Goal: Task Accomplishment & Management: Complete application form

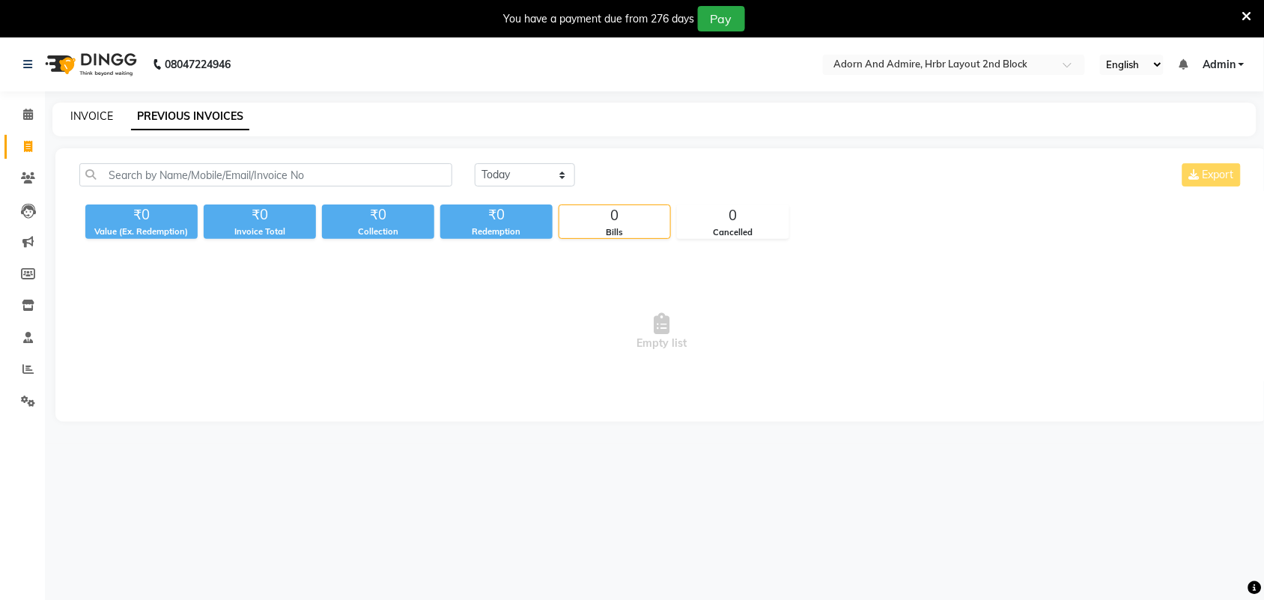
click at [76, 109] on link "INVOICE" at bounding box center [91, 115] width 43 height 13
select select "service"
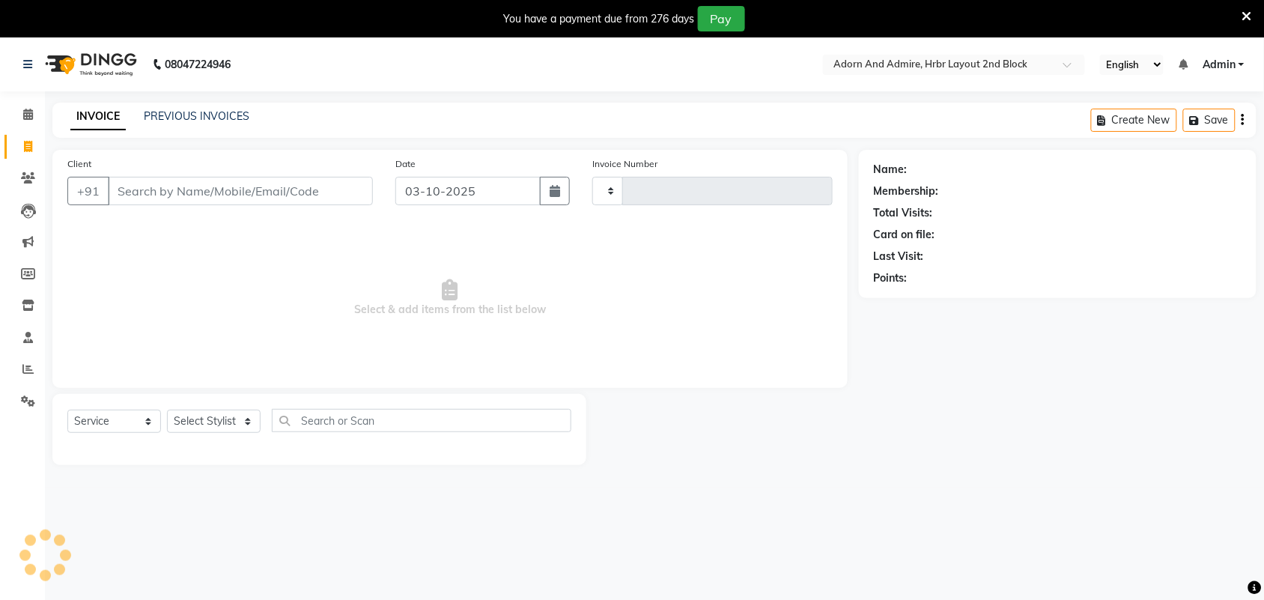
type input "2486"
select select "7203"
click at [238, 183] on input "Client" at bounding box center [240, 191] width 265 height 28
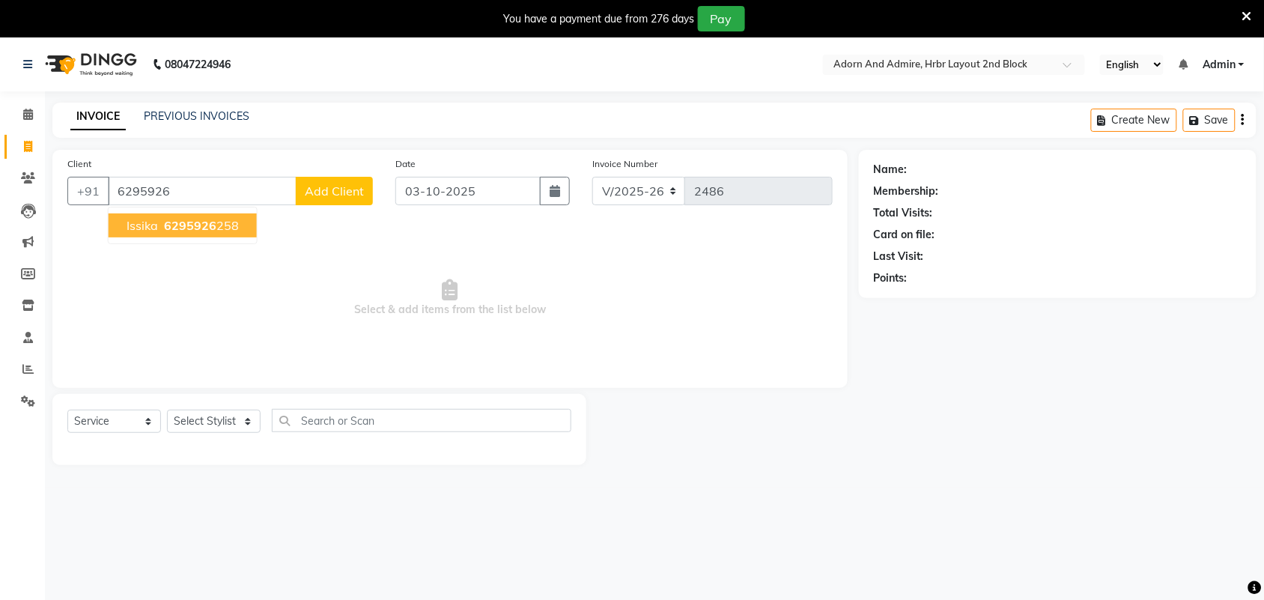
click at [214, 226] on ngb-highlight "6295926 258" at bounding box center [200, 225] width 78 height 15
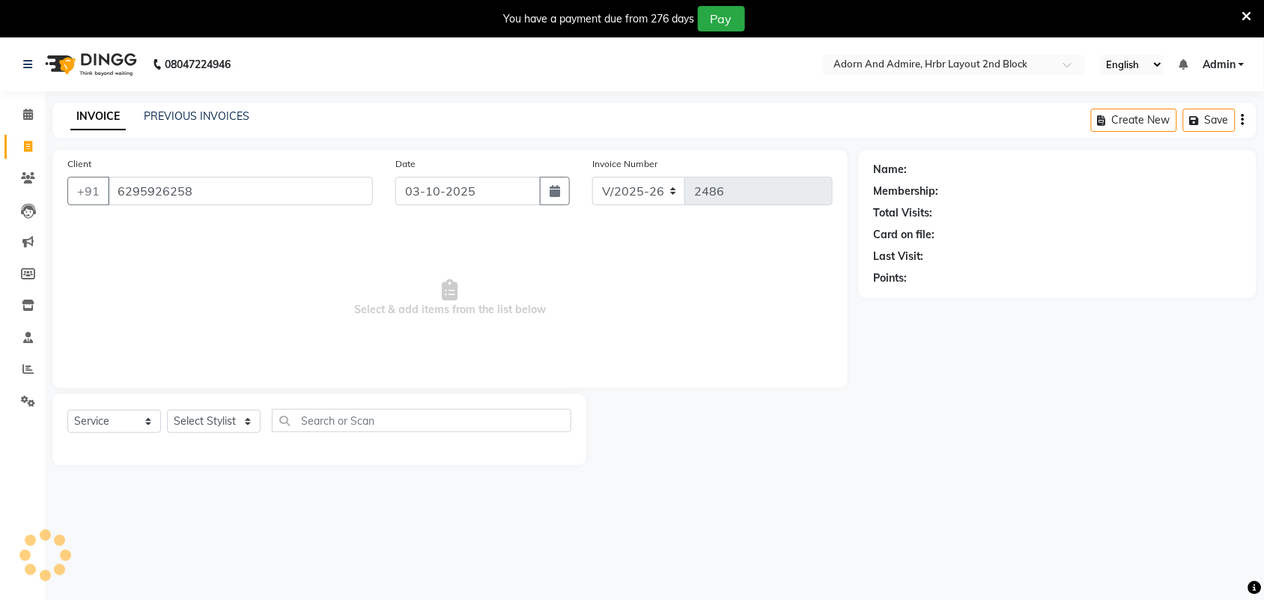
type input "6295926258"
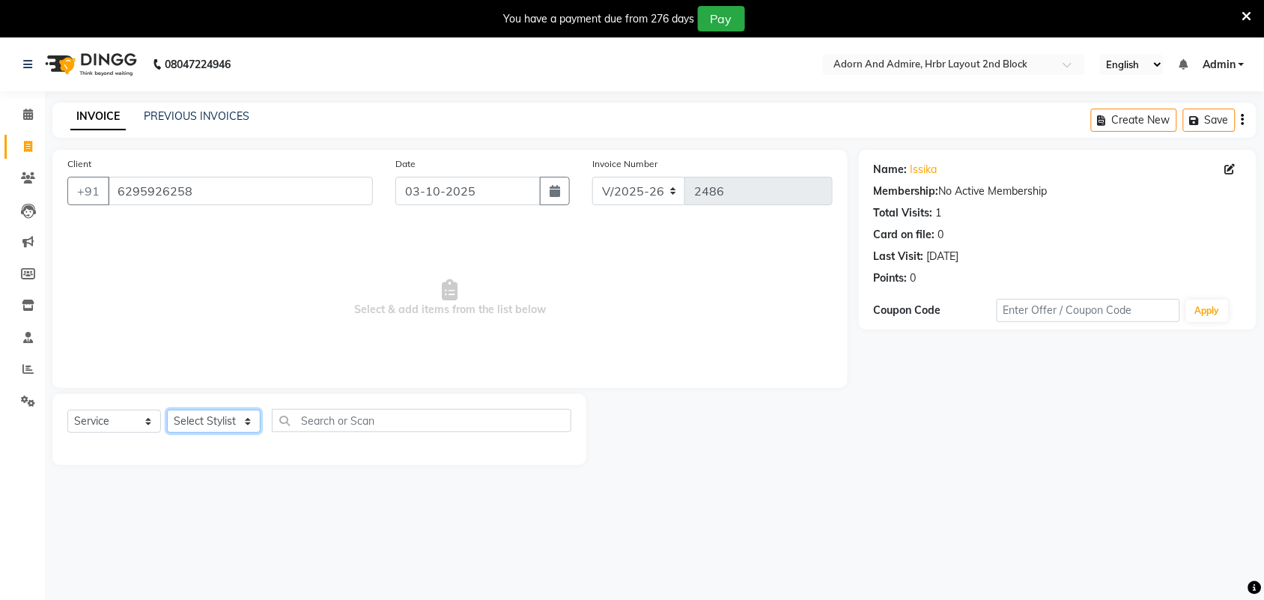
click at [245, 416] on select "Select Stylist Adarsh ajay ALEXX anusiya Jos Lalit lavanya Lucy rita saroj Suni…" at bounding box center [214, 421] width 94 height 23
select select "91499"
click at [167, 410] on select "Select Stylist Adarsh ajay ALEXX anusiya Jos Lalit lavanya Lucy rita saroj Suni…" at bounding box center [214, 421] width 94 height 23
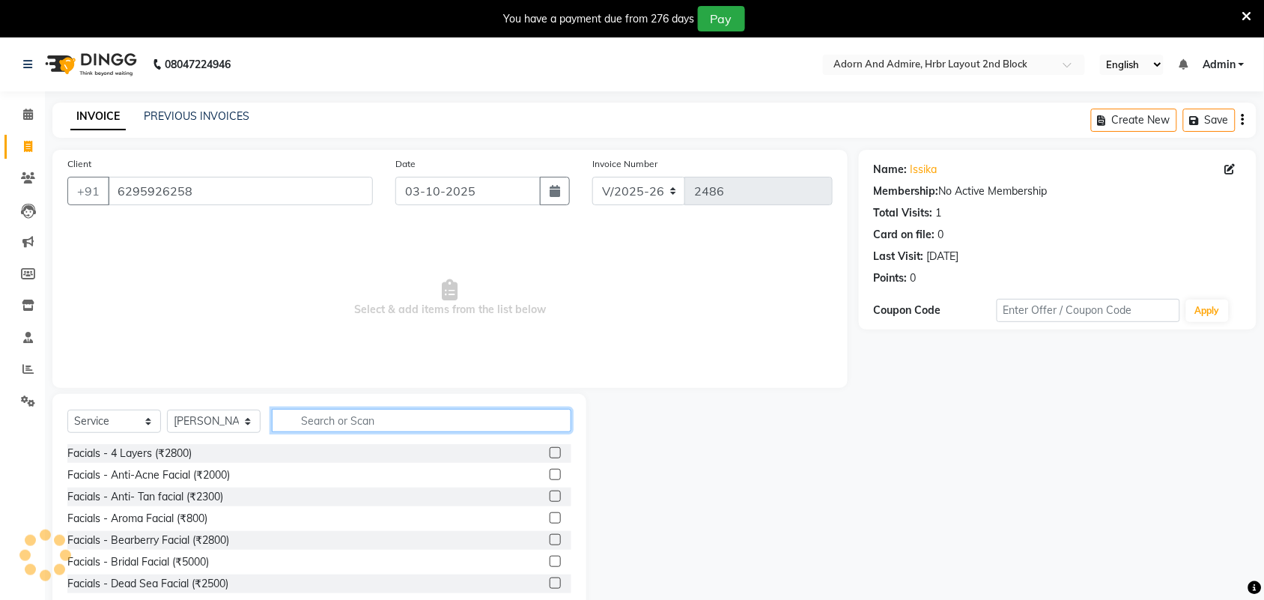
click at [313, 423] on input "text" at bounding box center [422, 420] width 300 height 23
click at [345, 417] on input "text" at bounding box center [422, 420] width 300 height 23
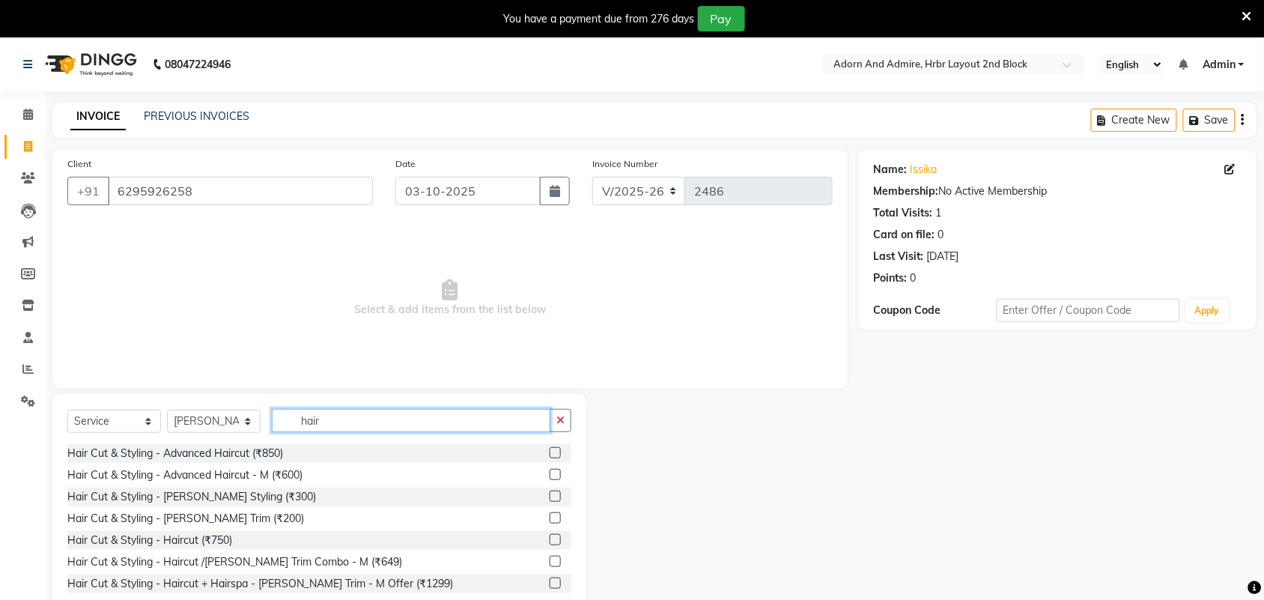
type input "hair"
click at [550, 452] on label at bounding box center [555, 452] width 11 height 11
click at [550, 452] on input "checkbox" at bounding box center [555, 454] width 10 height 10
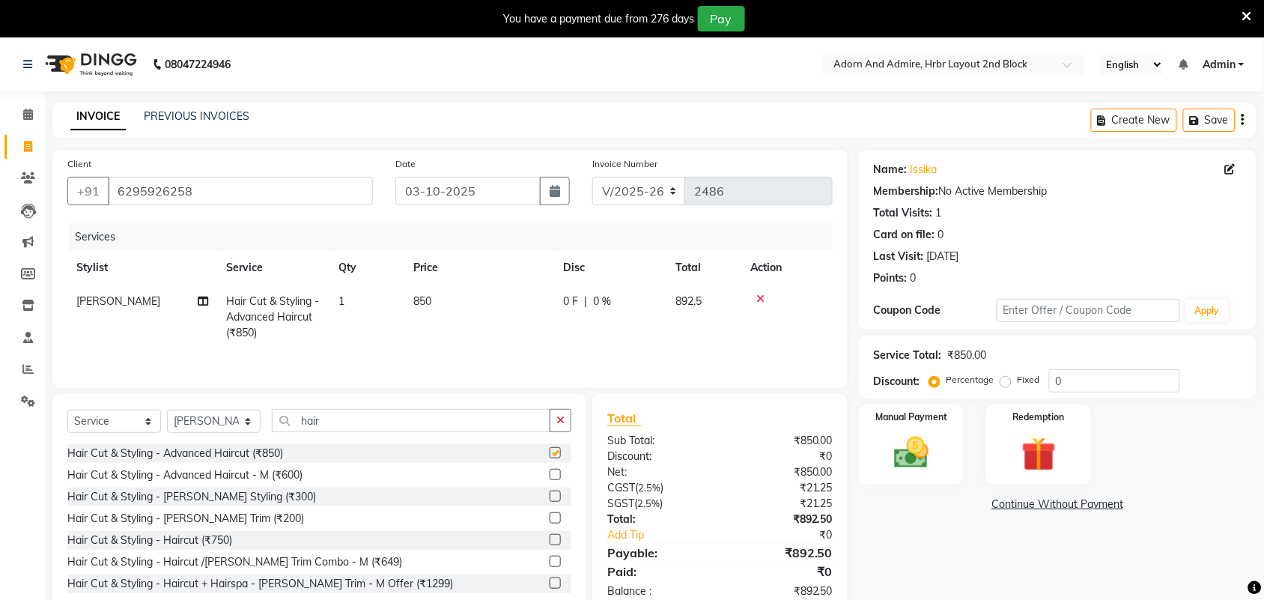
checkbox input "false"
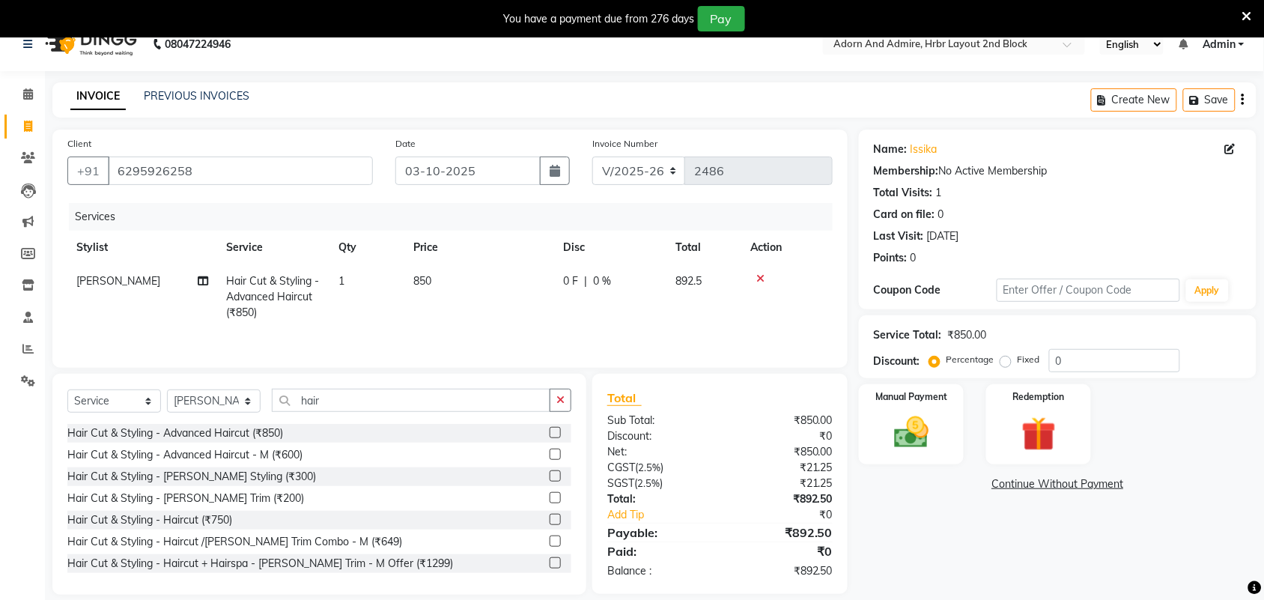
scroll to position [40, 0]
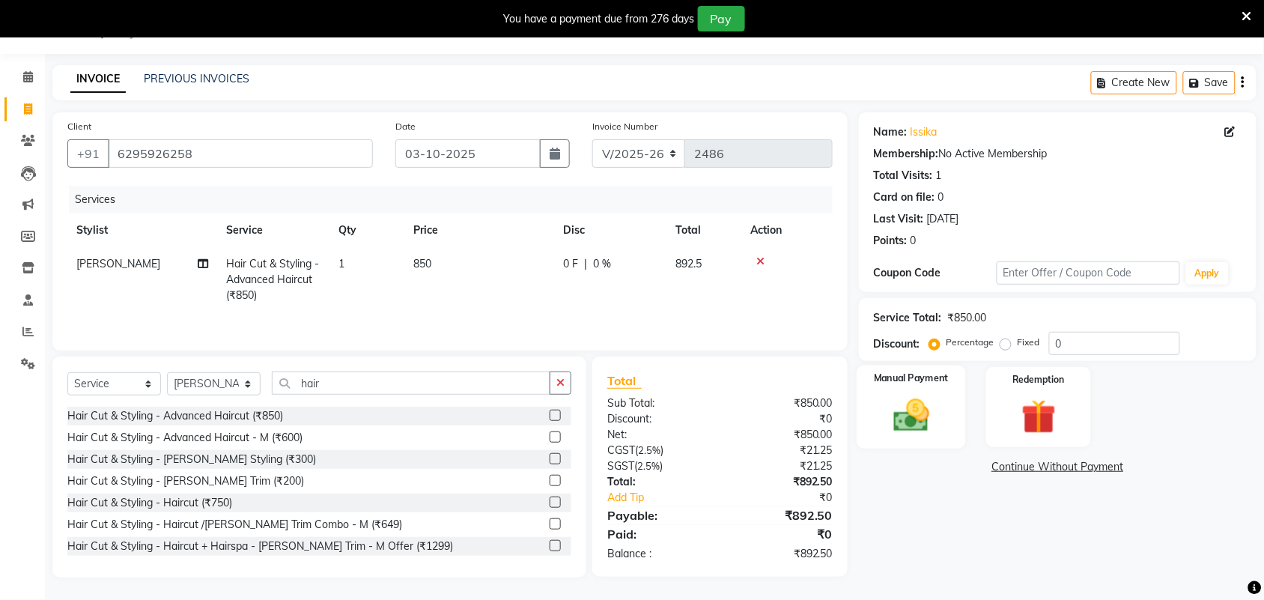
drag, startPoint x: 906, startPoint y: 405, endPoint x: 915, endPoint y: 407, distance: 9.1
click at [907, 406] on img at bounding box center [911, 415] width 58 height 41
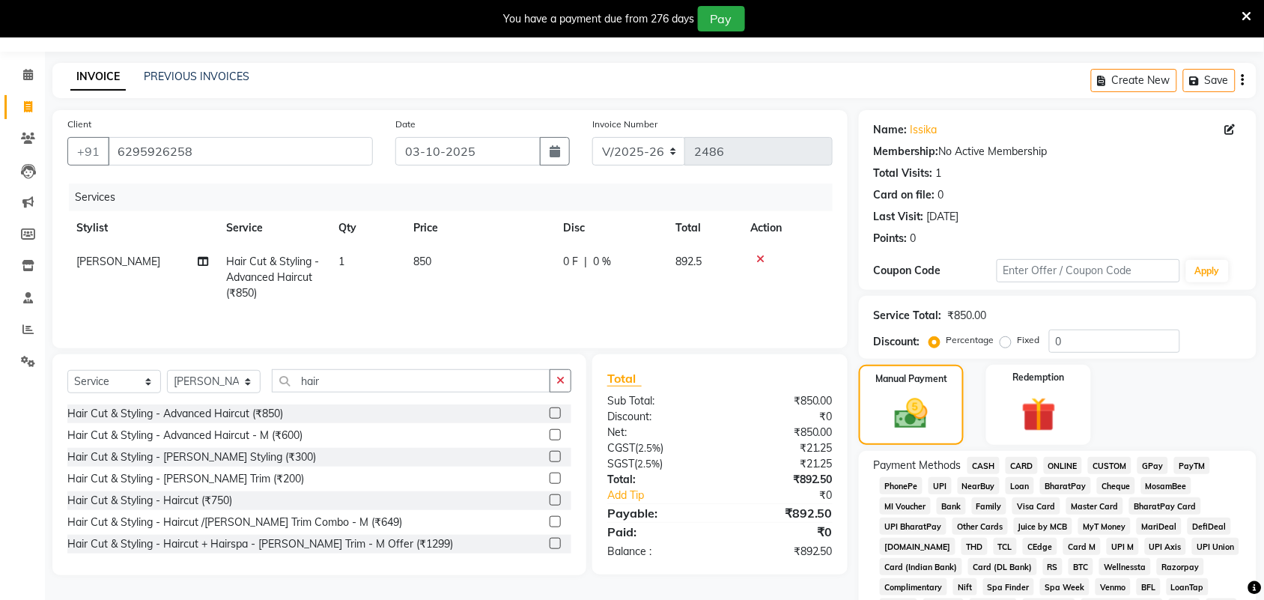
click at [1156, 463] on span "GPay" at bounding box center [1153, 465] width 31 height 17
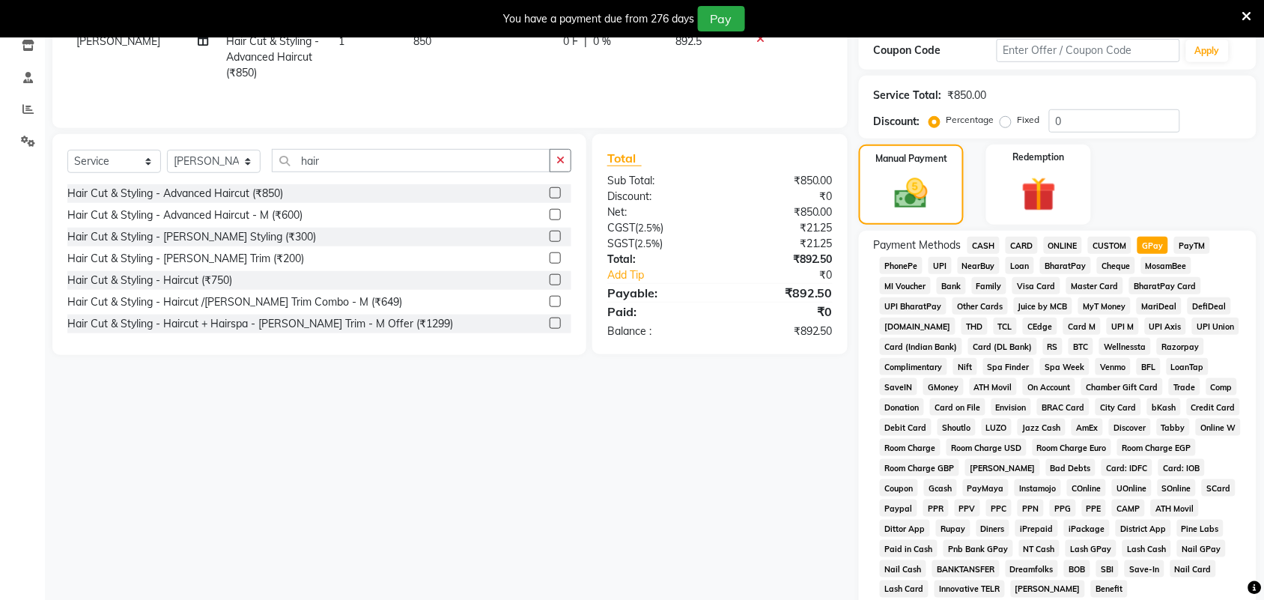
scroll to position [455, 0]
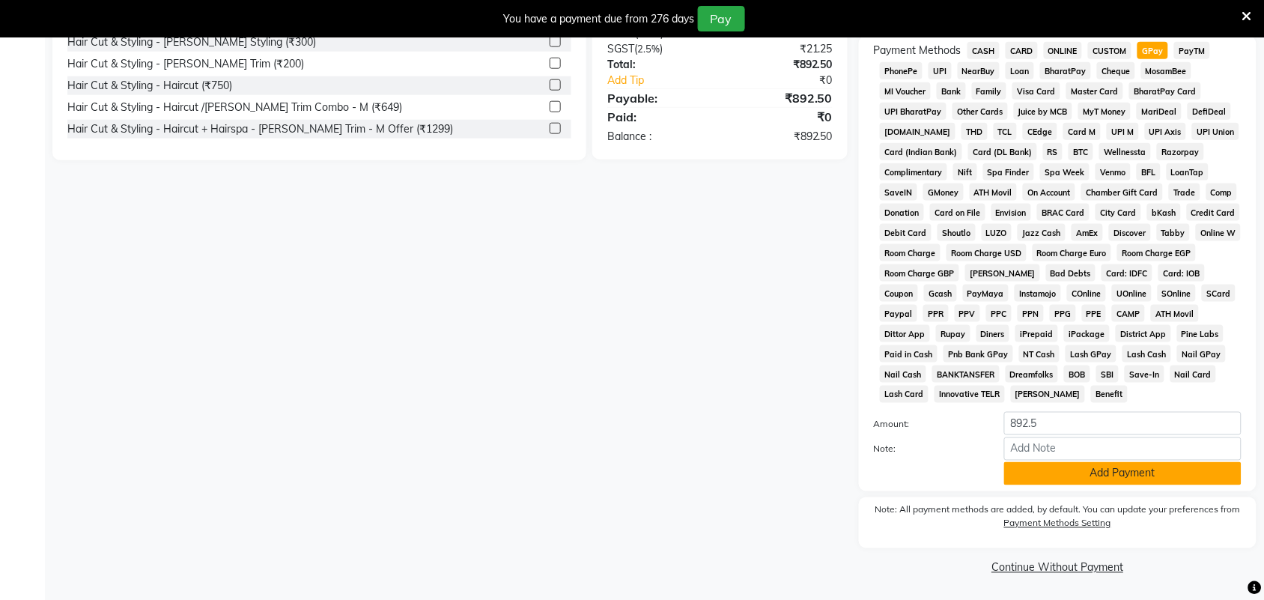
click at [1021, 479] on button "Add Payment" at bounding box center [1122, 473] width 237 height 23
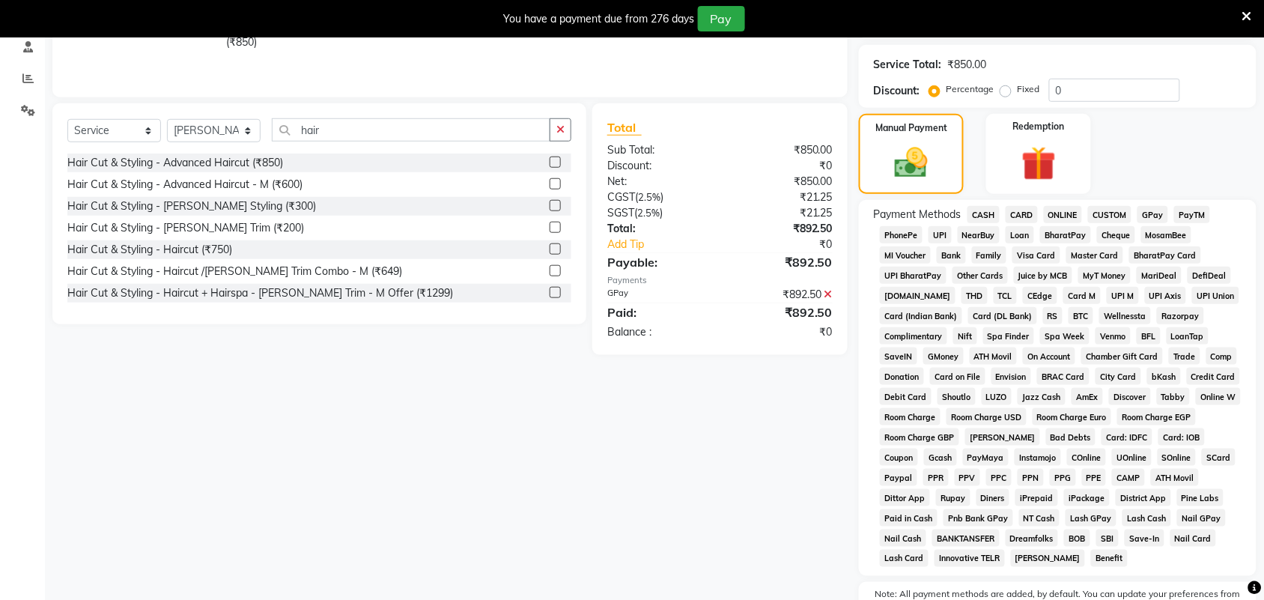
scroll to position [461, 0]
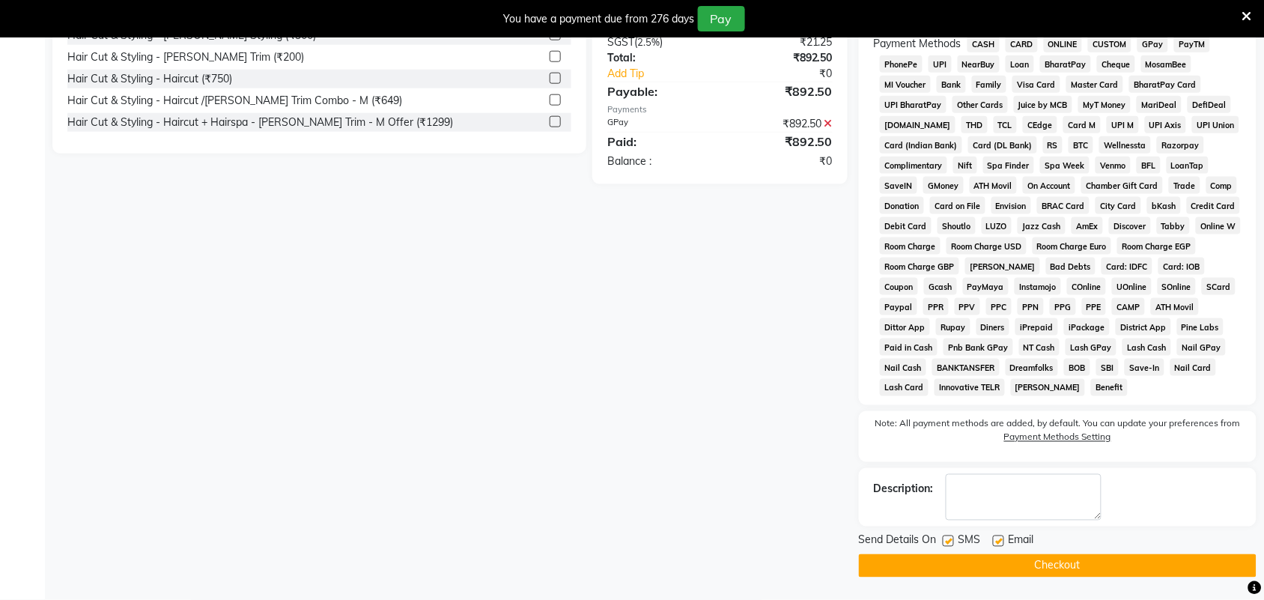
click at [918, 567] on button "Checkout" at bounding box center [1058, 565] width 398 height 23
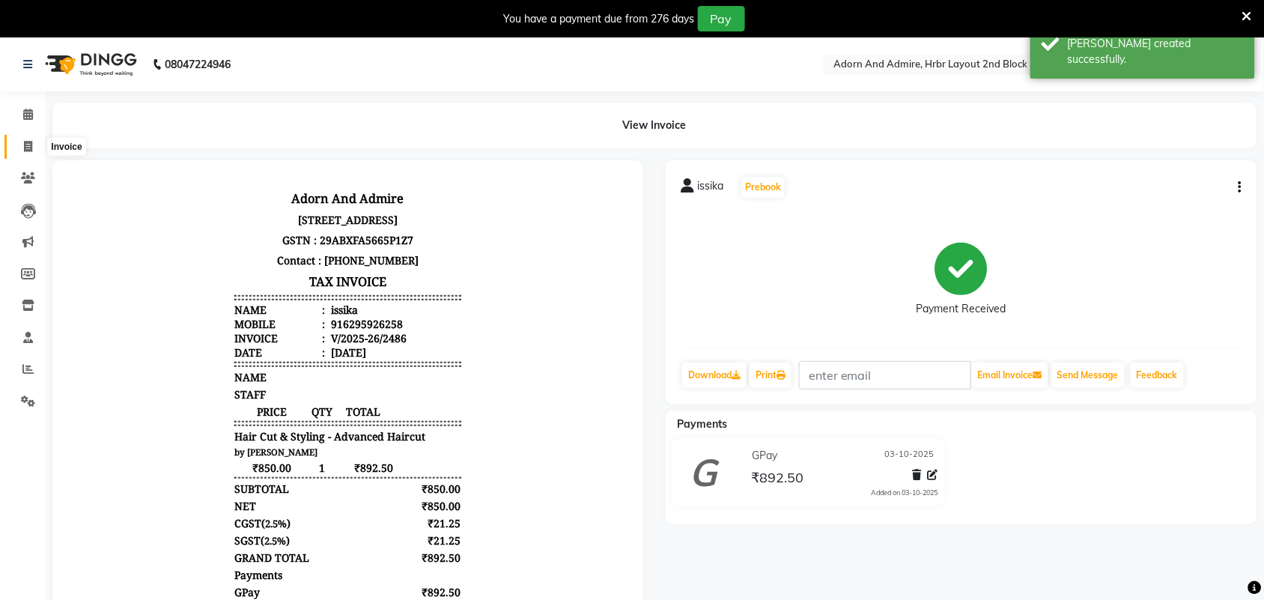
click at [21, 144] on span at bounding box center [28, 147] width 26 height 17
select select "7203"
select select "service"
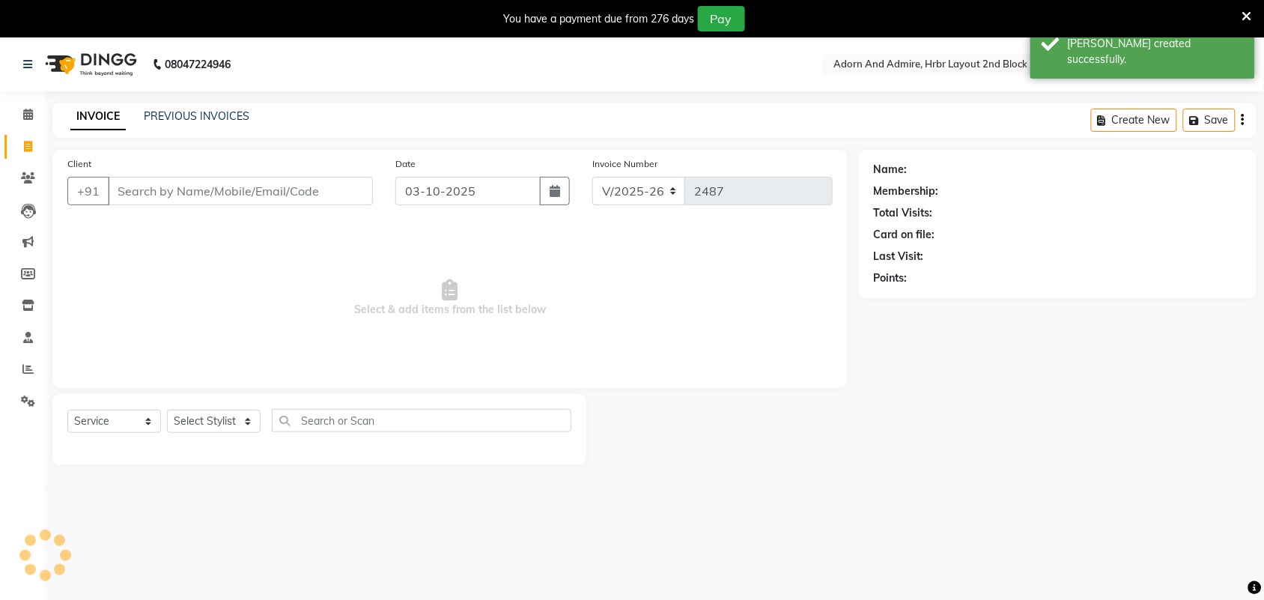
scroll to position [37, 0]
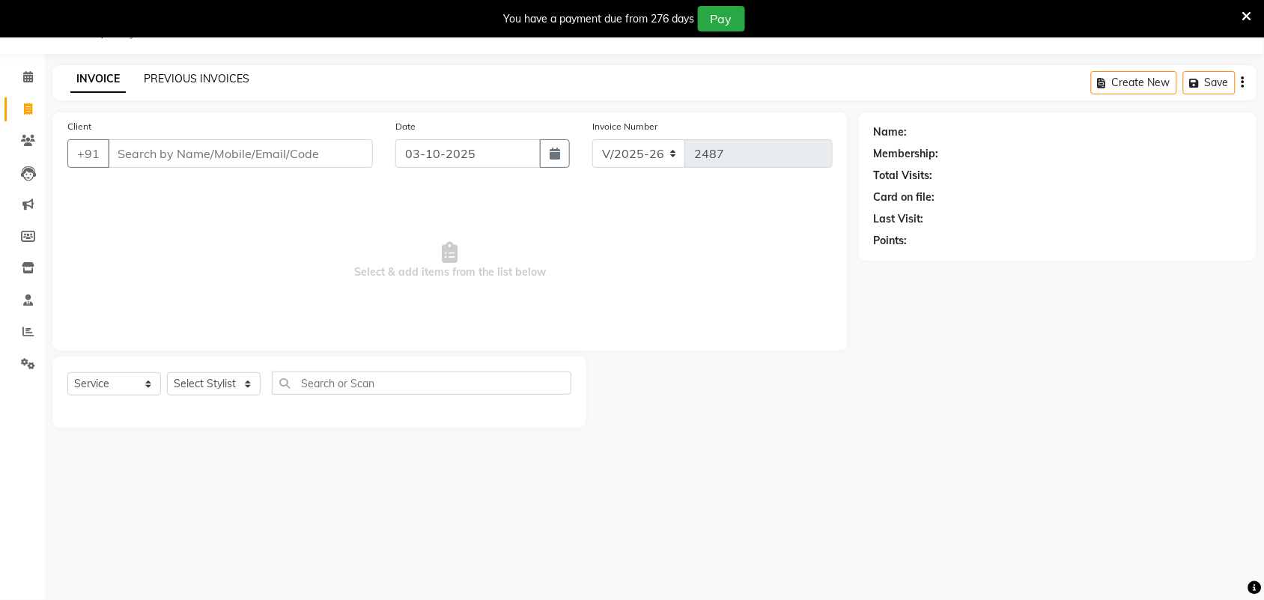
click at [197, 79] on link "PREVIOUS INVOICES" at bounding box center [197, 78] width 106 height 13
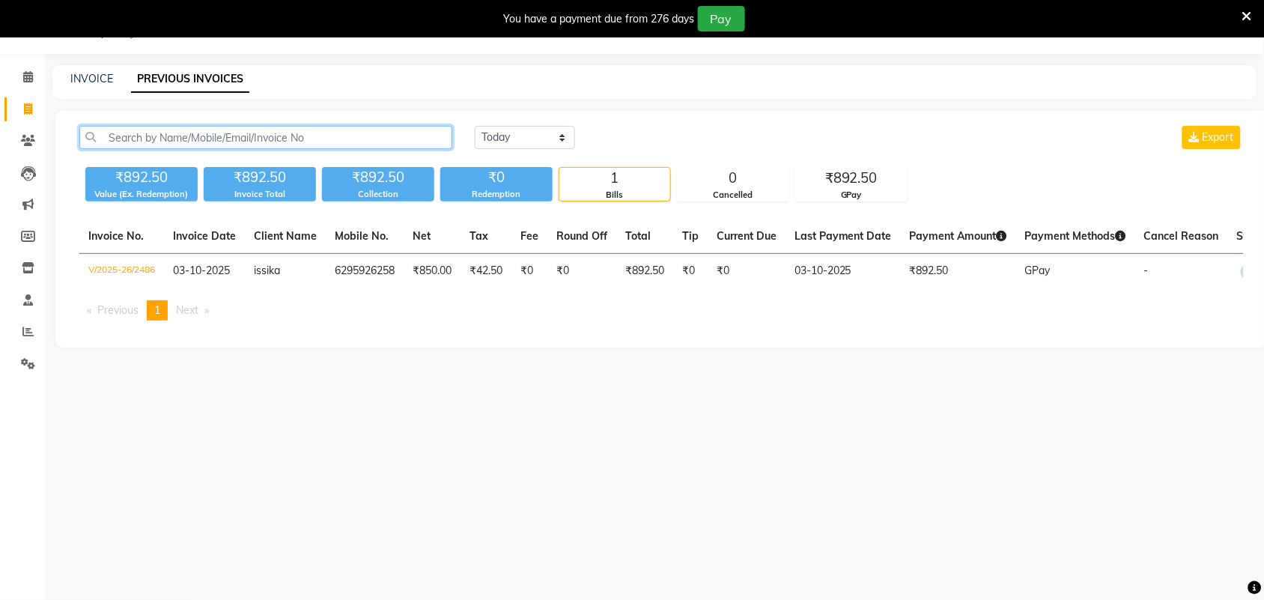
click at [277, 140] on input "text" at bounding box center [265, 137] width 373 height 23
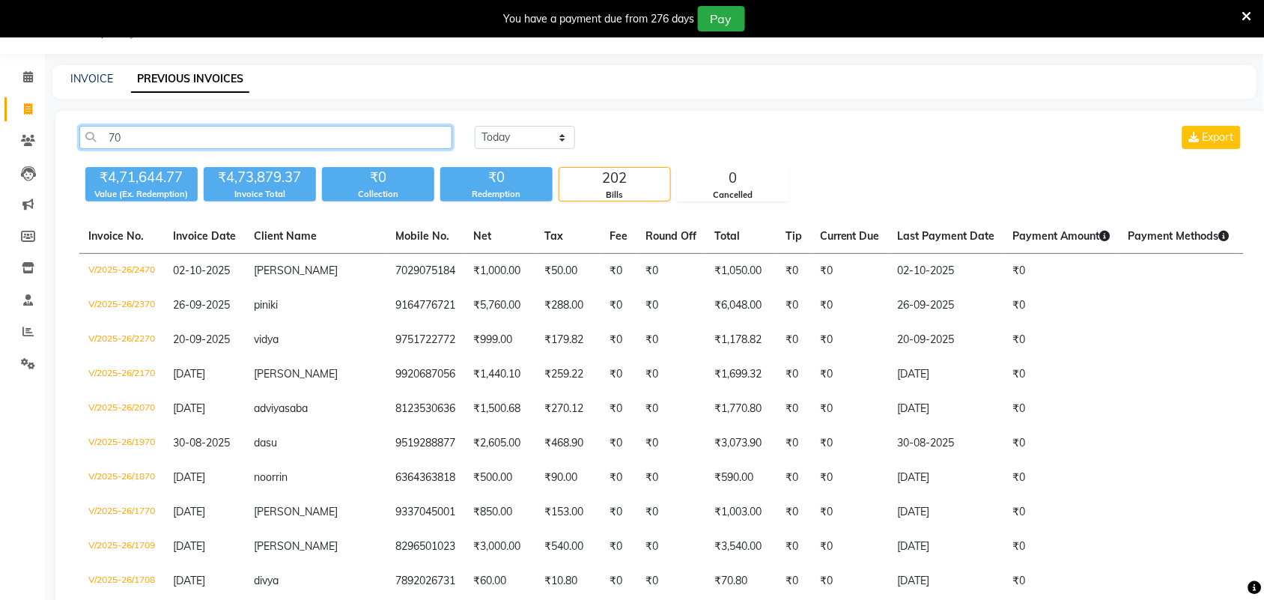
type input "70"
click at [85, 80] on link "INVOICE" at bounding box center [91, 78] width 43 height 13
select select "7203"
select select "service"
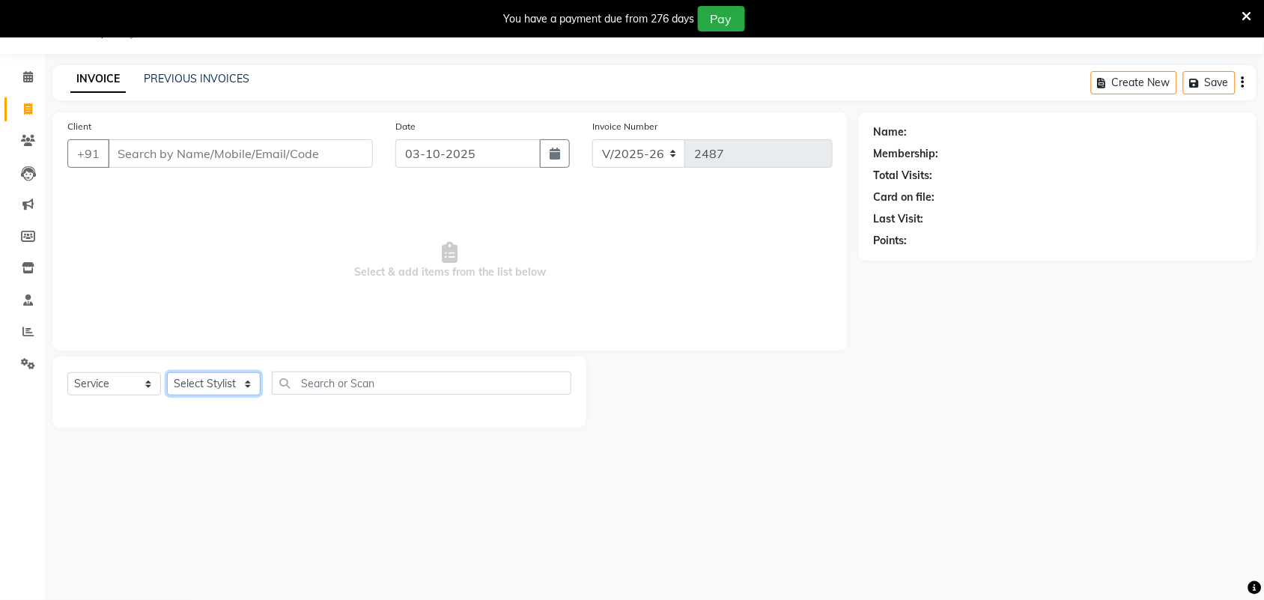
click at [228, 384] on select "Select Stylist" at bounding box center [214, 383] width 94 height 23
select select "61721"
click at [167, 372] on select "Select Stylist Adarsh ajay ALEXX anusiya Jos Lalit lavanya Lucy rita saroj Suni…" at bounding box center [214, 383] width 94 height 23
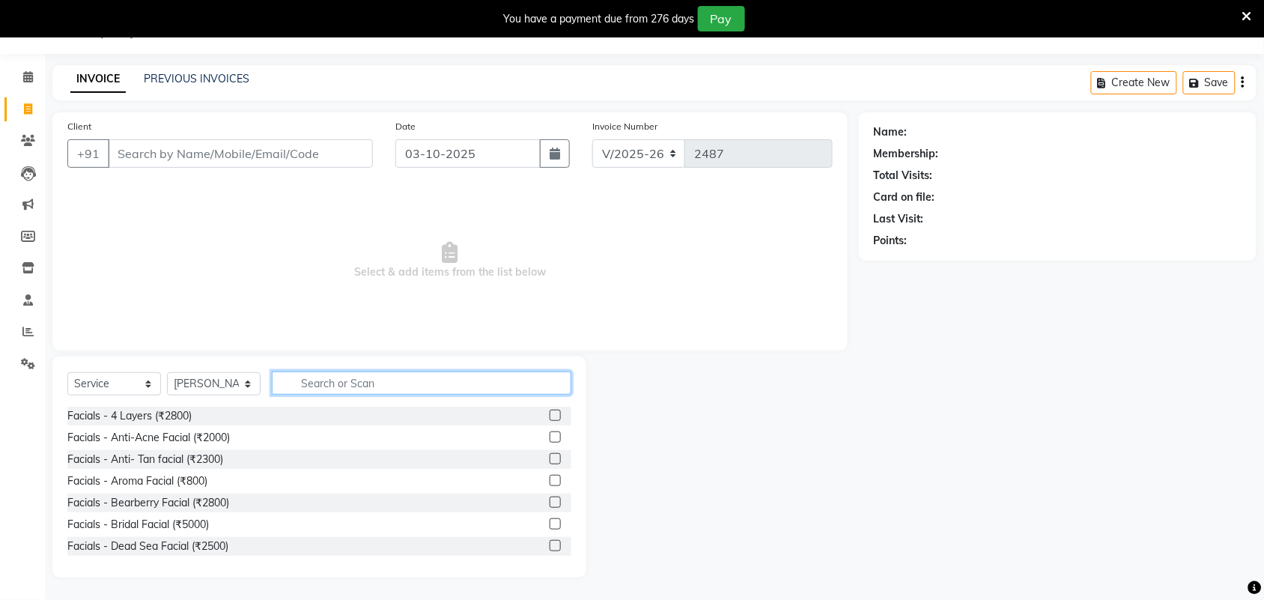
click at [349, 375] on input "text" at bounding box center [422, 382] width 300 height 23
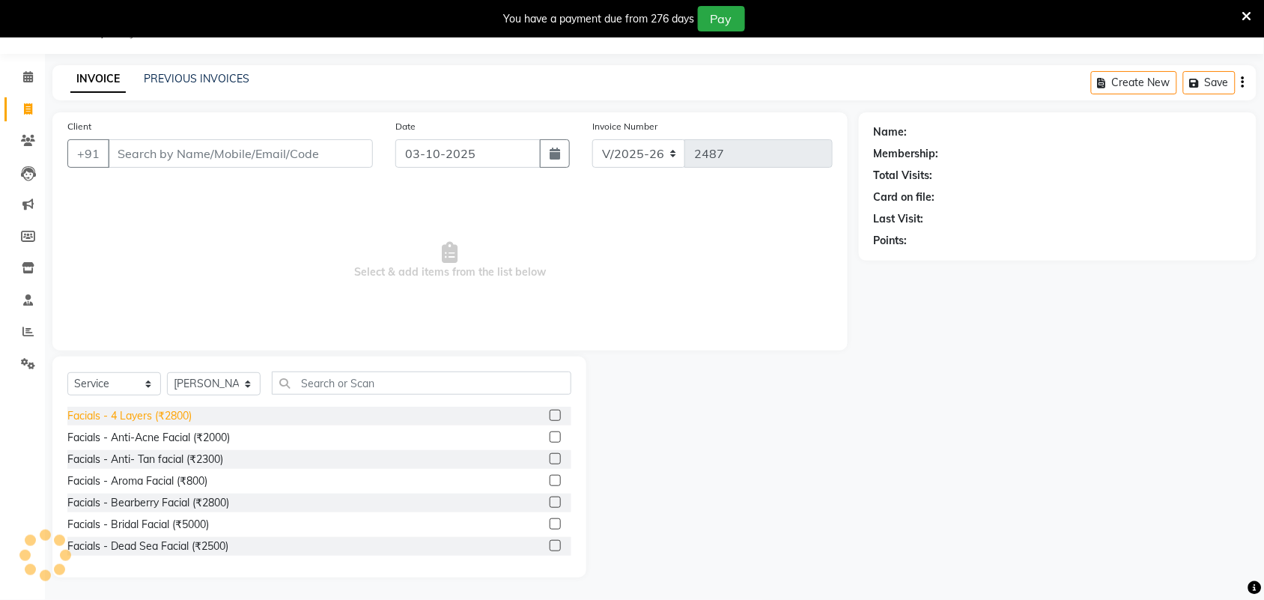
click at [158, 416] on div "Facials - 4 Layers (₹2800)" at bounding box center [129, 416] width 124 height 16
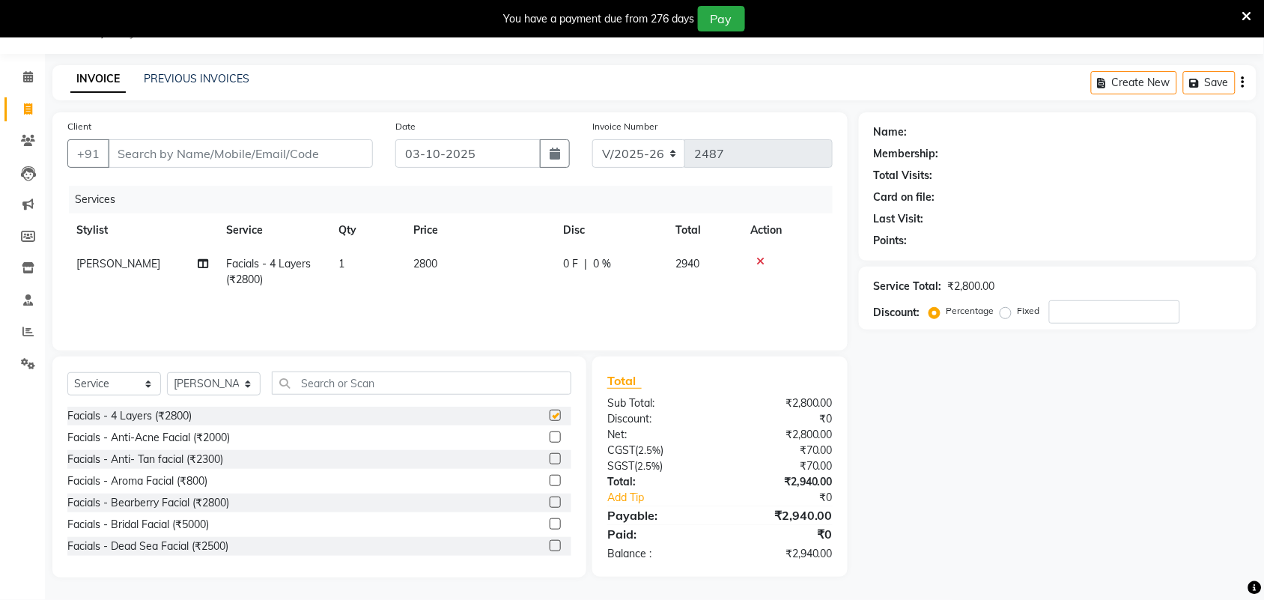
checkbox input "false"
click at [431, 264] on span "2800" at bounding box center [425, 263] width 24 height 13
select select "61721"
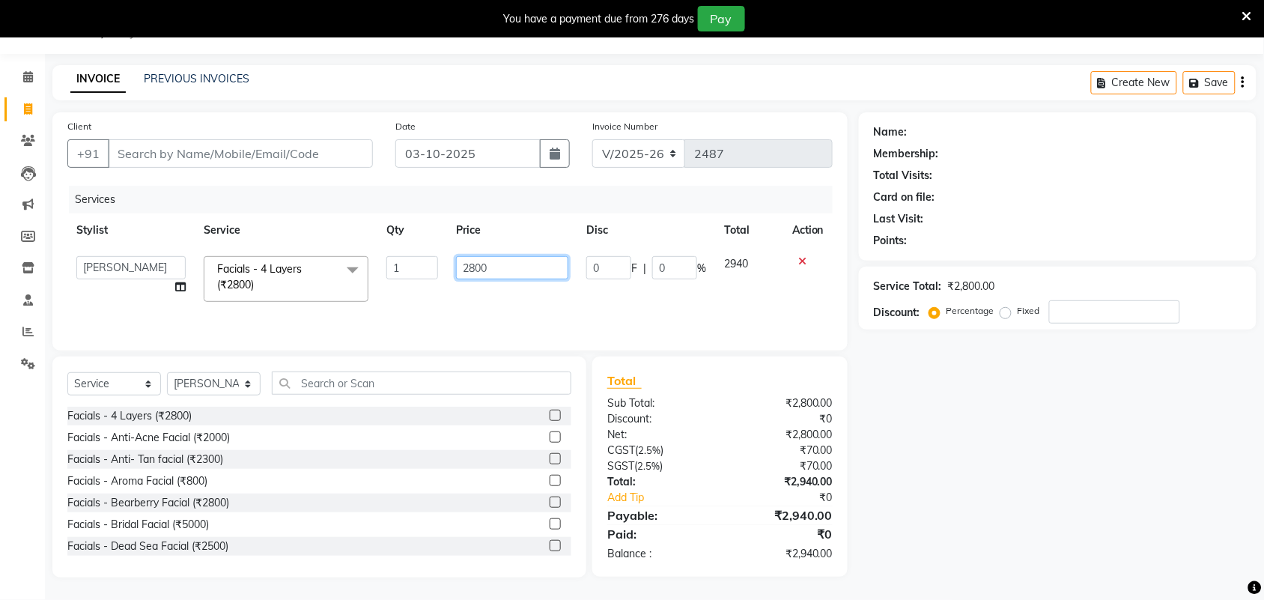
drag, startPoint x: 503, startPoint y: 272, endPoint x: 420, endPoint y: 297, distance: 86.9
click at [393, 282] on tr "Adarsh ajay ALEXX anusiya Jos Lalit lavanya Lucy rita saroj Sunitha Umesh Facia…" at bounding box center [449, 279] width 765 height 64
type input "6000"
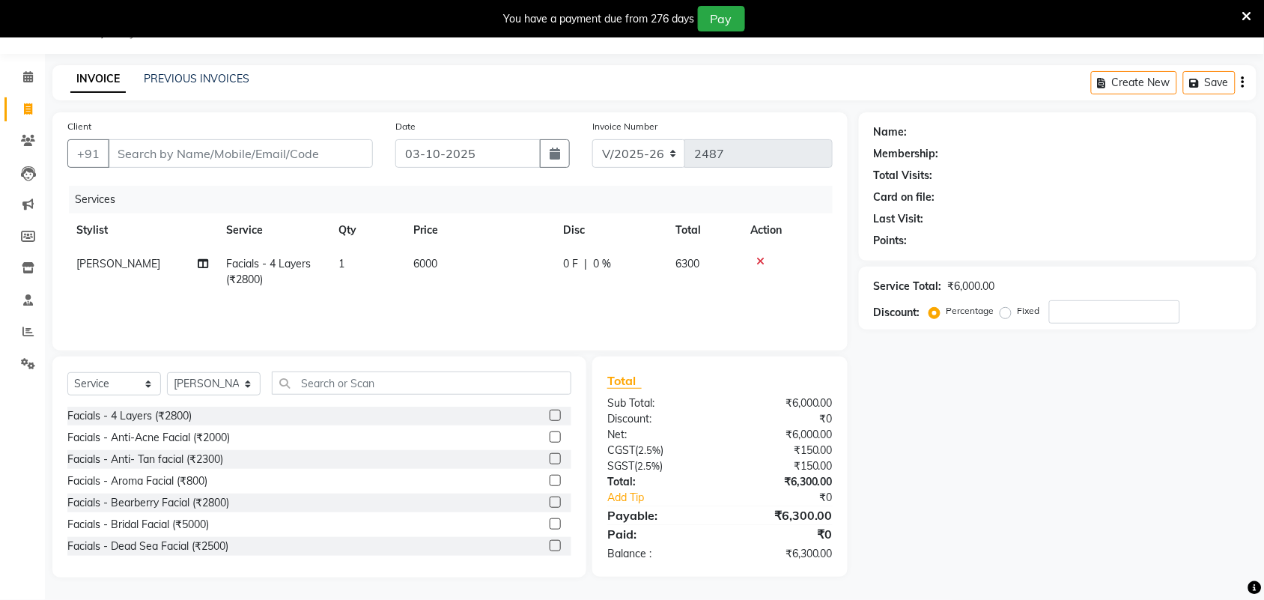
click at [966, 443] on div "Name: Membership: Total Visits: Card on file: Last Visit: Points: Service Total…" at bounding box center [1063, 344] width 409 height 465
click at [764, 258] on icon at bounding box center [760, 261] width 8 height 10
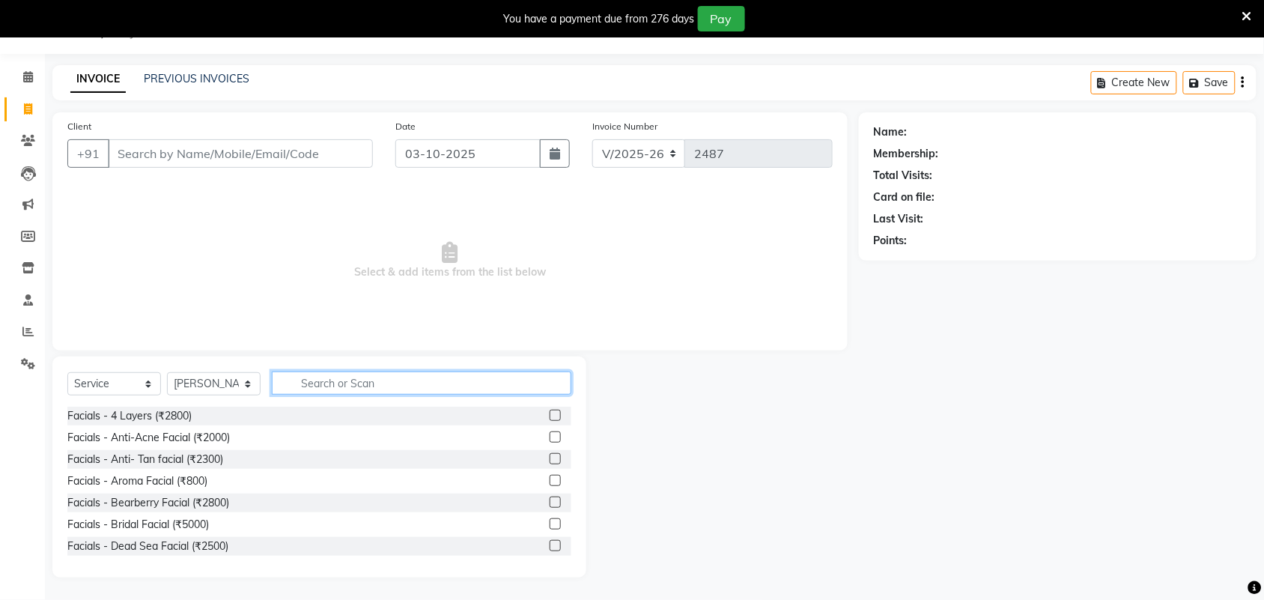
click at [361, 386] on input "text" at bounding box center [422, 382] width 300 height 23
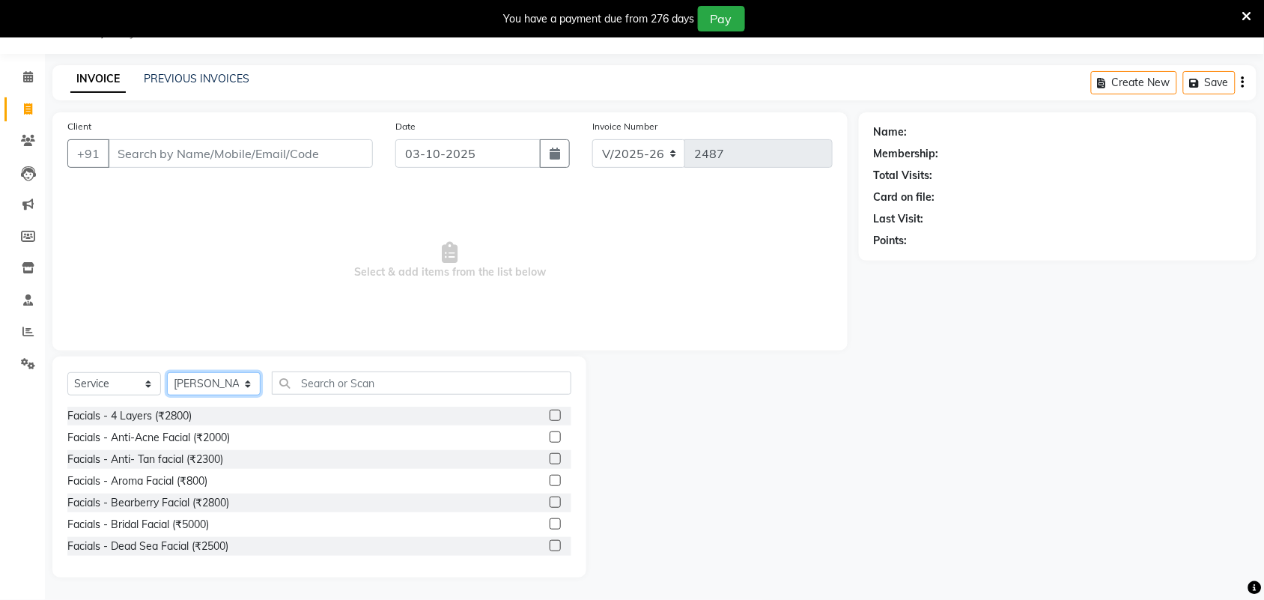
drag, startPoint x: 246, startPoint y: 386, endPoint x: 246, endPoint y: 378, distance: 8.2
click at [246, 386] on select "Select Stylist Adarsh ajay ALEXX anusiya Jos Lalit lavanya Lucy rita saroj Suni…" at bounding box center [214, 383] width 94 height 23
select select "91499"
click at [167, 372] on select "Select Stylist Adarsh ajay ALEXX anusiya Jos Lalit lavanya Lucy rita saroj Suni…" at bounding box center [214, 383] width 94 height 23
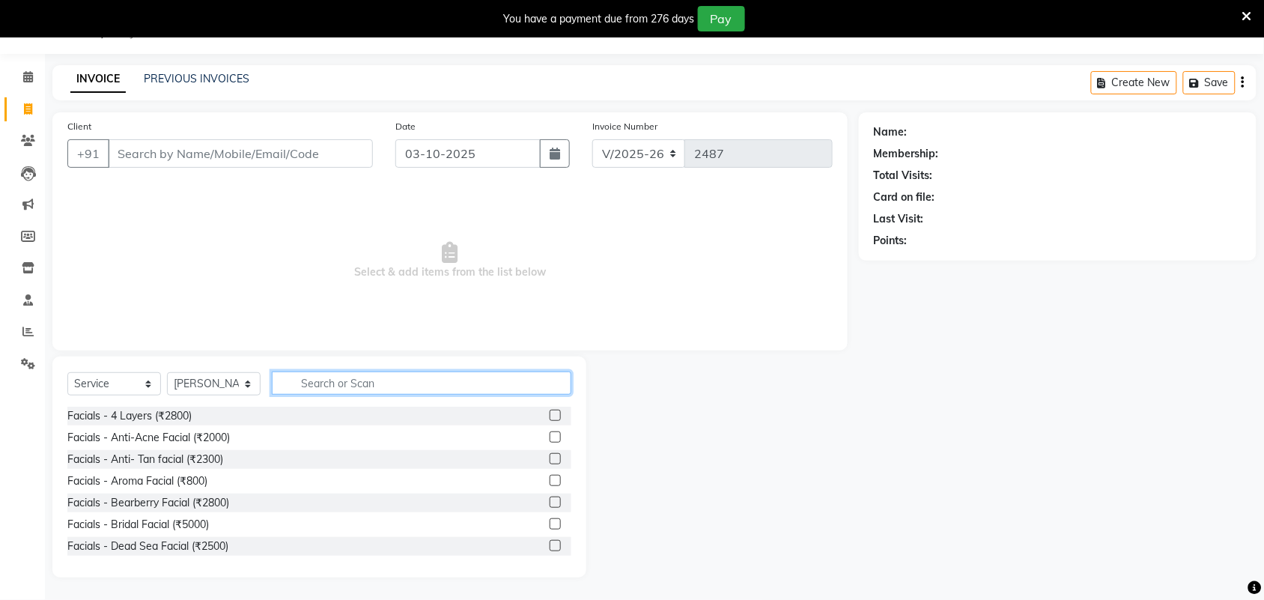
click at [348, 379] on input "text" at bounding box center [422, 382] width 300 height 23
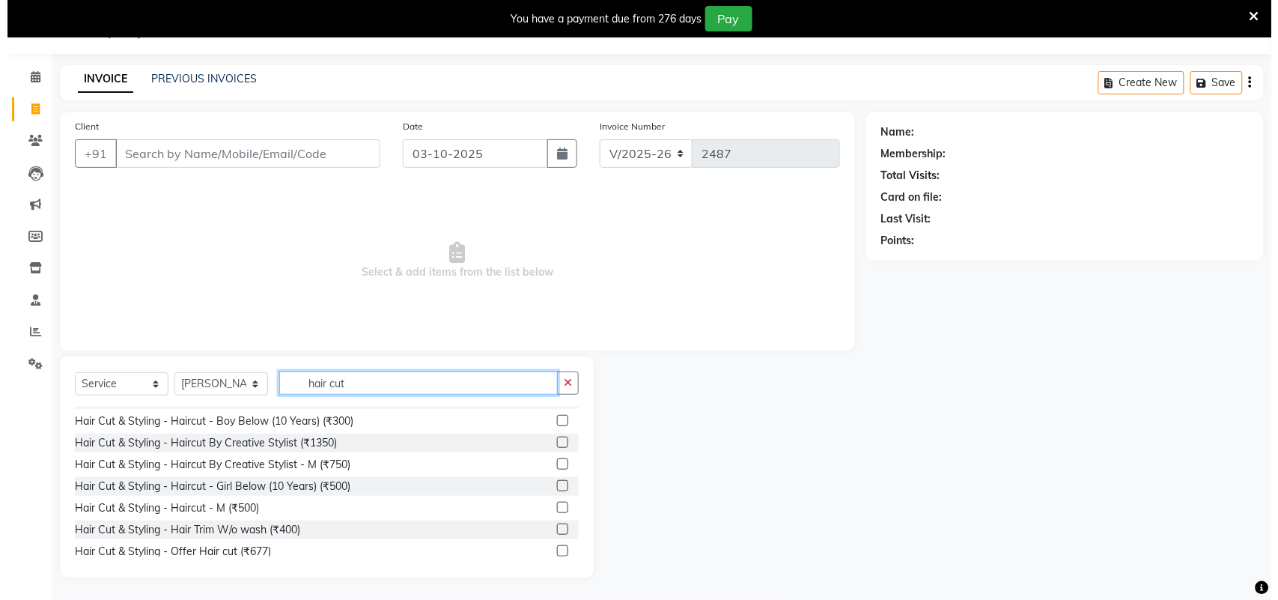
scroll to position [176, 0]
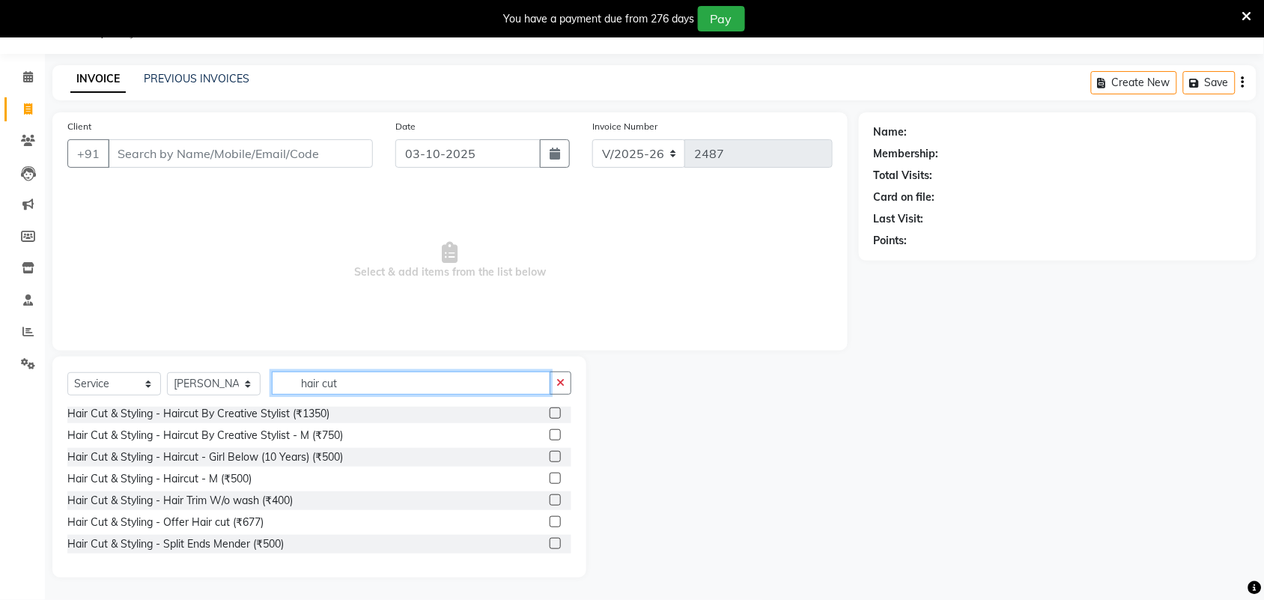
type input "hair cut"
click at [550, 477] on label at bounding box center [555, 478] width 11 height 11
click at [550, 477] on input "checkbox" at bounding box center [555, 479] width 10 height 10
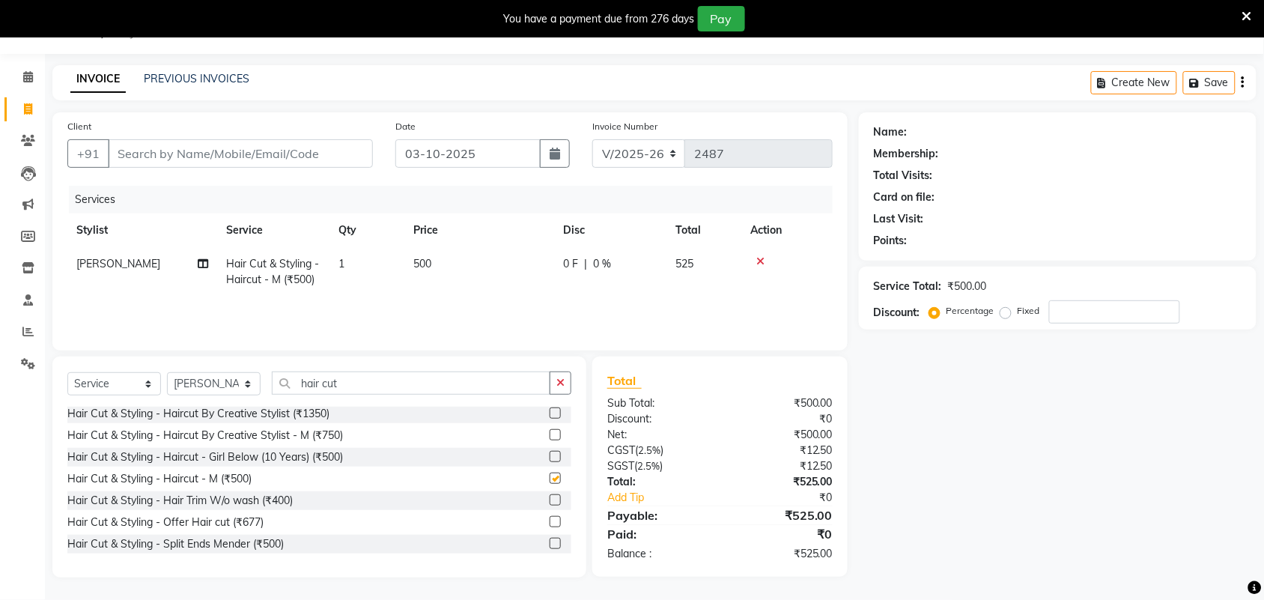
checkbox input "false"
click at [222, 151] on input "Client" at bounding box center [240, 153] width 265 height 28
type input "7"
type input "0"
type input "7760321549"
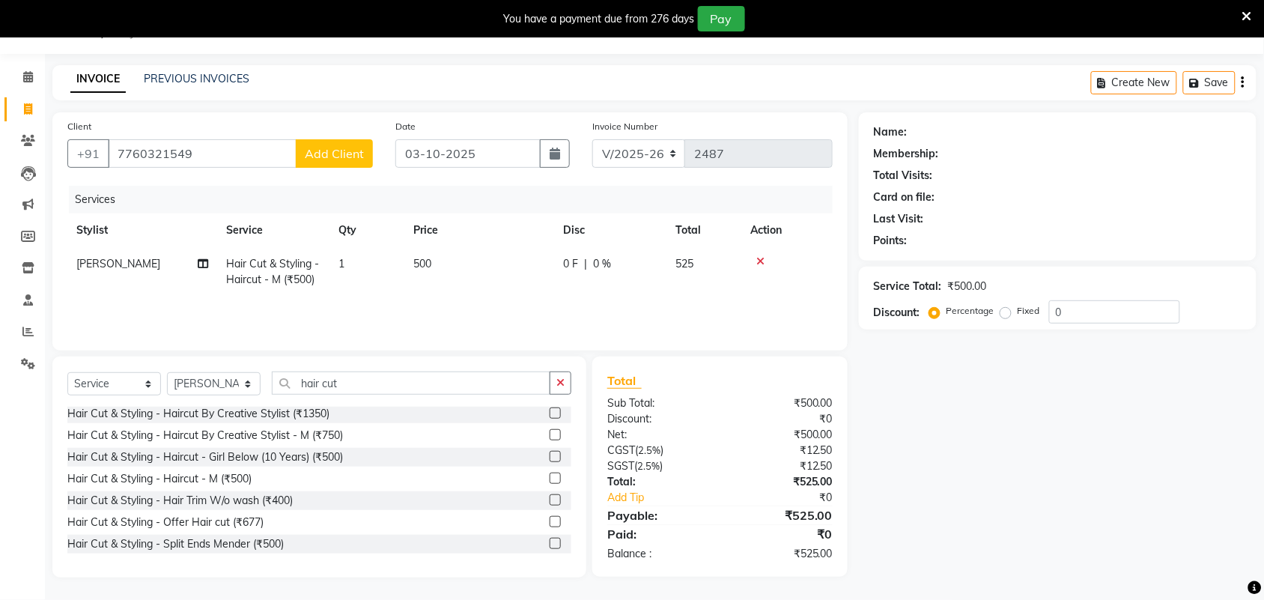
click at [342, 152] on span "Add Client" at bounding box center [334, 153] width 59 height 15
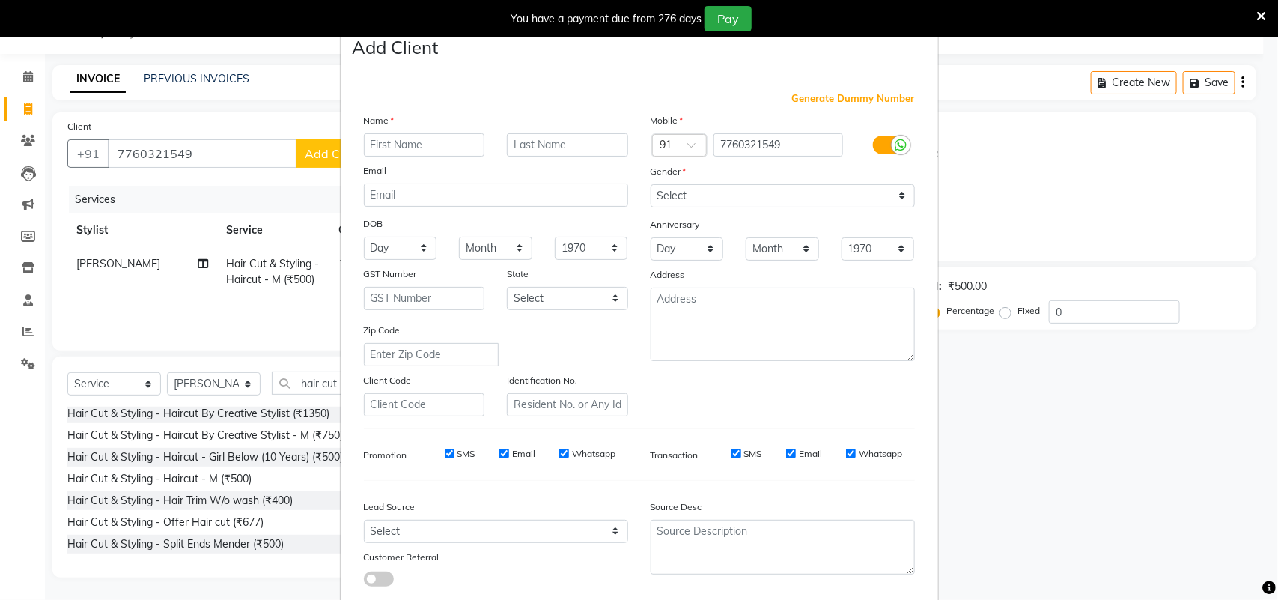
click at [376, 144] on input "text" at bounding box center [424, 144] width 121 height 23
type input "garald"
click at [712, 200] on select "Select Male Female Other Prefer Not To Say" at bounding box center [783, 195] width 264 height 23
select select "male"
click at [651, 184] on select "Select Male Female Other Prefer Not To Say" at bounding box center [783, 195] width 264 height 23
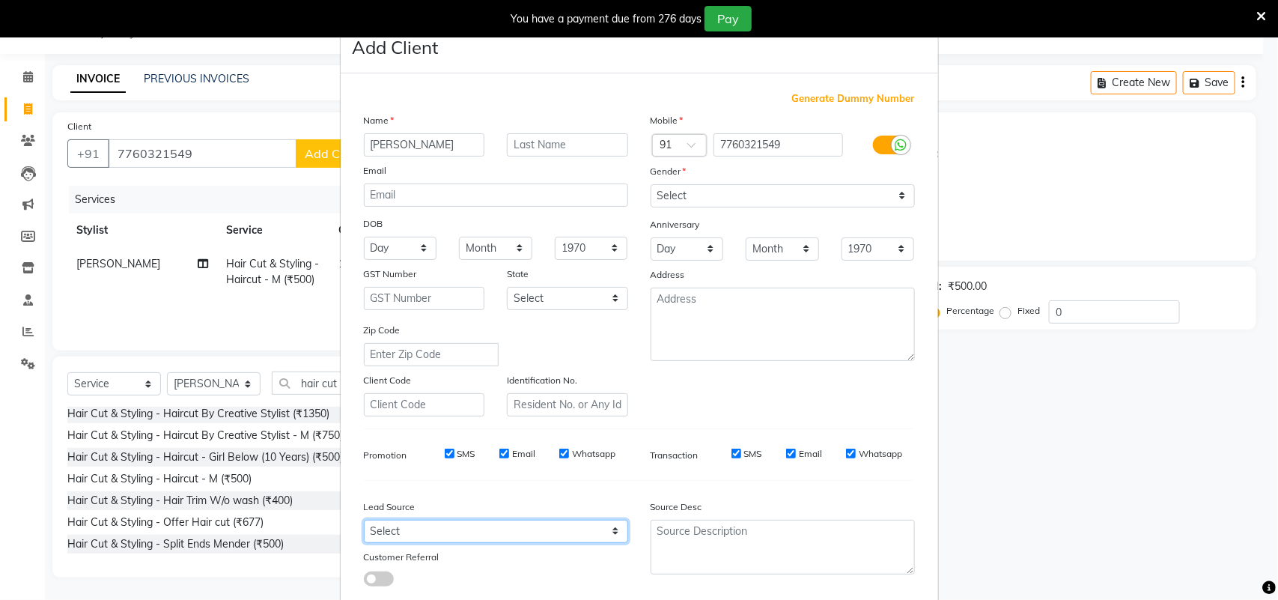
click at [604, 528] on select "Select Walk-in Referral Internet Friend Word of Mouth Advertisement Facebook Ju…" at bounding box center [496, 531] width 264 height 23
select select "49610"
click at [364, 520] on select "Select Walk-in Referral Internet Friend Word of Mouth Advertisement Facebook Ju…" at bounding box center [496, 531] width 264 height 23
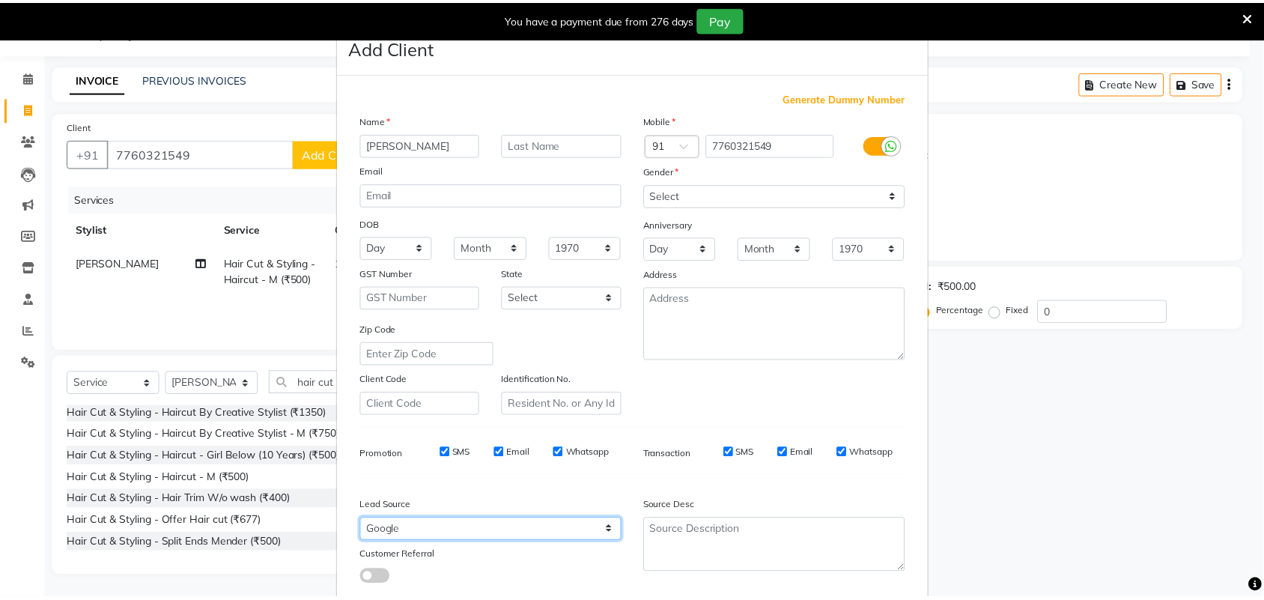
scroll to position [86, 0]
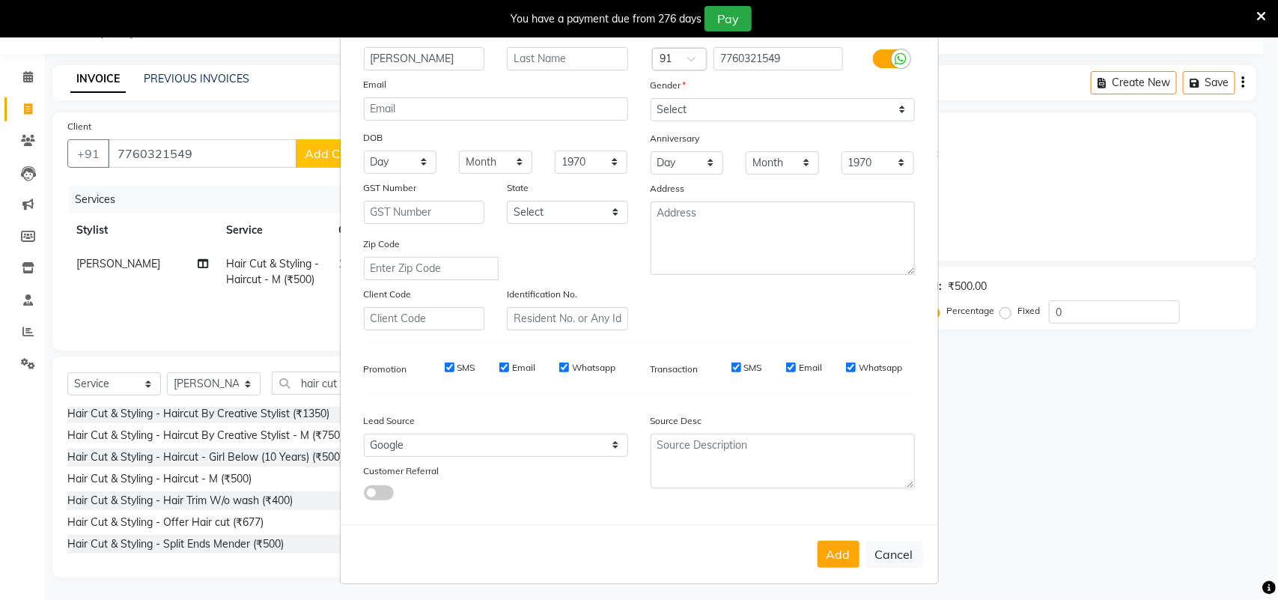
click at [830, 547] on button "Add" at bounding box center [839, 554] width 42 height 27
select select
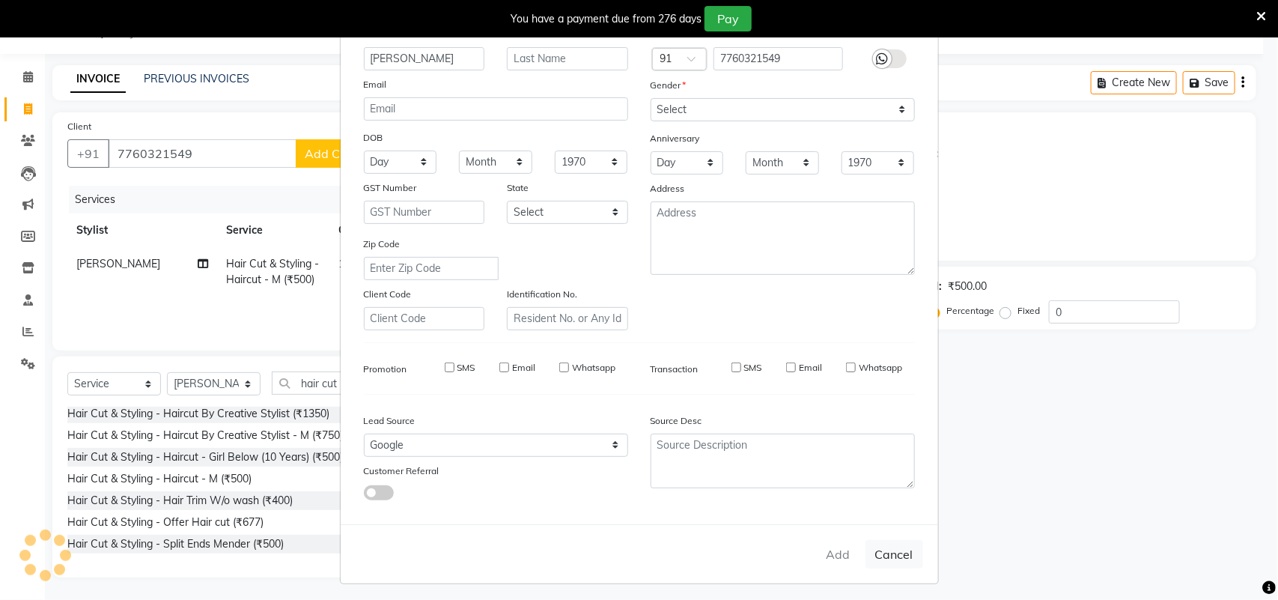
select select
checkbox input "false"
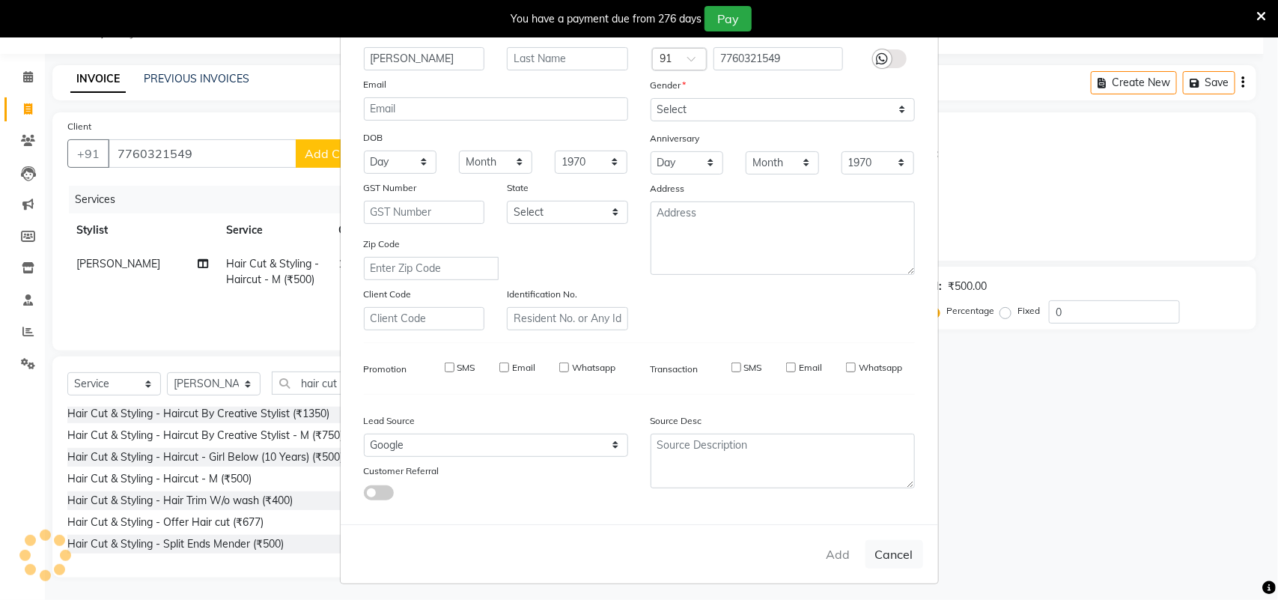
checkbox input "false"
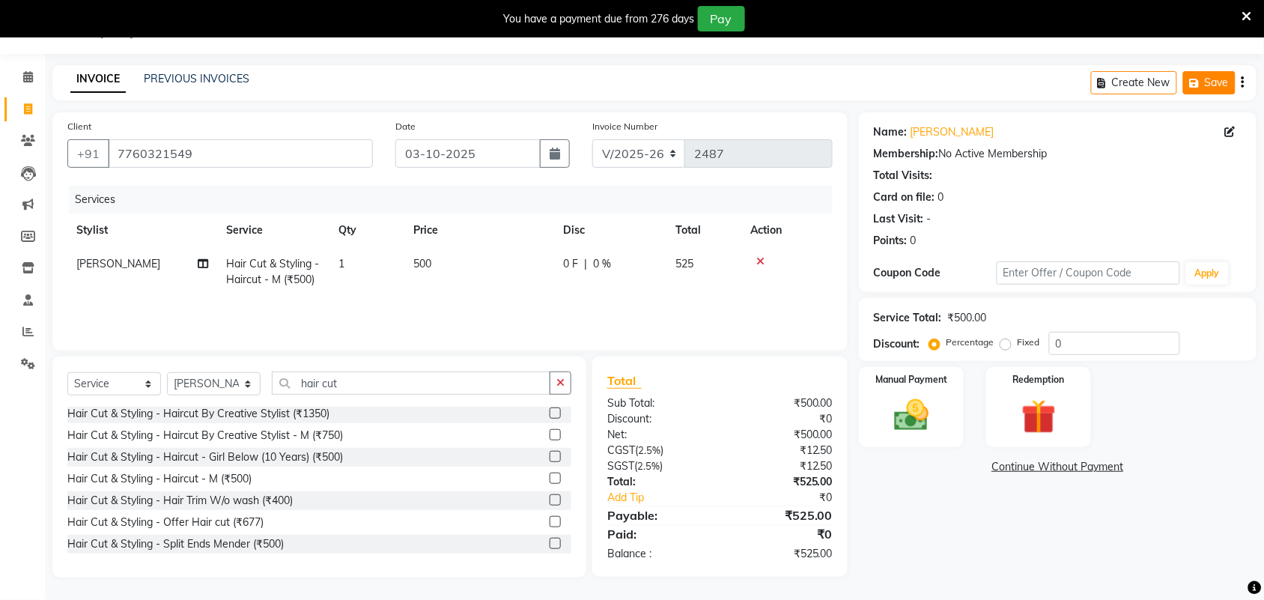
click at [1203, 85] on icon "button" at bounding box center [1197, 83] width 15 height 10
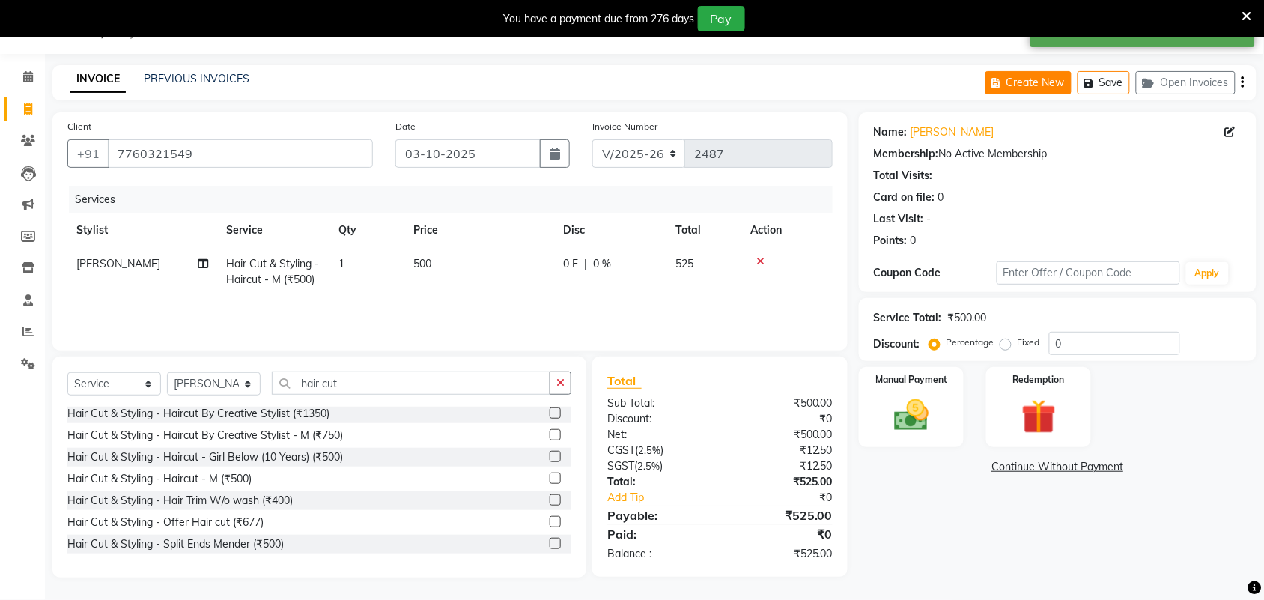
click at [1036, 80] on button "Create New" at bounding box center [1029, 82] width 86 height 23
select select "service"
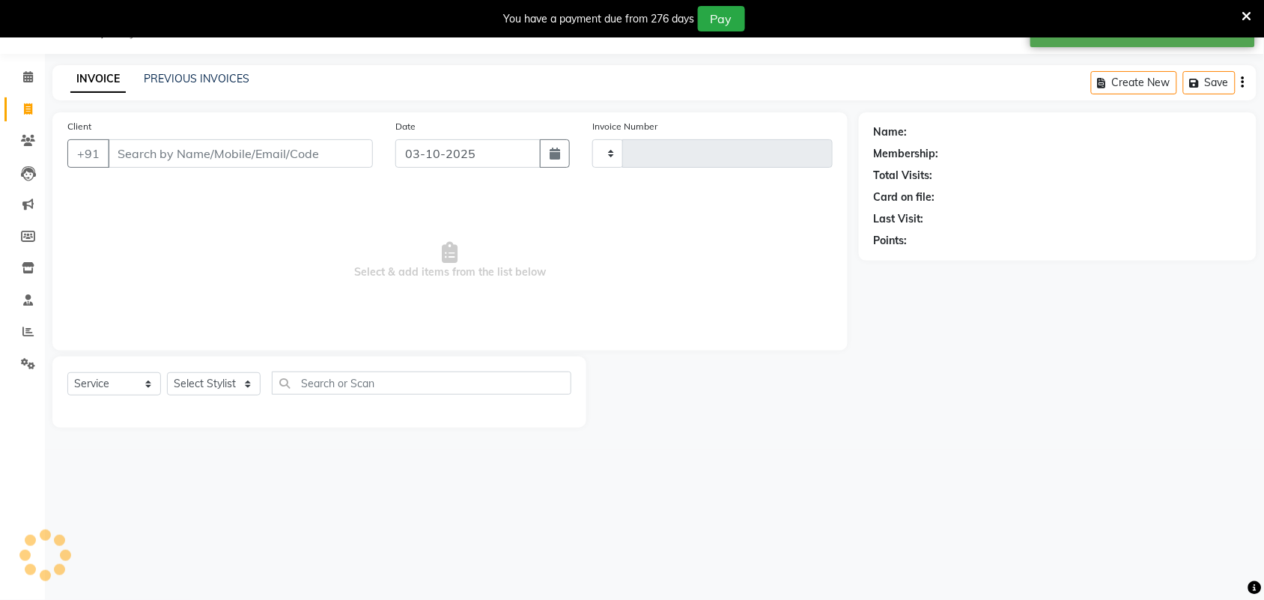
type input "2487"
select select "7203"
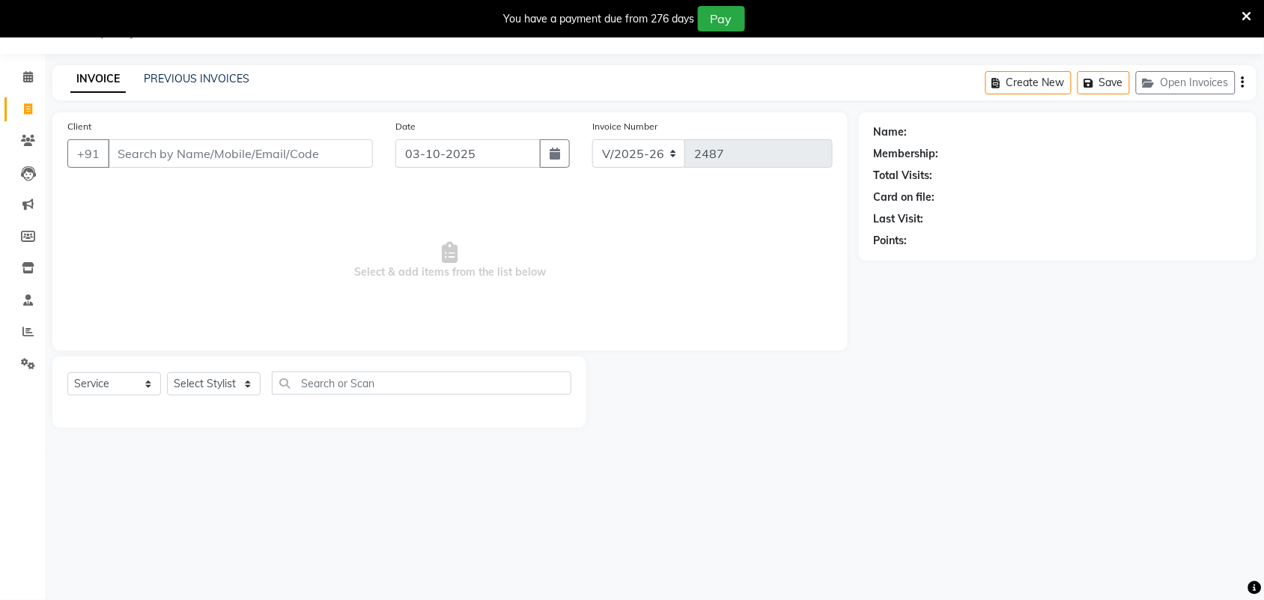
click at [181, 68] on div "INVOICE PREVIOUS INVOICES Create New Save Open Invoices" at bounding box center [654, 82] width 1204 height 35
click at [210, 79] on link "PREVIOUS INVOICES" at bounding box center [197, 78] width 106 height 13
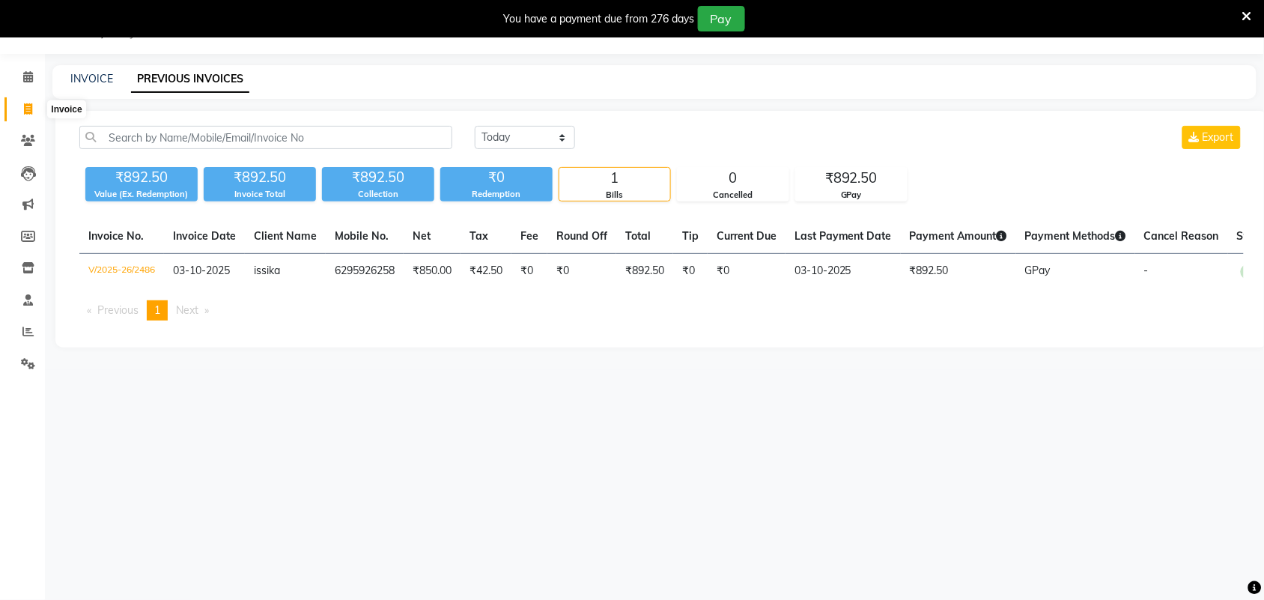
click at [27, 107] on icon at bounding box center [28, 108] width 8 height 11
select select "service"
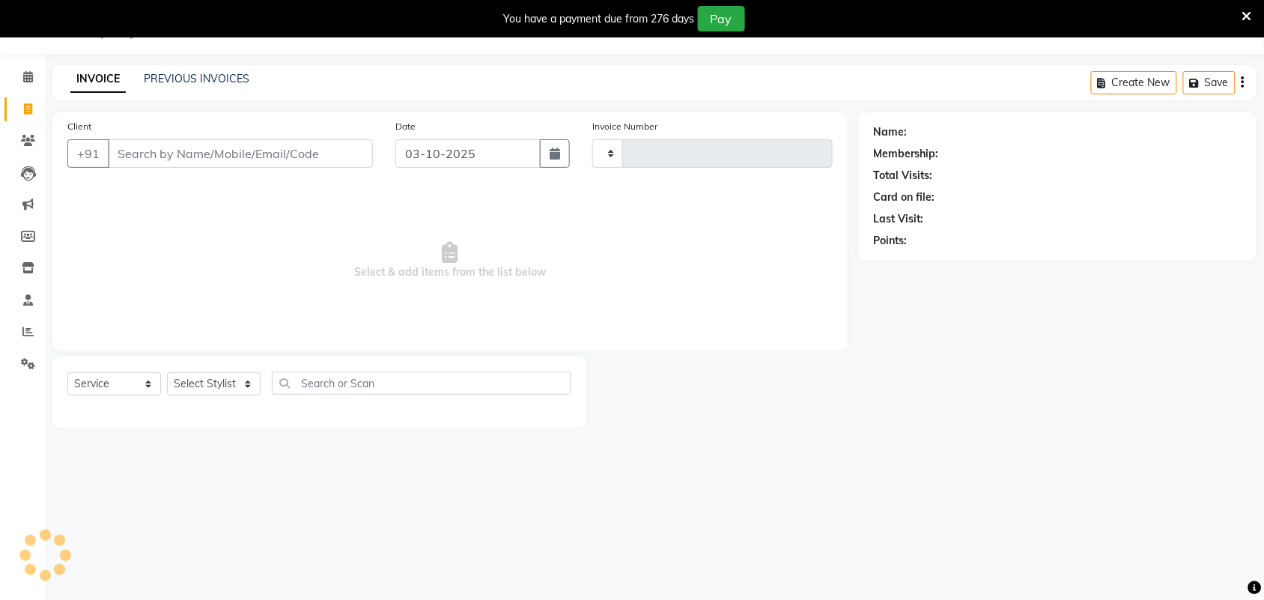
type input "2487"
select select "7203"
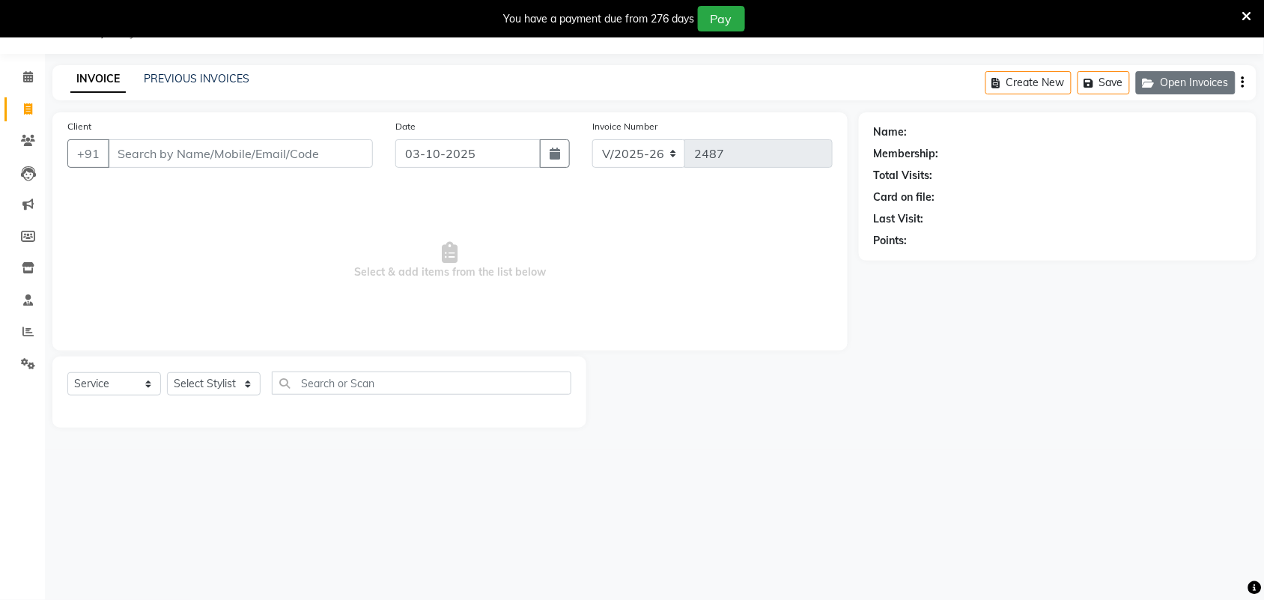
click at [1168, 84] on button "Open Invoices" at bounding box center [1186, 82] width 100 height 23
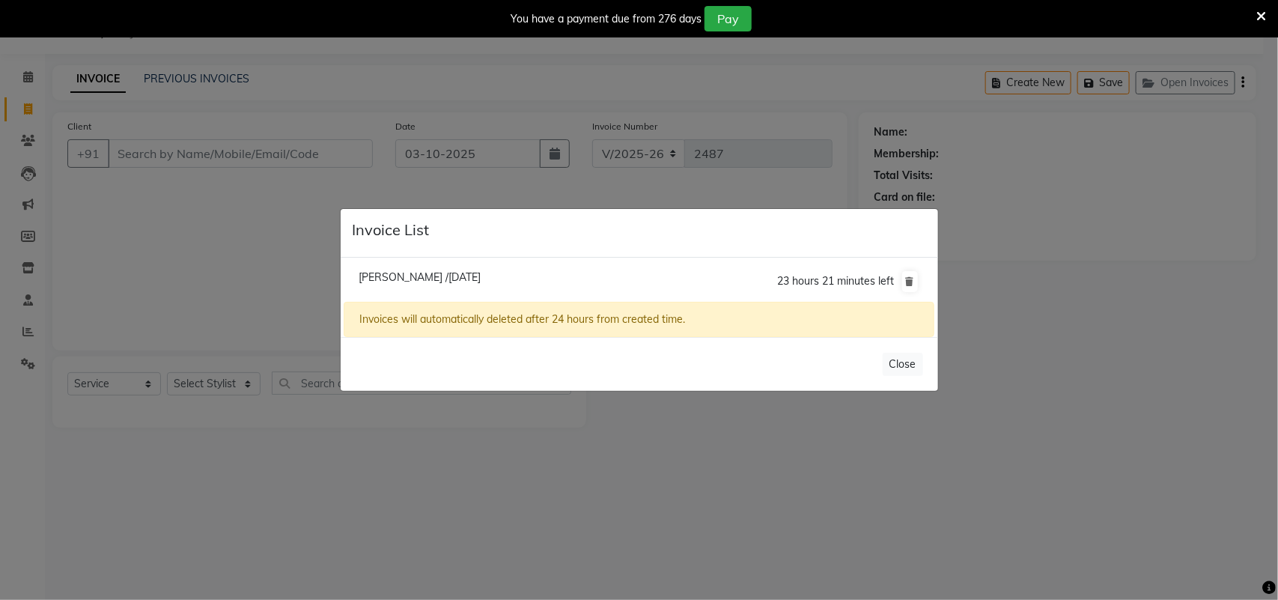
click at [440, 277] on span "Garald /03 October 2025" at bounding box center [420, 276] width 122 height 13
type input "7760321549"
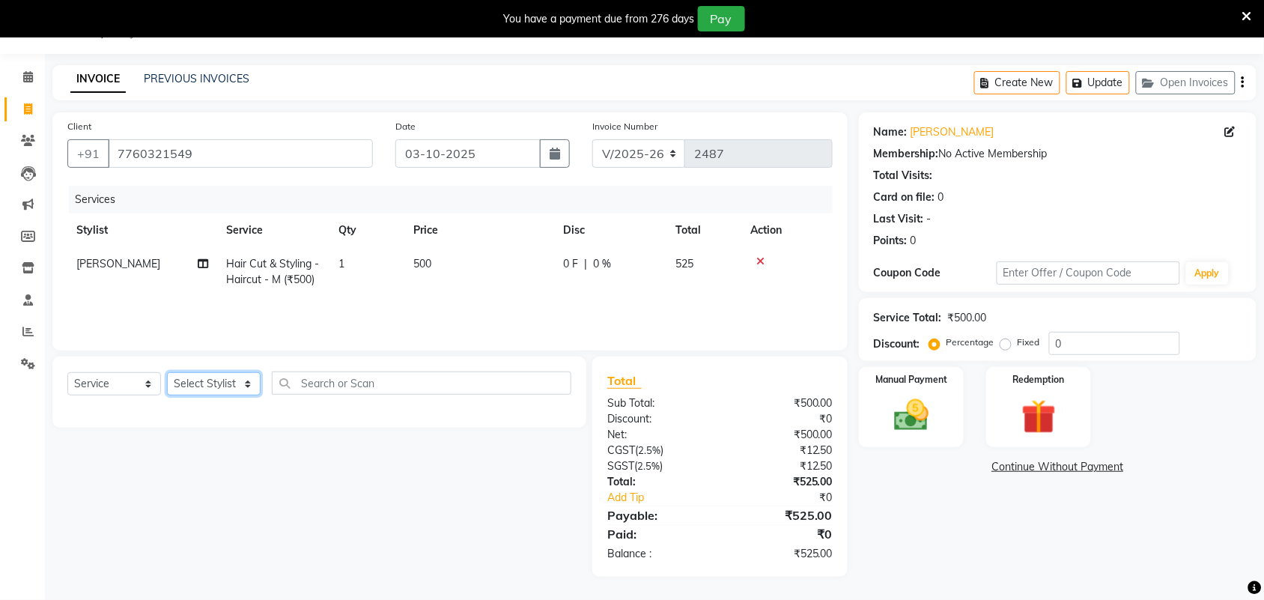
click at [240, 387] on select "Select Stylist Adarsh ajay ALEXX anusiya Jos Lalit lavanya Lucy rita saroj Suni…" at bounding box center [214, 383] width 94 height 23
select select "91499"
click at [167, 372] on select "Select Stylist Adarsh ajay ALEXX anusiya Jos Lalit lavanya Lucy rita saroj Suni…" at bounding box center [214, 383] width 94 height 23
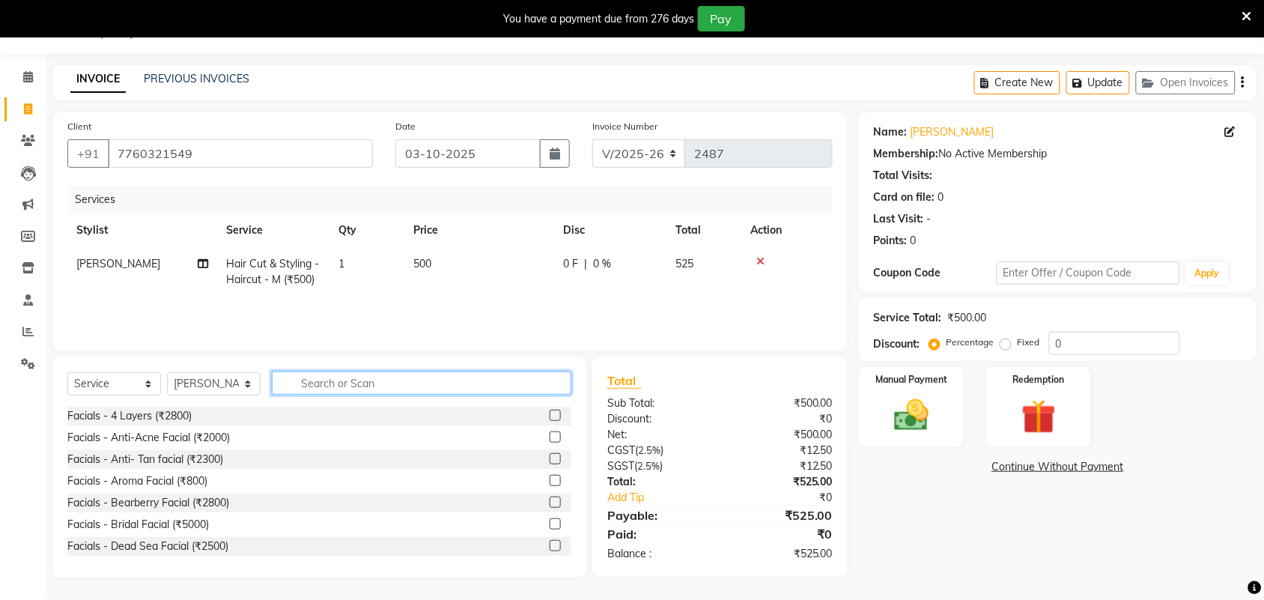
click at [394, 380] on input "text" at bounding box center [422, 382] width 300 height 23
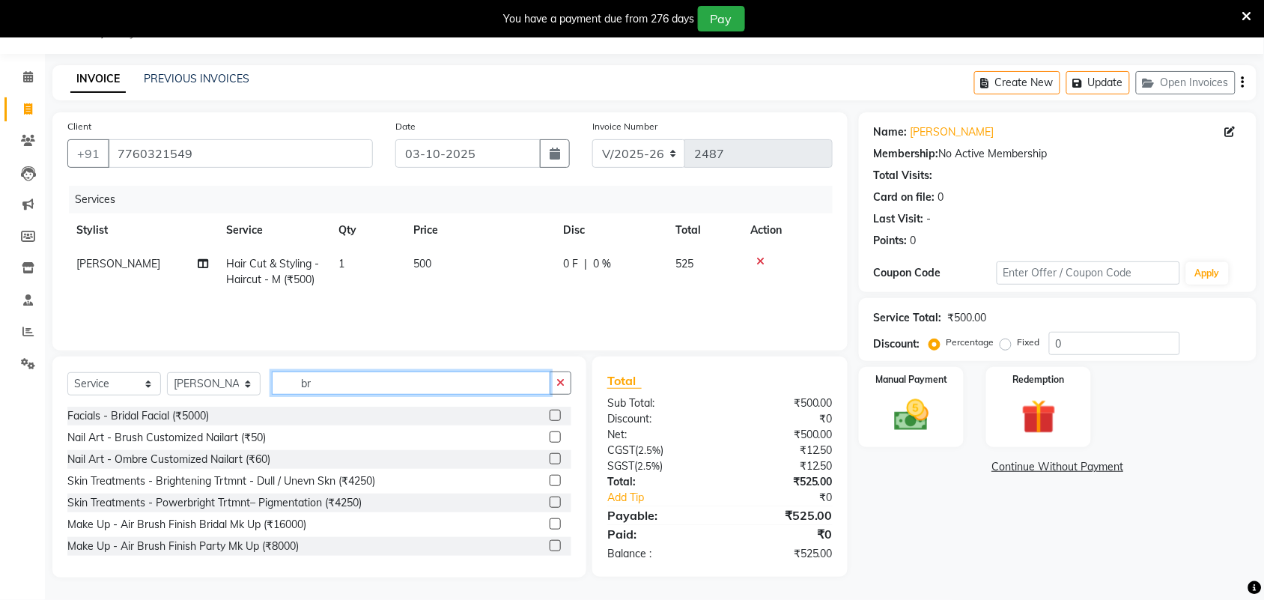
type input "b"
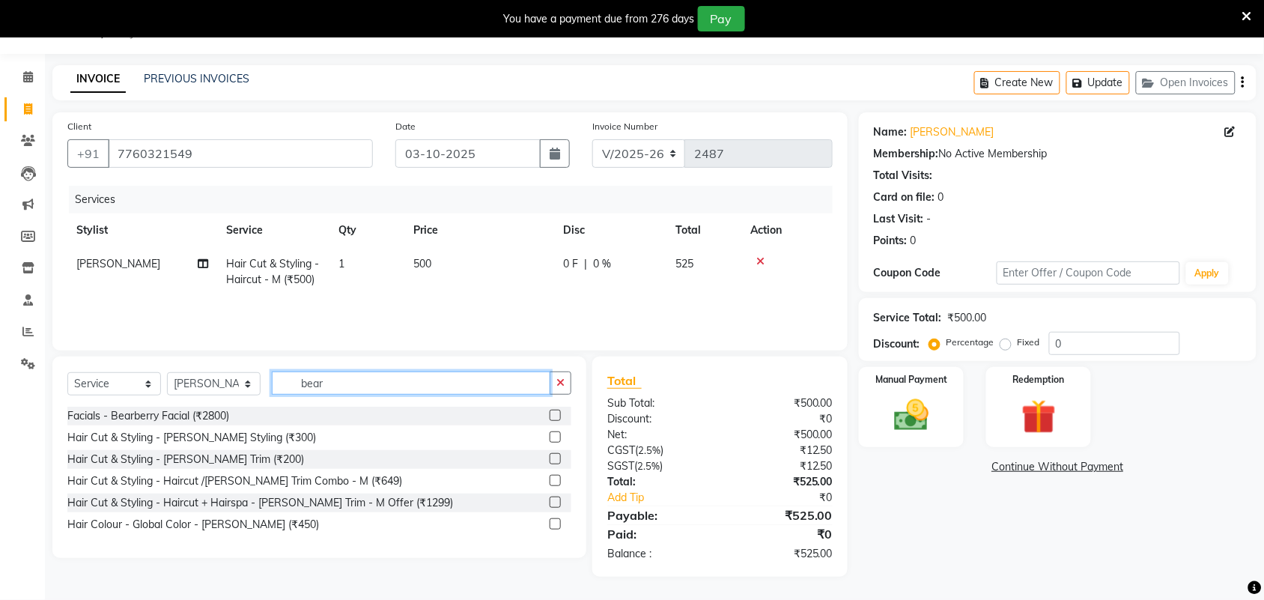
type input "bear"
click at [554, 462] on label at bounding box center [555, 458] width 11 height 11
click at [554, 462] on input "checkbox" at bounding box center [555, 460] width 10 height 10
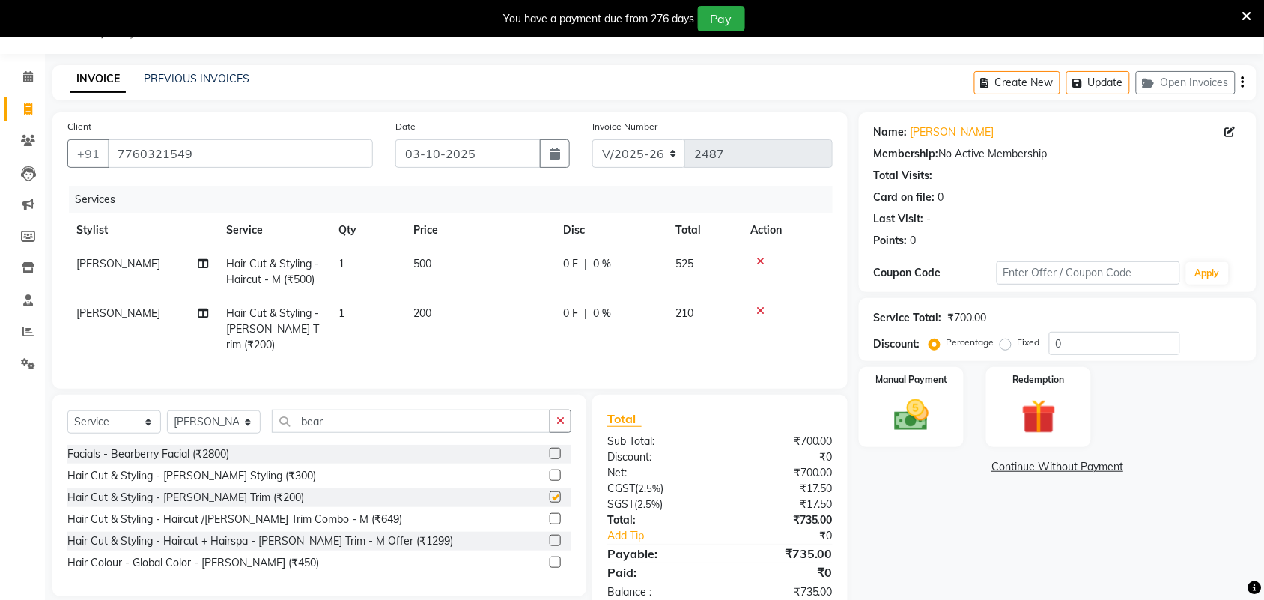
checkbox input "false"
drag, startPoint x: 1111, startPoint y: 88, endPoint x: 1136, endPoint y: 151, distance: 67.9
click at [1111, 91] on button "Update" at bounding box center [1098, 82] width 64 height 23
click at [1025, 86] on button "Create New" at bounding box center [1017, 82] width 86 height 23
select select "7203"
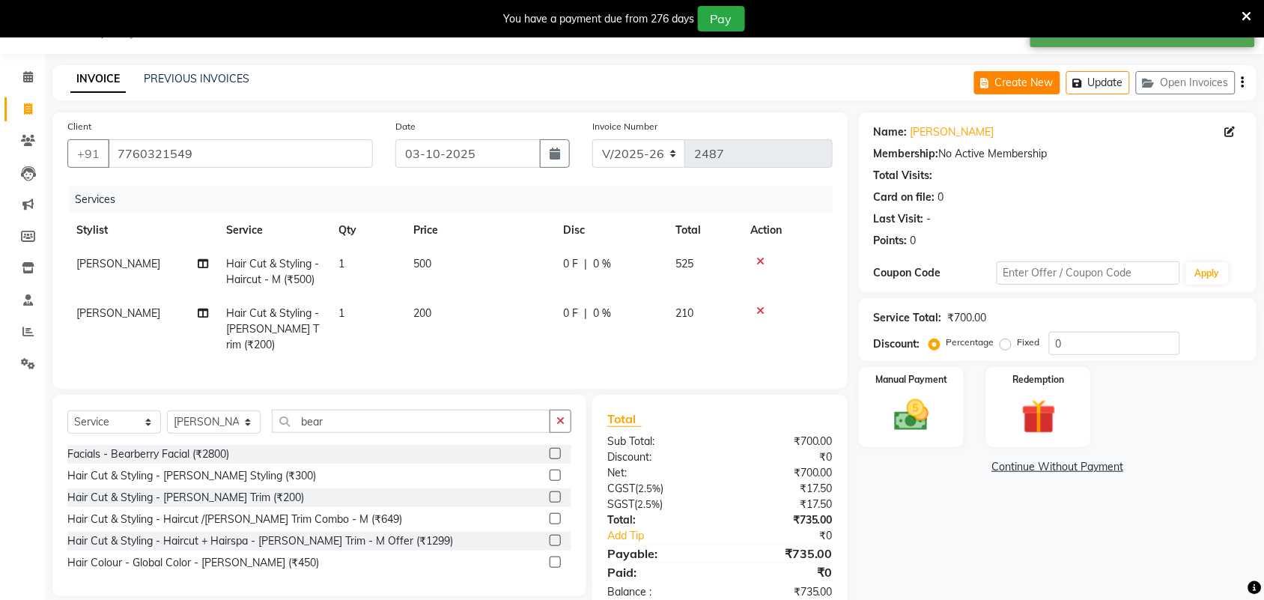
select select "service"
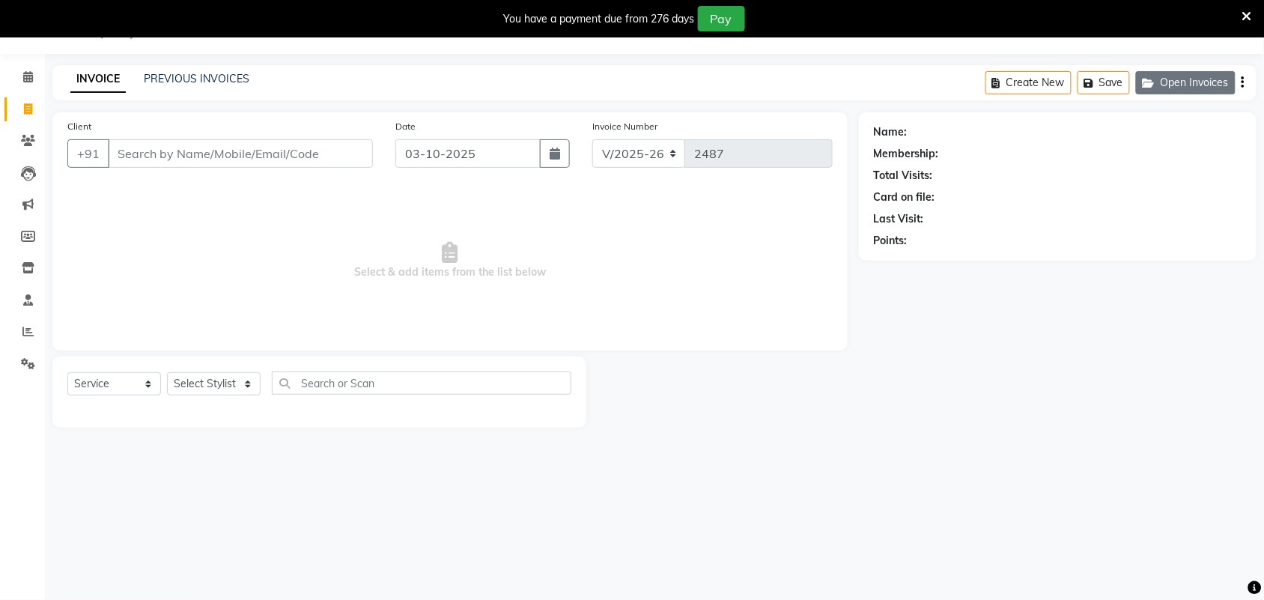
click at [1180, 80] on button "Open Invoices" at bounding box center [1186, 82] width 100 height 23
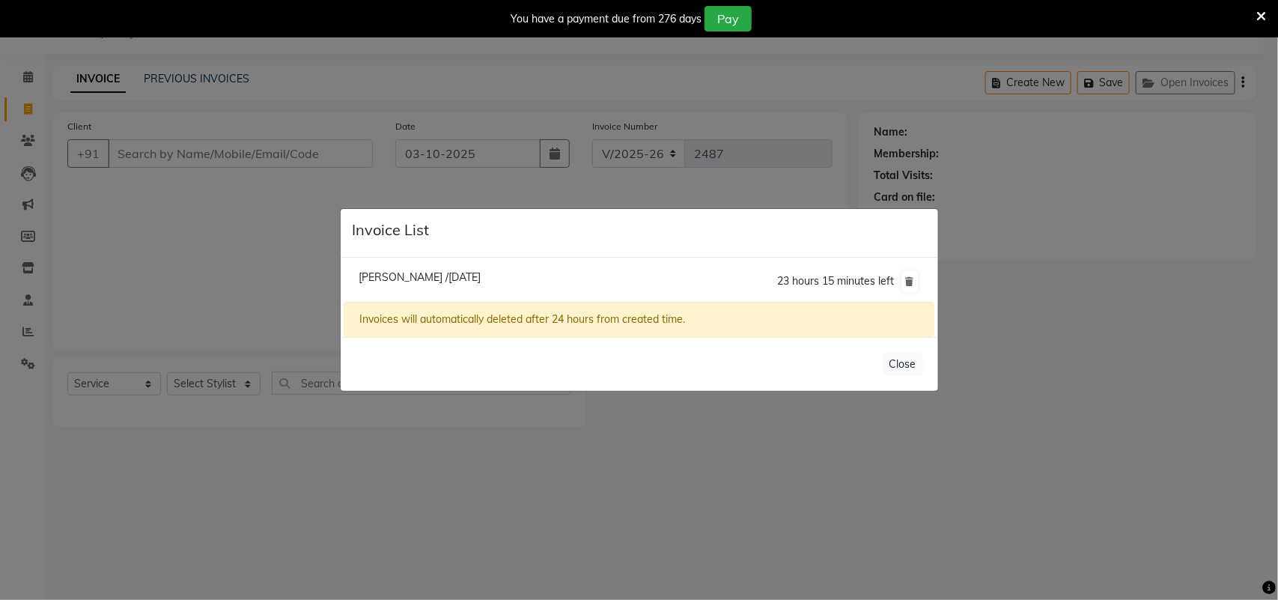
click at [455, 276] on span "Garald /03 October 2025" at bounding box center [420, 276] width 122 height 13
type input "7760321549"
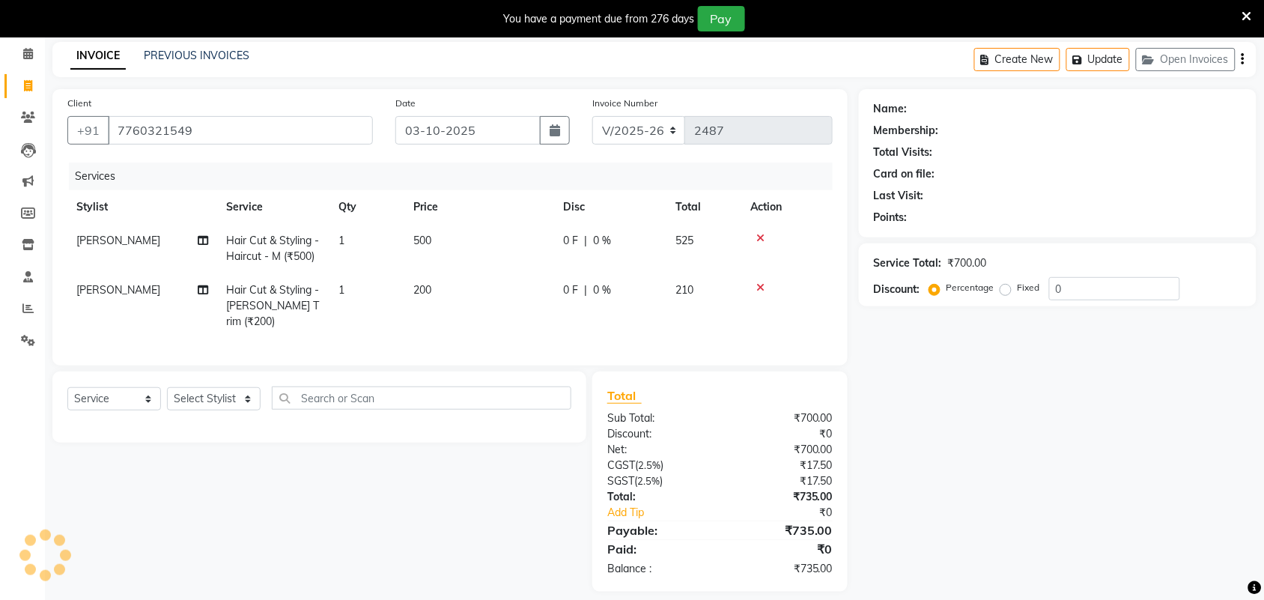
scroll to position [73, 0]
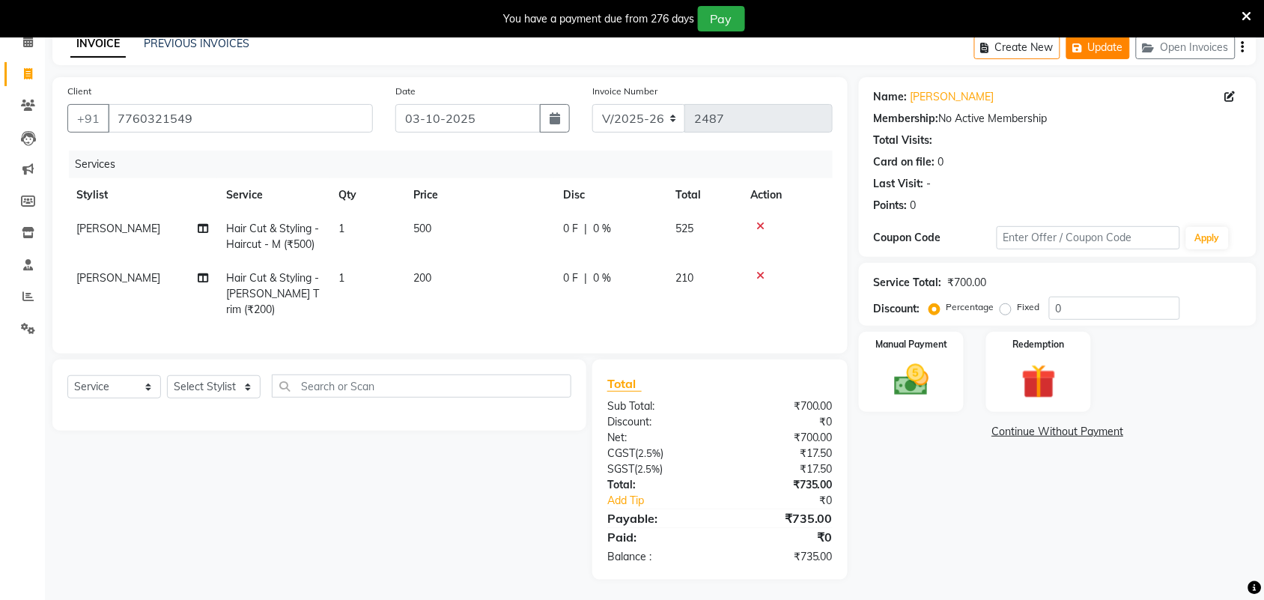
click at [1099, 50] on button "Update" at bounding box center [1098, 47] width 64 height 23
click at [992, 54] on button "Create New" at bounding box center [1017, 47] width 86 height 23
select select "service"
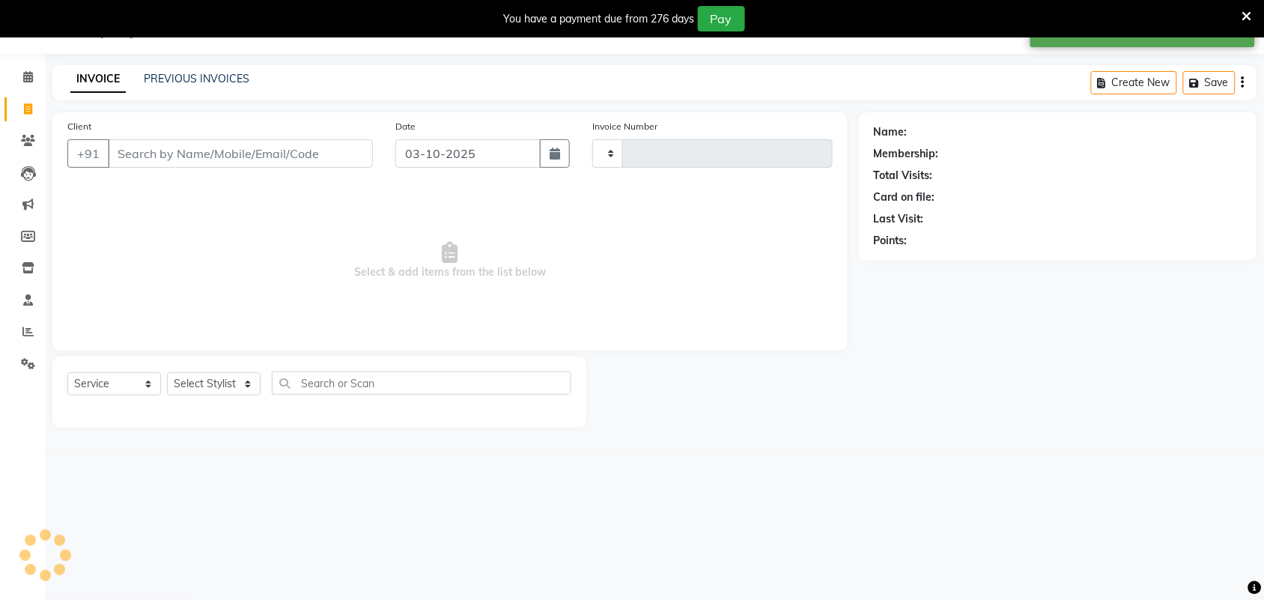
scroll to position [37, 0]
type input "2487"
select select "7203"
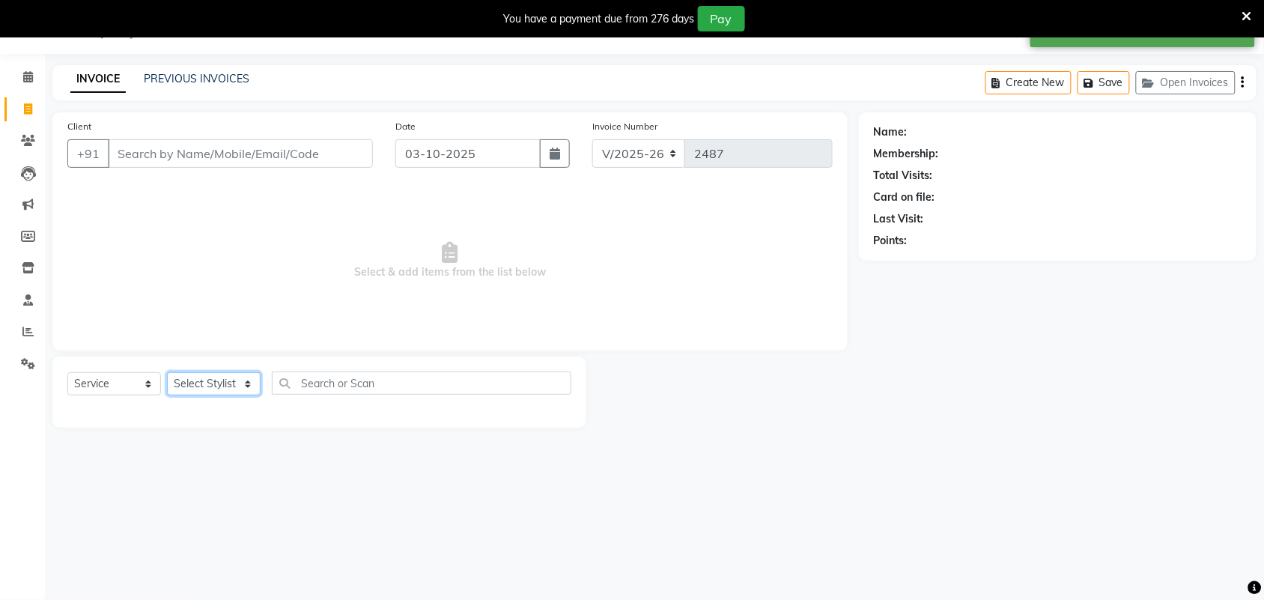
drag, startPoint x: 245, startPoint y: 387, endPoint x: 241, endPoint y: 372, distance: 15.4
click at [243, 387] on select "Select Stylist Adarsh ajay ALEXX anusiya Jos Lalit lavanya Lucy rita saroj Suni…" at bounding box center [214, 383] width 94 height 23
select select "61718"
click at [167, 372] on select "Select Stylist Adarsh ajay ALEXX anusiya Jos Lalit lavanya Lucy rita saroj Suni…" at bounding box center [214, 383] width 94 height 23
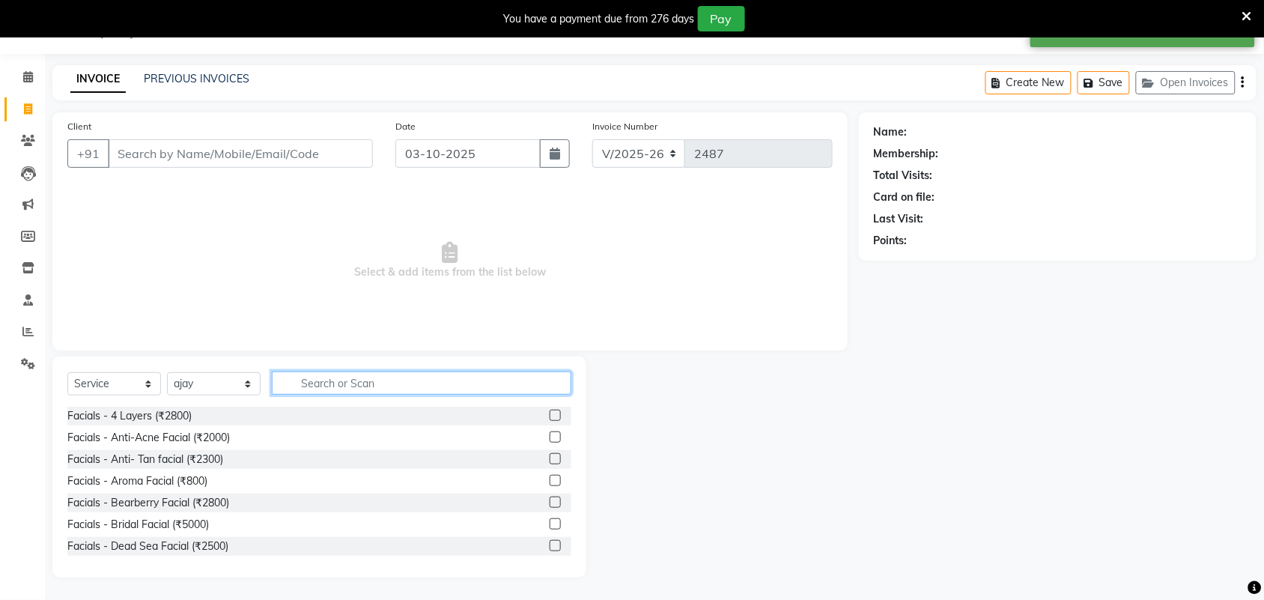
click at [339, 390] on input "text" at bounding box center [422, 382] width 300 height 23
click at [550, 416] on label at bounding box center [555, 415] width 11 height 11
click at [550, 416] on input "checkbox" at bounding box center [555, 416] width 10 height 10
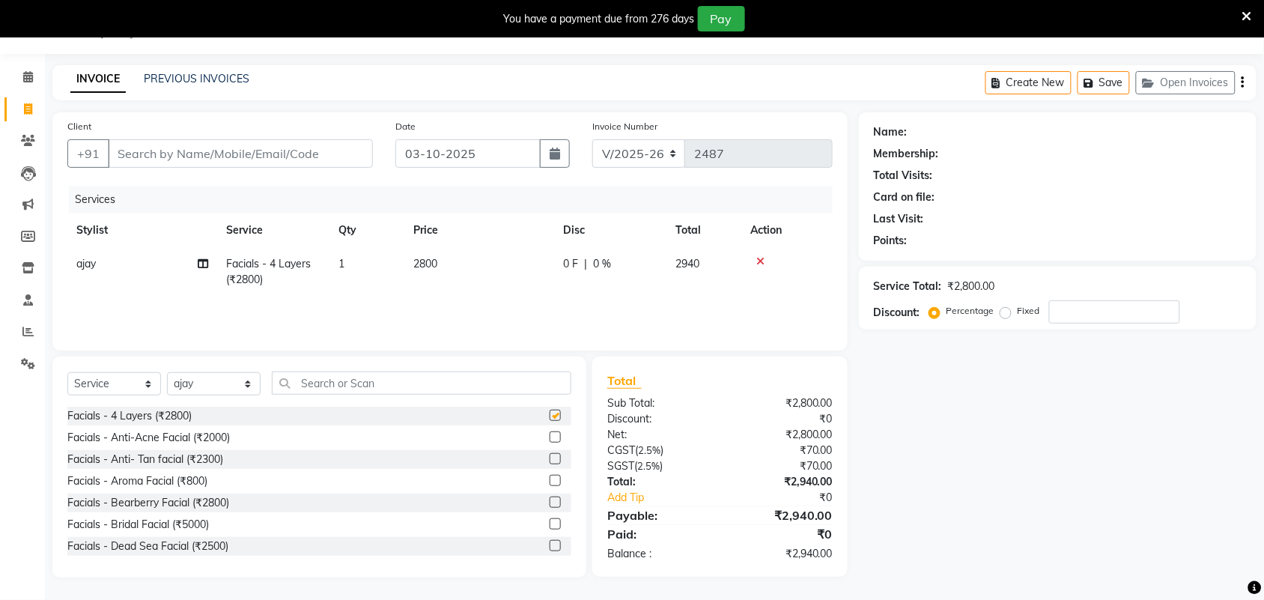
checkbox input "false"
drag, startPoint x: 429, startPoint y: 263, endPoint x: 446, endPoint y: 262, distance: 16.5
click at [431, 263] on span "2800" at bounding box center [425, 263] width 24 height 13
select select "61718"
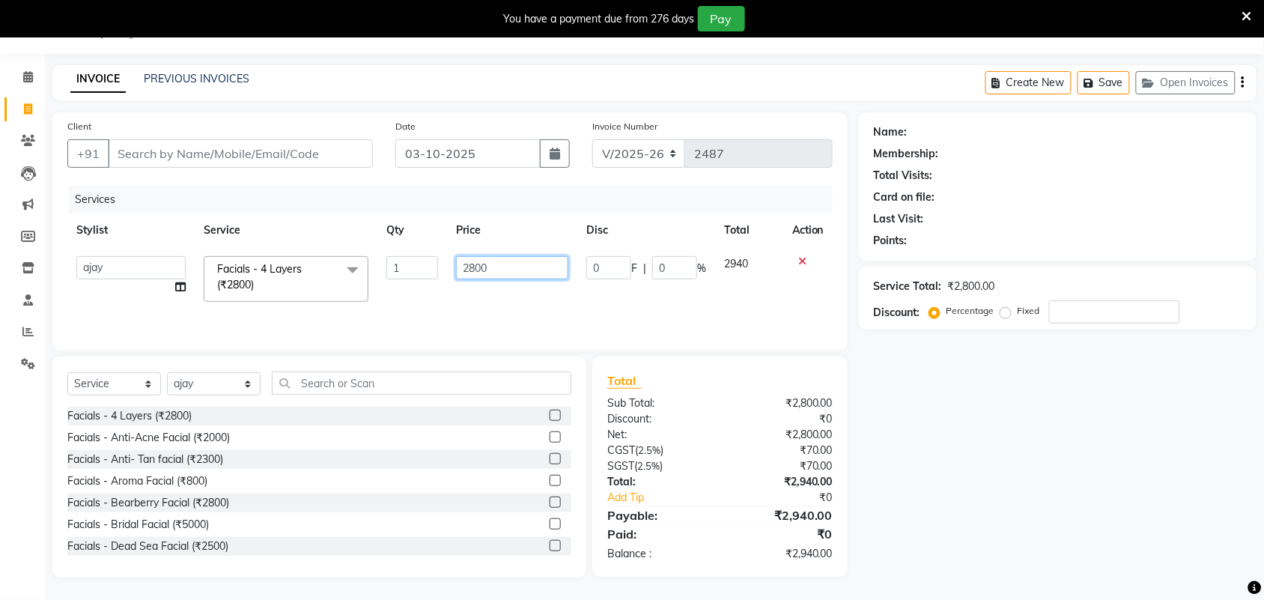
drag, startPoint x: 506, startPoint y: 267, endPoint x: 421, endPoint y: 294, distance: 89.3
click at [410, 287] on tr "Adarsh ajay ALEXX anusiya Jos Lalit lavanya Lucy rita saroj Sunitha Umesh Facia…" at bounding box center [449, 279] width 765 height 64
type input "6000"
click at [1087, 429] on div "Name: Membership: Total Visits: Card on file: Last Visit: Points: Service Total…" at bounding box center [1063, 344] width 409 height 465
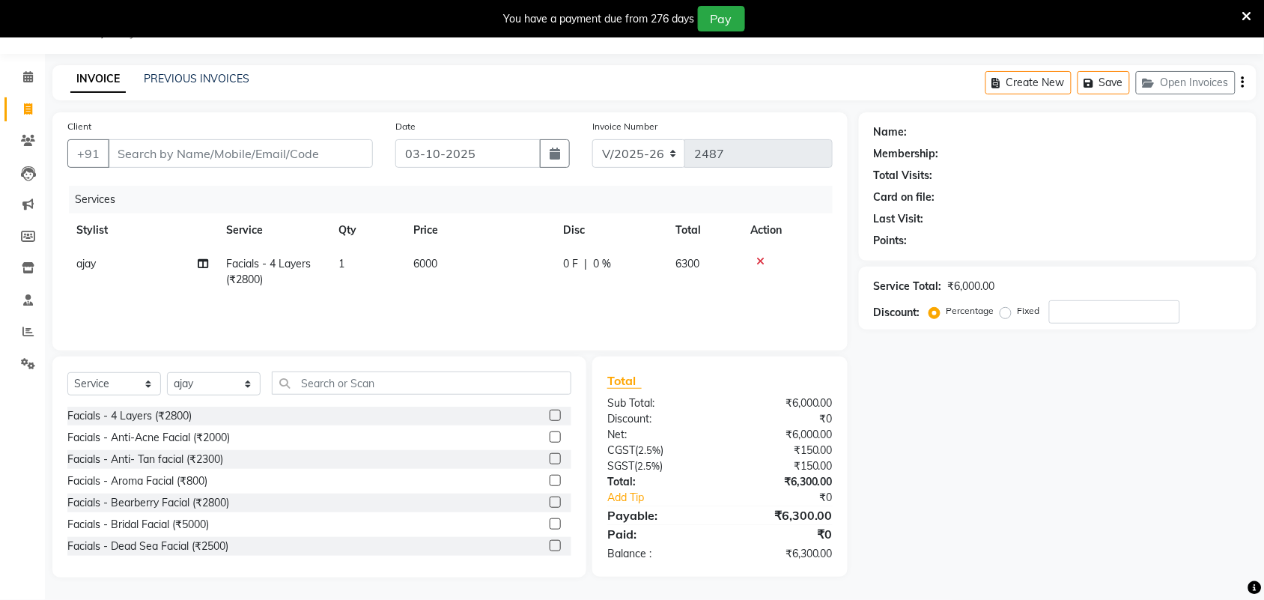
click at [760, 264] on icon at bounding box center [760, 261] width 8 height 10
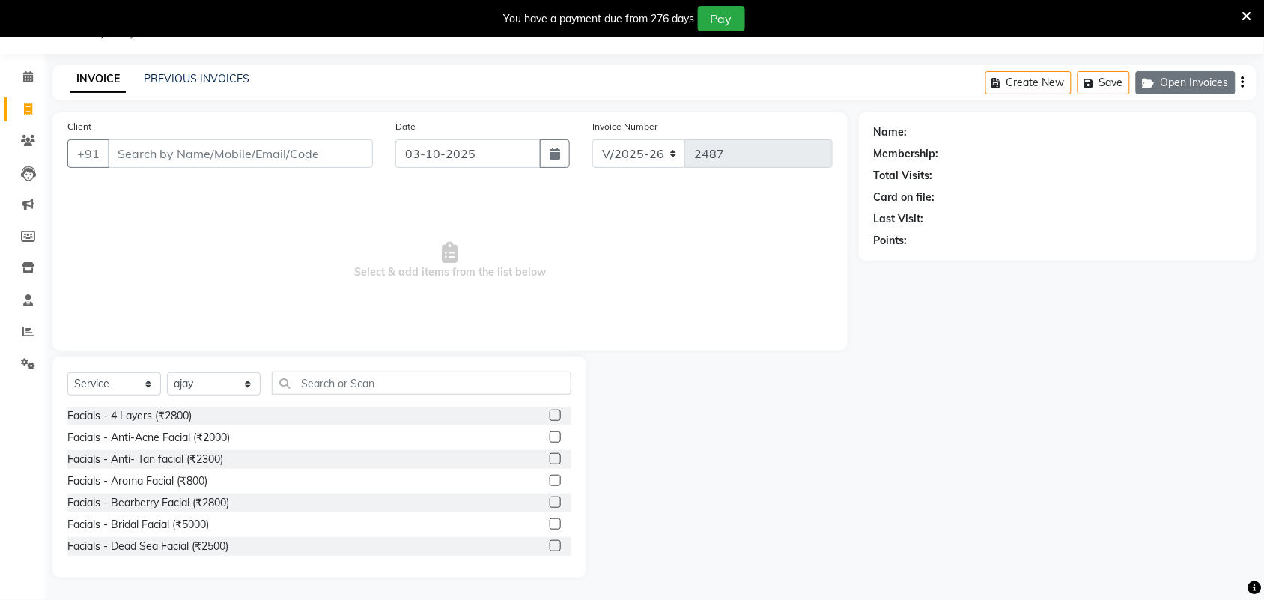
click at [1154, 83] on icon "button" at bounding box center [1152, 83] width 18 height 10
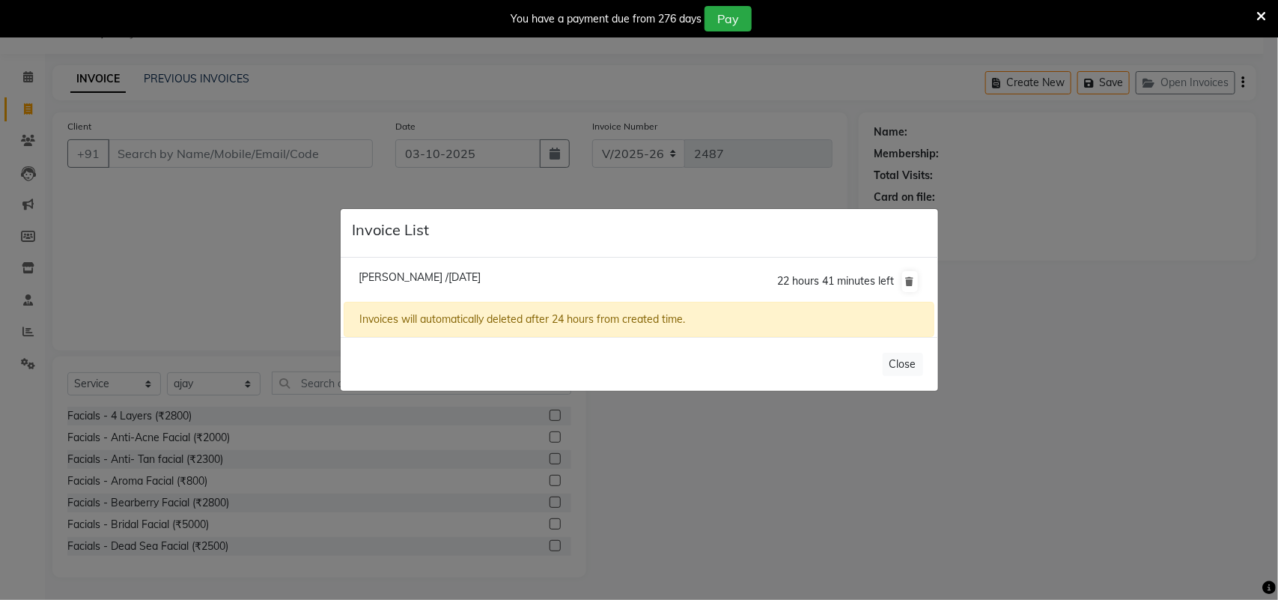
click at [451, 275] on span "Garald /03 October 2025" at bounding box center [420, 276] width 122 height 13
type input "7760321549"
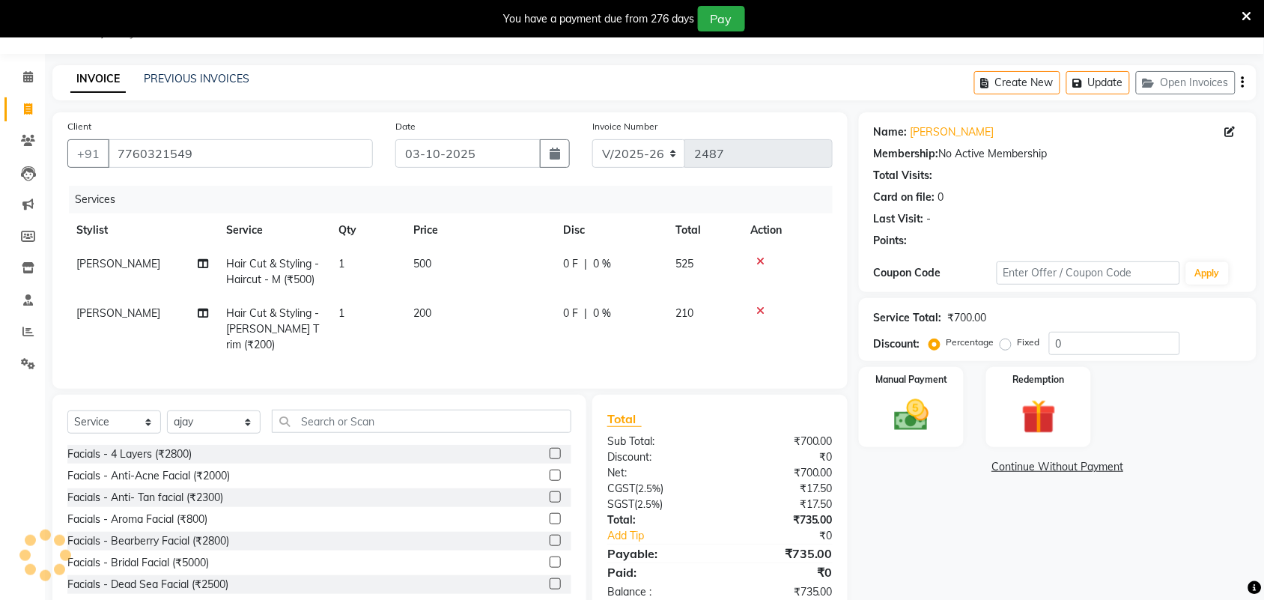
select select
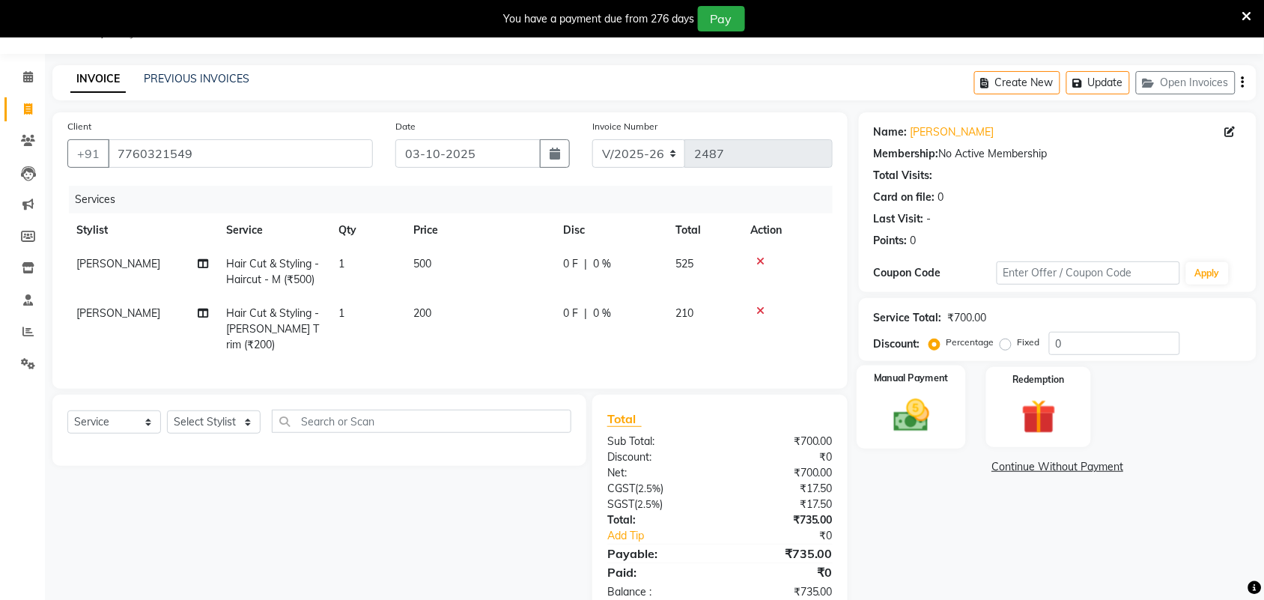
click at [935, 420] on img at bounding box center [911, 415] width 58 height 41
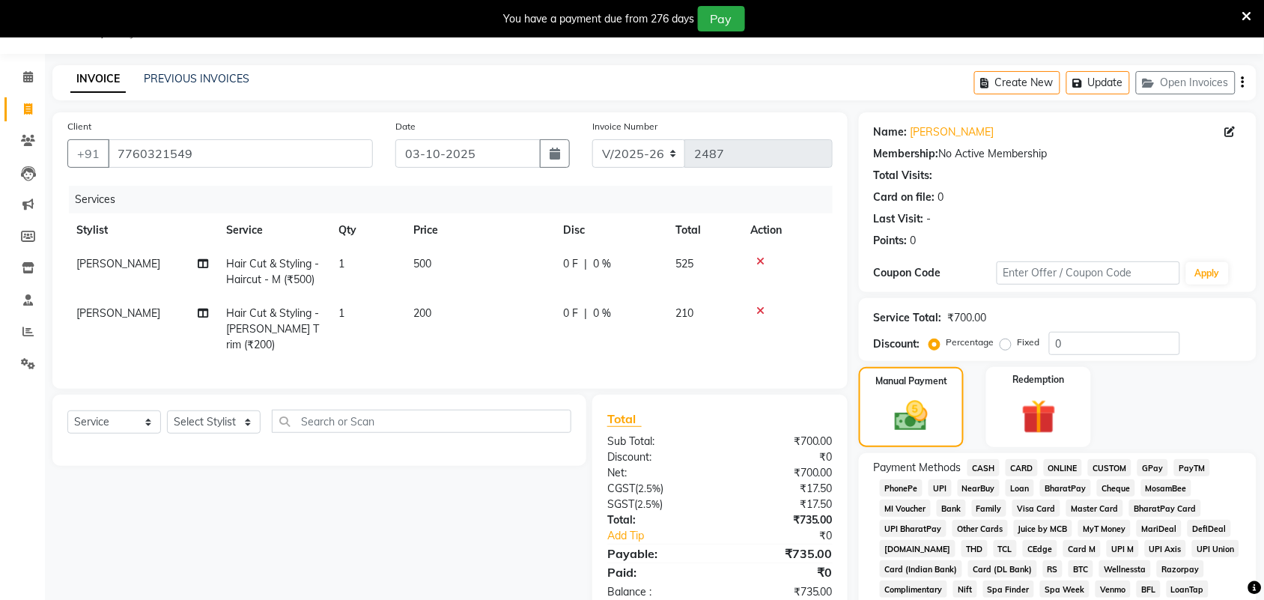
click at [1150, 463] on span "GPay" at bounding box center [1153, 467] width 31 height 17
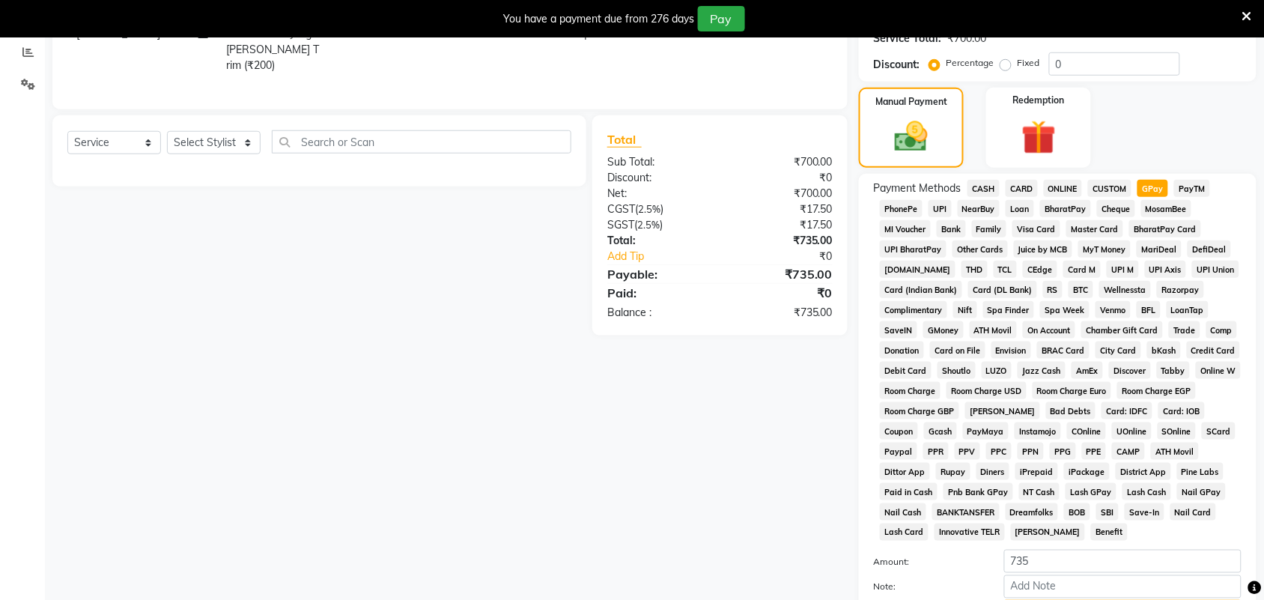
scroll to position [455, 0]
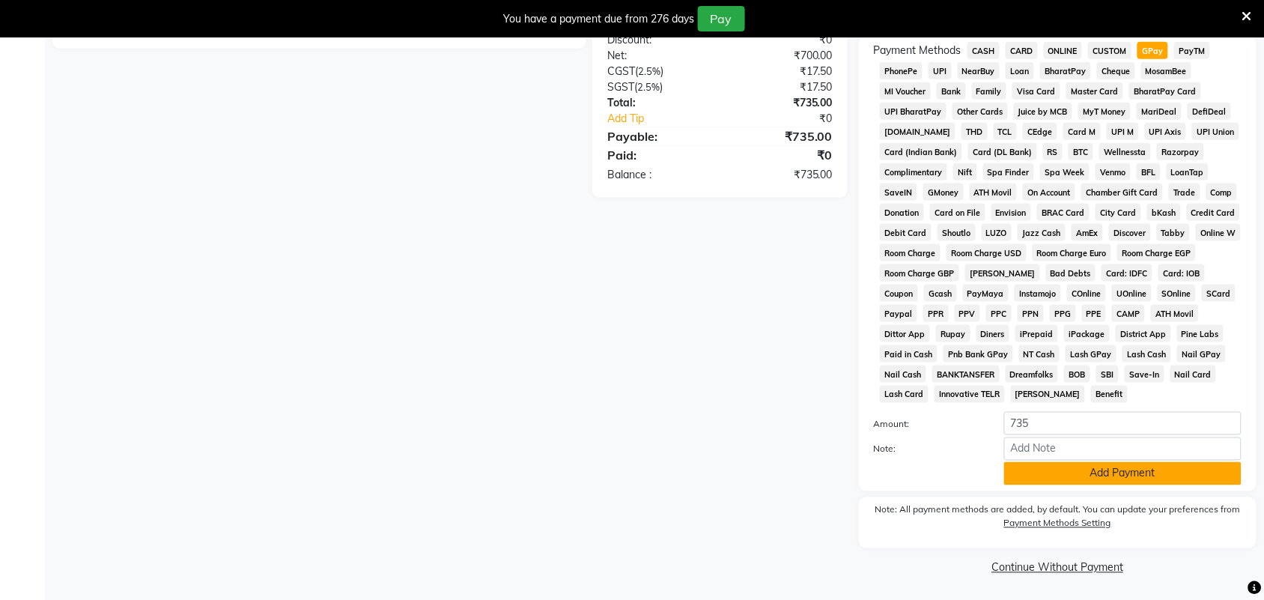
click at [1093, 473] on button "Add Payment" at bounding box center [1122, 473] width 237 height 23
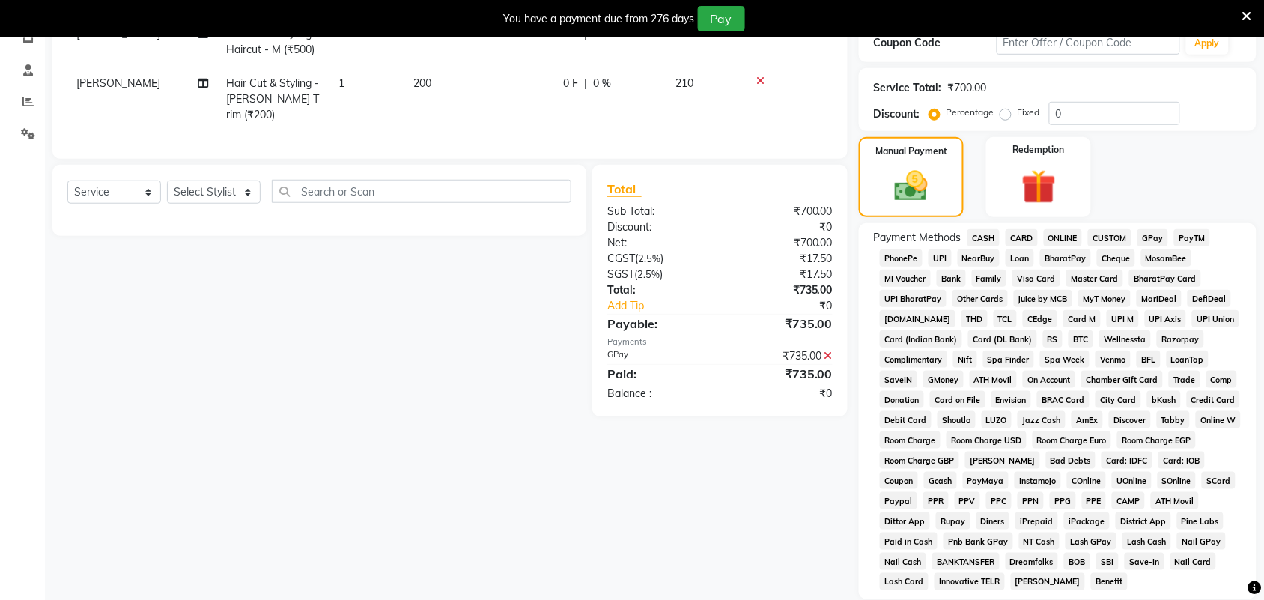
scroll to position [461, 0]
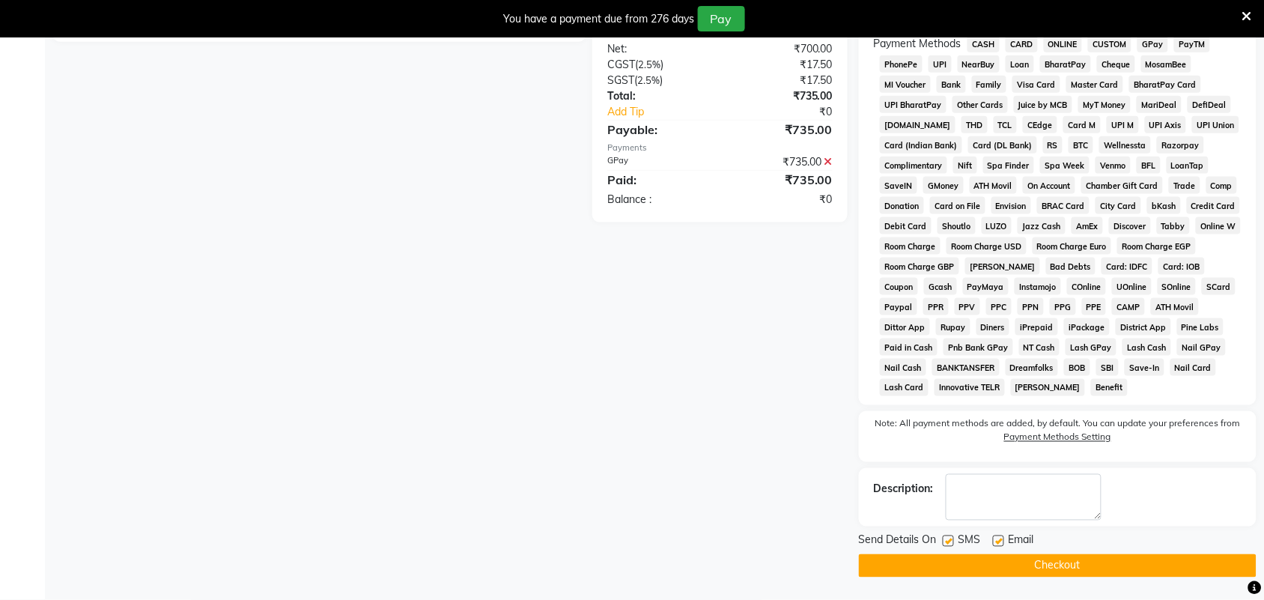
click at [1001, 565] on button "Checkout" at bounding box center [1058, 565] width 398 height 23
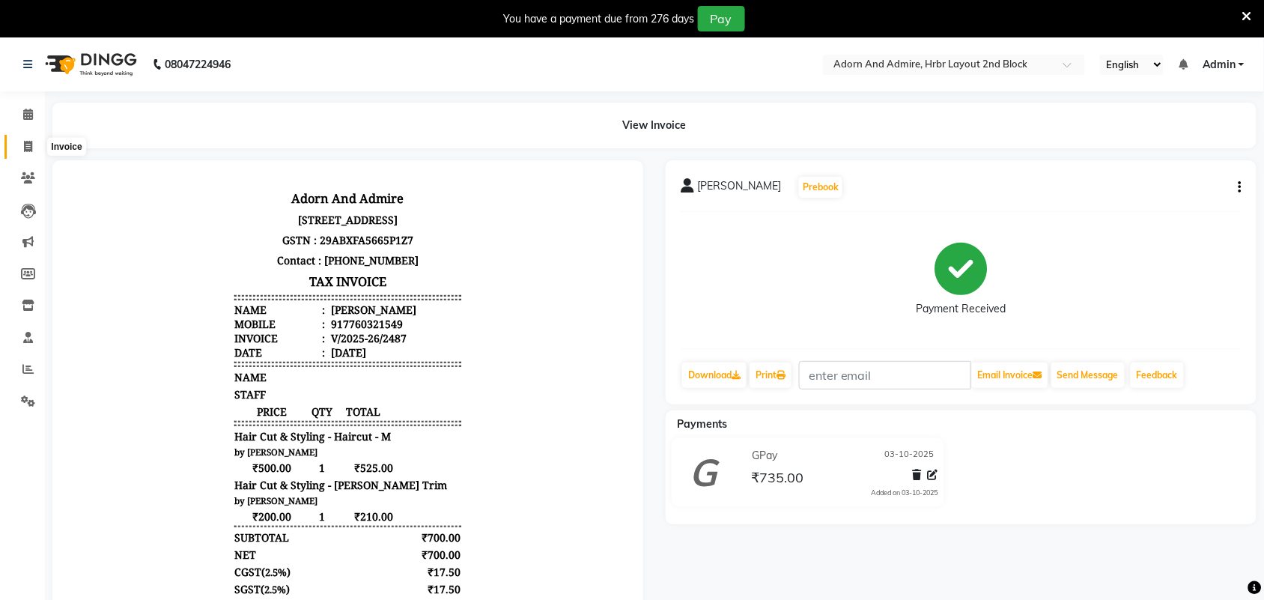
click at [21, 150] on span at bounding box center [28, 147] width 26 height 17
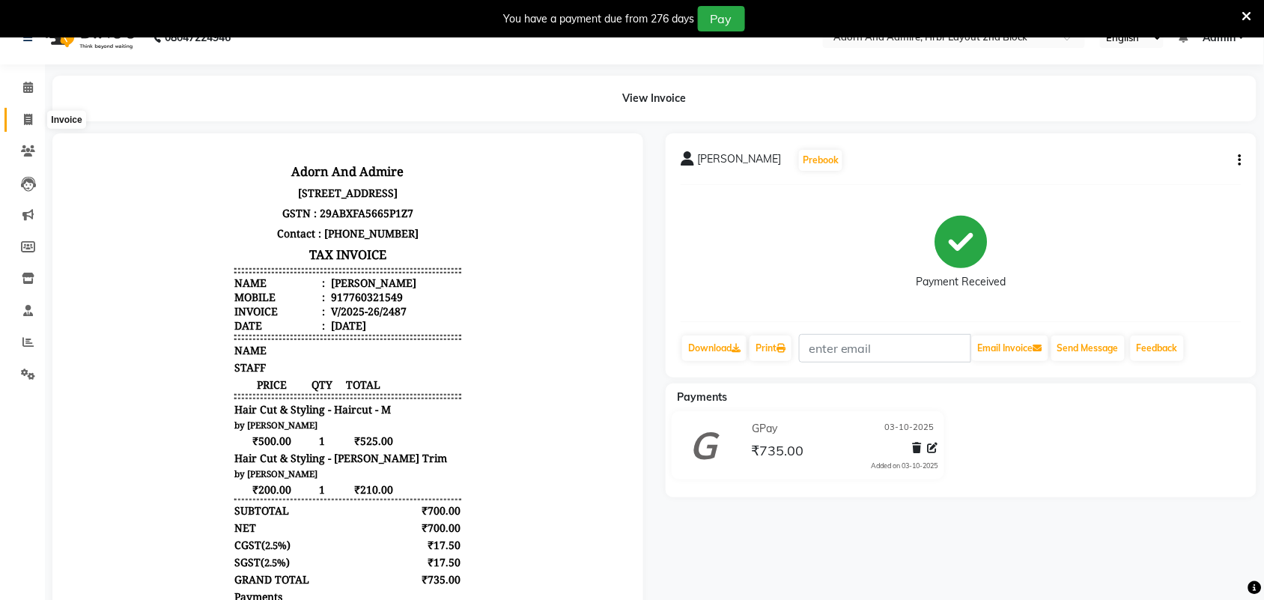
select select "7203"
select select "service"
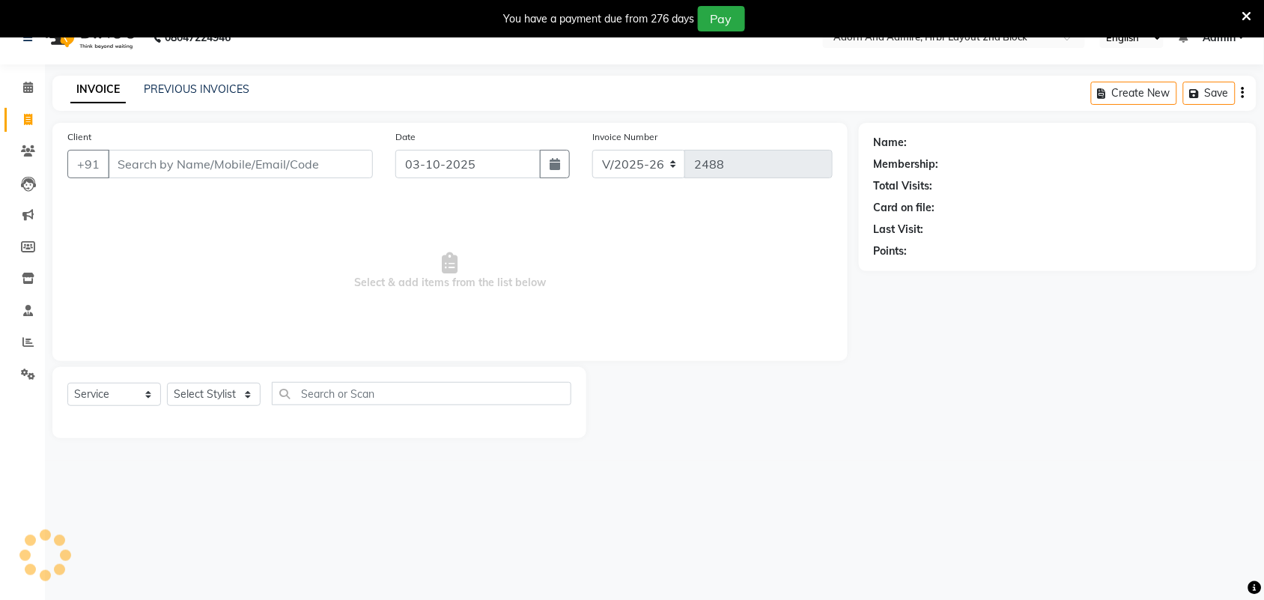
scroll to position [37, 0]
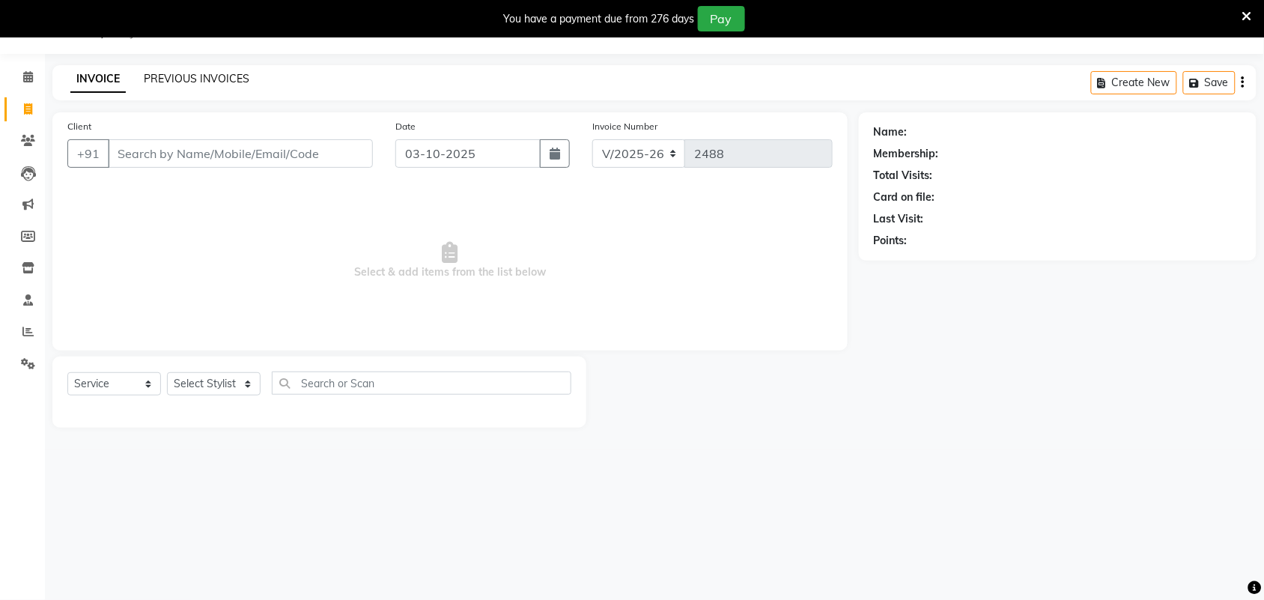
click at [210, 76] on link "PREVIOUS INVOICES" at bounding box center [197, 78] width 106 height 13
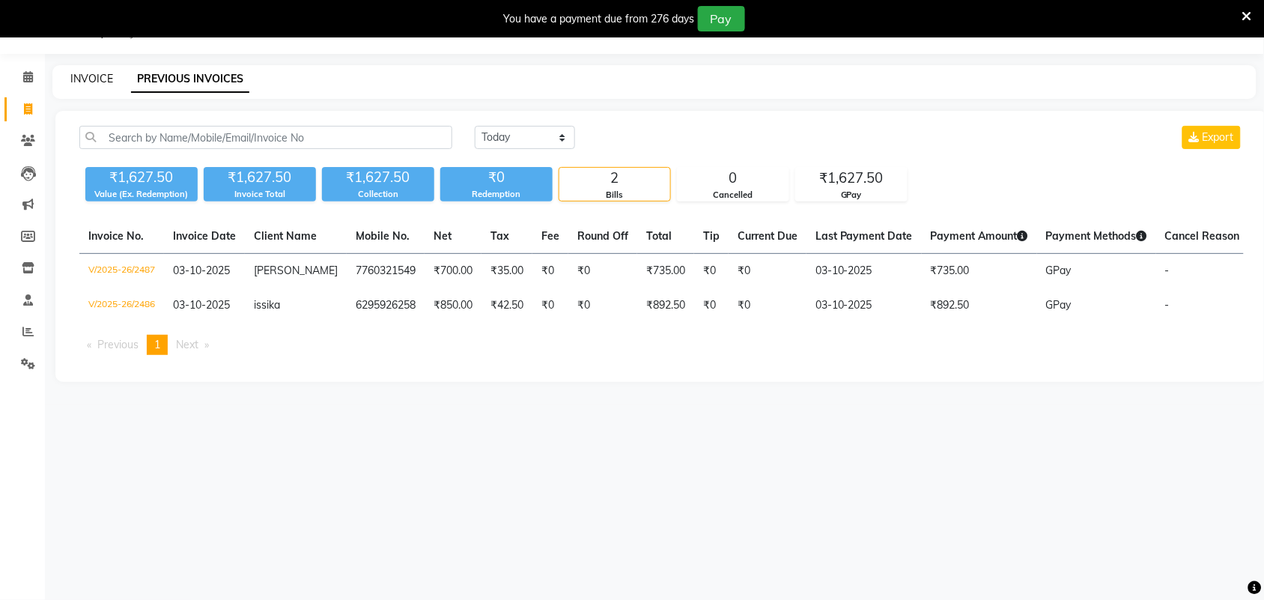
click at [102, 77] on link "INVOICE" at bounding box center [91, 78] width 43 height 13
select select "service"
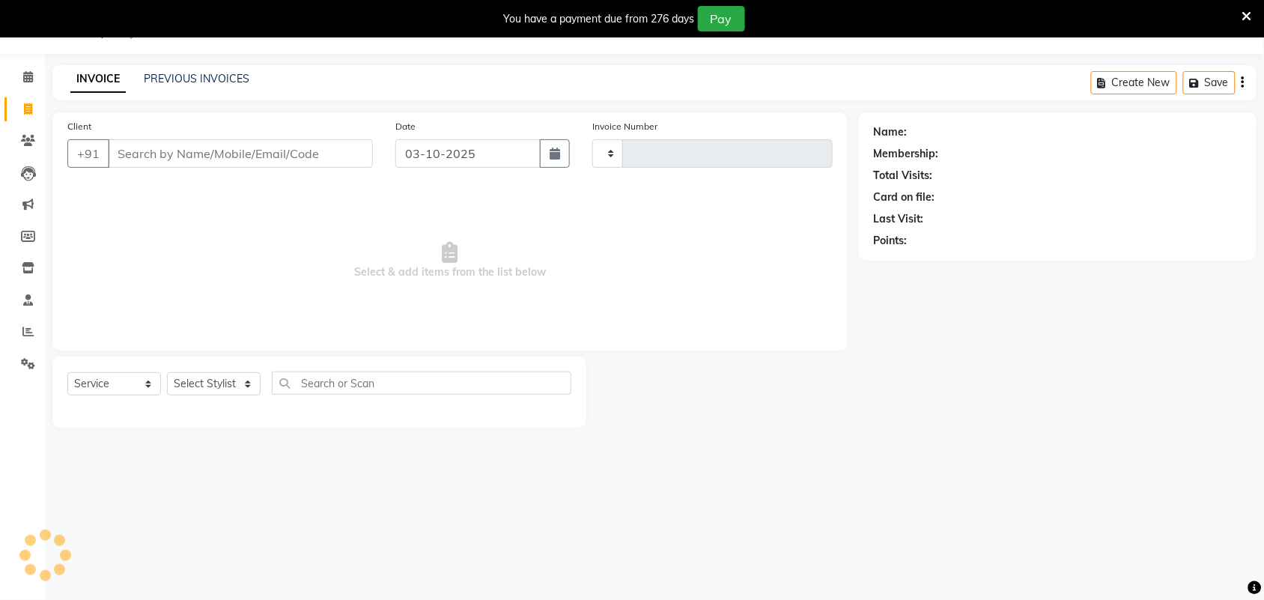
type input "2488"
select select "7203"
drag, startPoint x: 243, startPoint y: 387, endPoint x: 267, endPoint y: 362, distance: 34.5
click at [243, 387] on select "Select Stylist Adarsh ajay ALEXX anusiya Jos Lalit lavanya Lucy rita saroj Suni…" at bounding box center [214, 383] width 94 height 23
select select "61580"
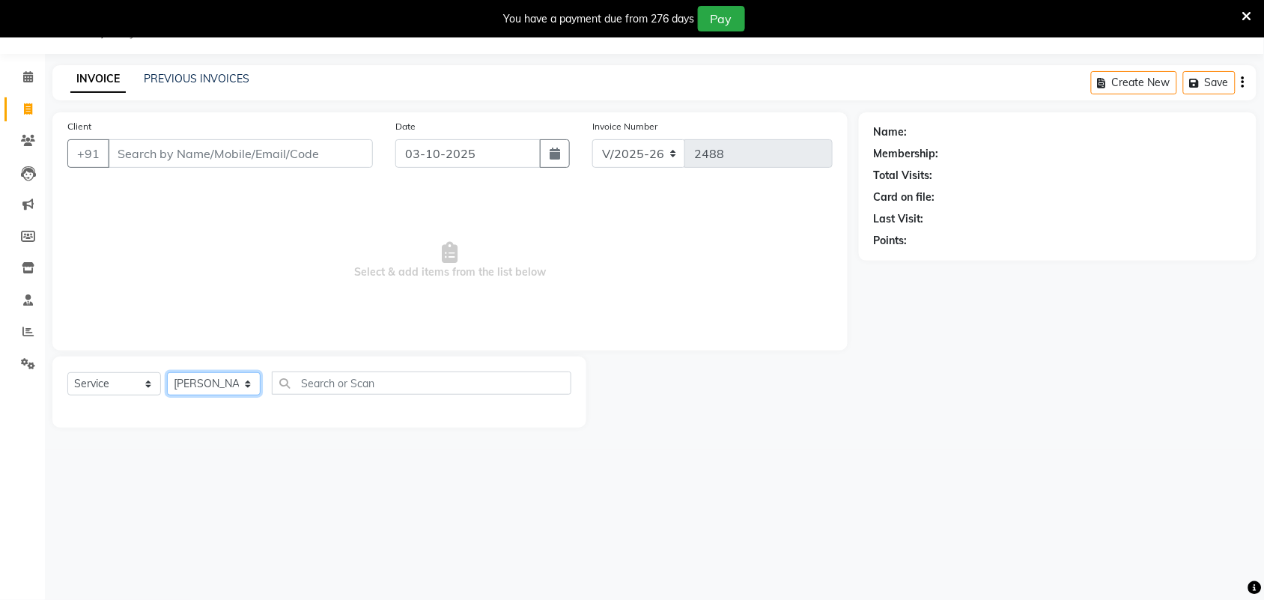
click at [167, 372] on select "Select Stylist Adarsh ajay ALEXX anusiya Jos Lalit lavanya Lucy rita saroj Suni…" at bounding box center [214, 383] width 94 height 23
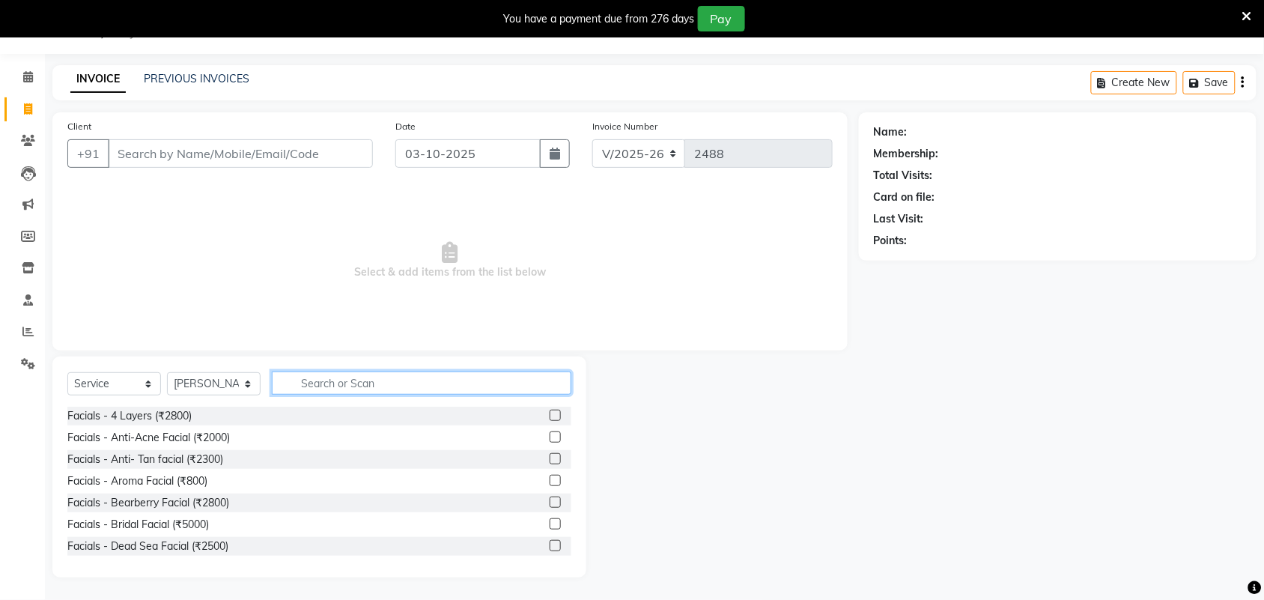
click at [328, 380] on input "text" at bounding box center [422, 382] width 300 height 23
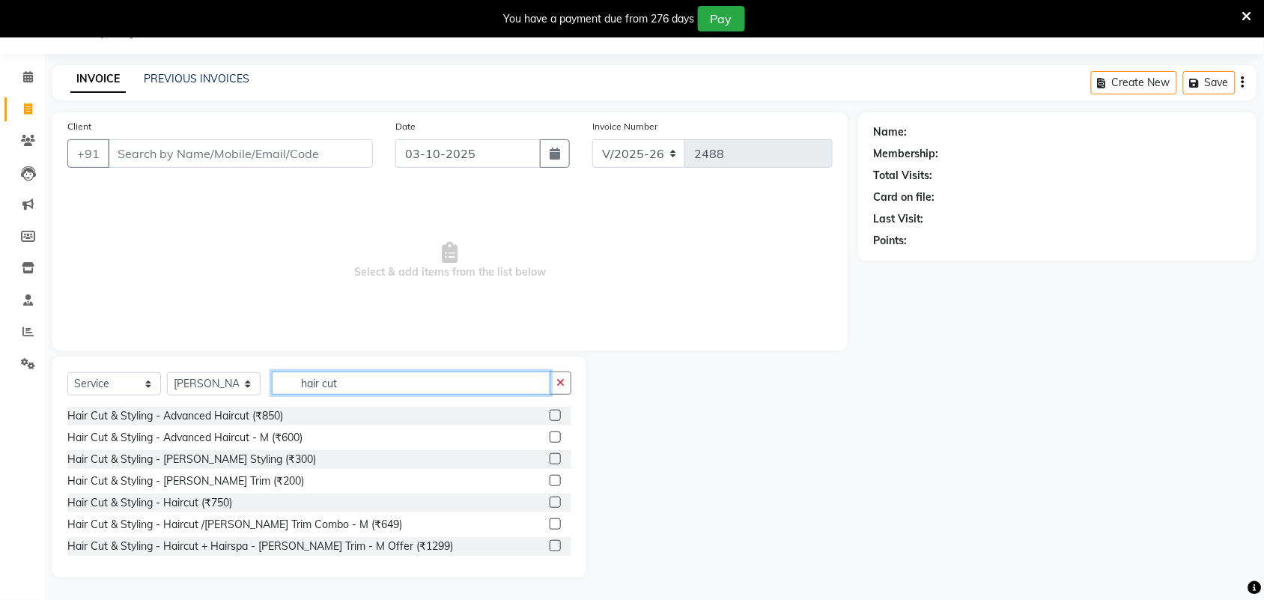
type input "hair cut"
click at [550, 416] on label at bounding box center [555, 415] width 11 height 11
click at [550, 416] on input "checkbox" at bounding box center [555, 416] width 10 height 10
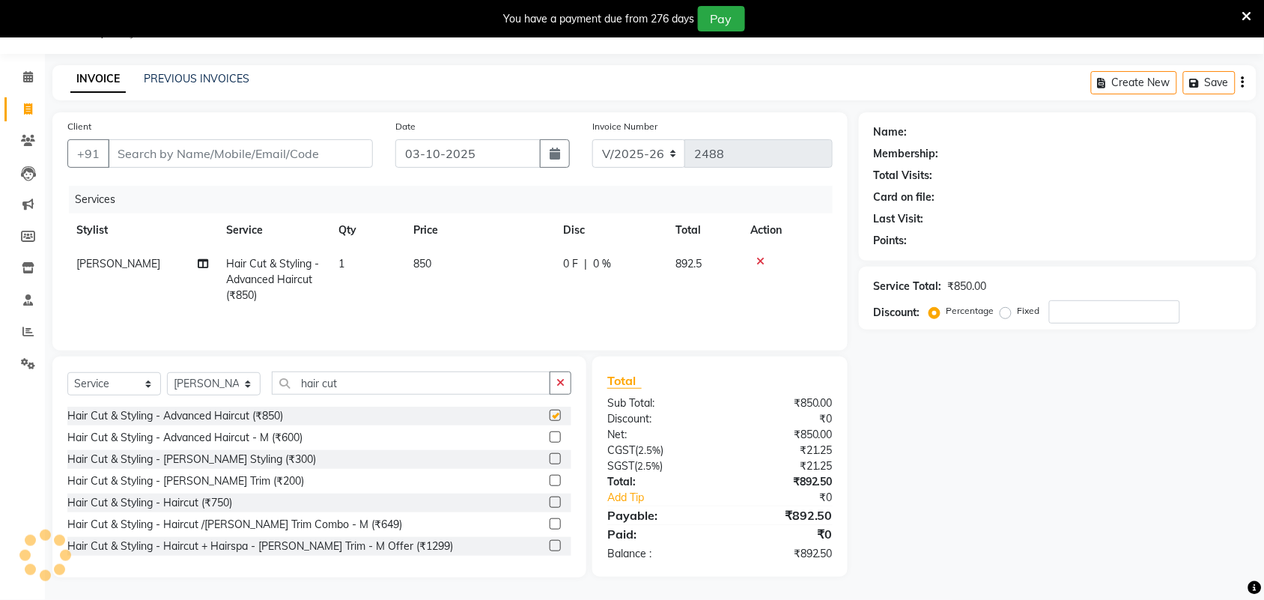
checkbox input "false"
click at [297, 150] on input "Client" at bounding box center [240, 153] width 265 height 28
type input "8"
type input "0"
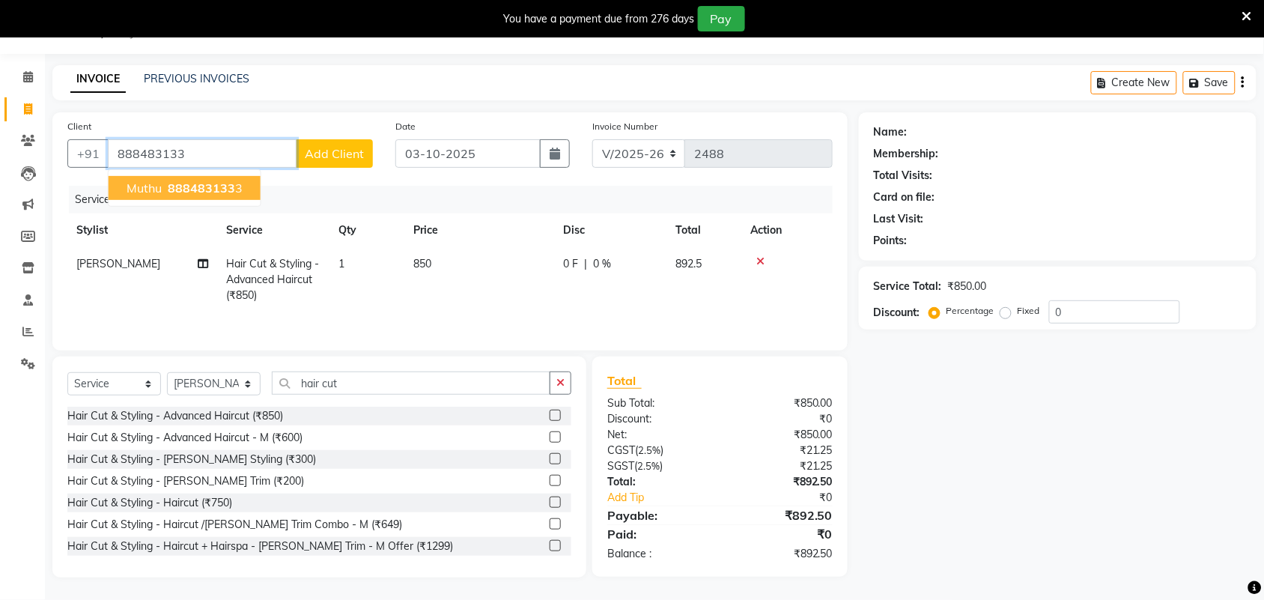
click at [222, 180] on span "888483133" at bounding box center [201, 187] width 67 height 15
type input "8884831333"
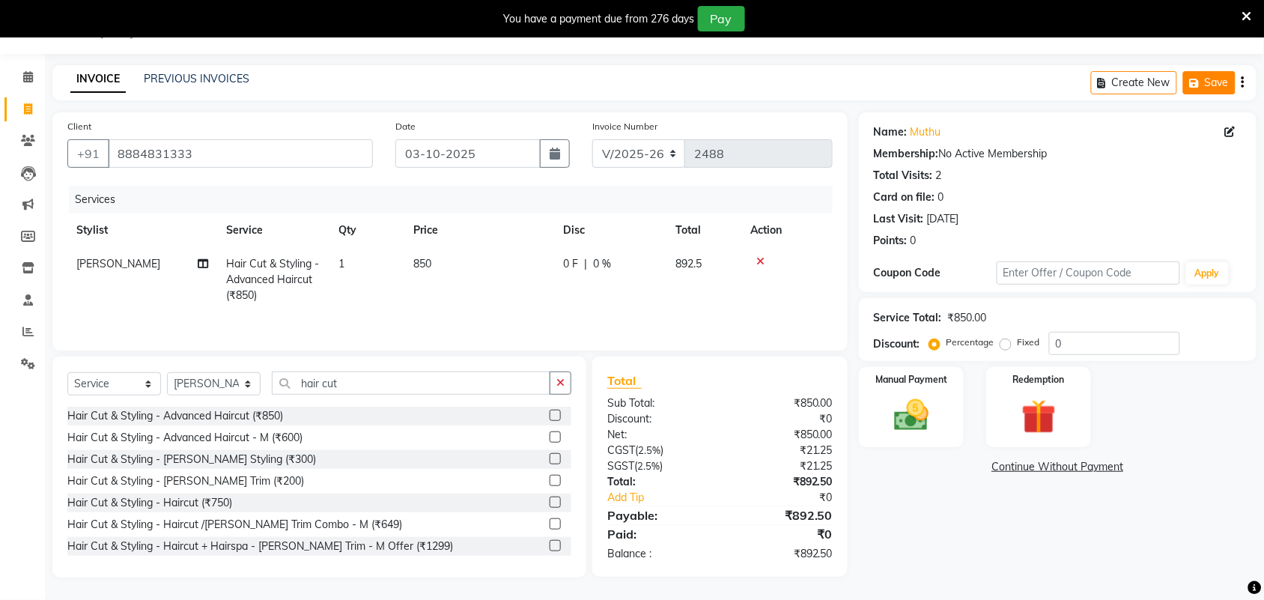
click at [1200, 78] on icon "button" at bounding box center [1197, 83] width 15 height 10
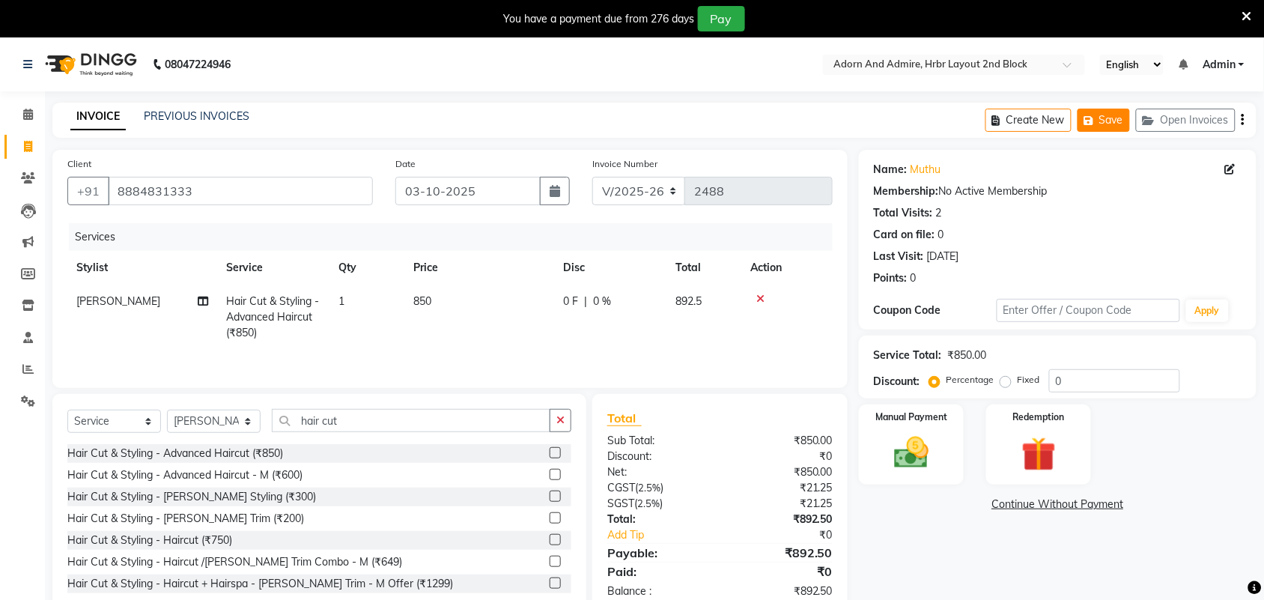
click at [1091, 121] on icon "button" at bounding box center [1091, 120] width 15 height 10
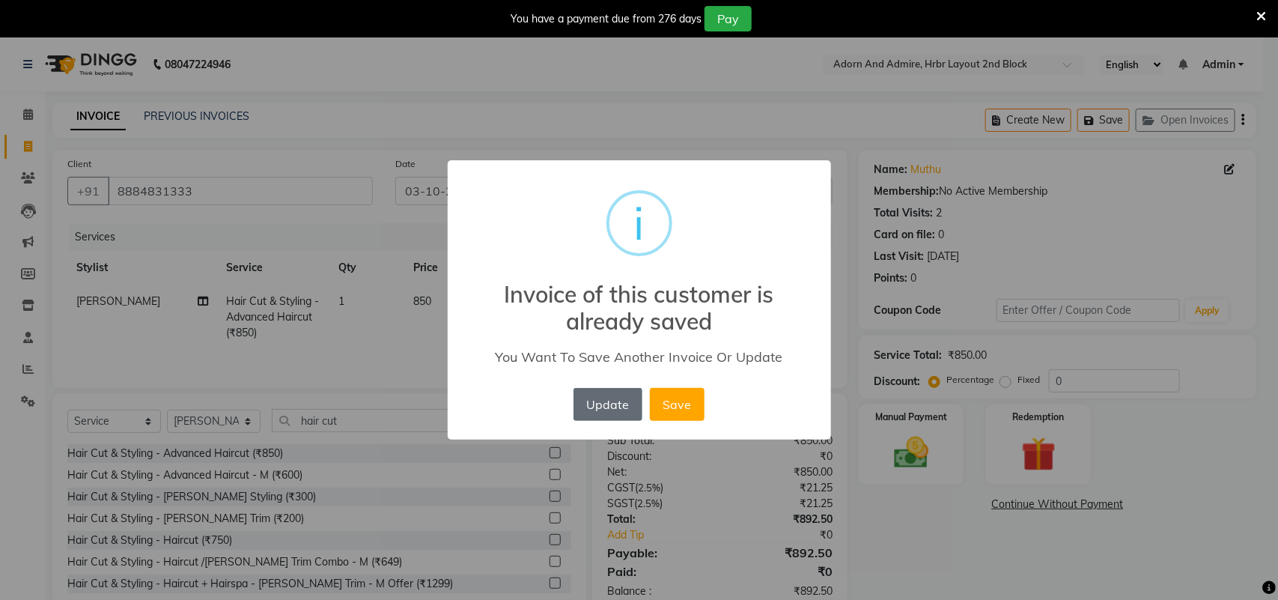
drag, startPoint x: 624, startPoint y: 401, endPoint x: 637, endPoint y: 404, distance: 13.8
click at [623, 401] on button "Update" at bounding box center [608, 404] width 69 height 33
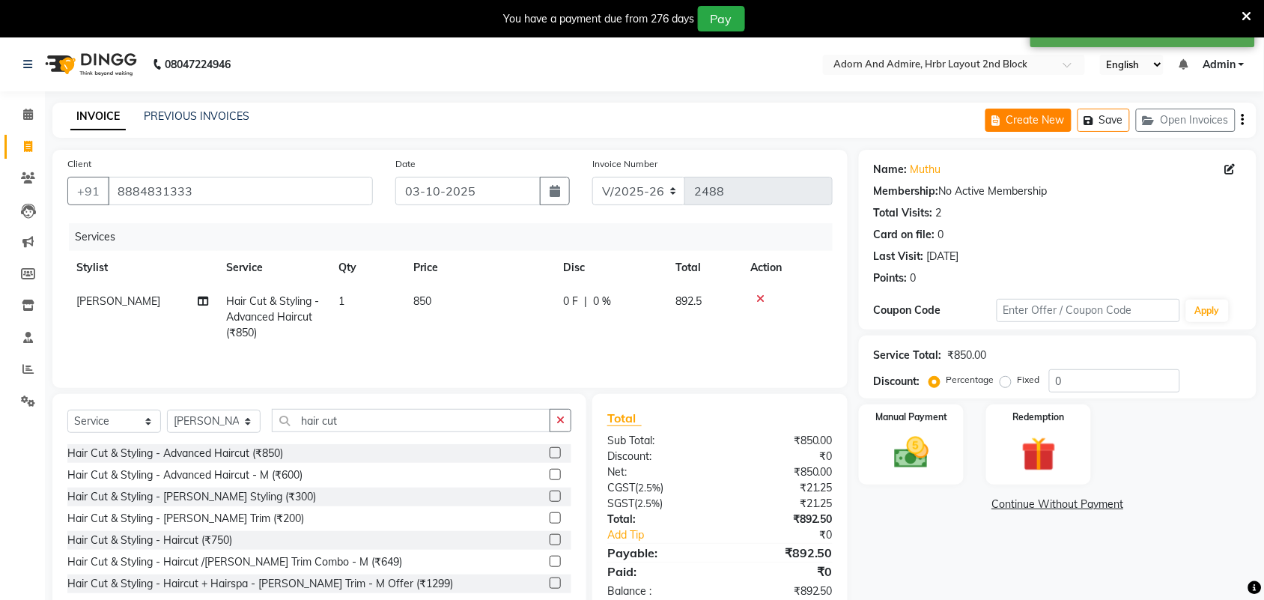
click at [1031, 120] on button "Create New" at bounding box center [1029, 120] width 86 height 23
select select "7203"
select select "service"
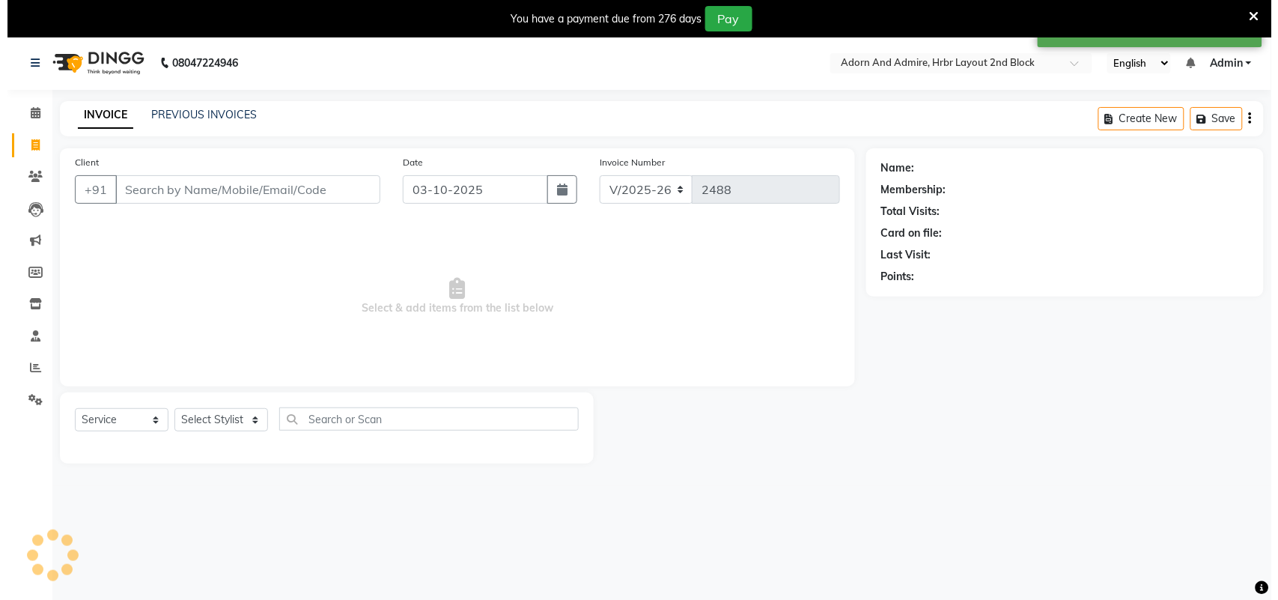
scroll to position [37, 0]
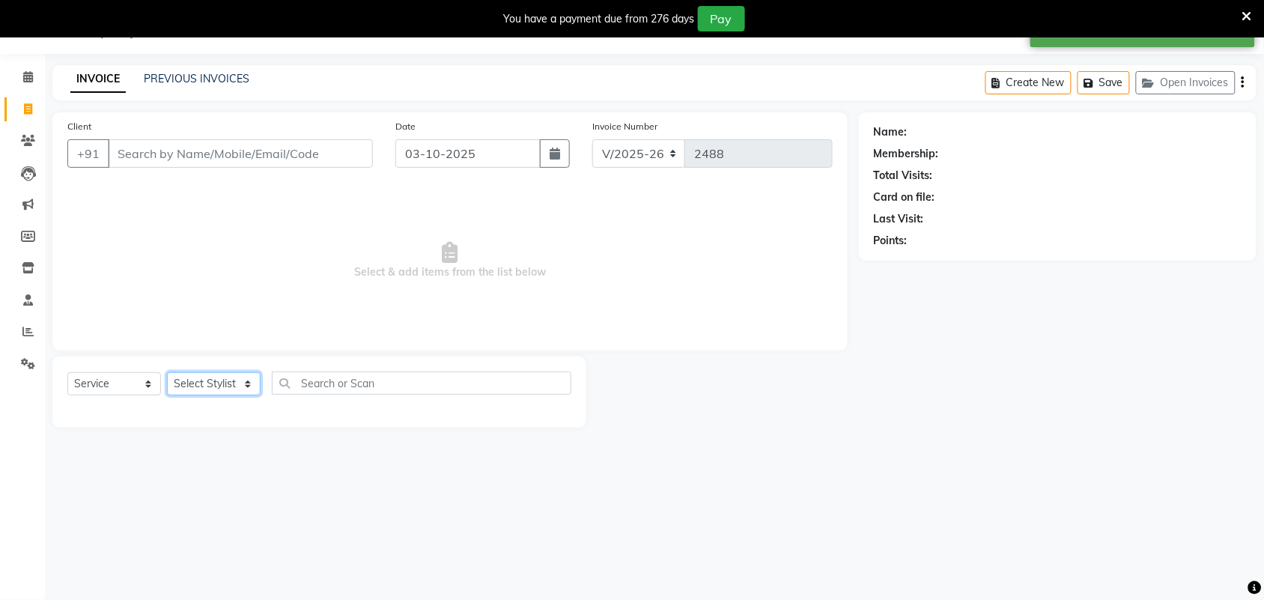
click at [242, 383] on select "Select Stylist Adarsh ajay ALEXX anusiya Jos Lalit lavanya Lucy rita saroj Suni…" at bounding box center [214, 383] width 94 height 23
select select "61718"
click at [167, 372] on select "Select Stylist Adarsh ajay ALEXX anusiya Jos Lalit lavanya Lucy rita saroj Suni…" at bounding box center [214, 383] width 94 height 23
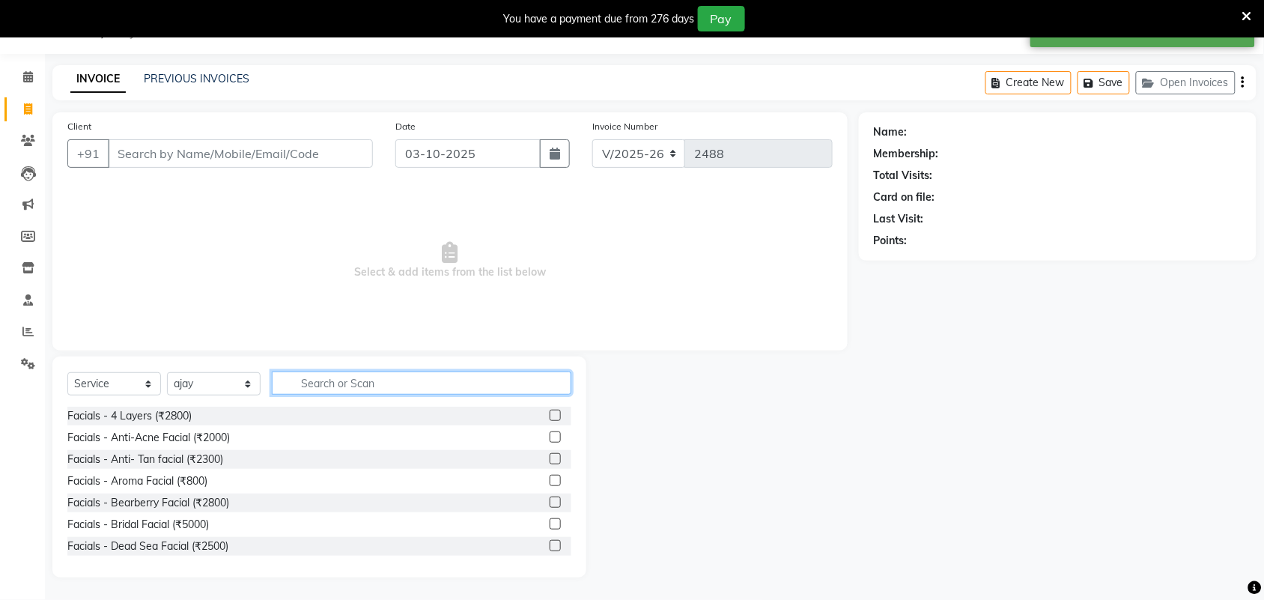
click at [380, 380] on input "text" at bounding box center [422, 382] width 300 height 23
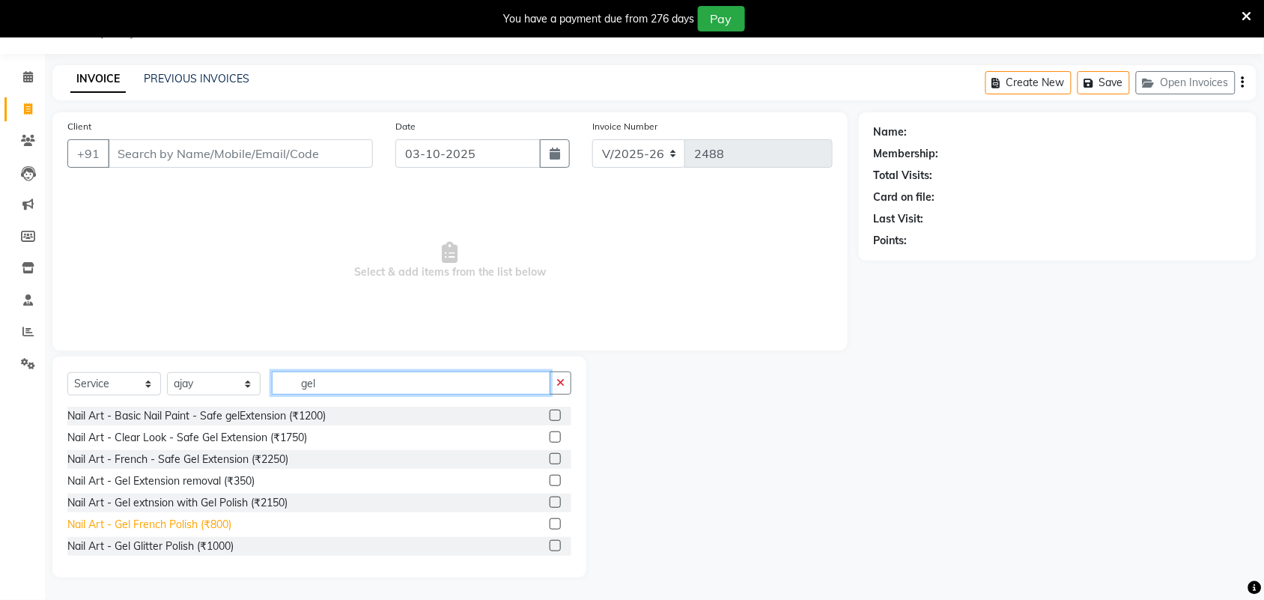
type input "gel"
click at [231, 521] on div "Nail Art - Gel French Polish (₹800)" at bounding box center [149, 525] width 164 height 16
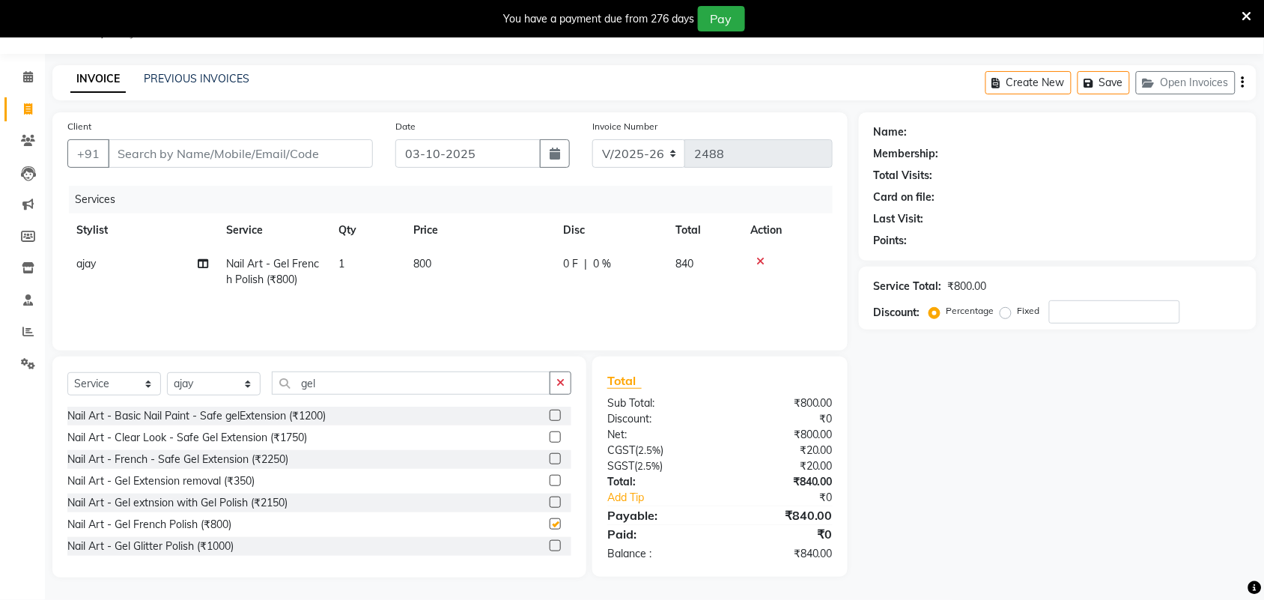
checkbox input "false"
click at [436, 263] on td "800" at bounding box center [479, 271] width 150 height 49
select select "61718"
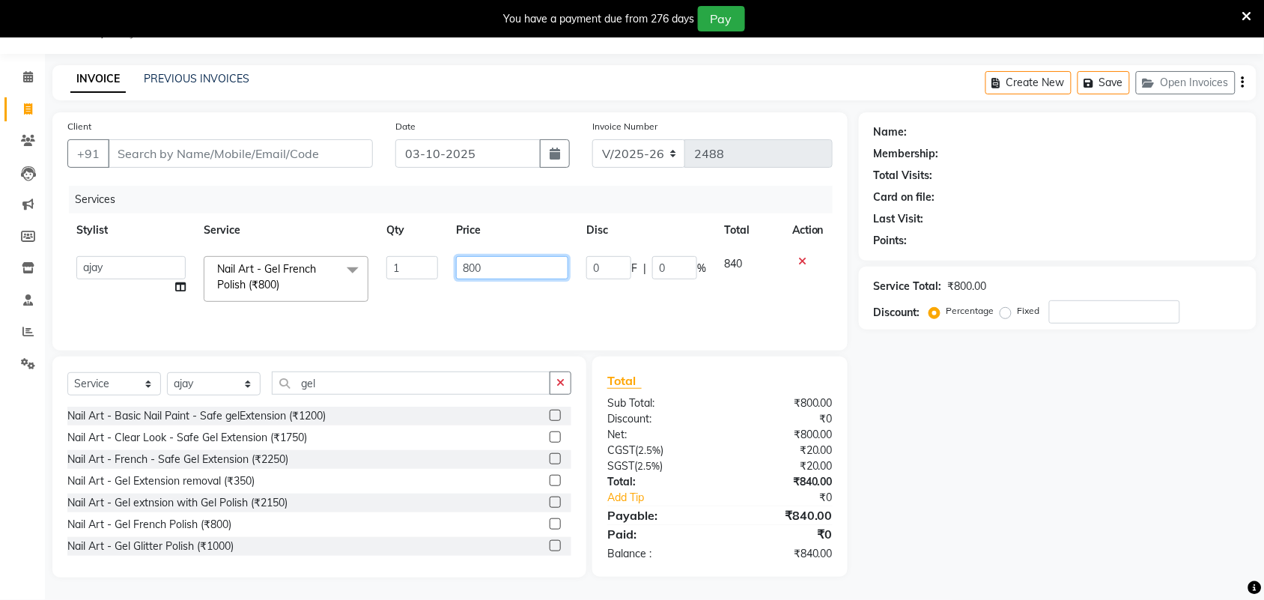
drag, startPoint x: 479, startPoint y: 264, endPoint x: 470, endPoint y: 297, distance: 34.2
click at [412, 282] on tr "Adarsh ajay ALEXX anusiya Jos Lalit lavanya Lucy rita saroj Sunitha Umesh Nail …" at bounding box center [449, 279] width 765 height 64
type input "1000"
drag, startPoint x: 1186, startPoint y: 491, endPoint x: 1161, endPoint y: 488, distance: 24.8
click at [1180, 489] on div "Name: Membership: Total Visits: Card on file: Last Visit: Points: Service Total…" at bounding box center [1063, 344] width 409 height 465
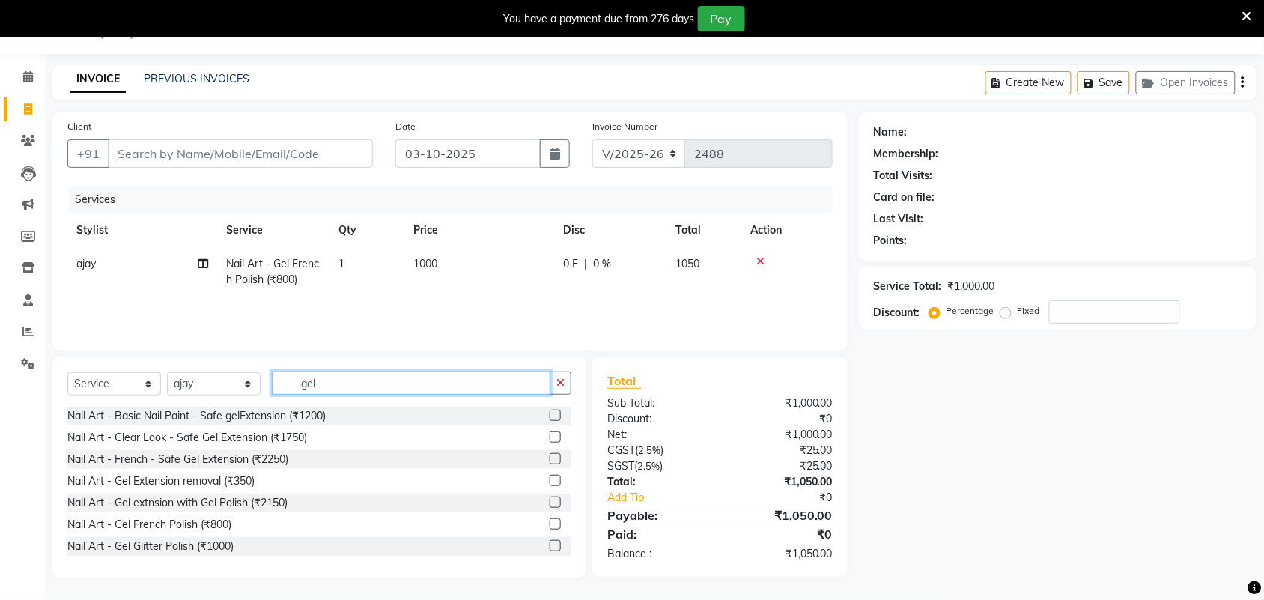
drag, startPoint x: 386, startPoint y: 383, endPoint x: 222, endPoint y: 384, distance: 164.0
click at [222, 384] on div "Select Service Product Membership Package Voucher Prepaid Gift Card Select Styl…" at bounding box center [319, 388] width 504 height 35
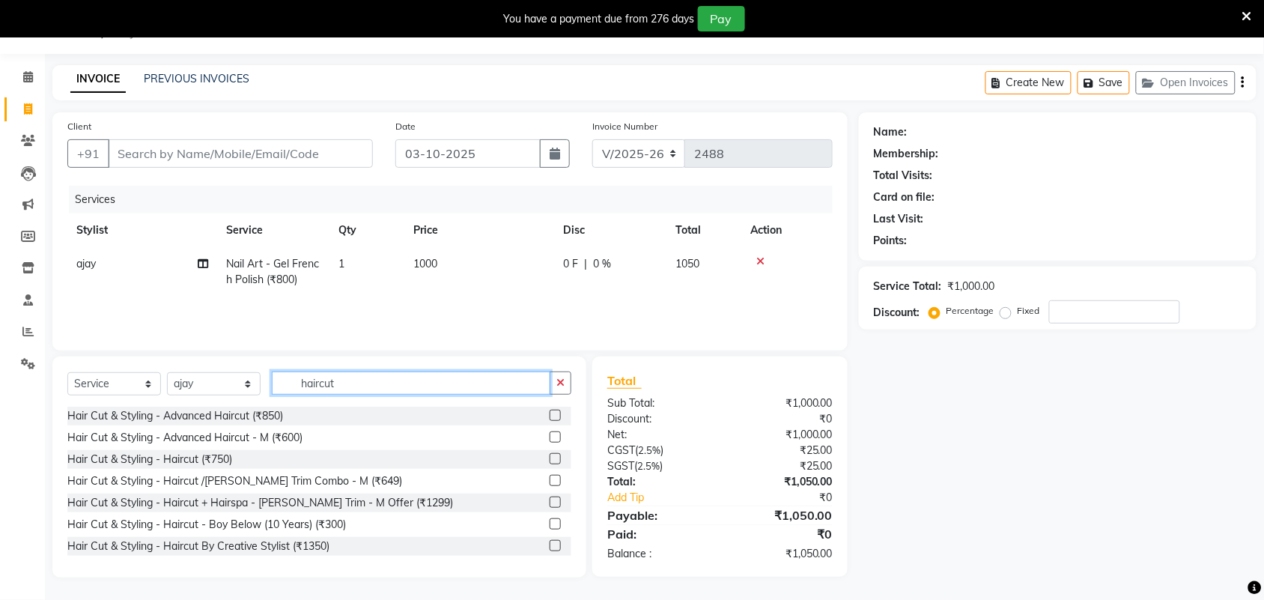
type input "haircut"
click at [550, 414] on label at bounding box center [555, 415] width 11 height 11
click at [550, 414] on input "checkbox" at bounding box center [555, 416] width 10 height 10
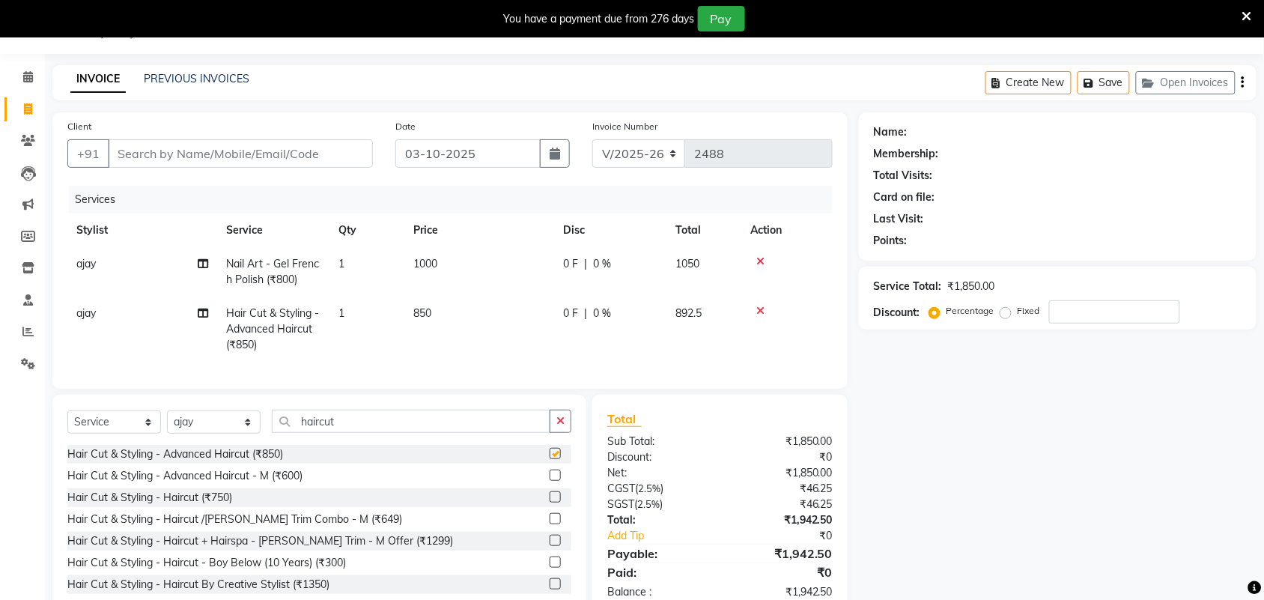
checkbox input "false"
click at [432, 312] on td "850" at bounding box center [479, 329] width 150 height 65
select select "61718"
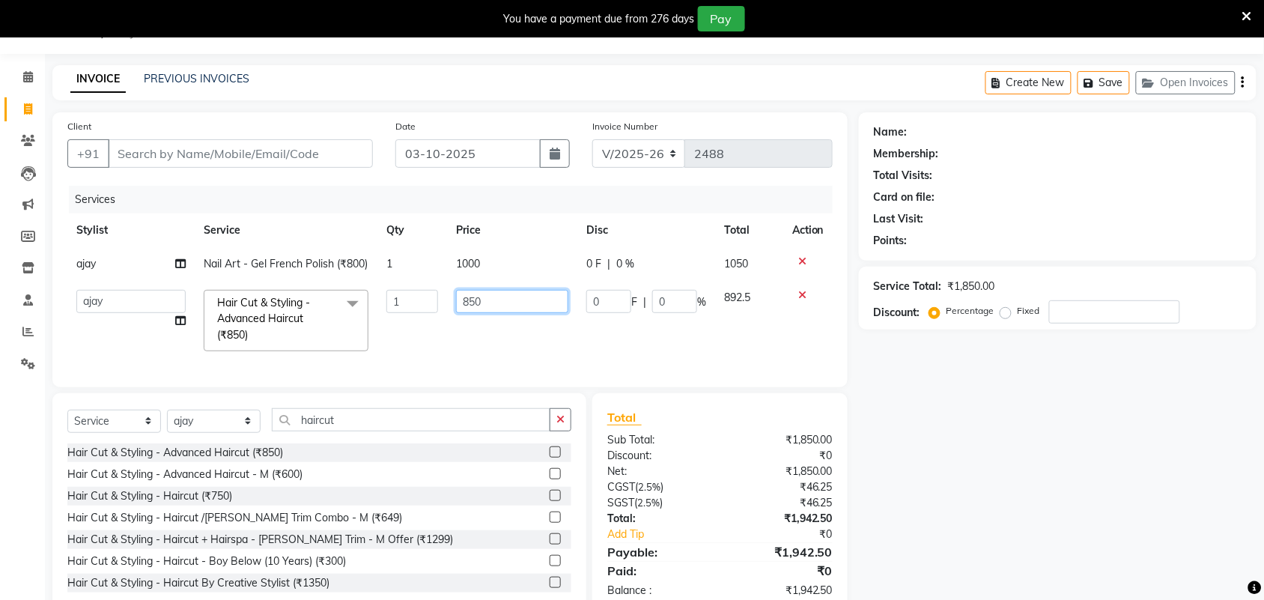
drag, startPoint x: 502, startPoint y: 320, endPoint x: 335, endPoint y: 317, distance: 167.0
click at [335, 316] on tr "Adarsh ajay ALEXX anusiya Jos Lalit lavanya Lucy rita saroj Sunitha Umesh Hair …" at bounding box center [449, 320] width 765 height 79
type input "1"
type input "1000"
click at [1062, 506] on div "Name: Membership: Total Visits: Card on file: Last Visit: Points: Service Total…" at bounding box center [1063, 363] width 409 height 502
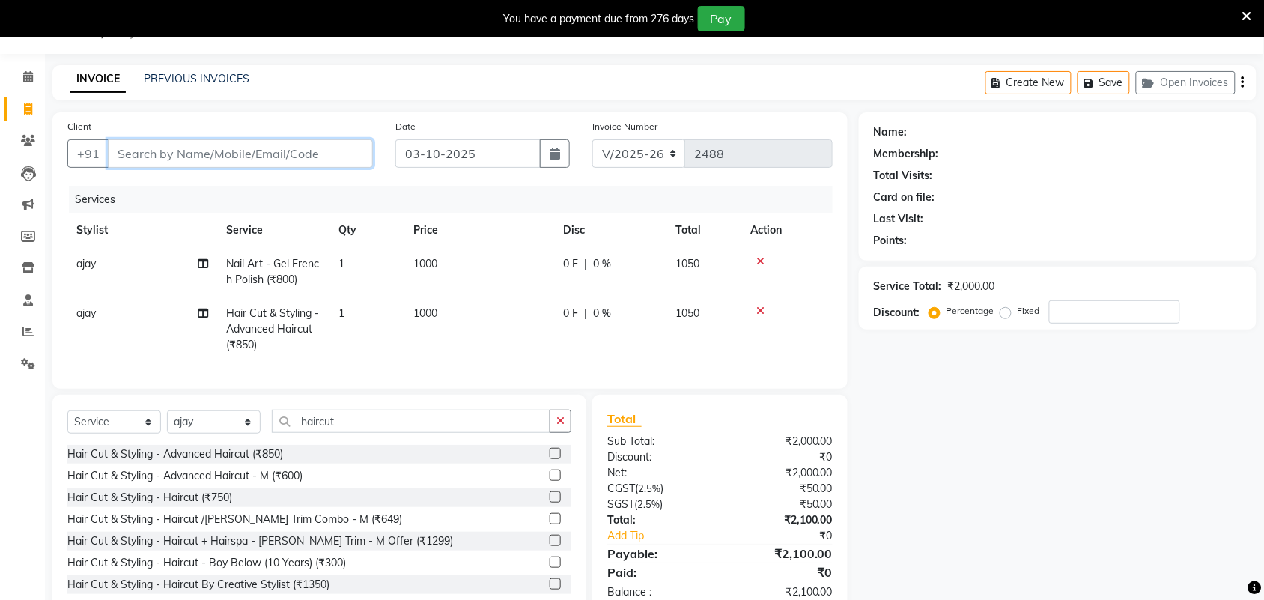
click at [276, 152] on input "Client" at bounding box center [240, 153] width 265 height 28
type input "9"
type input "0"
type input "9302280241"
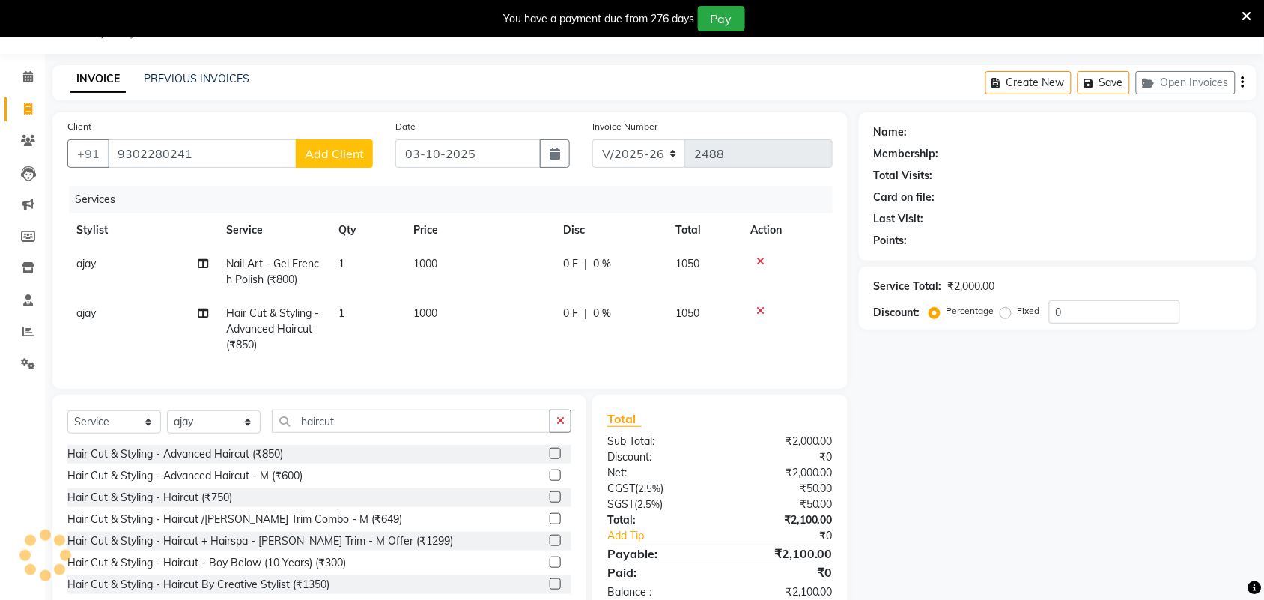
click at [320, 156] on span "Add Client" at bounding box center [334, 153] width 59 height 15
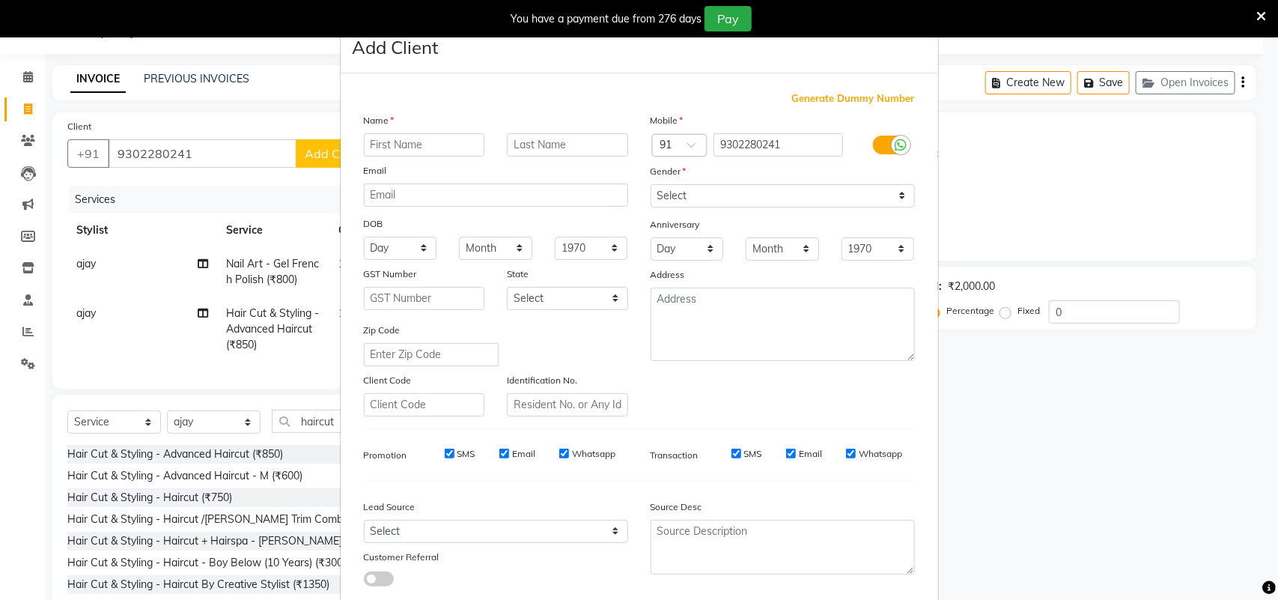
click at [419, 143] on input "text" at bounding box center [424, 144] width 121 height 23
type input "ruchi"
drag, startPoint x: 705, startPoint y: 197, endPoint x: 701, endPoint y: 204, distance: 8.1
click at [705, 197] on select "Select Male Female Other Prefer Not To Say" at bounding box center [783, 195] width 264 height 23
click at [651, 184] on select "Select Male Female Other Prefer Not To Say" at bounding box center [783, 195] width 264 height 23
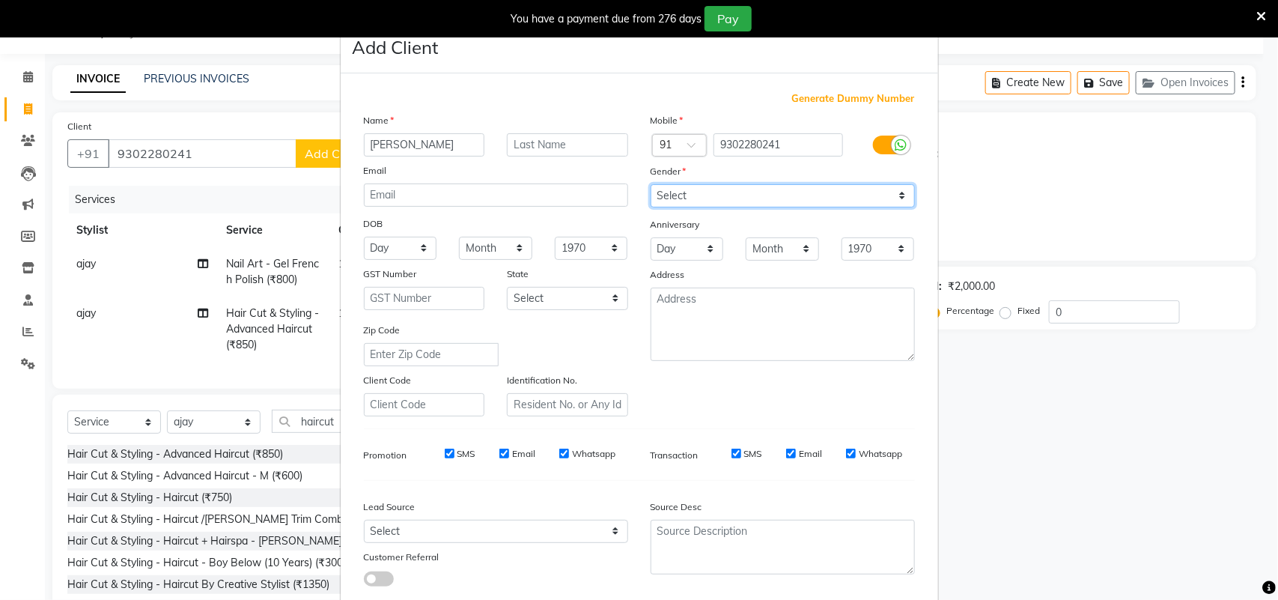
drag, startPoint x: 714, startPoint y: 192, endPoint x: 704, endPoint y: 203, distance: 14.3
click at [712, 195] on select "Select Male Female Other Prefer Not To Say" at bounding box center [783, 195] width 264 height 23
select select "female"
click at [651, 184] on select "Select Male Female Other Prefer Not To Say" at bounding box center [783, 195] width 264 height 23
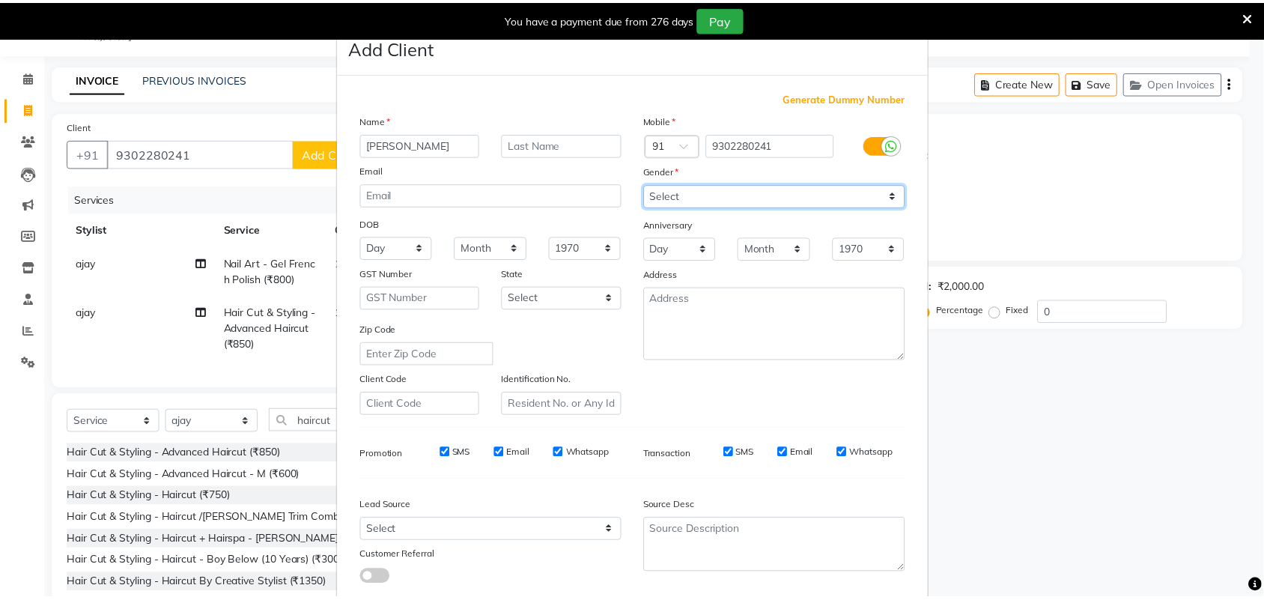
scroll to position [86, 0]
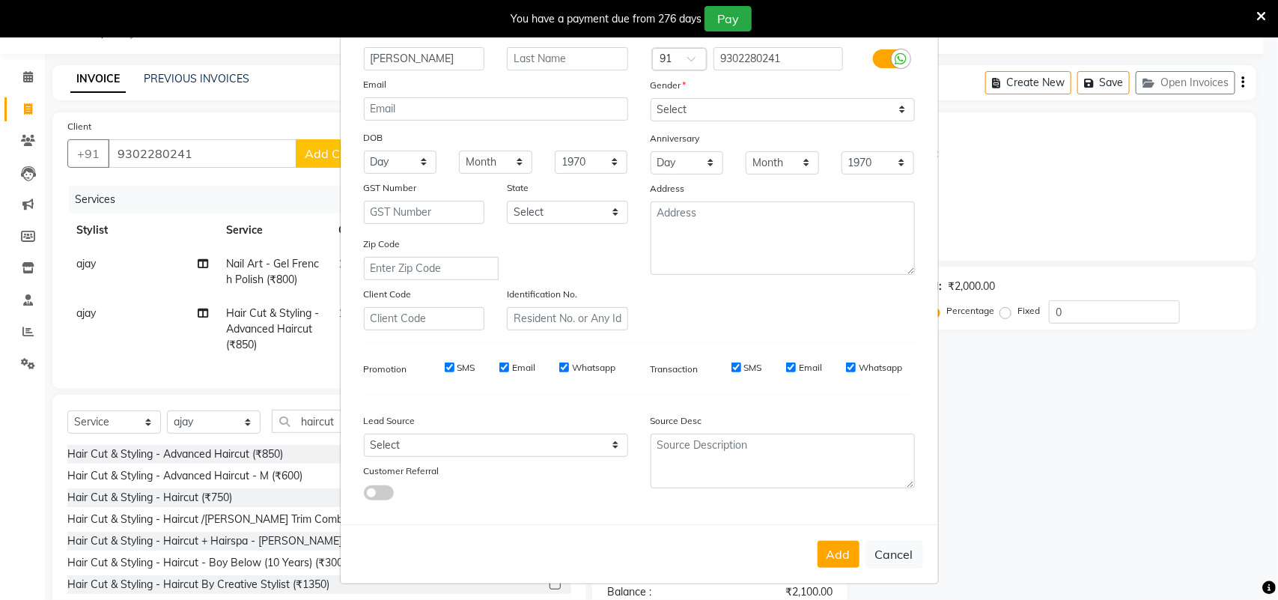
click at [830, 541] on button "Add" at bounding box center [839, 554] width 42 height 27
select select
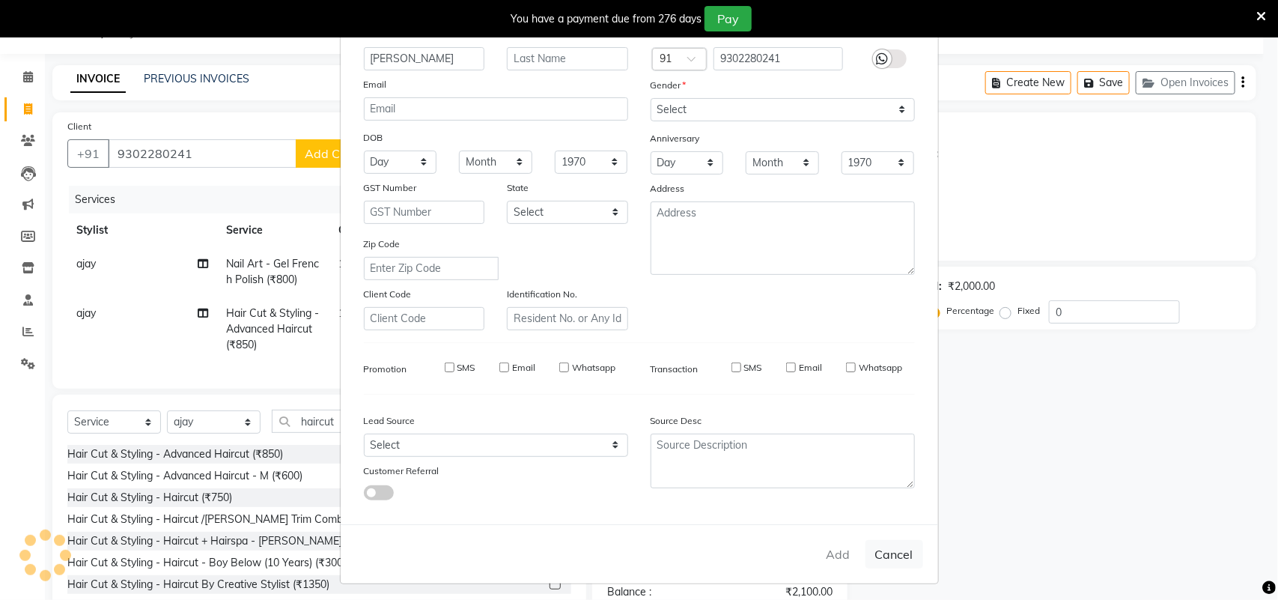
select select
checkbox input "false"
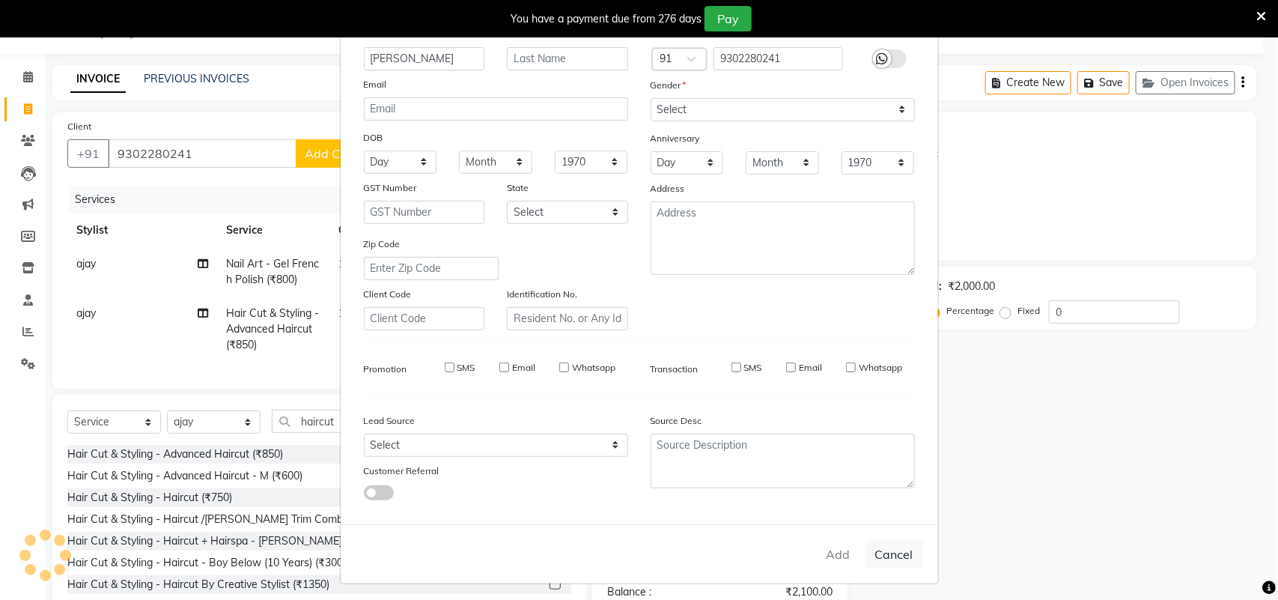
checkbox input "false"
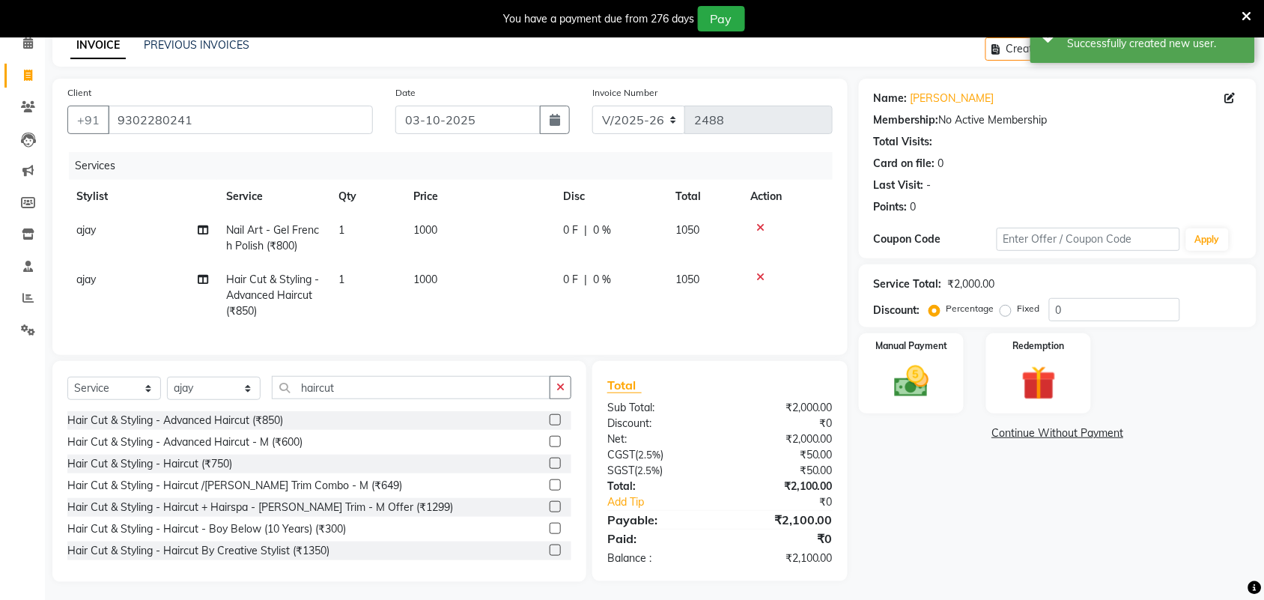
scroll to position [90, 0]
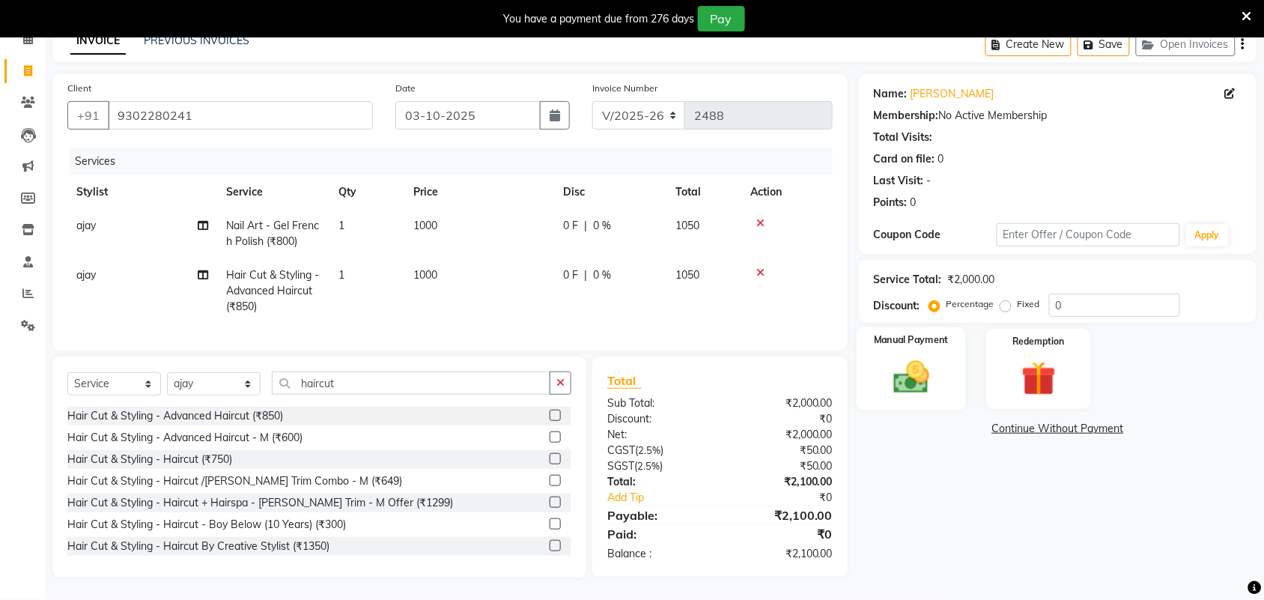
click at [929, 371] on img at bounding box center [911, 376] width 58 height 41
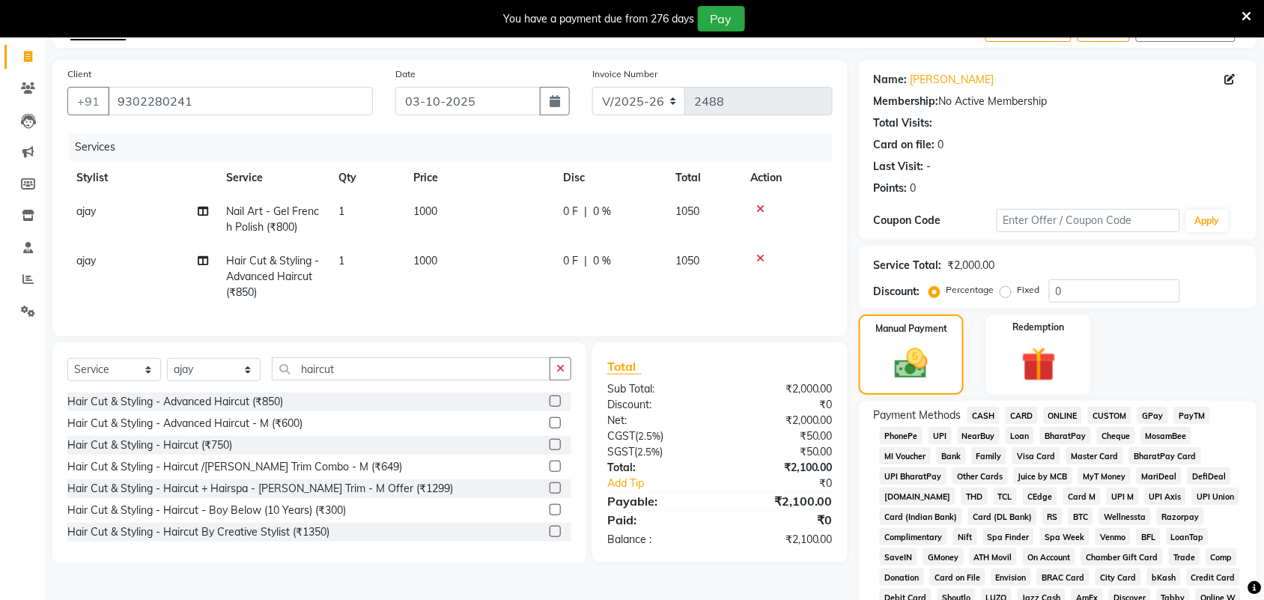
click at [1159, 422] on span "GPay" at bounding box center [1153, 415] width 31 height 17
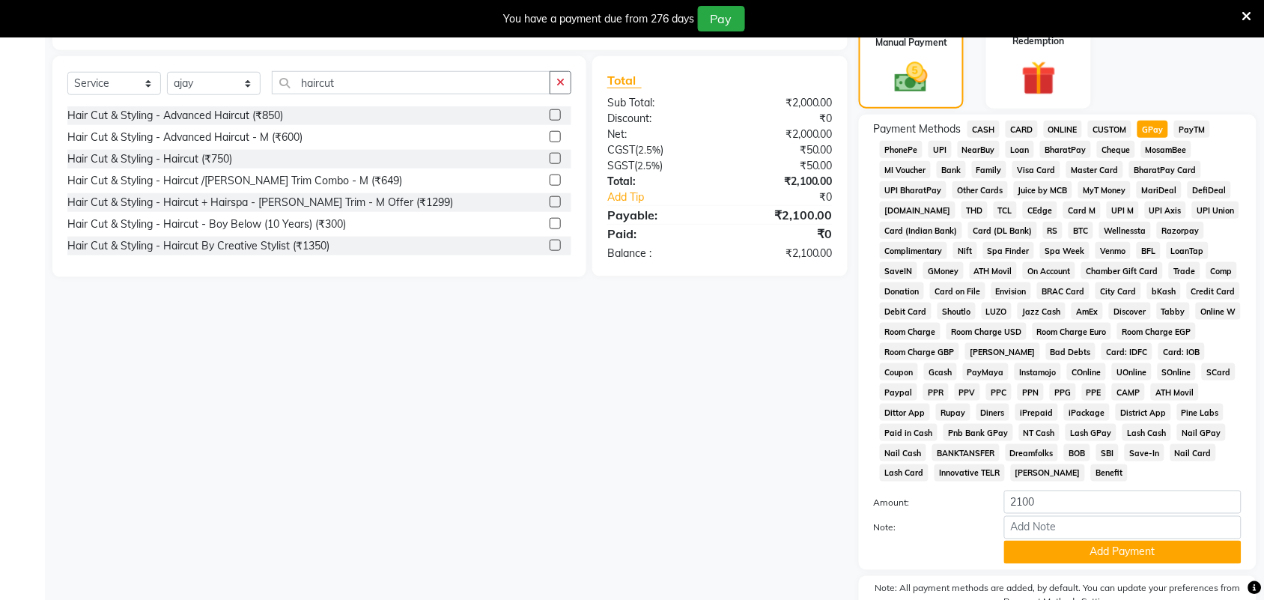
scroll to position [455, 0]
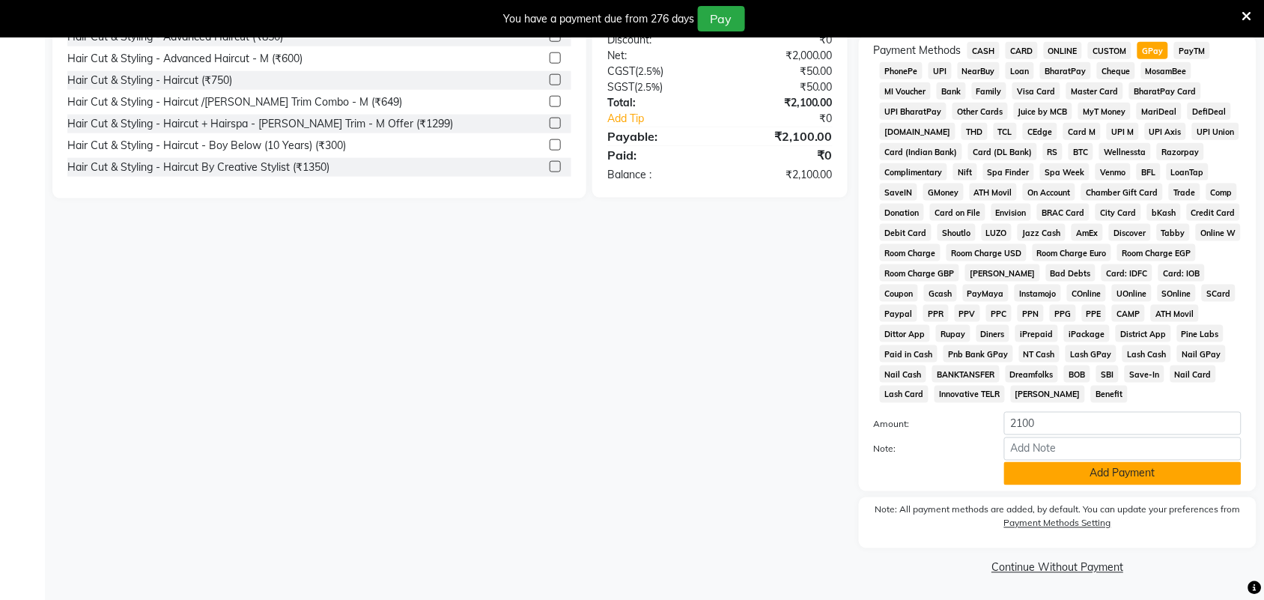
click at [1117, 478] on button "Add Payment" at bounding box center [1122, 473] width 237 height 23
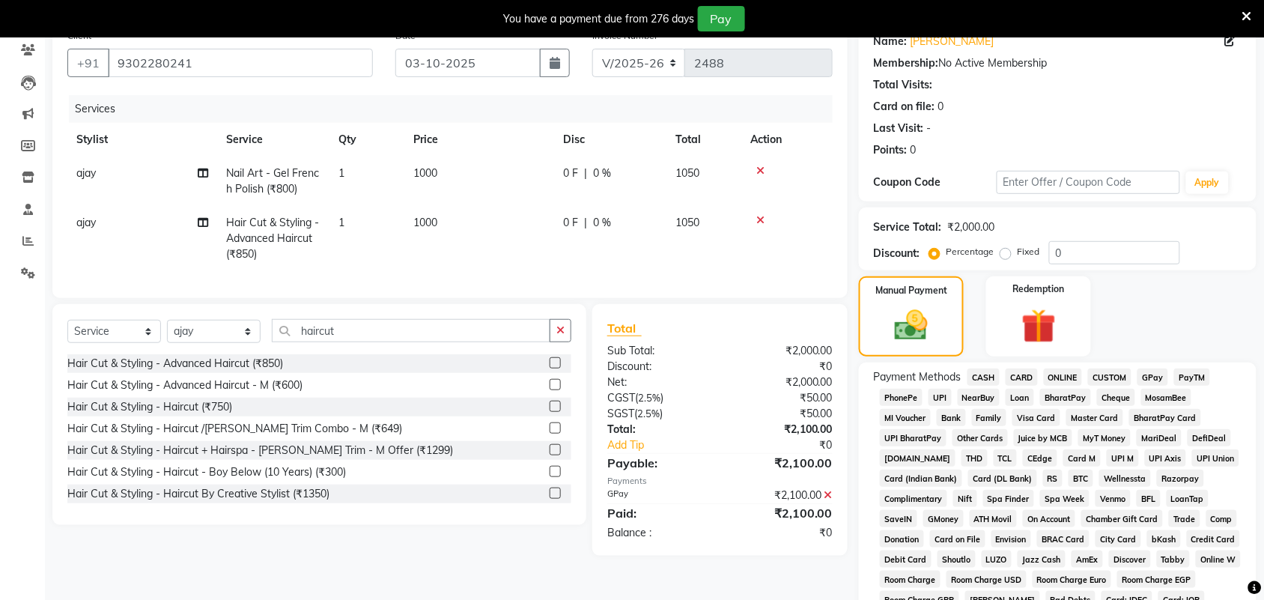
scroll to position [0, 0]
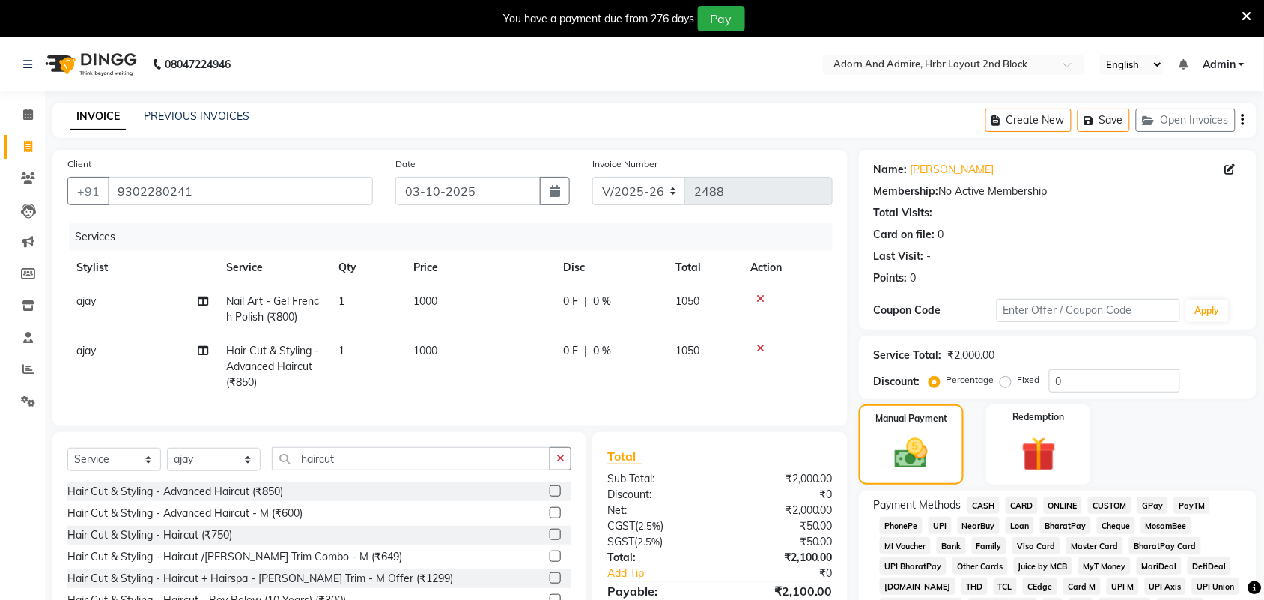
click at [95, 345] on span "ajay" at bounding box center [85, 350] width 19 height 13
select select "61718"
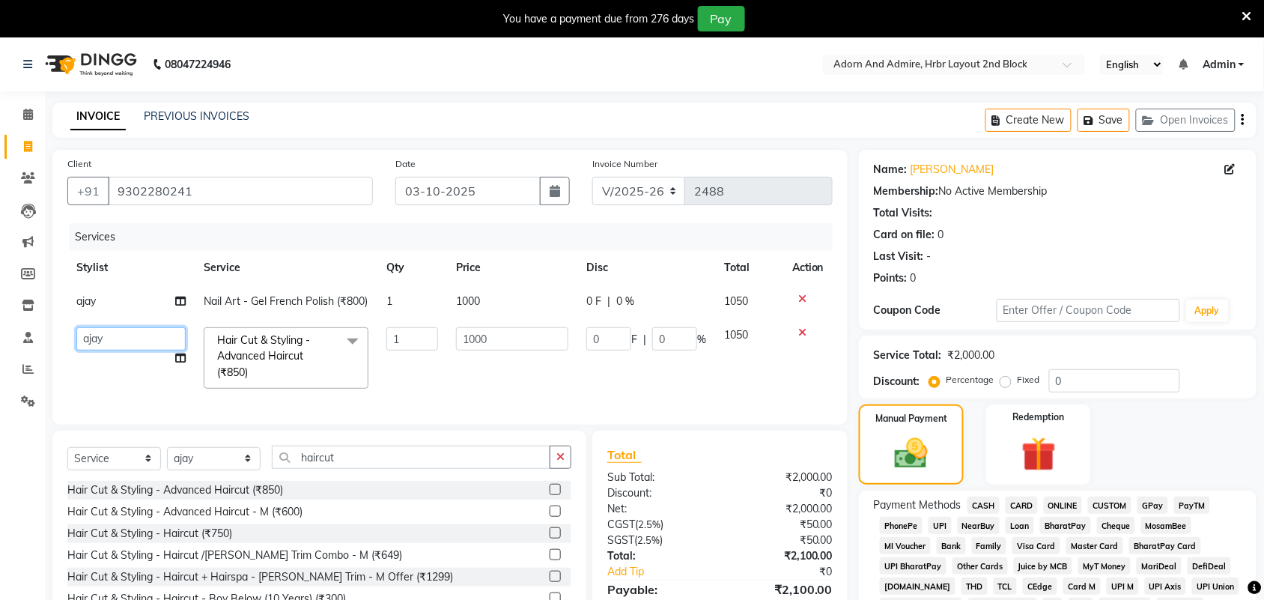
click at [143, 350] on select "Adarsh ajay ALEXX anusiya Jos Lalit lavanya Lucy rita saroj Sunitha Umesh" at bounding box center [130, 338] width 109 height 23
select select "61720"
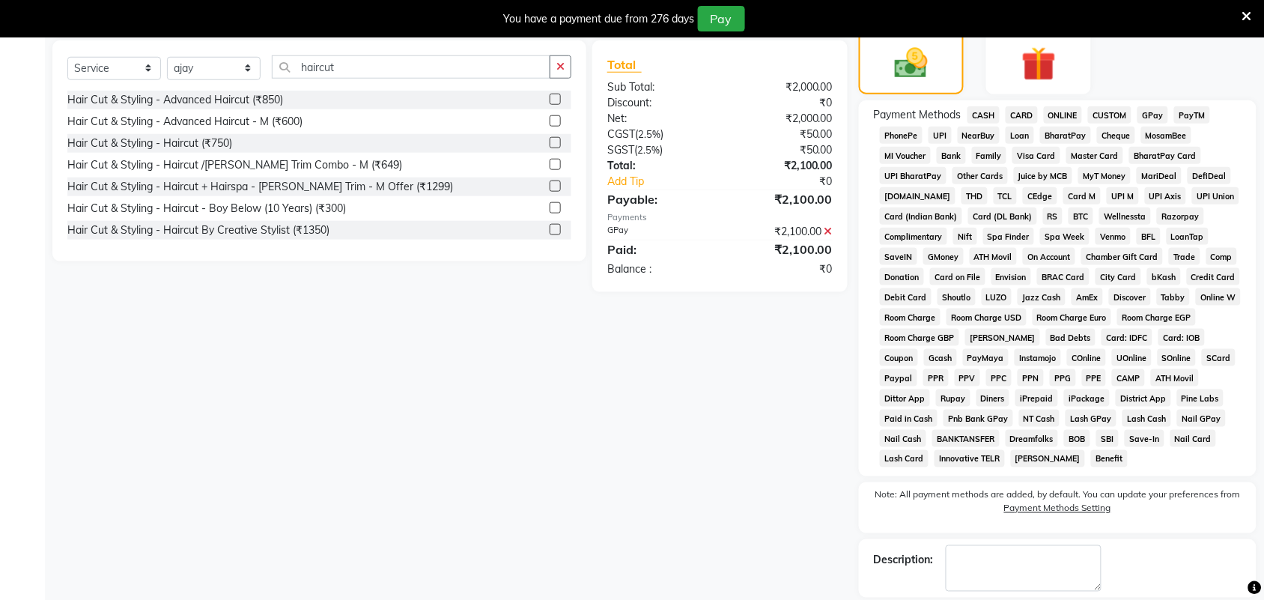
scroll to position [461, 0]
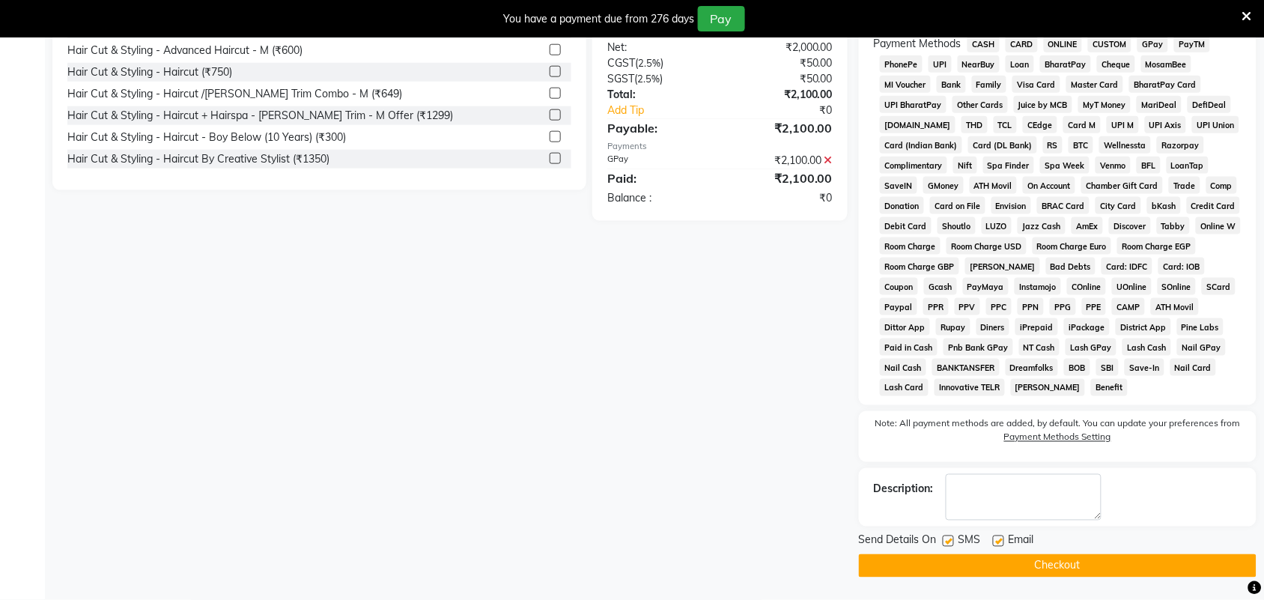
click at [549, 399] on div "Client +91 9302280241 Date 03-10-2025 Invoice Number V/2025 V/2025-26 2488 Serv…" at bounding box center [450, 132] width 818 height 889
click at [1066, 565] on button "Checkout" at bounding box center [1058, 565] width 398 height 23
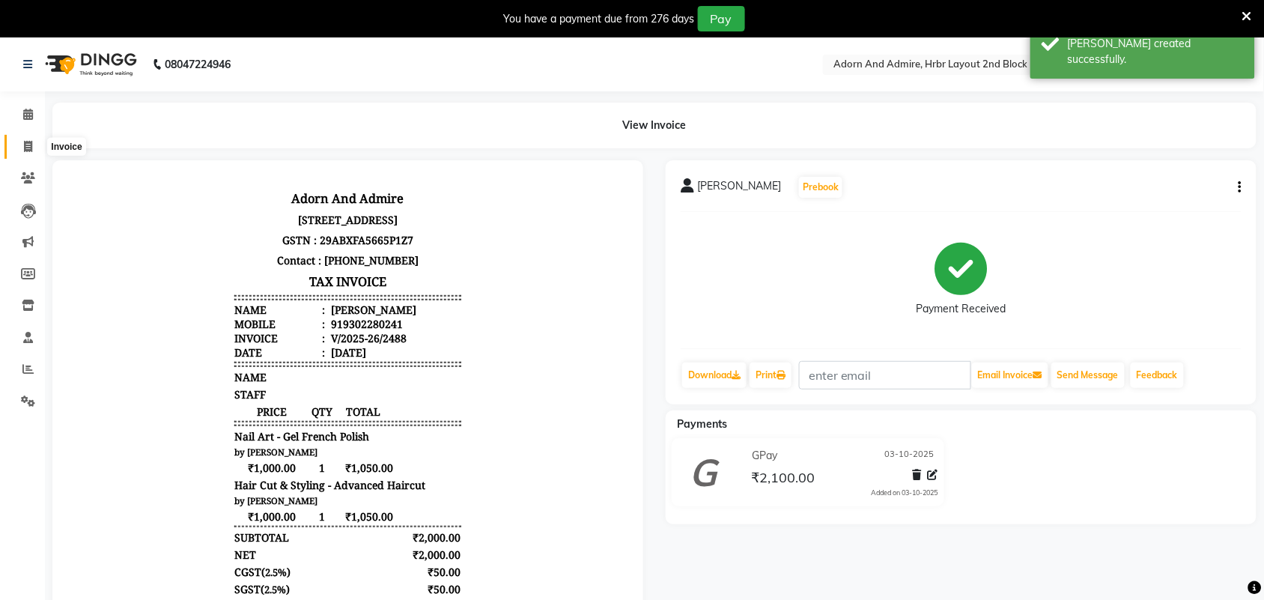
click at [31, 146] on icon at bounding box center [28, 146] width 8 height 11
select select "7203"
select select "service"
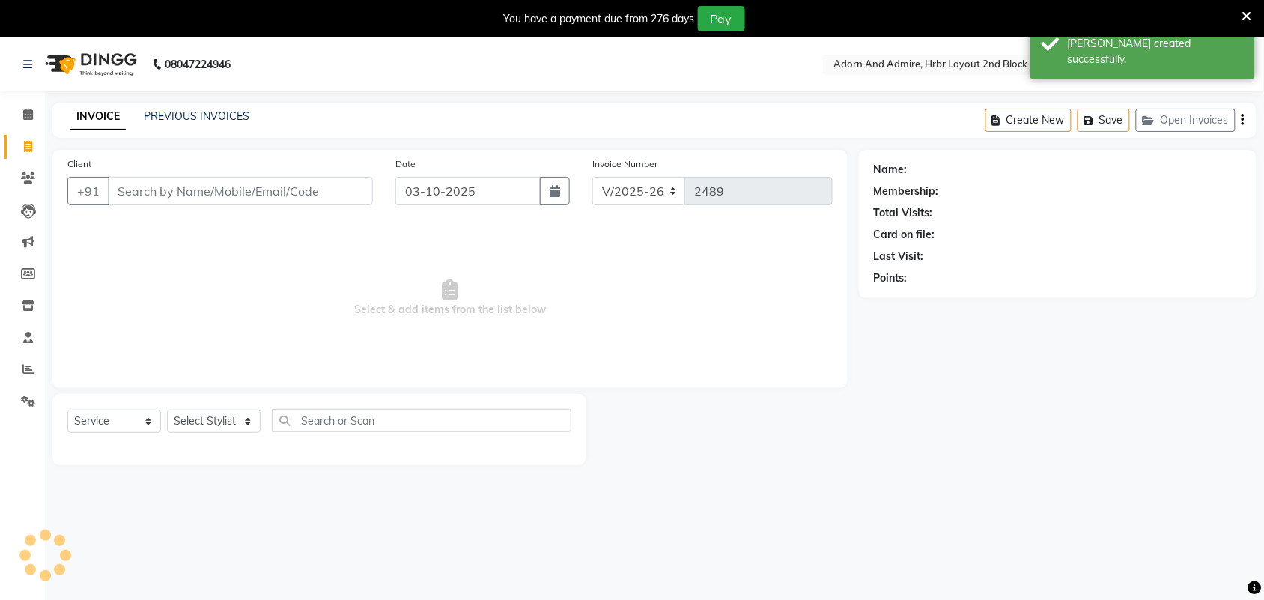
scroll to position [37, 0]
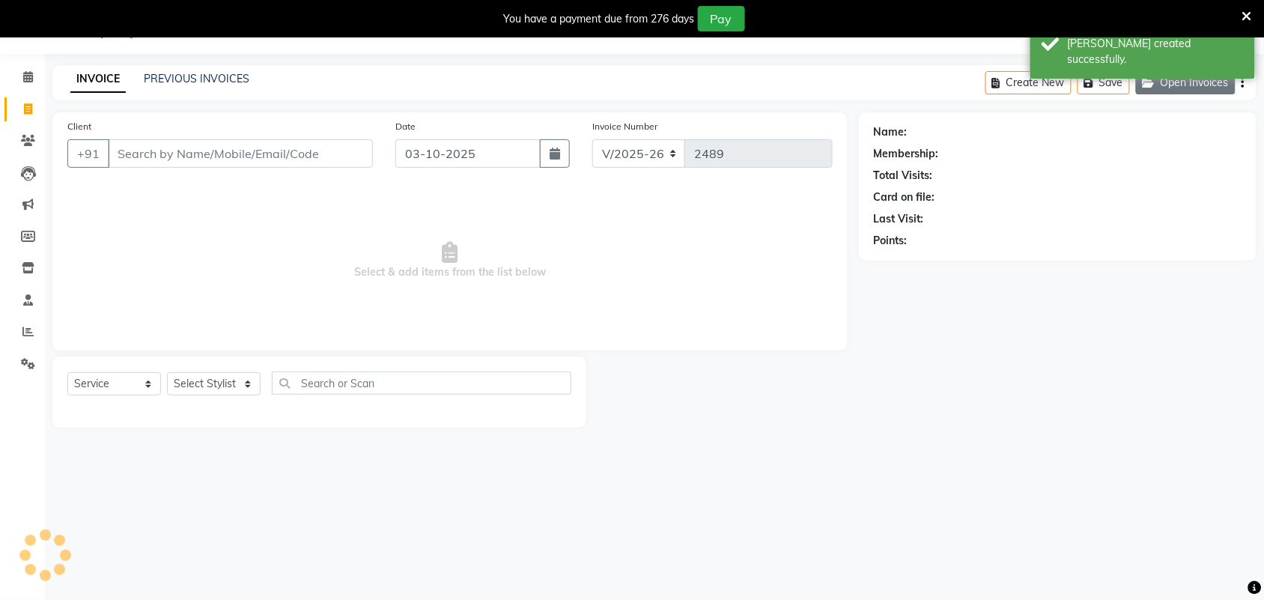
click at [1171, 86] on button "Open Invoices" at bounding box center [1186, 82] width 100 height 23
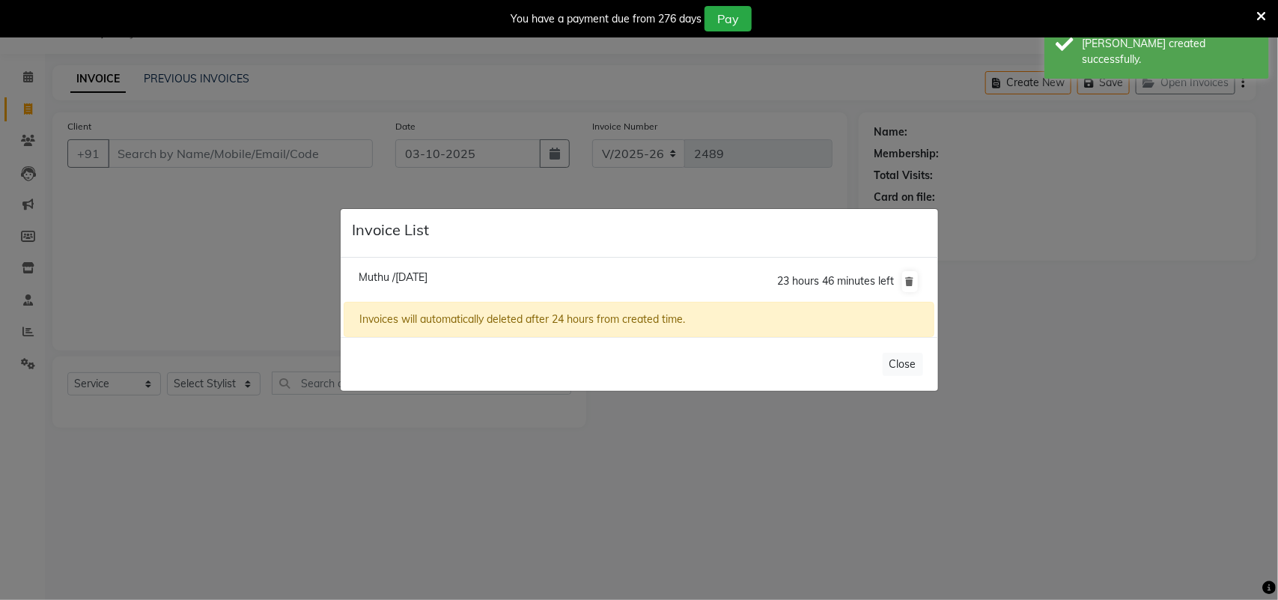
click at [428, 277] on span "Muthu /03 October 2025" at bounding box center [393, 276] width 69 height 13
type input "8884831333"
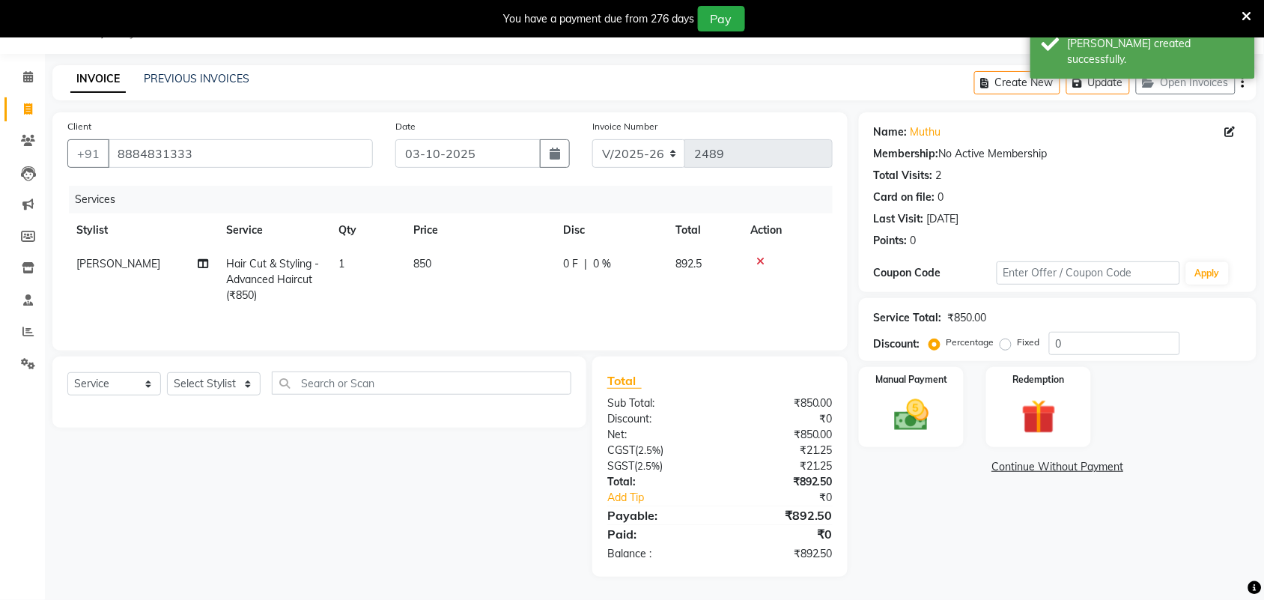
scroll to position [39, 0]
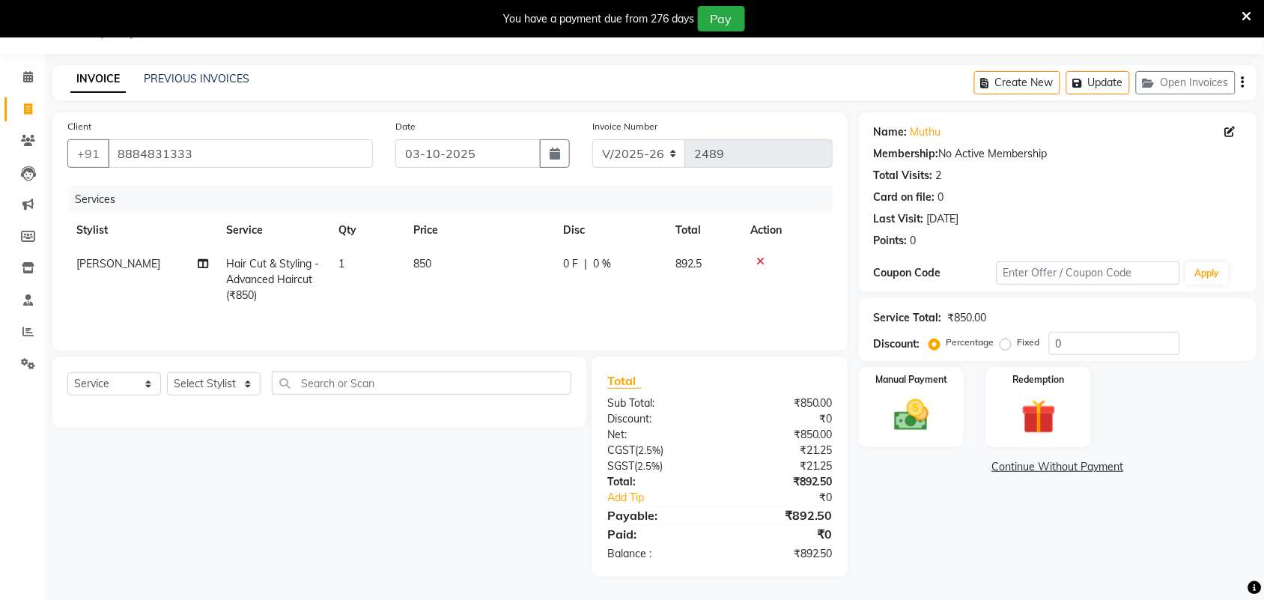
click at [192, 65] on div "INVOICE PREVIOUS INVOICES Create New Update Open Invoices" at bounding box center [654, 82] width 1204 height 35
click at [198, 79] on link "PREVIOUS INVOICES" at bounding box center [197, 78] width 106 height 13
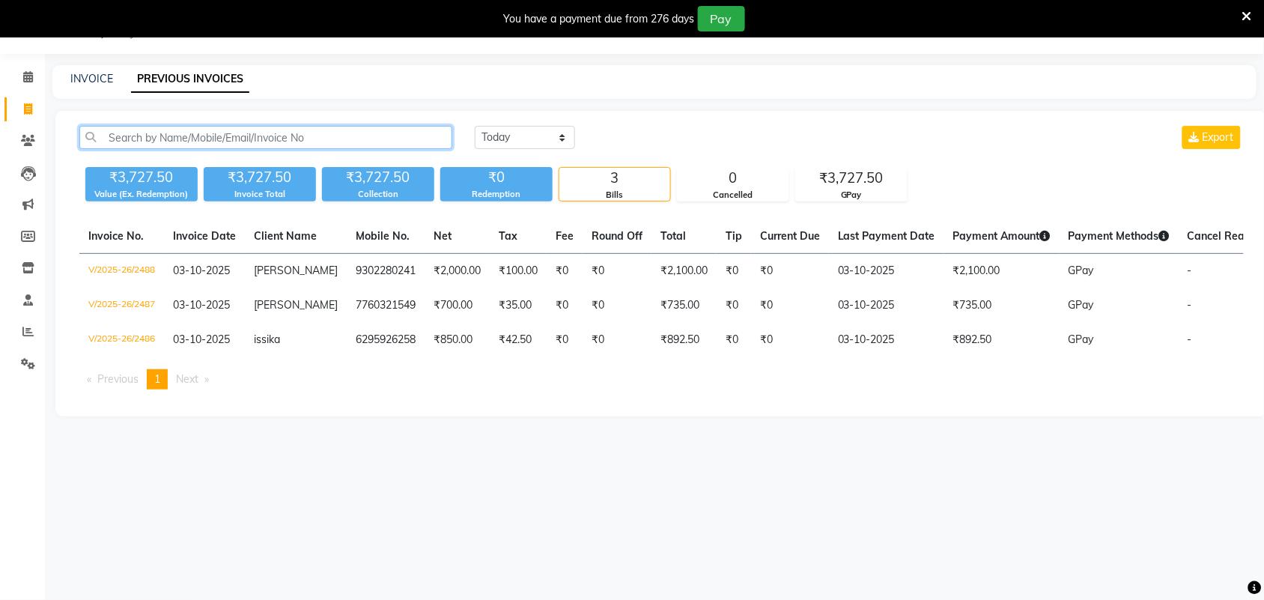
click at [288, 137] on input "text" at bounding box center [265, 137] width 373 height 23
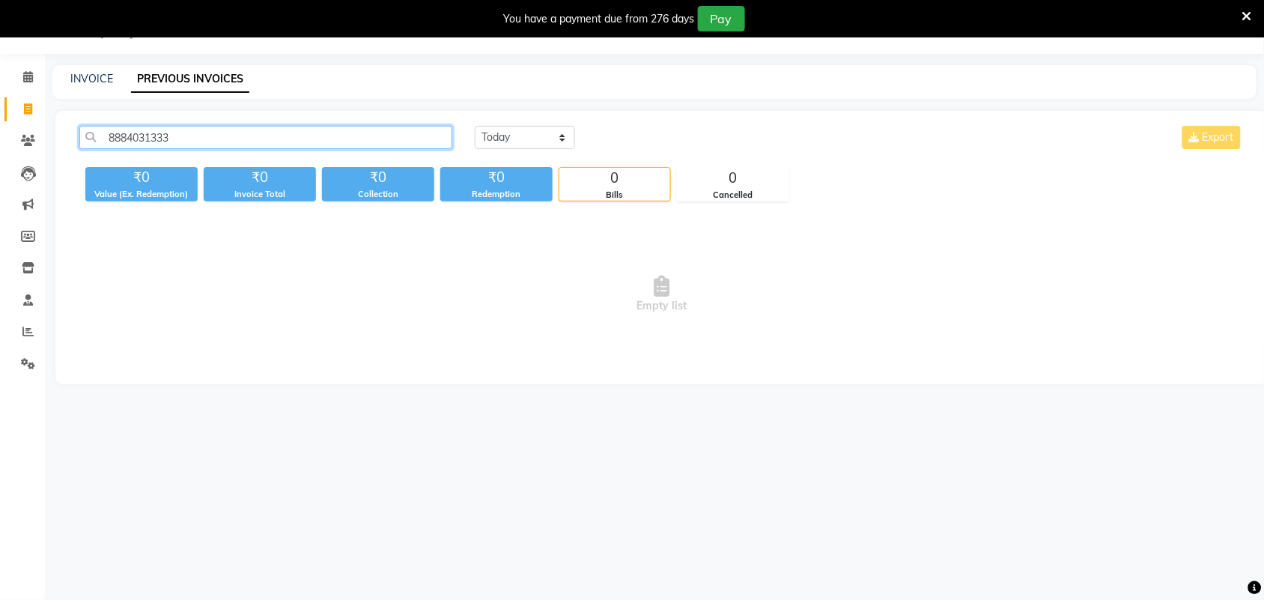
click at [140, 142] on input "8884031333" at bounding box center [265, 137] width 373 height 23
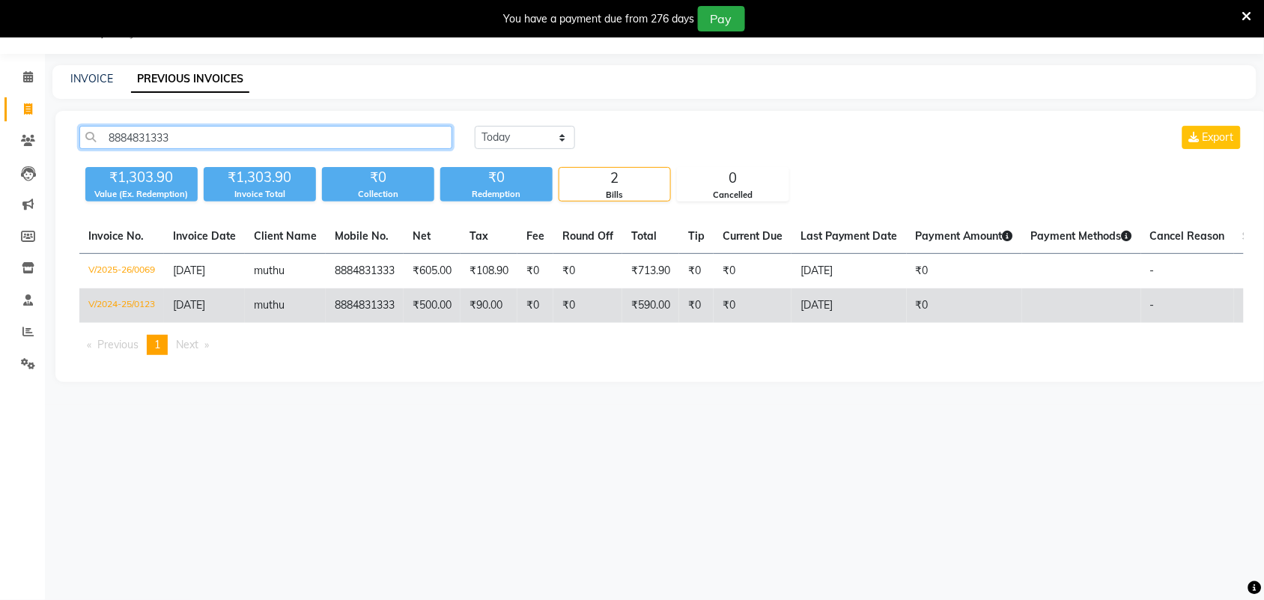
type input "8884831333"
click at [380, 308] on td "8884831333" at bounding box center [365, 305] width 78 height 34
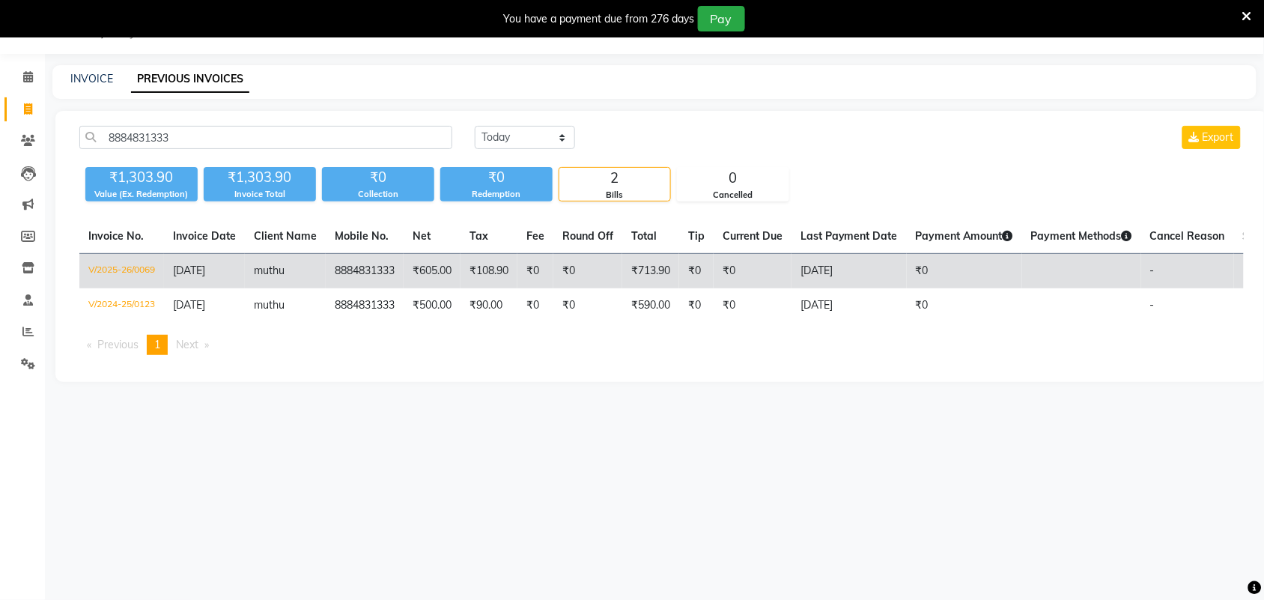
click at [480, 268] on td "₹108.90" at bounding box center [489, 271] width 57 height 35
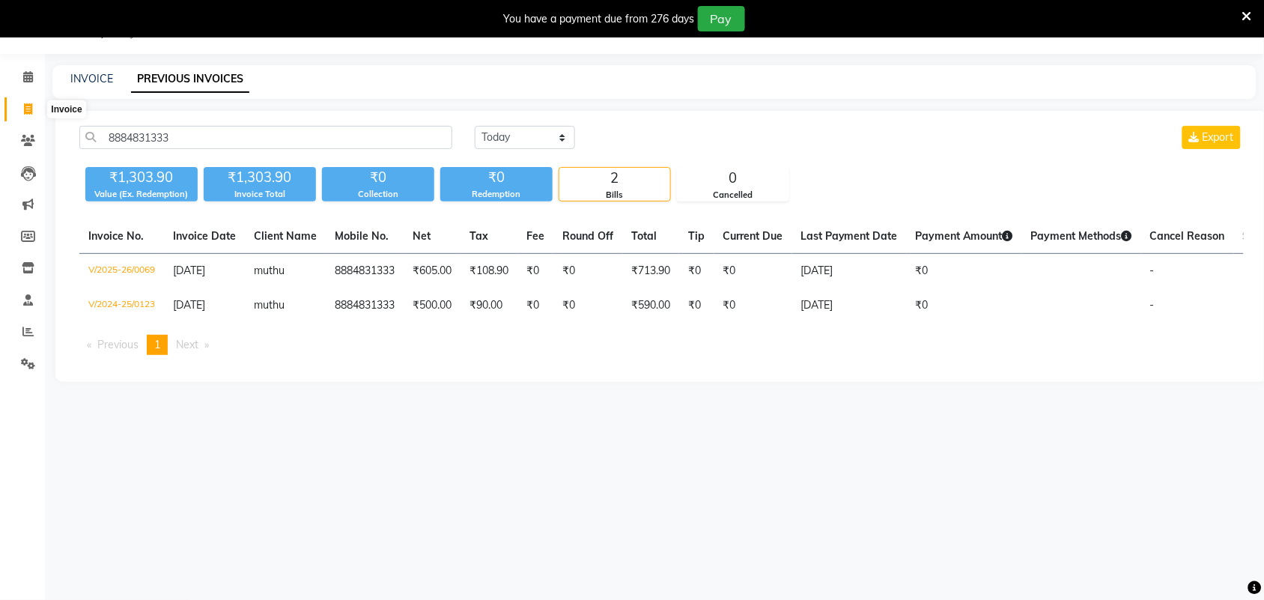
drag, startPoint x: 30, startPoint y: 107, endPoint x: 46, endPoint y: 120, distance: 20.8
click at [30, 109] on icon at bounding box center [28, 108] width 8 height 11
select select "7203"
select select "service"
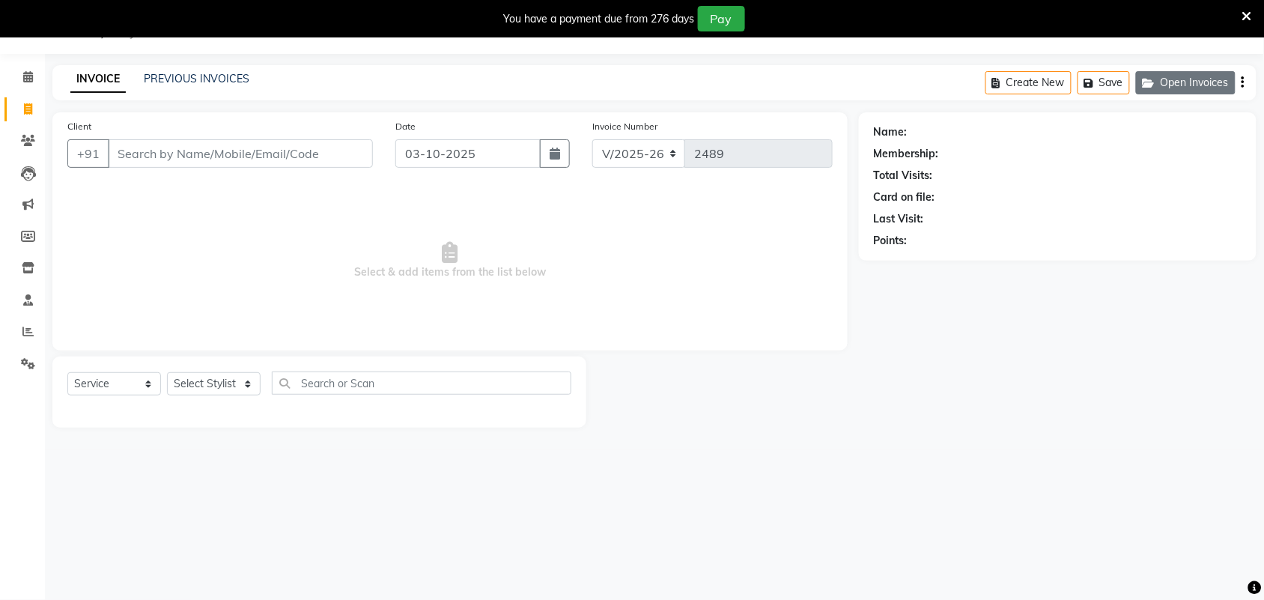
click at [1178, 86] on button "Open Invoices" at bounding box center [1186, 82] width 100 height 23
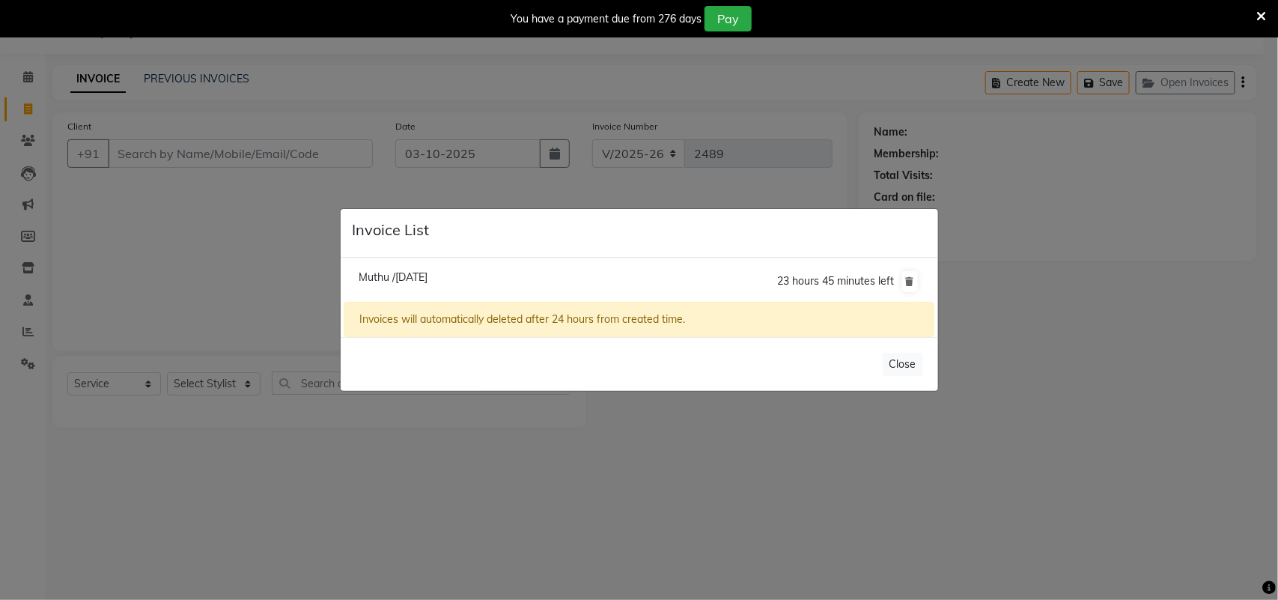
click at [428, 281] on span "Muthu /03 October 2025" at bounding box center [393, 276] width 69 height 13
type input "8884831333"
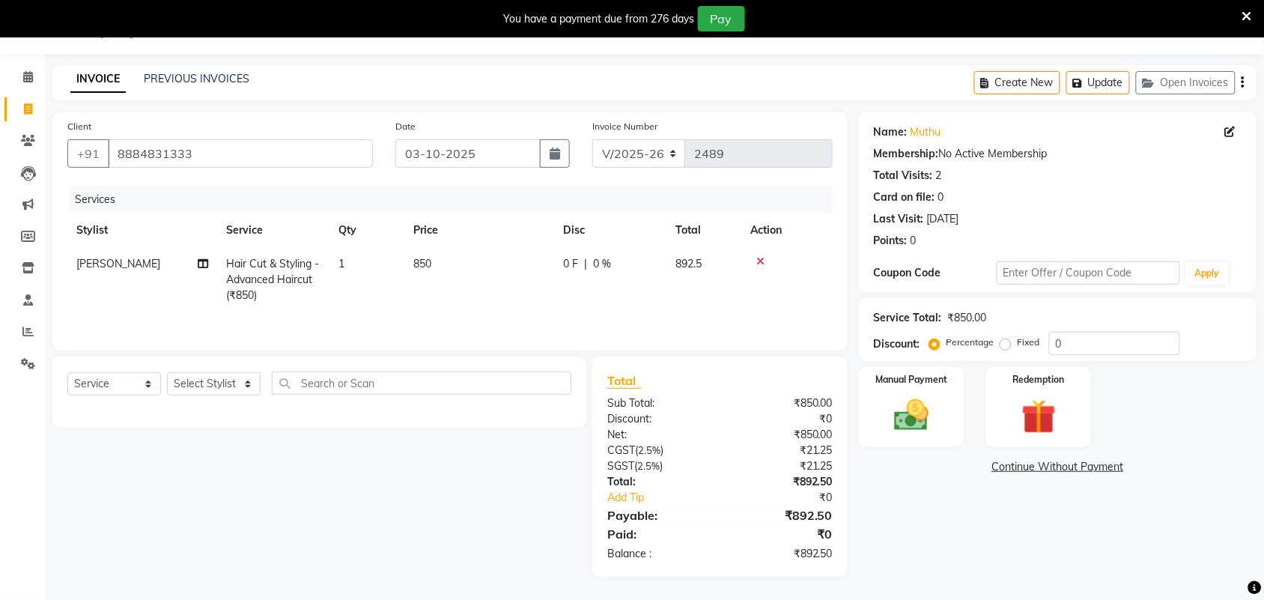
click at [446, 268] on td "850" at bounding box center [479, 279] width 150 height 65
select select "61580"
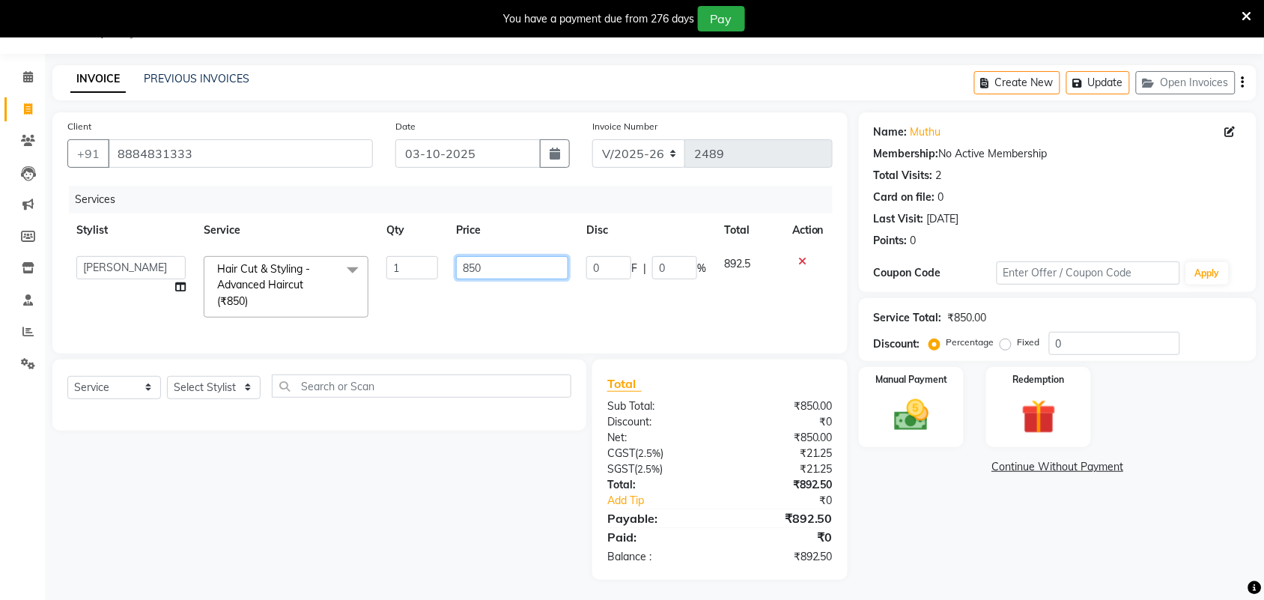
drag, startPoint x: 437, startPoint y: 270, endPoint x: 416, endPoint y: 292, distance: 30.2
click at [391, 283] on tr "Adarsh ajay ALEXX anusiya Jos Lalit lavanya Lucy rita saroj Sunitha Umesh Hair …" at bounding box center [449, 286] width 765 height 79
type input "590"
click at [989, 528] on div "Name: Muthu Membership: No Active Membership Total Visits: 2 Card on file: 0 La…" at bounding box center [1063, 345] width 409 height 467
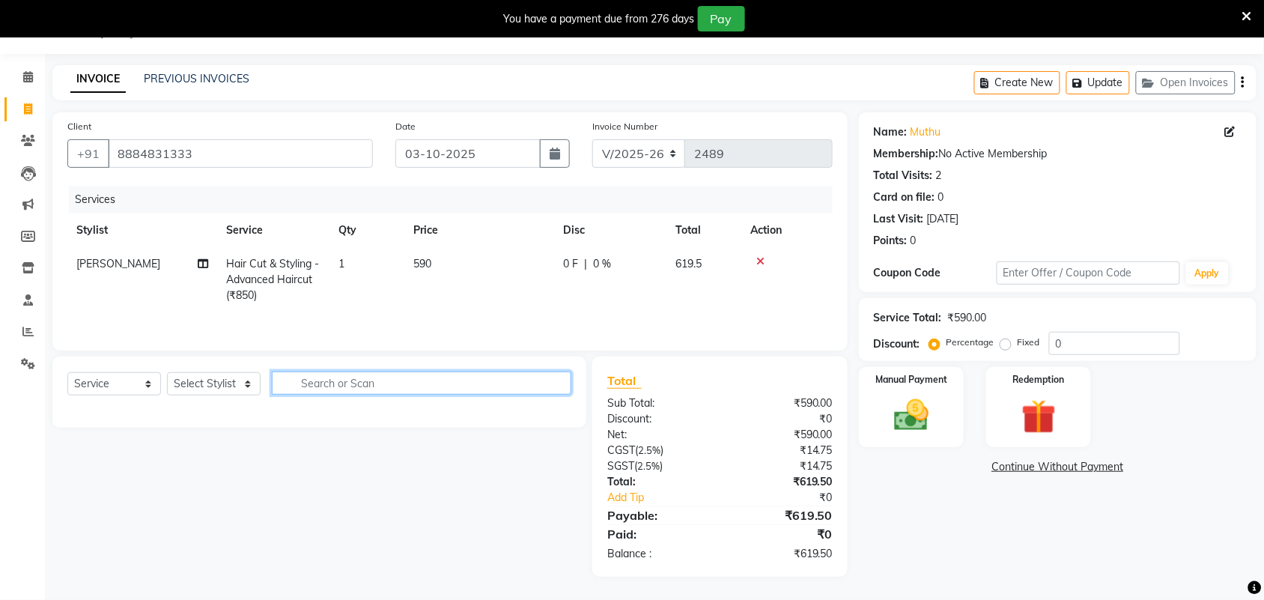
click at [320, 394] on input "text" at bounding box center [422, 382] width 300 height 23
type input "kids"
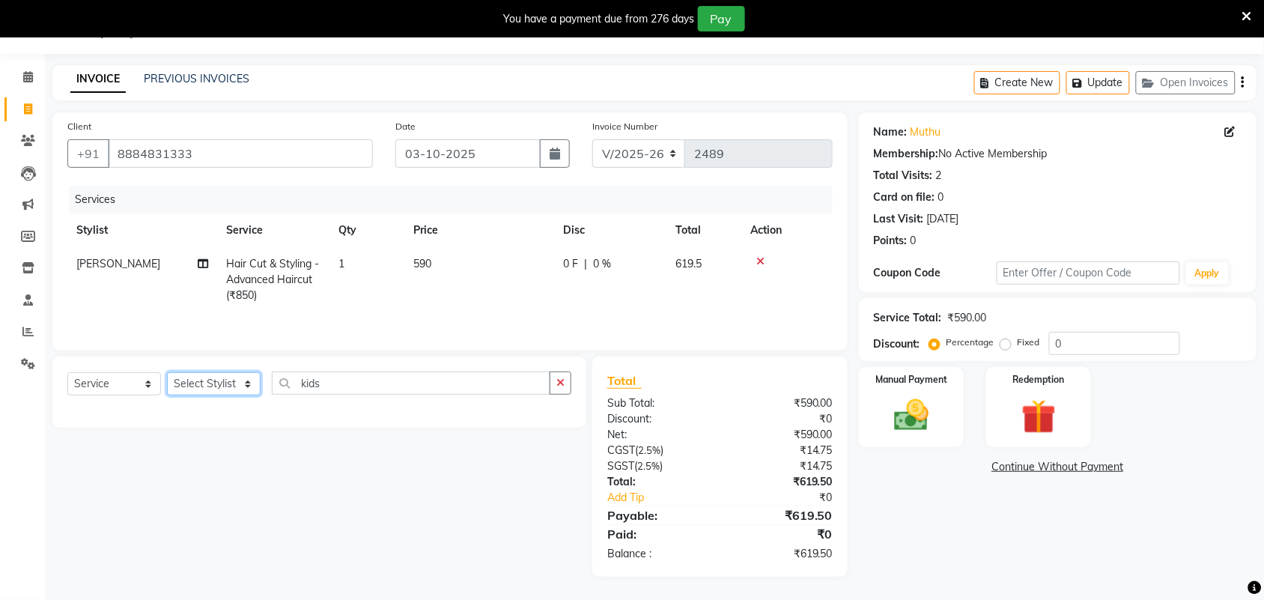
click at [244, 393] on select "Select Stylist Adarsh ajay ALEXX anusiya Jos Lalit lavanya Lucy rita saroj Suni…" at bounding box center [214, 383] width 94 height 23
select select "61580"
click at [167, 374] on select "Select Stylist Adarsh ajay ALEXX anusiya Jos Lalit lavanya Lucy rita saroj Suni…" at bounding box center [214, 383] width 94 height 23
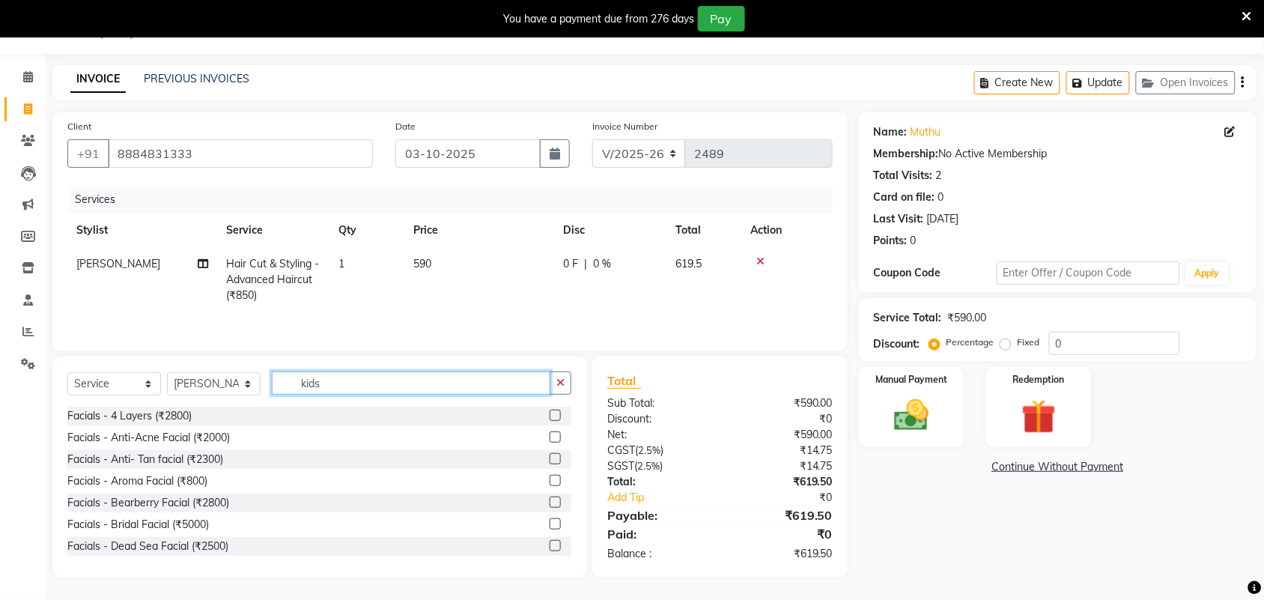
click at [365, 387] on input "kids" at bounding box center [411, 382] width 279 height 23
click at [957, 532] on div "Name: Muthu Membership: No Active Membership Total Visits: 2 Card on file: 0 La…" at bounding box center [1063, 344] width 409 height 465
click at [349, 395] on input "kids" at bounding box center [411, 382] width 279 height 23
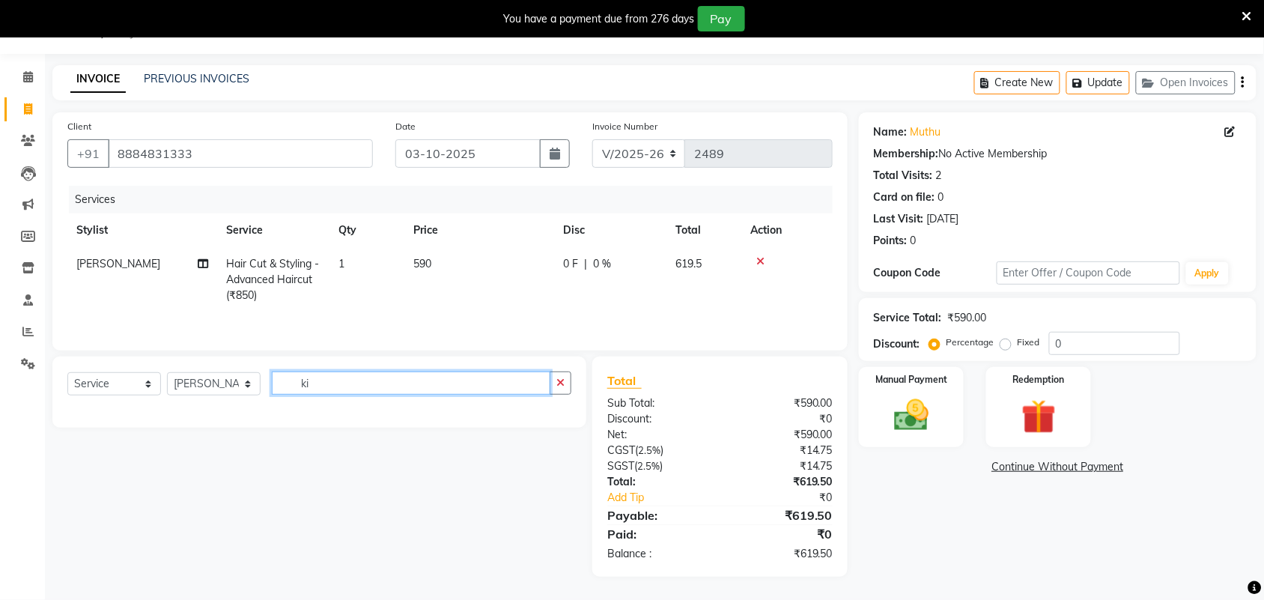
type input "k"
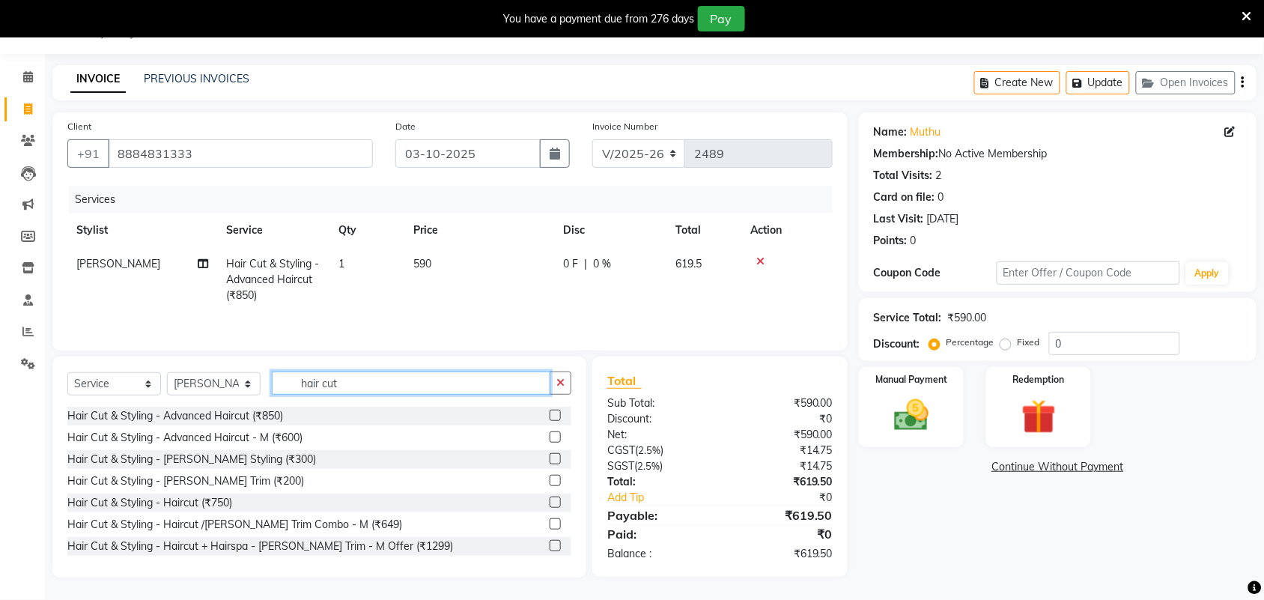
type input "hair cut"
click at [917, 537] on div "Name: Muthu Membership: No Active Membership Total Visits: 2 Card on file: 0 La…" at bounding box center [1063, 344] width 409 height 465
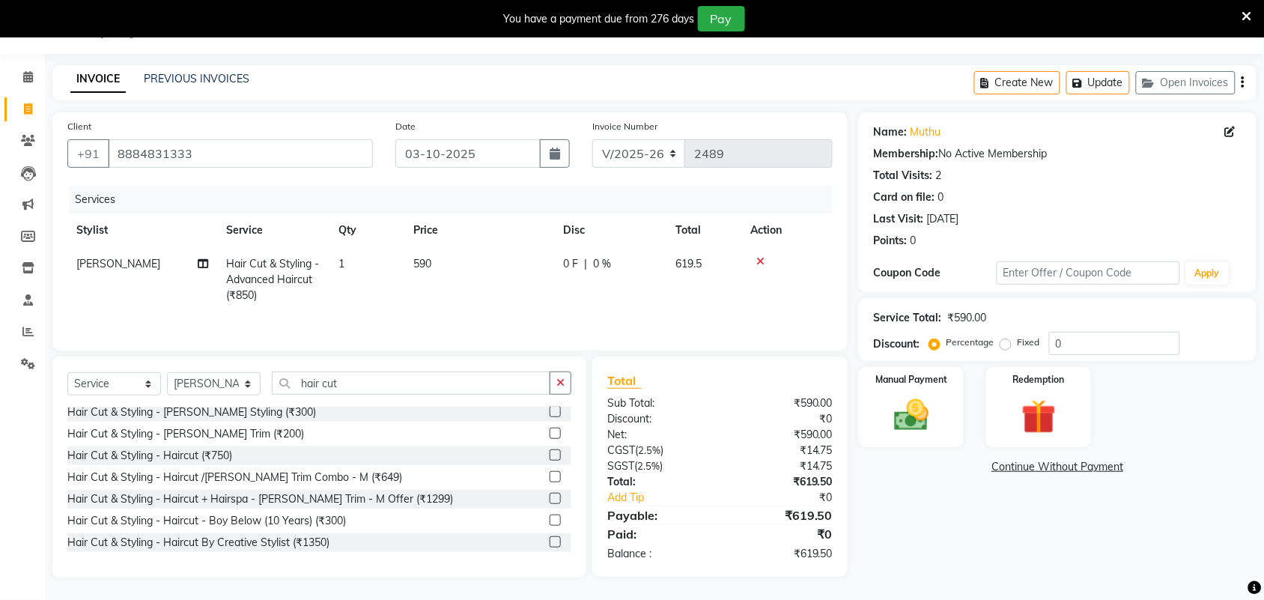
scroll to position [55, 0]
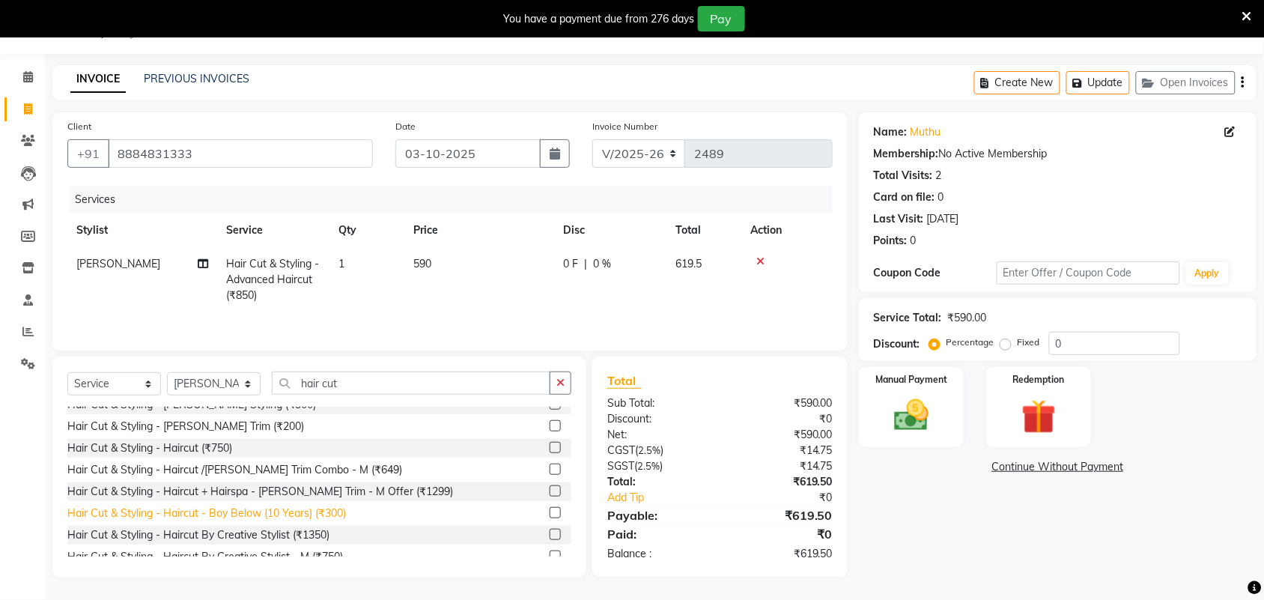
click at [321, 506] on div "Hair Cut & Styling - Haircut - Boy Below (10 Years) (₹300)" at bounding box center [206, 514] width 279 height 16
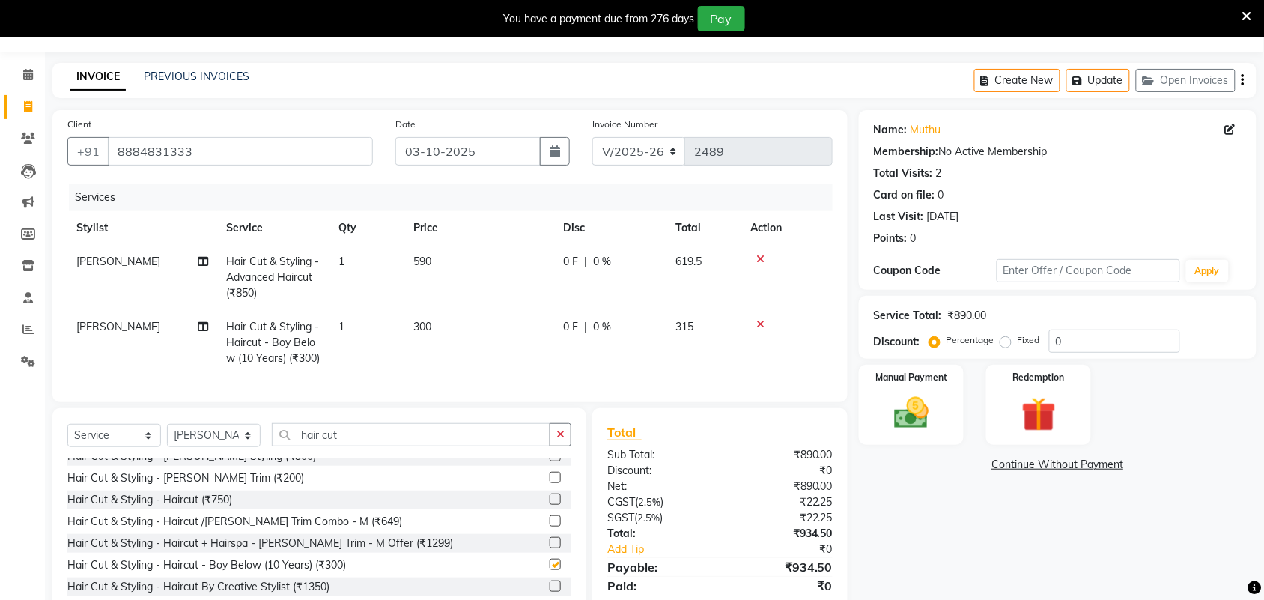
checkbox input "false"
click at [761, 255] on icon at bounding box center [760, 259] width 8 height 10
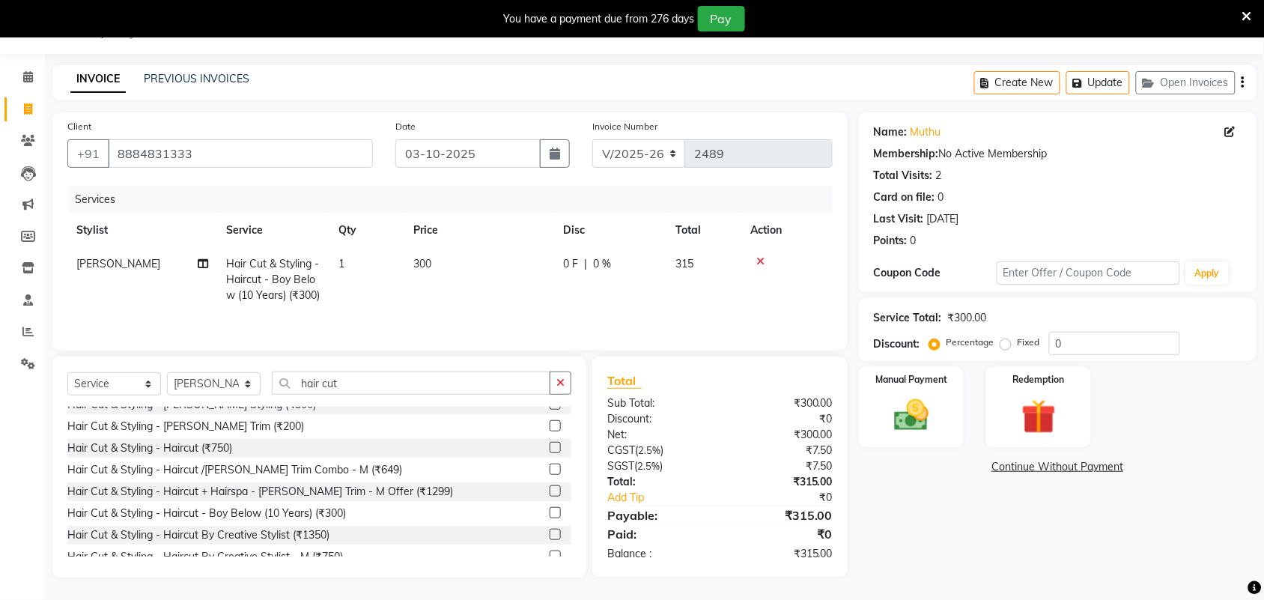
click at [431, 263] on span "300" at bounding box center [422, 263] width 18 height 13
select select "61580"
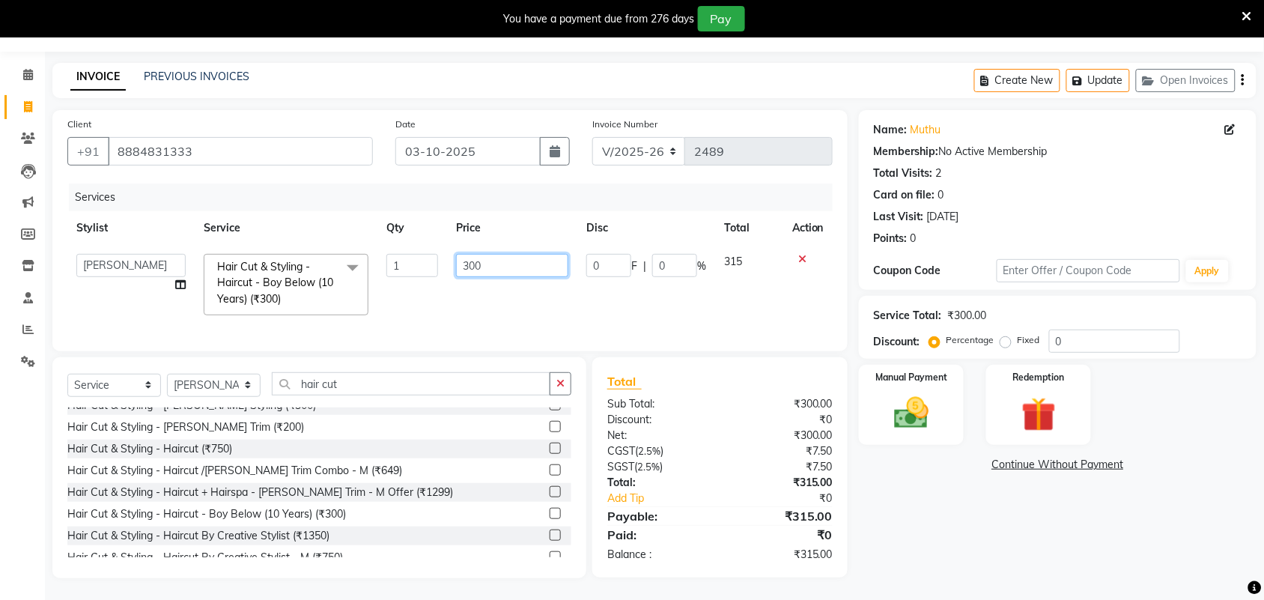
drag, startPoint x: 520, startPoint y: 270, endPoint x: 428, endPoint y: 270, distance: 92.9
click at [428, 270] on tr "Adarsh ajay ALEXX anusiya Jos Lalit lavanya Lucy rita saroj Sunitha Umesh Hair …" at bounding box center [449, 284] width 765 height 79
paste input "561.9"
type input "561.90"
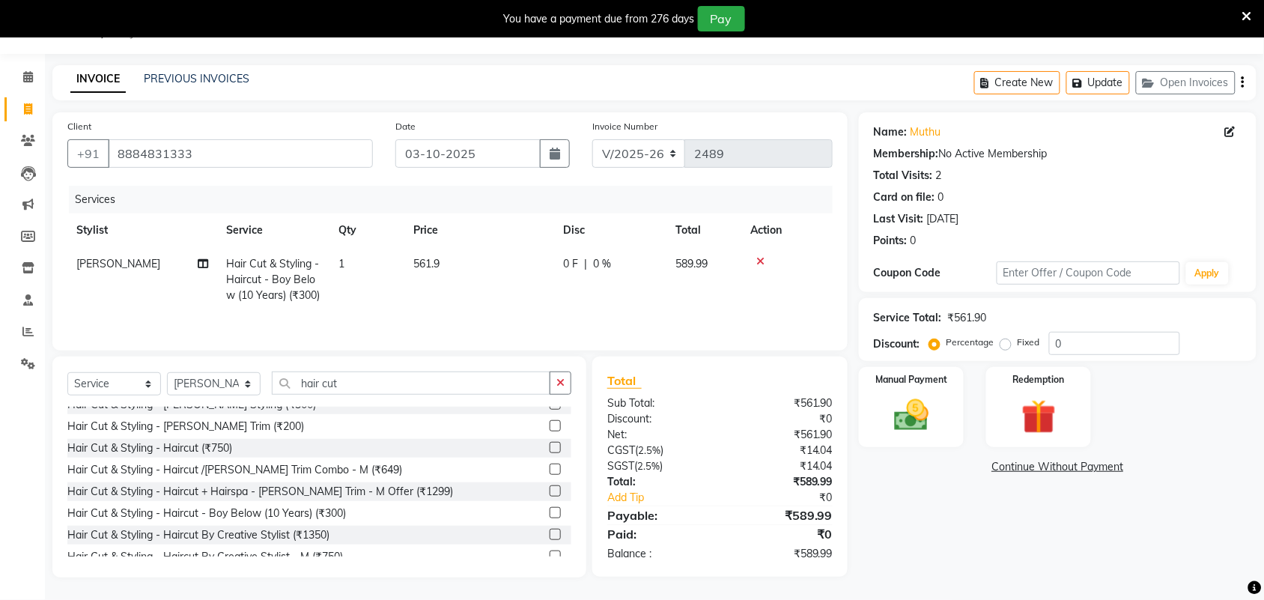
click at [941, 559] on div "Name: Muthu Membership: No Active Membership Total Visits: 2 Card on file: 0 La…" at bounding box center [1063, 344] width 409 height 465
click at [929, 397] on img at bounding box center [911, 415] width 58 height 41
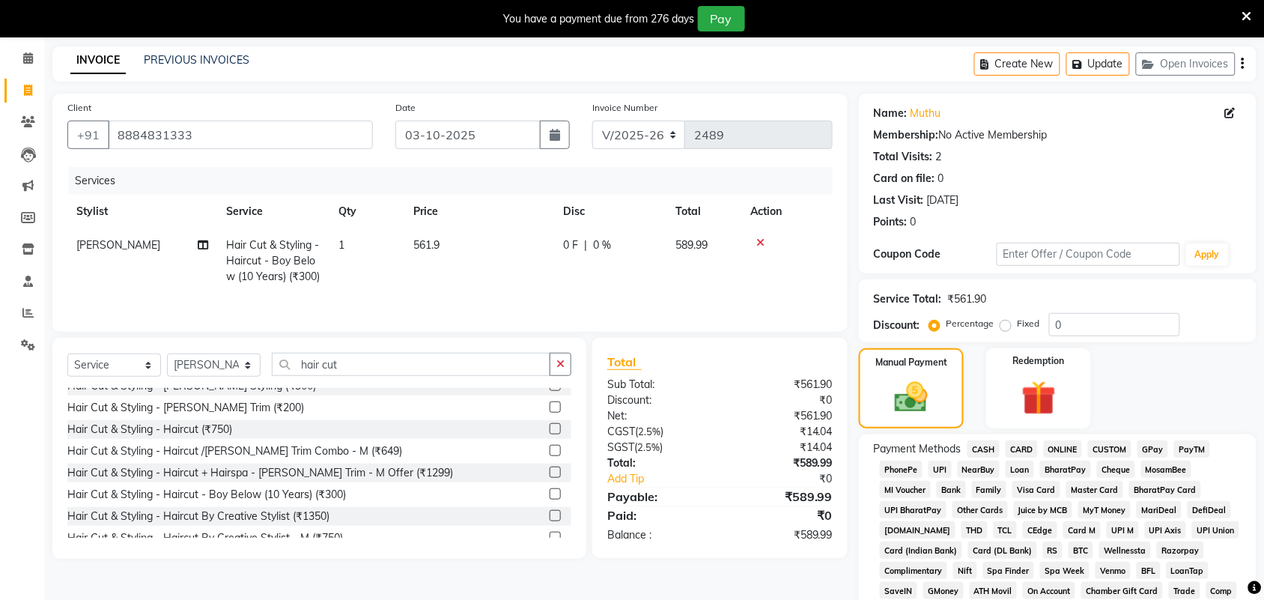
click at [1156, 450] on span "GPay" at bounding box center [1153, 448] width 31 height 17
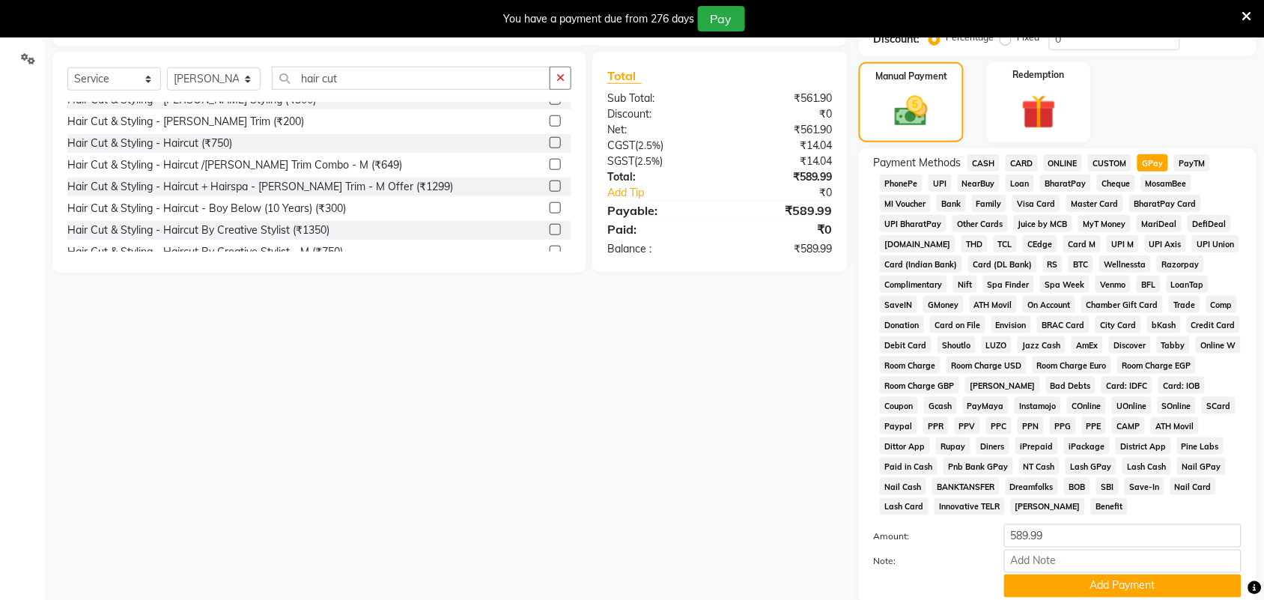
scroll to position [455, 0]
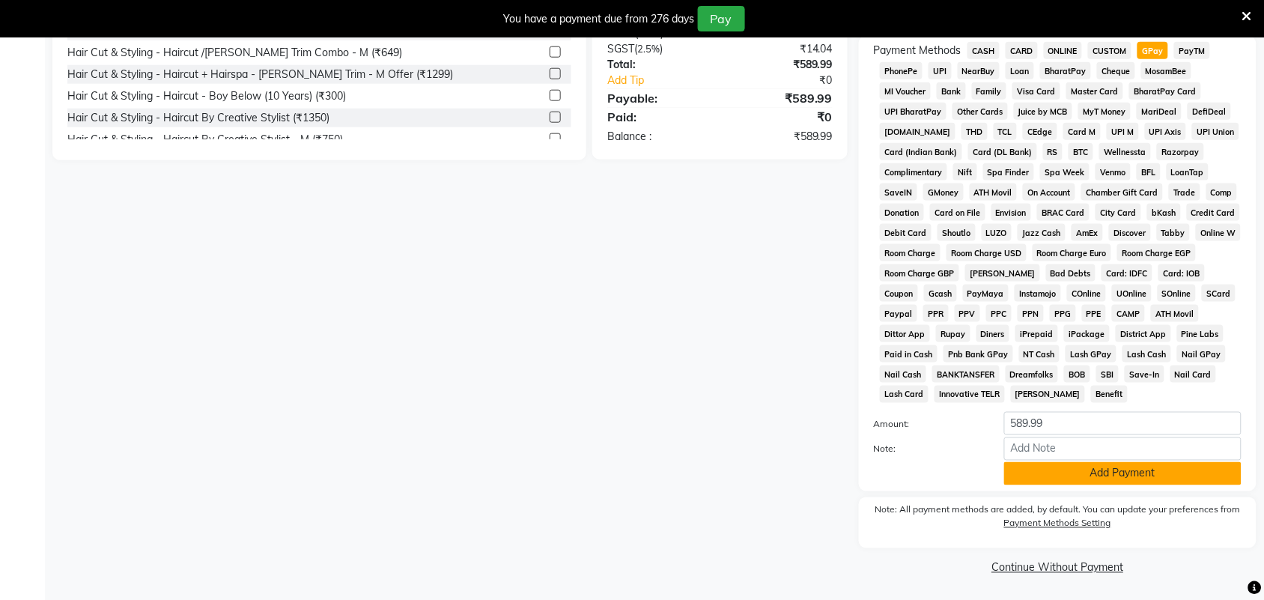
click at [1162, 477] on button "Add Payment" at bounding box center [1122, 473] width 237 height 23
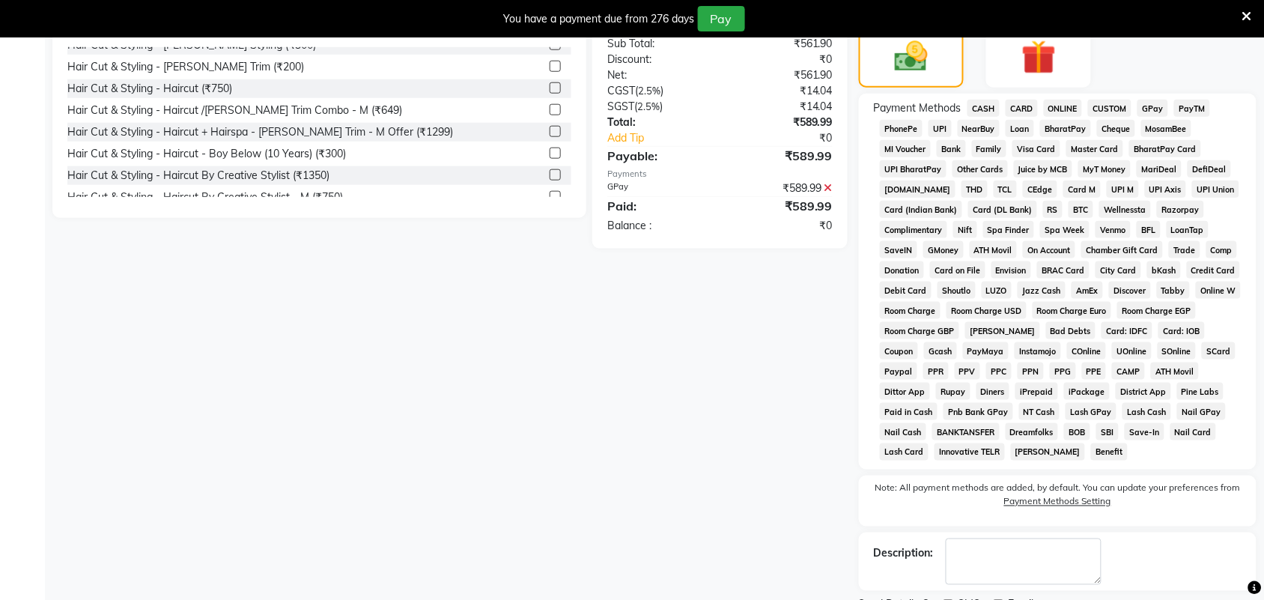
scroll to position [461, 0]
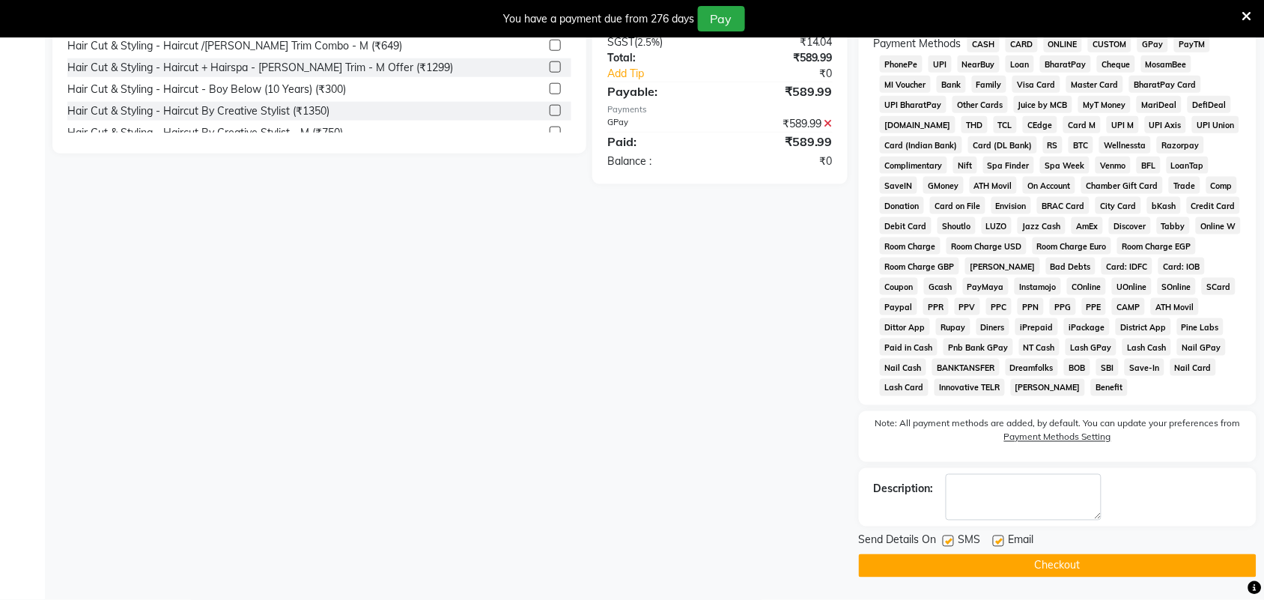
click at [1028, 574] on button "Checkout" at bounding box center [1058, 565] width 398 height 23
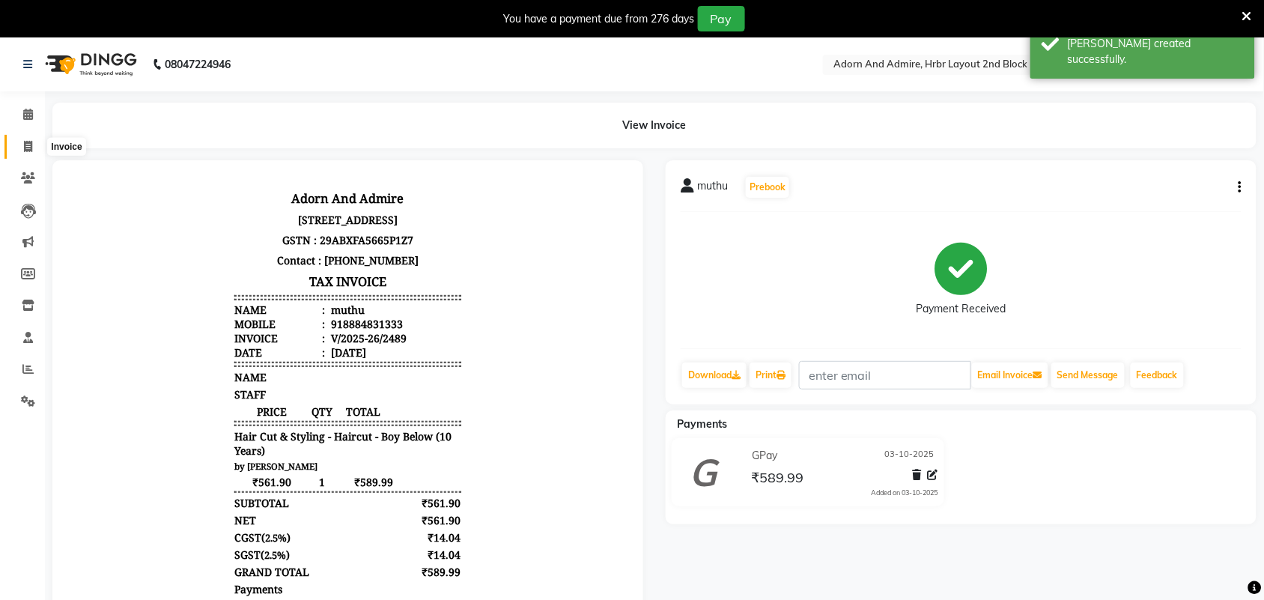
click at [31, 148] on icon at bounding box center [28, 146] width 8 height 11
select select "service"
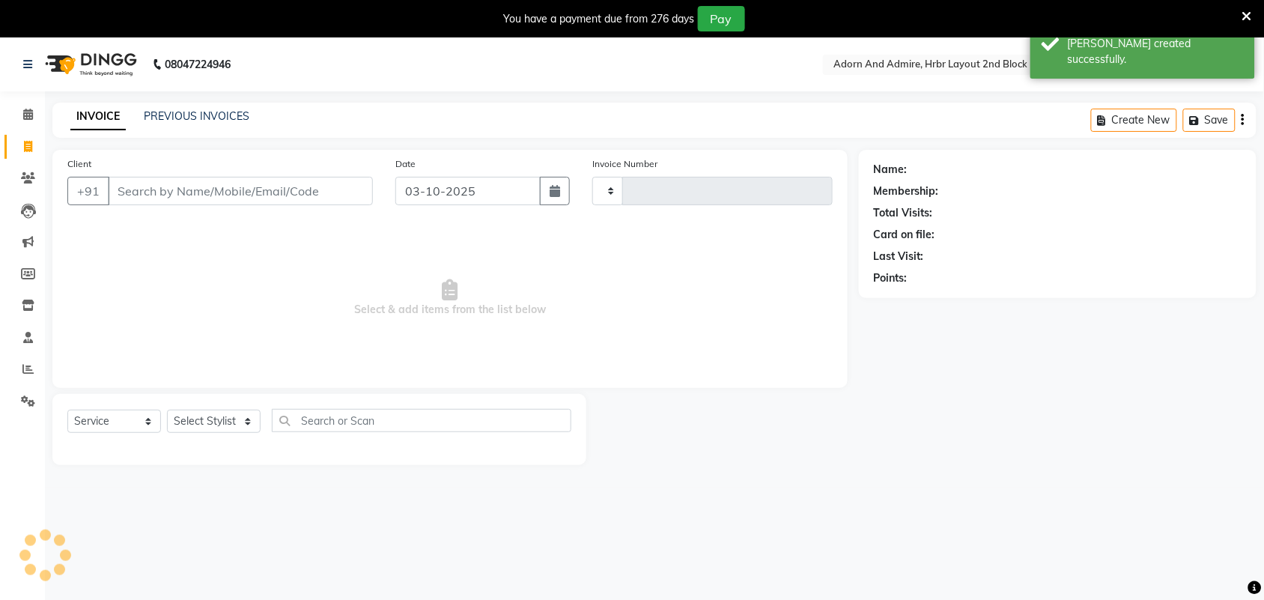
type input "2490"
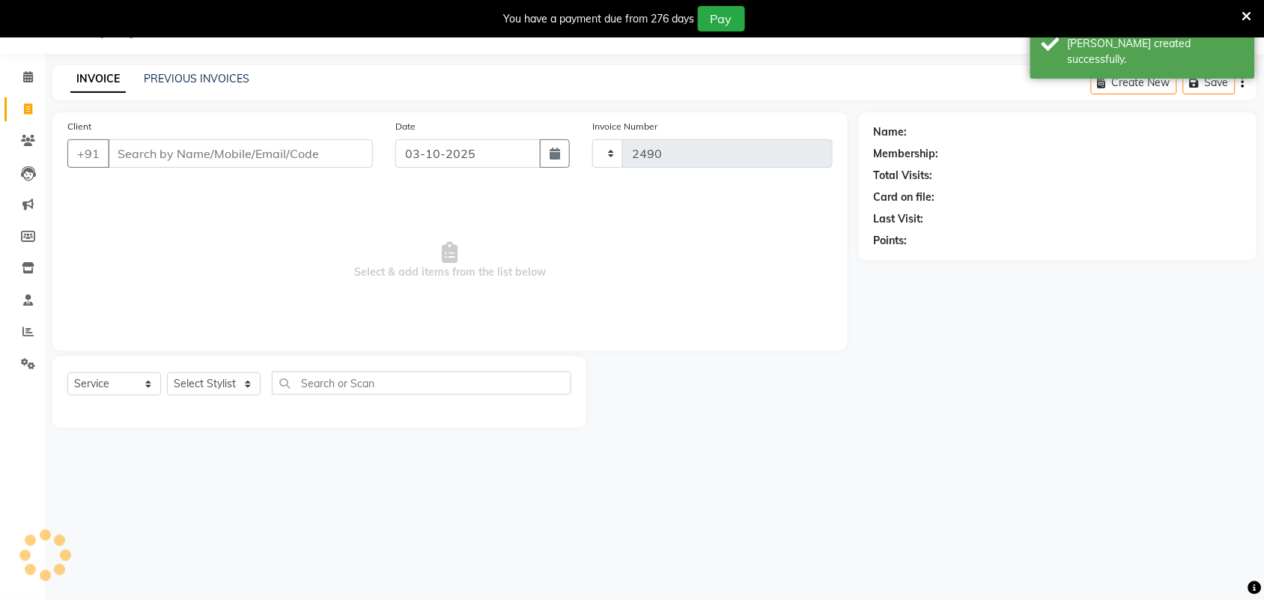
select select "7203"
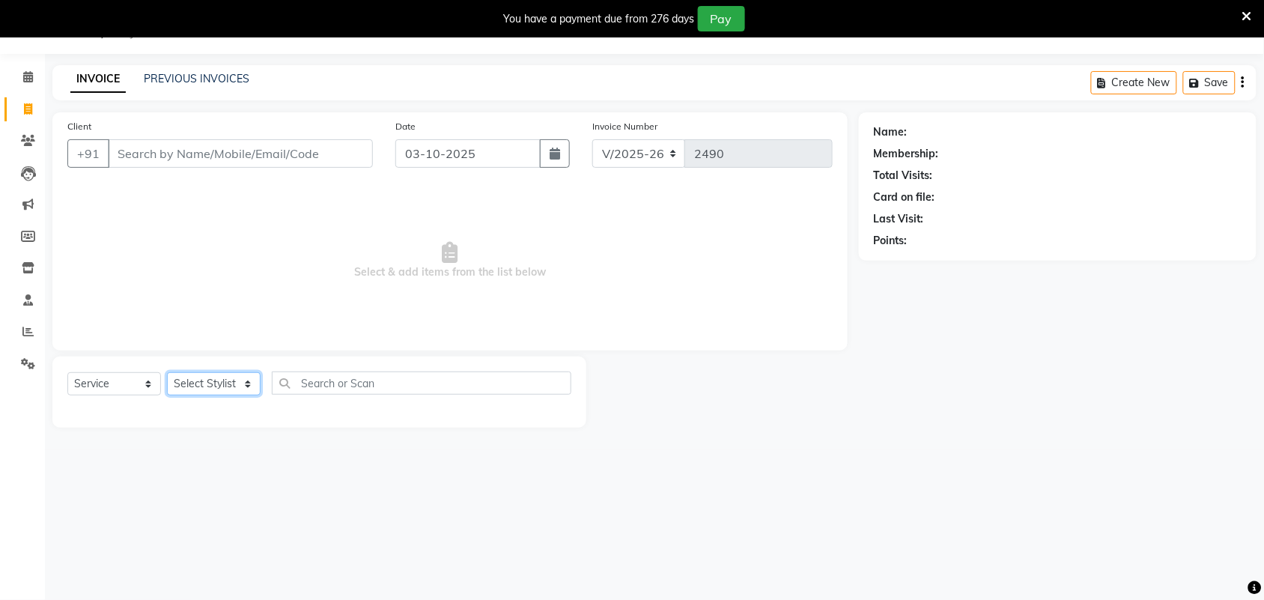
drag, startPoint x: 245, startPoint y: 383, endPoint x: 248, endPoint y: 392, distance: 9.5
click at [245, 383] on select "Select Stylist Adarsh ajay ALEXX anusiya Jos Lalit lavanya Lucy rita saroj Suni…" at bounding box center [214, 383] width 94 height 23
select select "61721"
click at [167, 372] on select "Select Stylist Adarsh ajay ALEXX anusiya Jos Lalit lavanya Lucy rita saroj Suni…" at bounding box center [214, 383] width 94 height 23
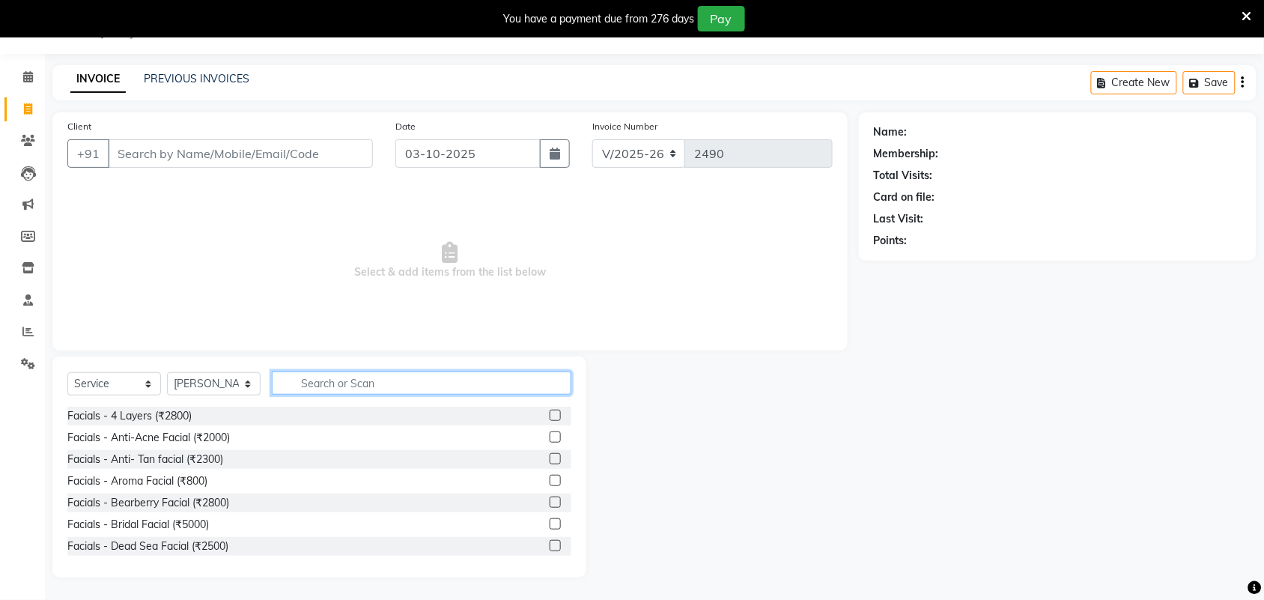
click at [372, 380] on input "text" at bounding box center [422, 382] width 300 height 23
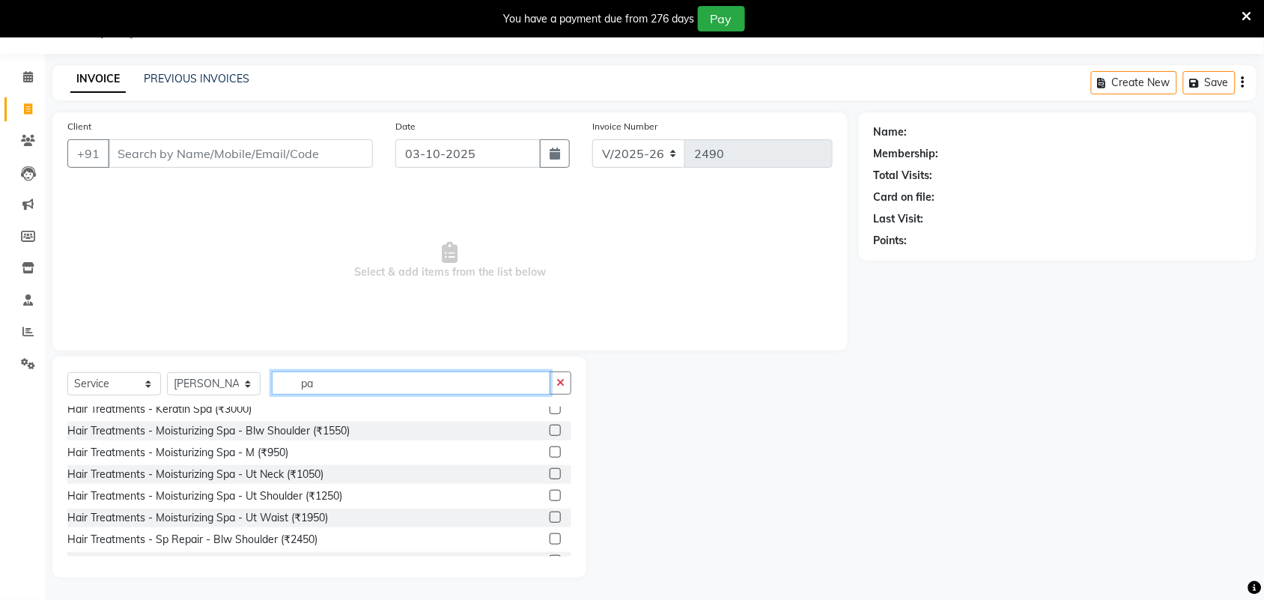
scroll to position [655, 0]
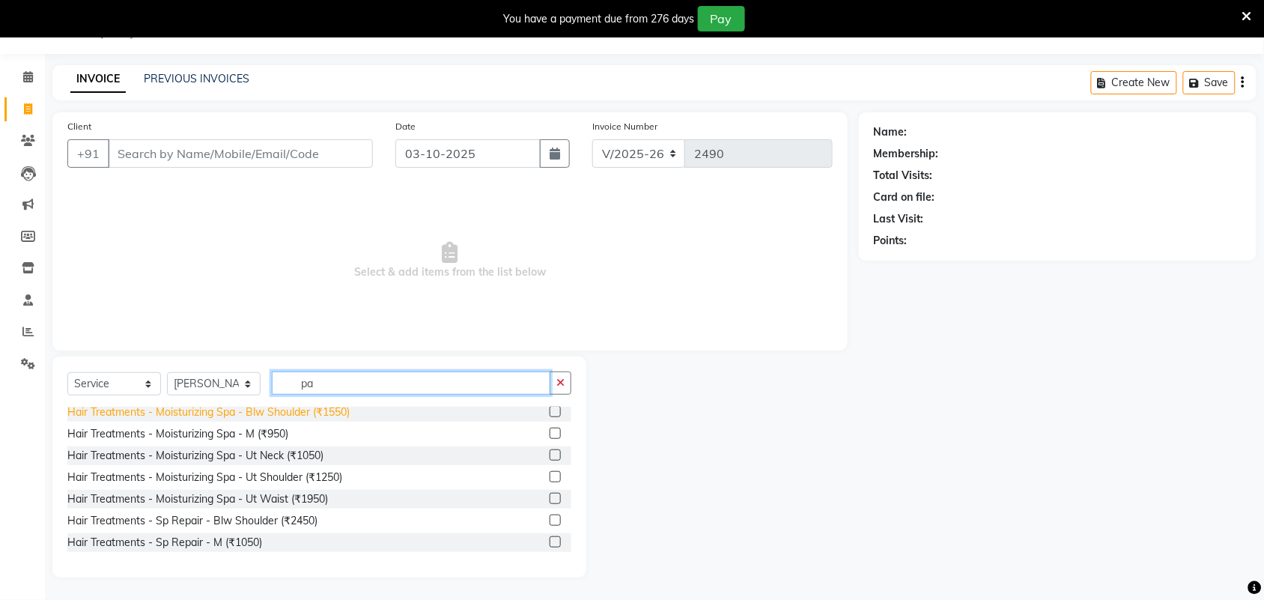
drag, startPoint x: 346, startPoint y: 383, endPoint x: 285, endPoint y: 406, distance: 65.0
click at [262, 401] on div "Select Service Product Membership Package Voucher Prepaid Gift Card Select Styl…" at bounding box center [319, 388] width 504 height 35
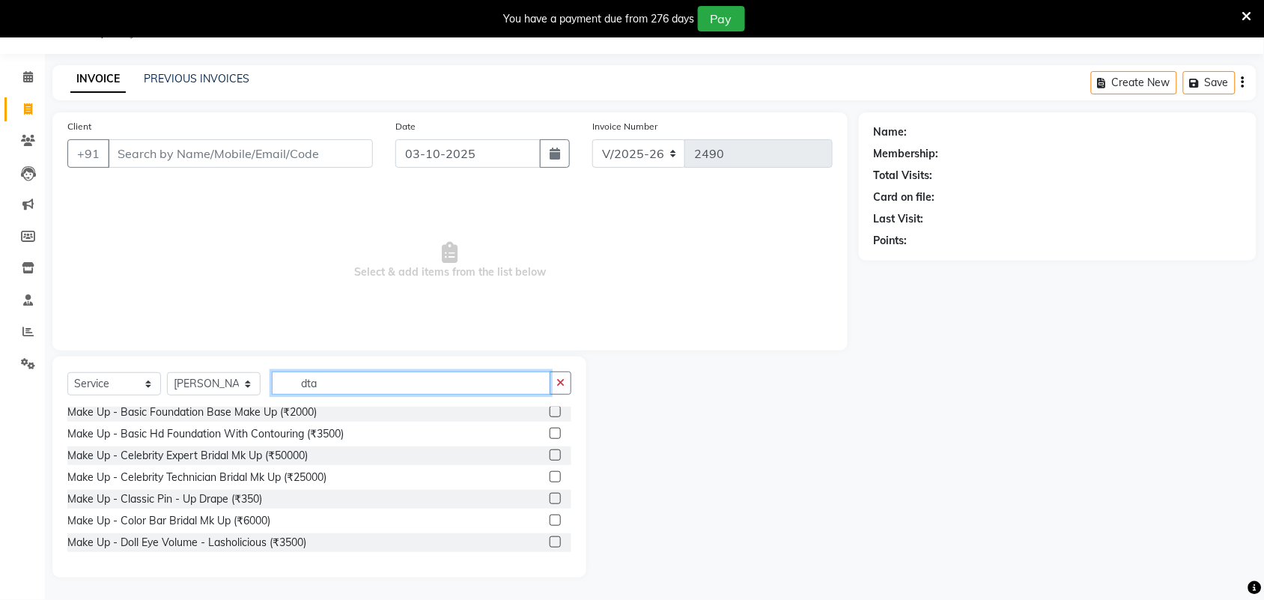
scroll to position [154, 0]
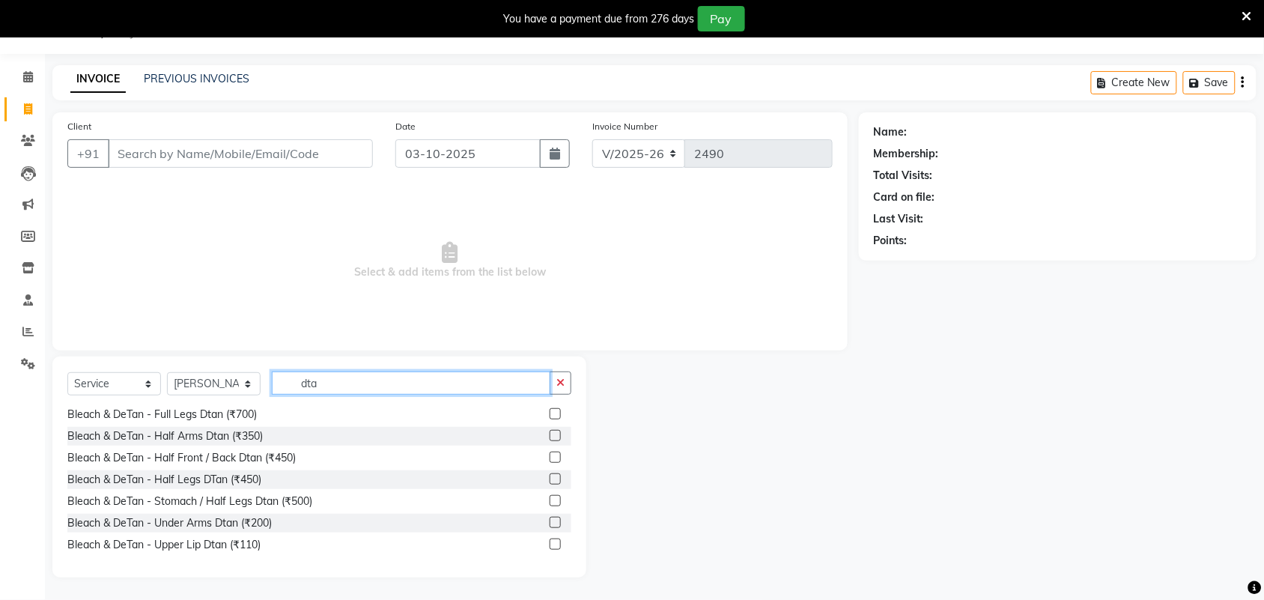
click at [387, 386] on input "dta" at bounding box center [411, 382] width 279 height 23
type input "d tan"
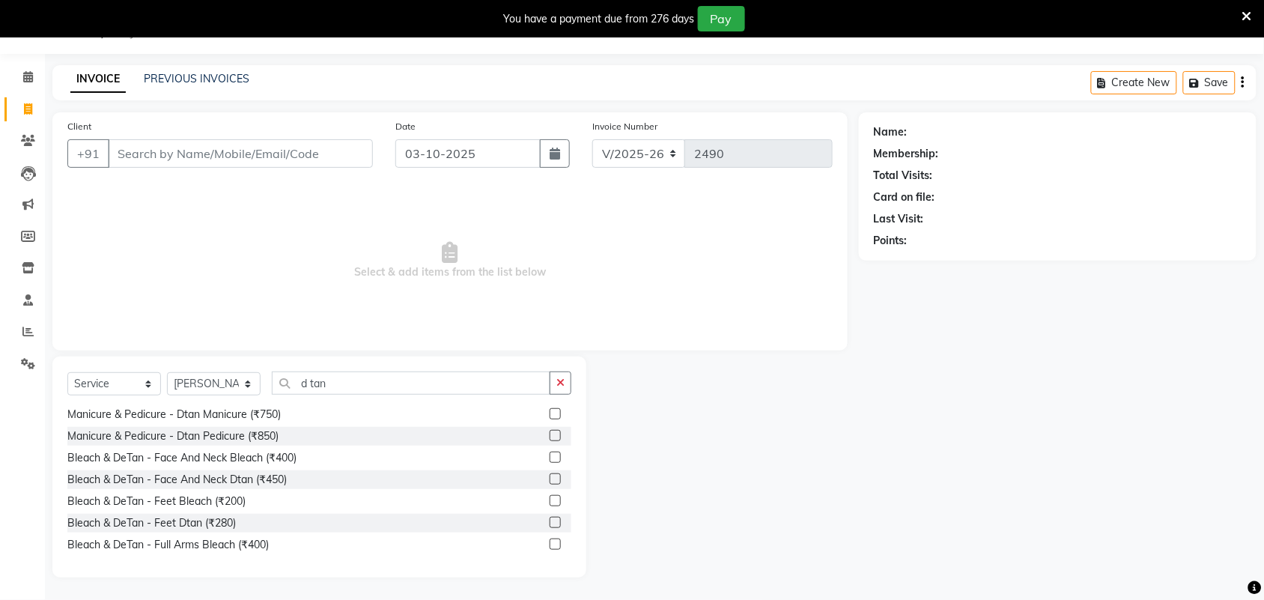
click at [550, 437] on label at bounding box center [555, 435] width 11 height 11
click at [550, 437] on input "checkbox" at bounding box center [555, 436] width 10 height 10
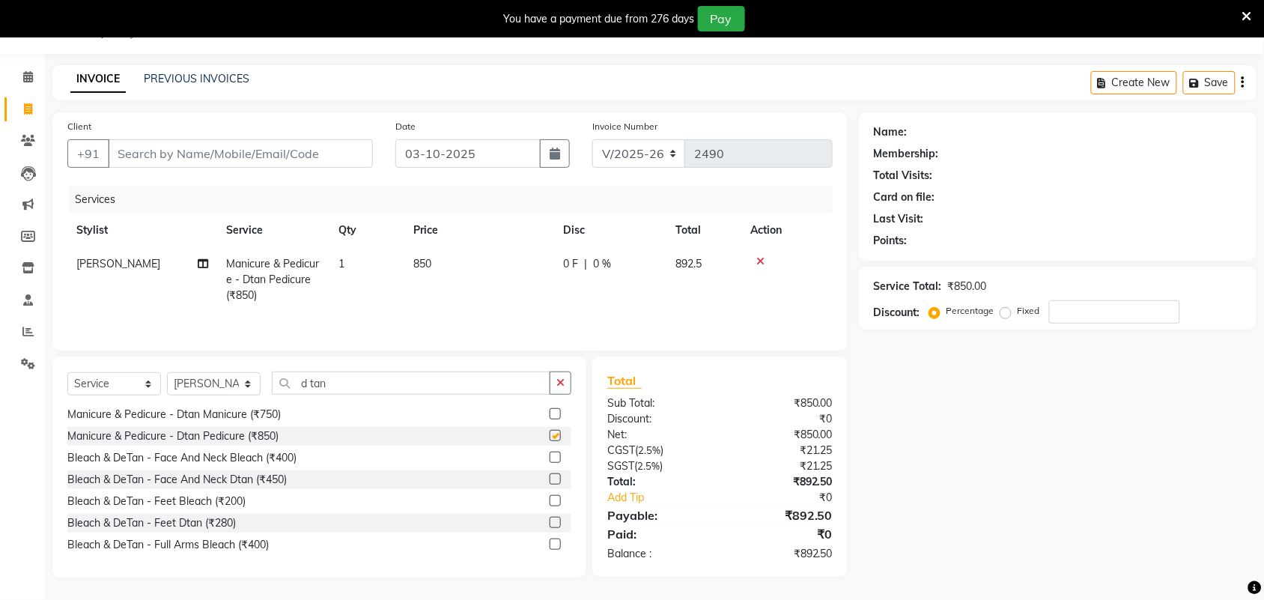
checkbox input "false"
drag, startPoint x: 215, startPoint y: 398, endPoint x: 197, endPoint y: 401, distance: 18.2
click at [197, 401] on div "Select Service Product Membership Package Voucher Prepaid Gift Card Select Styl…" at bounding box center [319, 388] width 504 height 35
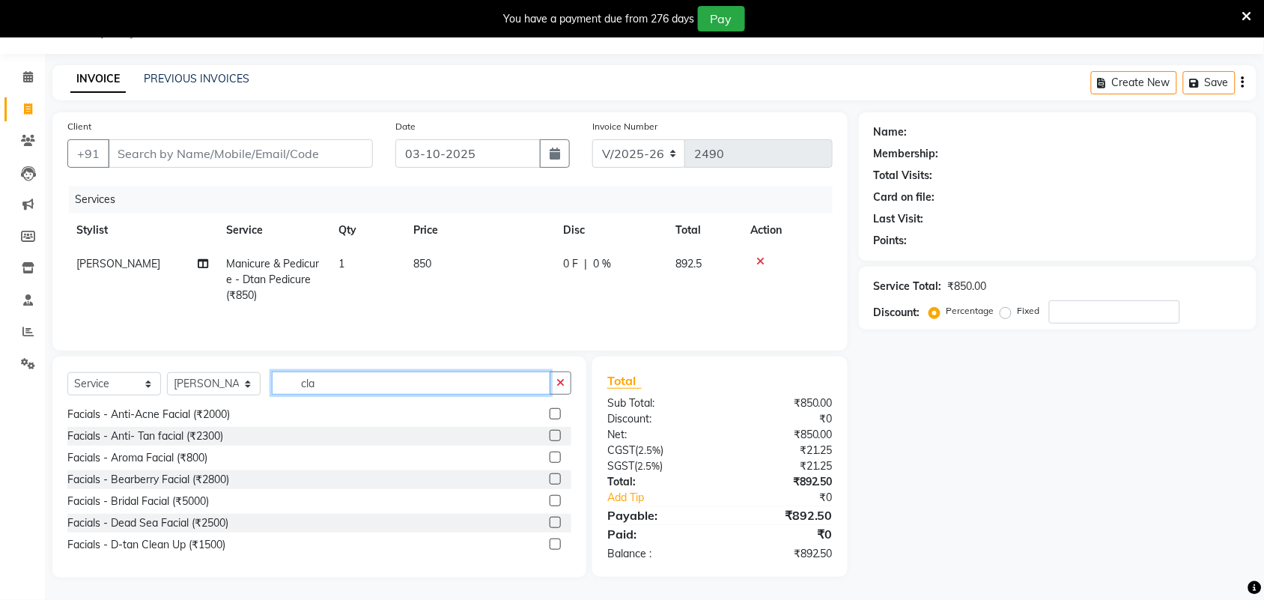
scroll to position [0, 0]
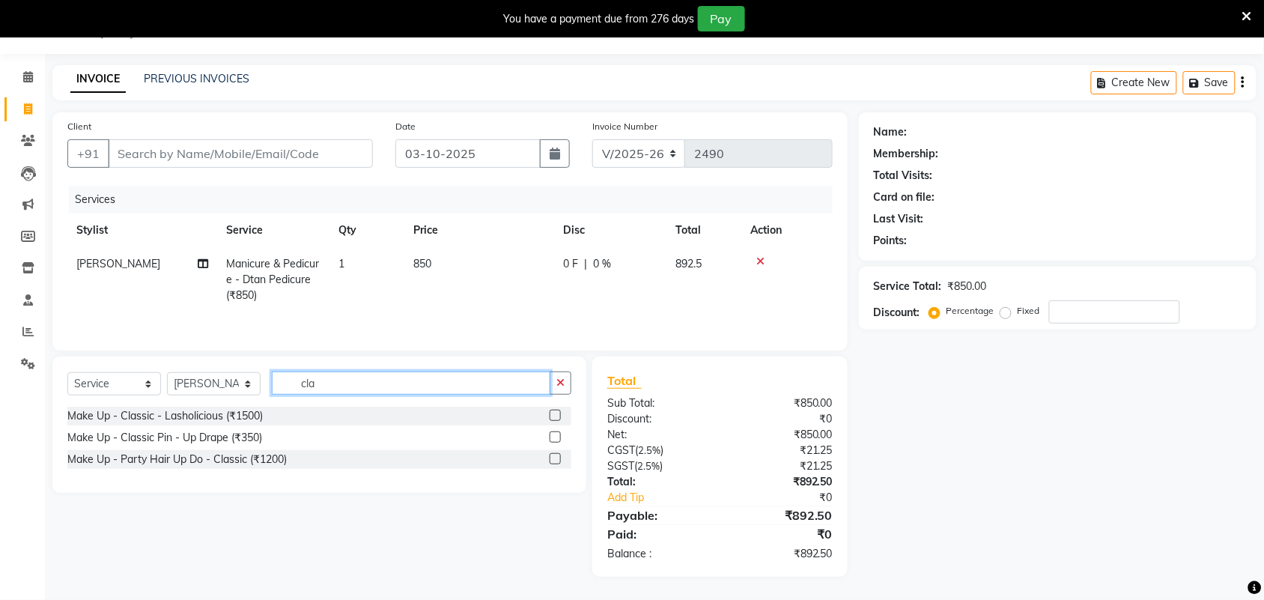
drag, startPoint x: 353, startPoint y: 383, endPoint x: 207, endPoint y: 394, distance: 146.4
click at [207, 393] on div "Select Service Product Membership Package Voucher Prepaid Gift Card Select Styl…" at bounding box center [319, 388] width 504 height 35
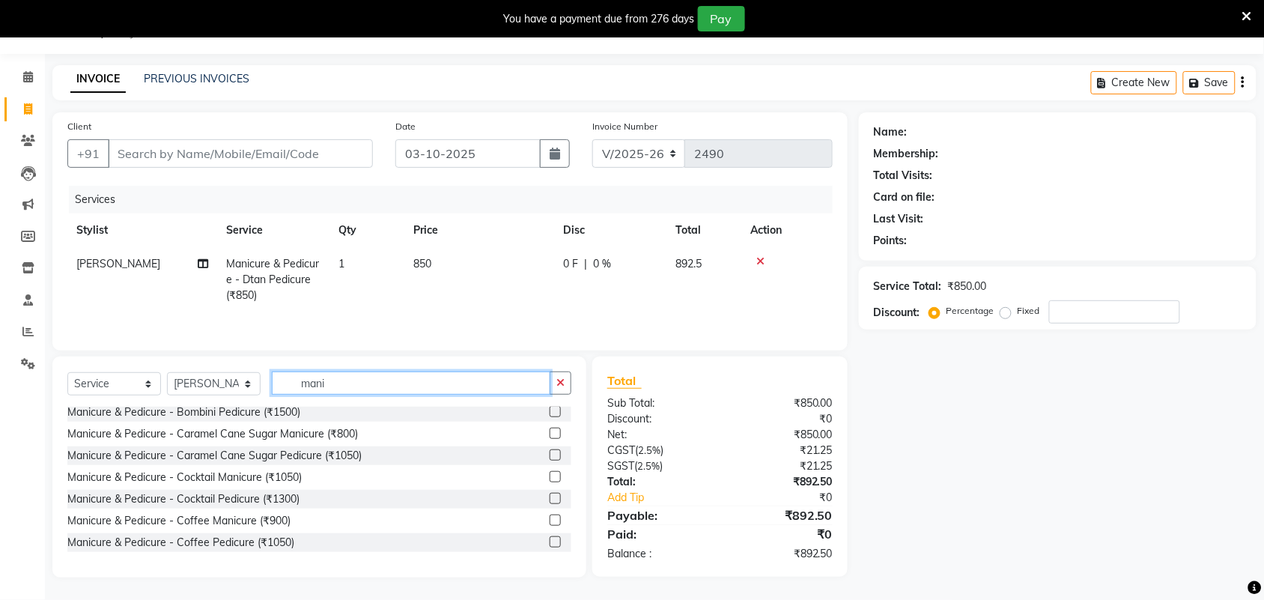
scroll to position [94, 0]
type input "mani"
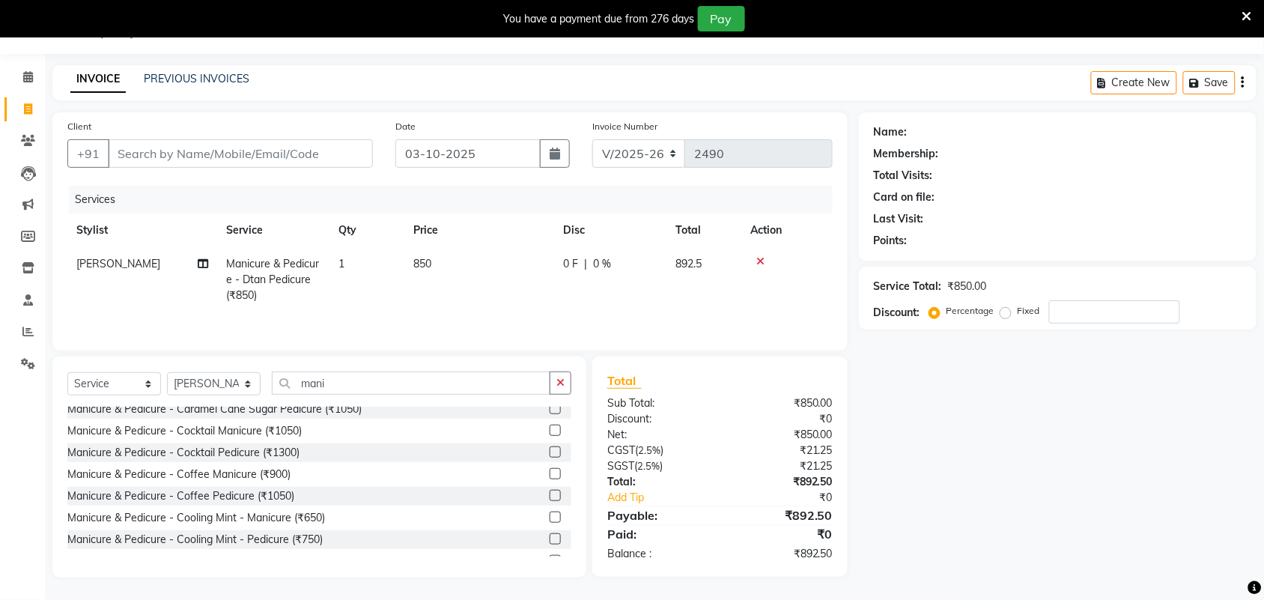
click at [550, 458] on label at bounding box center [555, 451] width 11 height 11
click at [550, 458] on input "checkbox" at bounding box center [555, 453] width 10 height 10
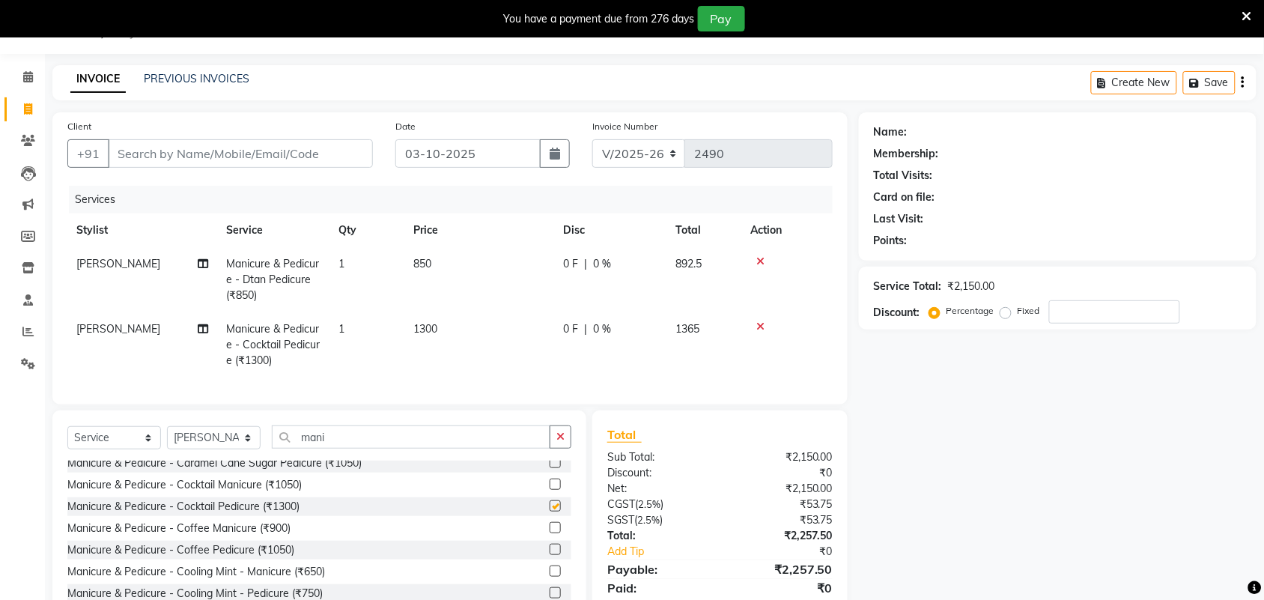
checkbox input "false"
click at [458, 330] on td "1300" at bounding box center [479, 344] width 150 height 65
select select "61721"
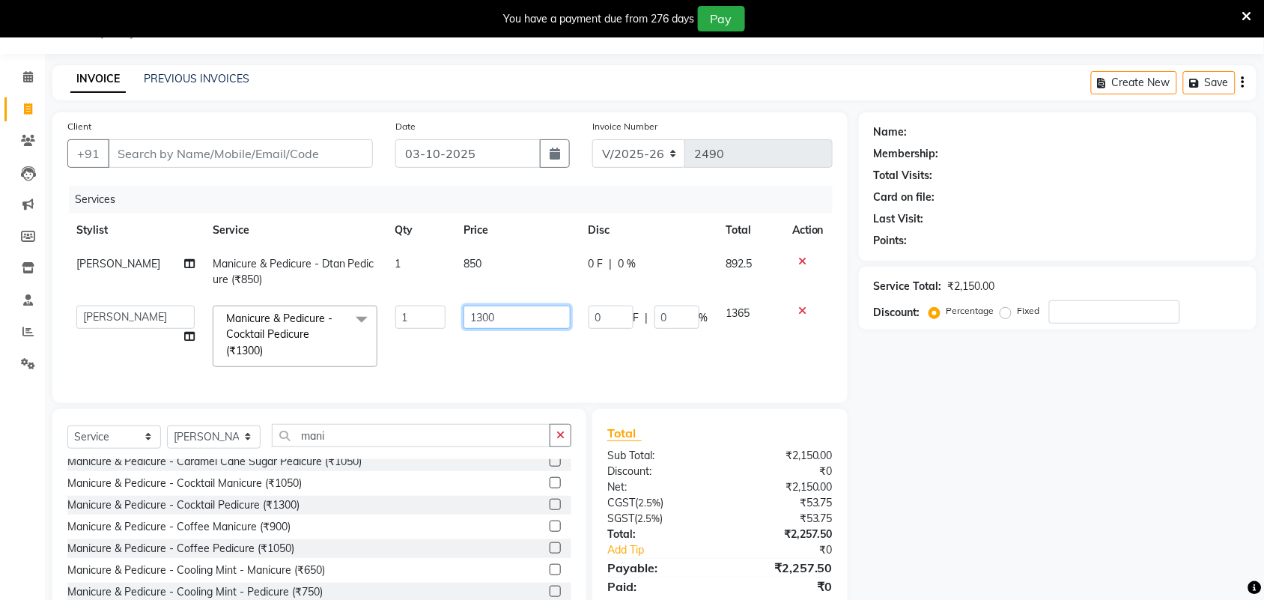
drag, startPoint x: 515, startPoint y: 322, endPoint x: 434, endPoint y: 336, distance: 82.0
click at [428, 331] on tr "Adarsh ajay ALEXX anusiya Jos Lalit lavanya Lucy rita saroj Sunitha Umesh Manic…" at bounding box center [449, 336] width 765 height 79
type input "450"
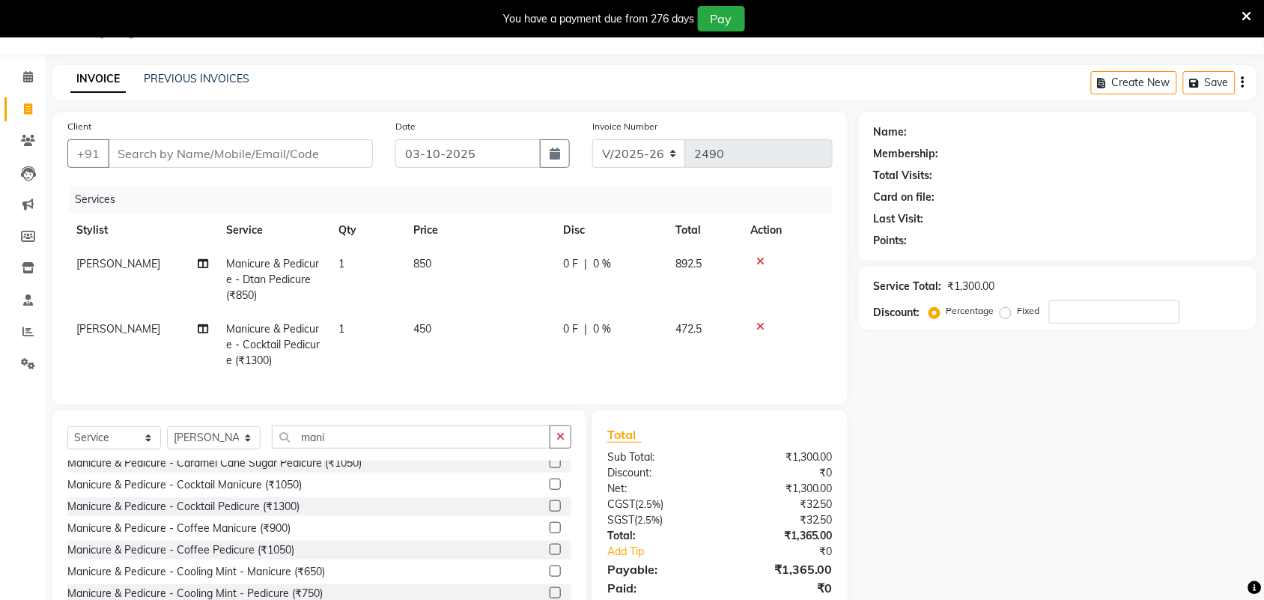
click at [985, 424] on div "Name: Membership: Total Visits: Card on file: Last Visit: Points: Service Total…" at bounding box center [1063, 371] width 409 height 519
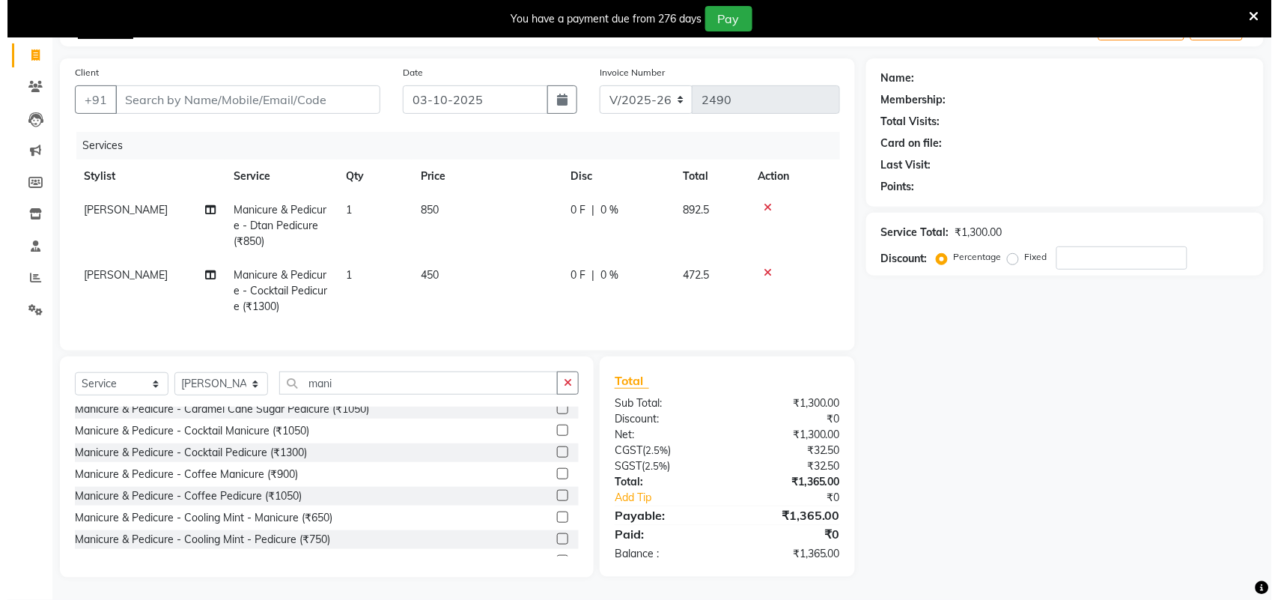
scroll to position [0, 0]
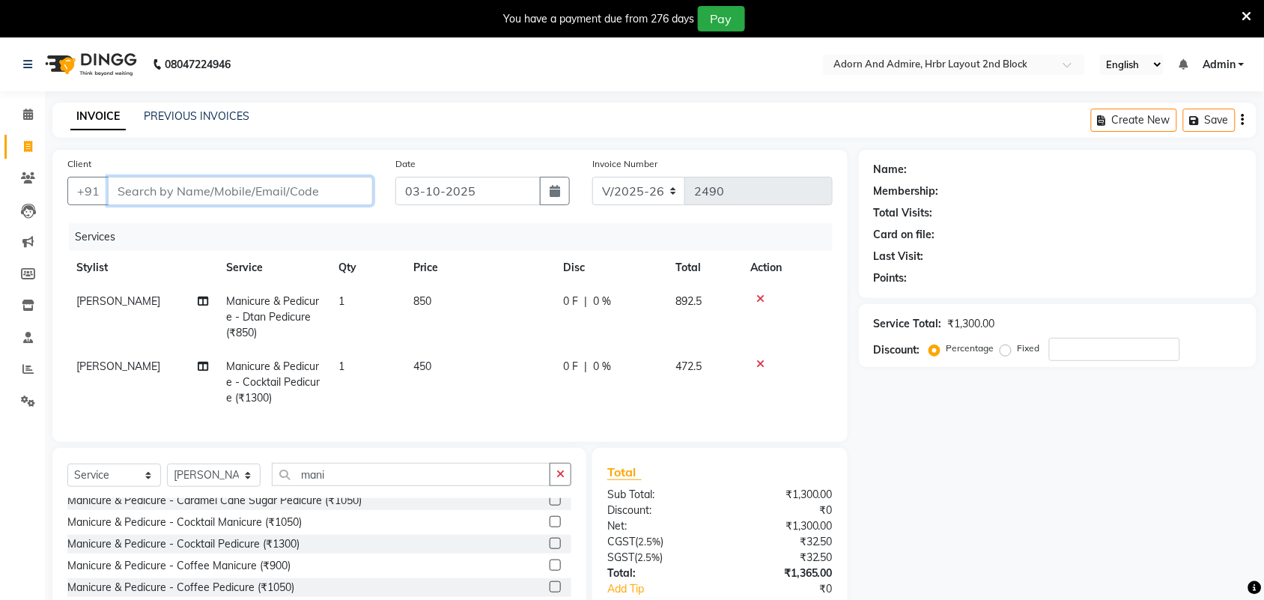
click at [255, 196] on input "Client" at bounding box center [240, 191] width 265 height 28
type input "9"
type input "0"
type input "9880764003"
click at [342, 186] on span "Add Client" at bounding box center [334, 190] width 59 height 15
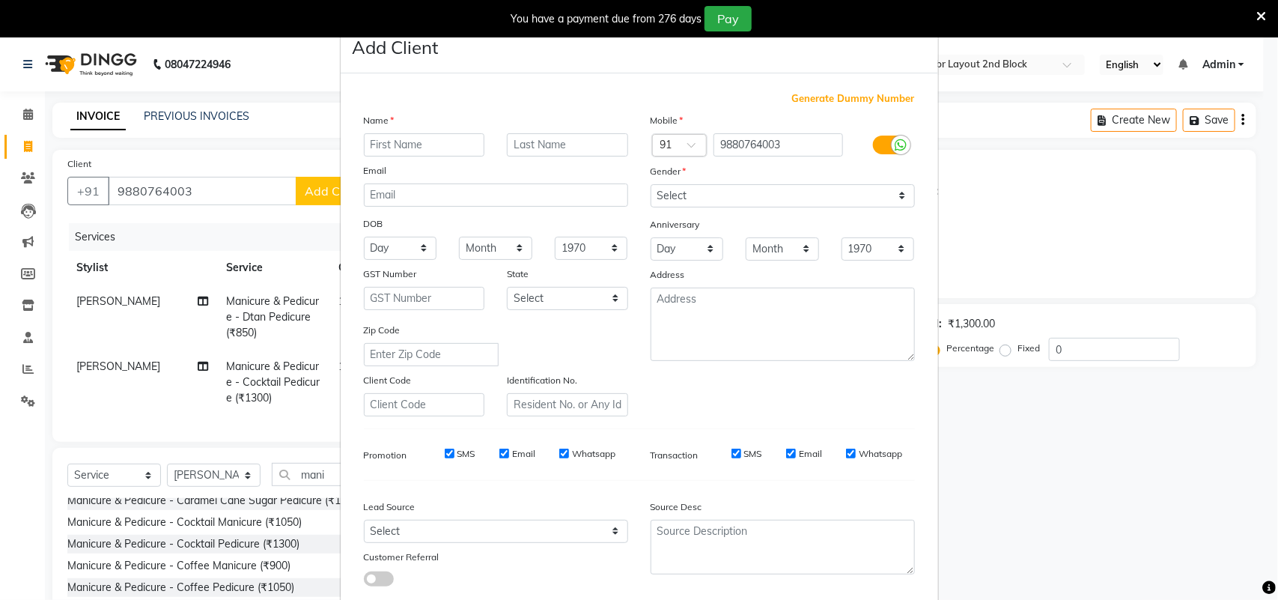
click at [436, 137] on input "text" at bounding box center [424, 144] width 121 height 23
type input "sumayya"
drag, startPoint x: 818, startPoint y: 185, endPoint x: 774, endPoint y: 199, distance: 46.4
click at [818, 185] on select "Select Male Female Other Prefer Not To Say" at bounding box center [783, 195] width 264 height 23
select select "female"
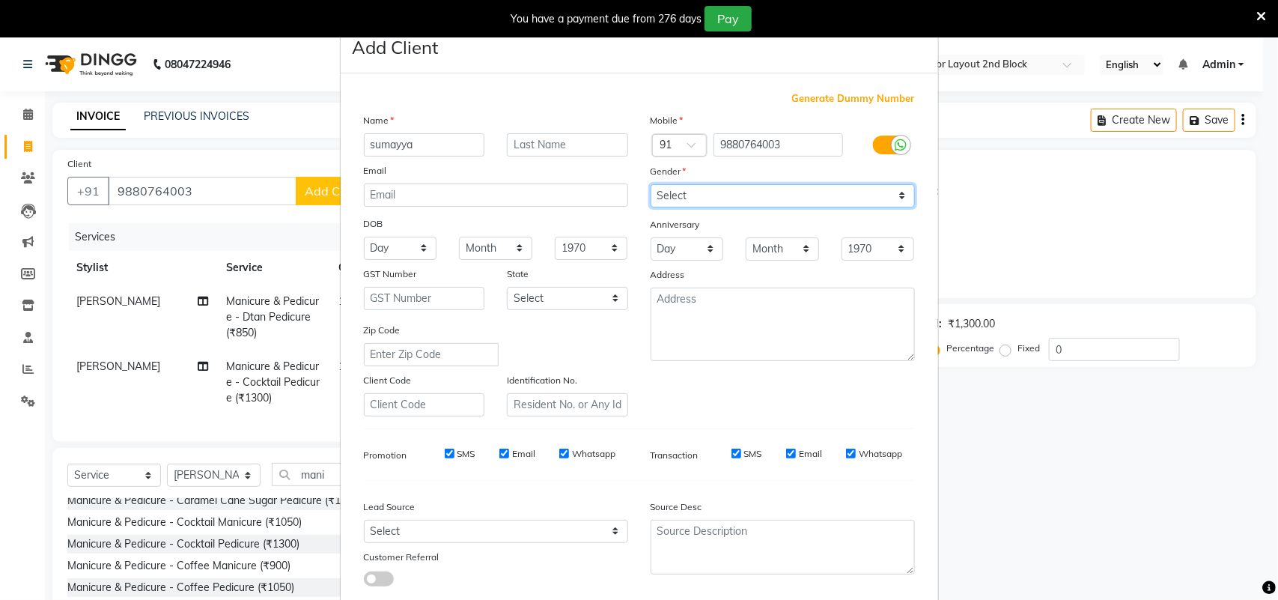
click at [651, 184] on select "Select Male Female Other Prefer Not To Say" at bounding box center [783, 195] width 264 height 23
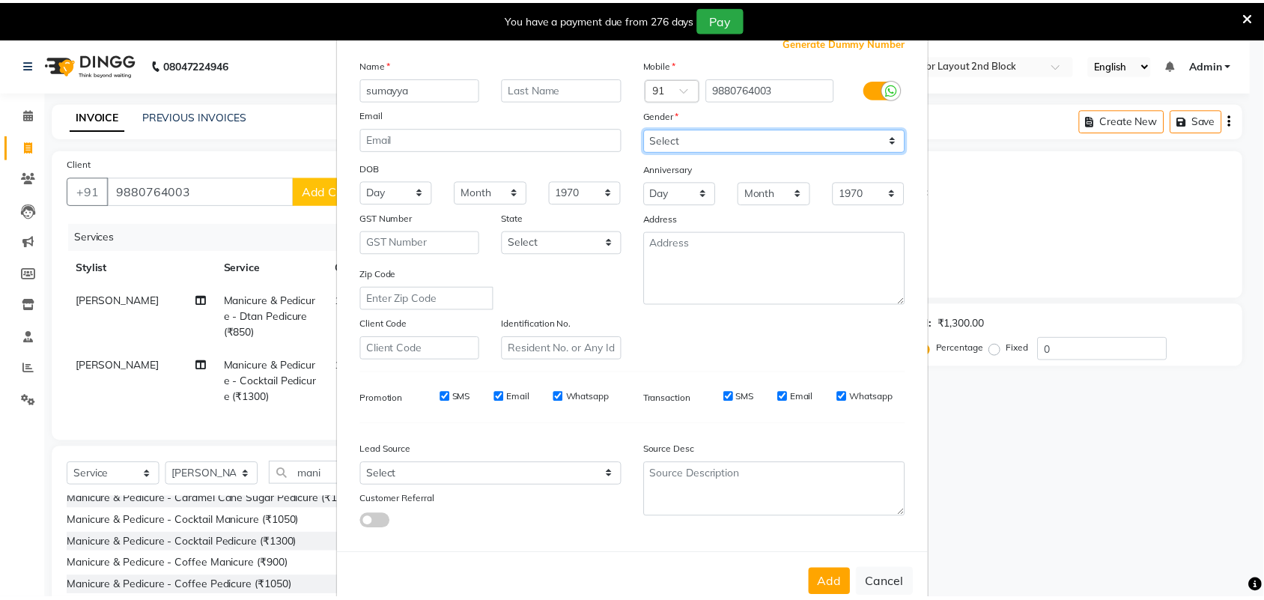
scroll to position [86, 0]
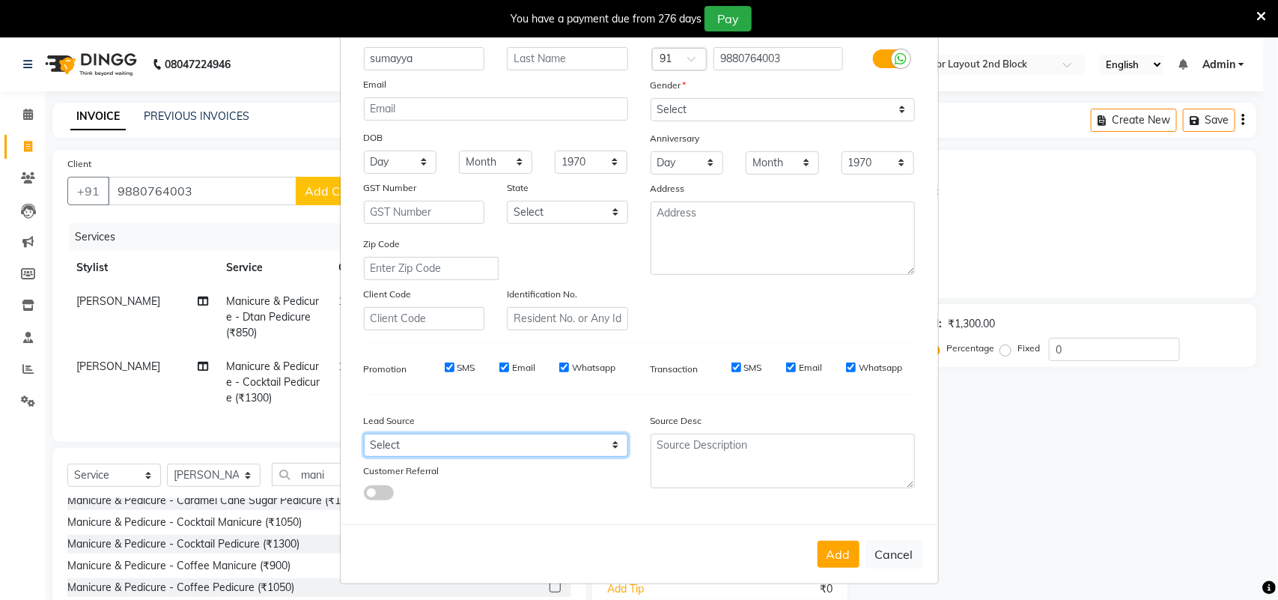
click at [607, 440] on select "Select Walk-in Referral Internet Friend Word of Mouth Advertisement Facebook Ju…" at bounding box center [496, 445] width 264 height 23
select select "49610"
click at [364, 434] on select "Select Walk-in Referral Internet Friend Word of Mouth Advertisement Facebook Ju…" at bounding box center [496, 445] width 264 height 23
click at [829, 554] on button "Add" at bounding box center [839, 554] width 42 height 27
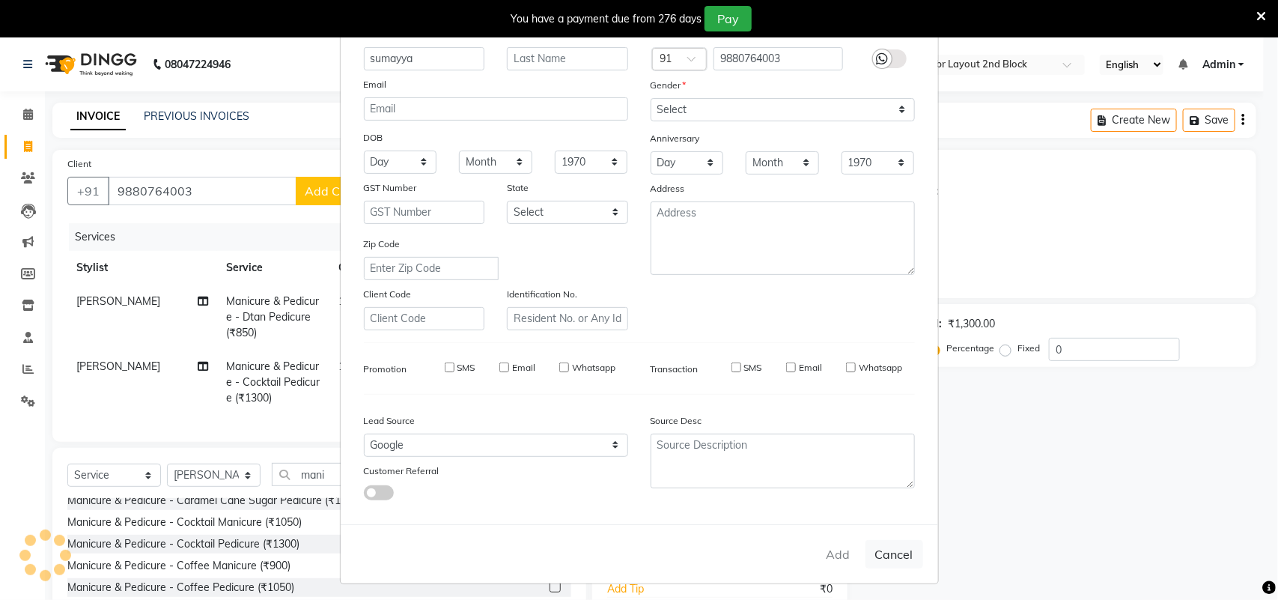
select select
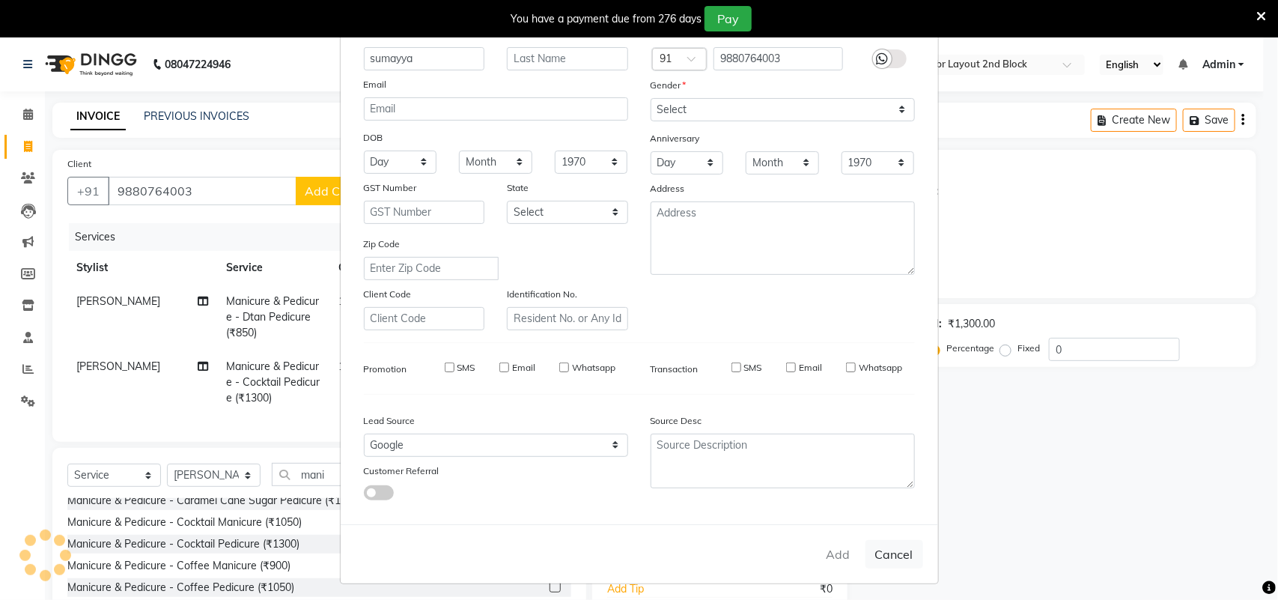
select select
checkbox input "false"
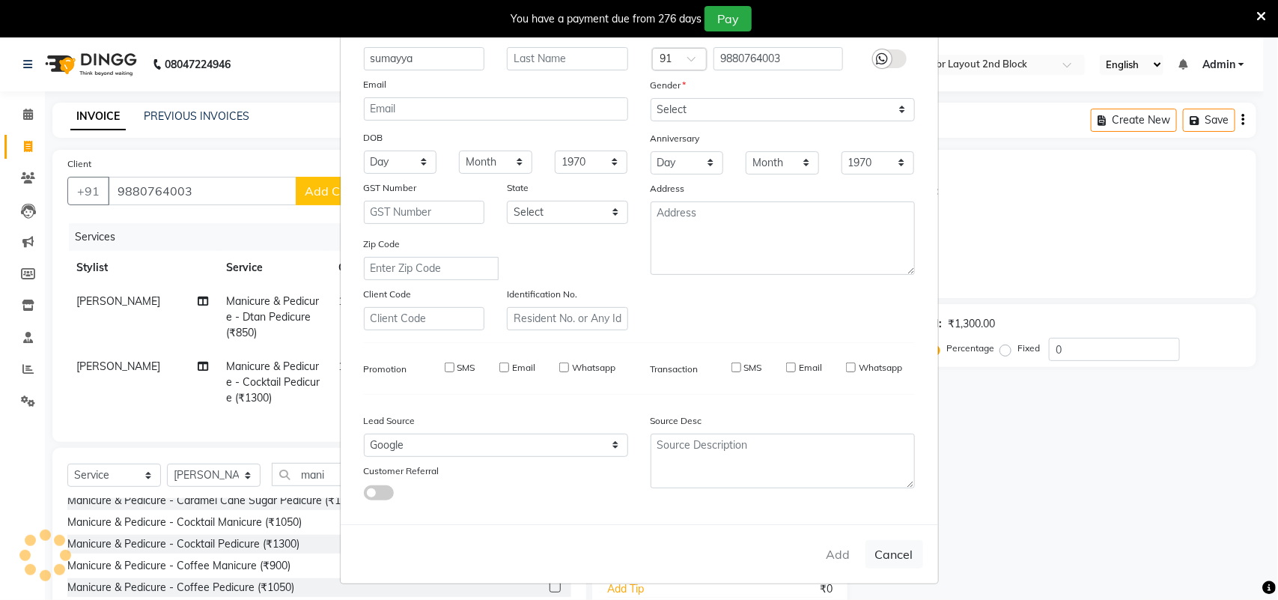
checkbox input "false"
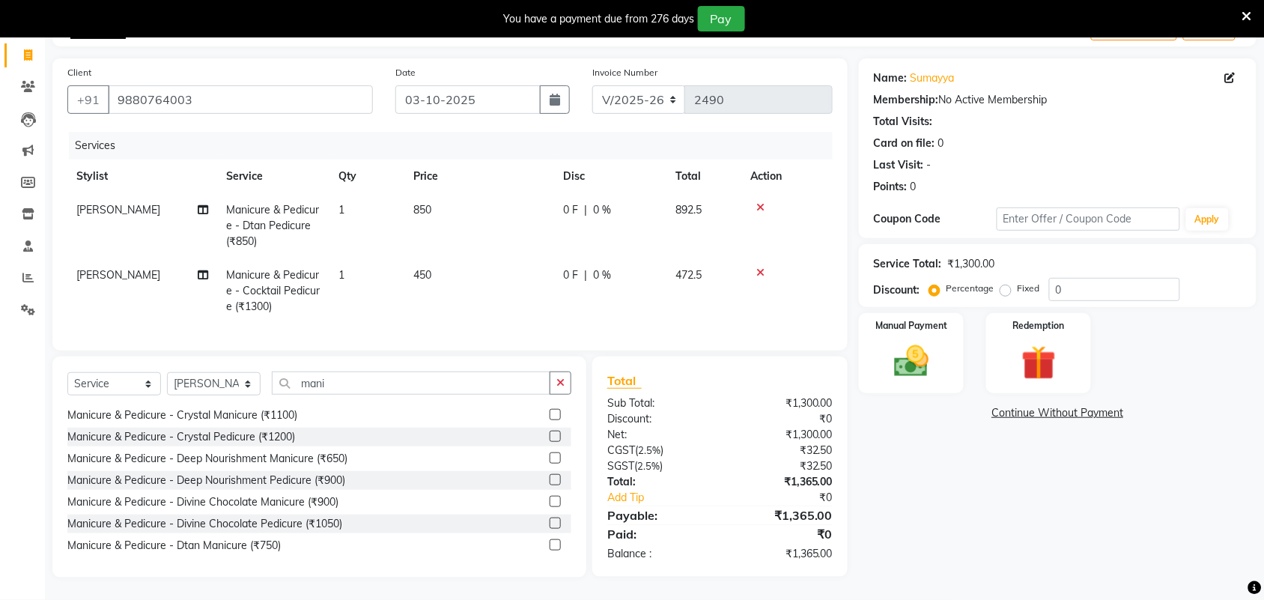
scroll to position [281, 0]
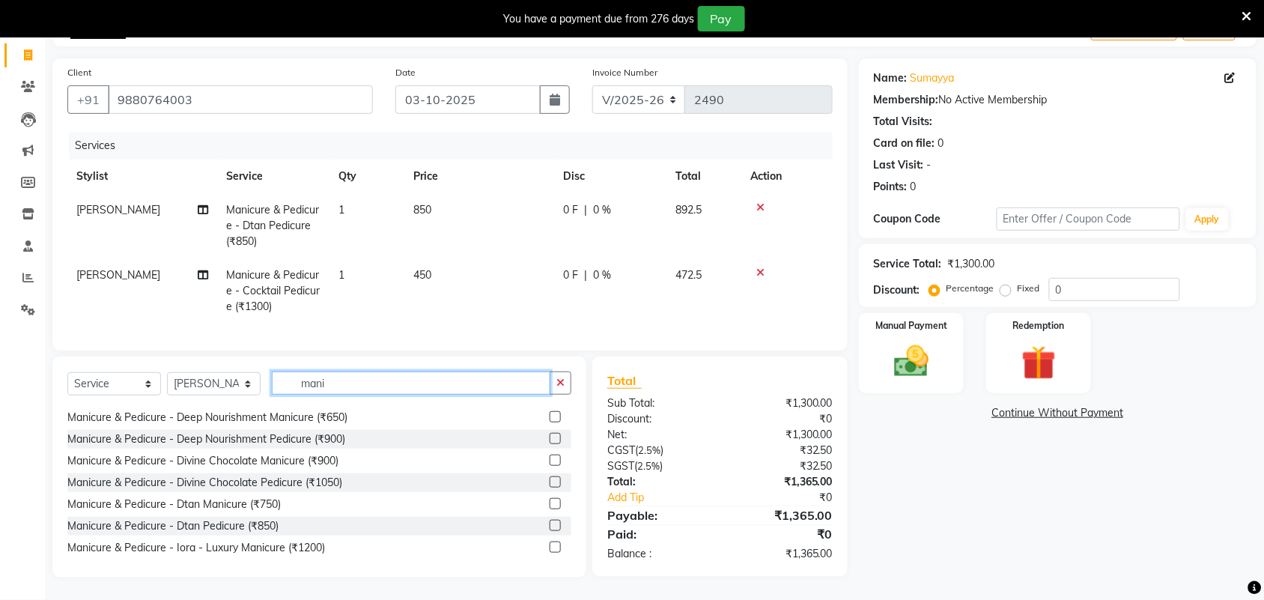
drag, startPoint x: 365, startPoint y: 387, endPoint x: 267, endPoint y: 401, distance: 98.3
click at [267, 401] on div "Select Service Product Membership Package Voucher Prepaid Gift Card Select Styl…" at bounding box center [319, 388] width 504 height 35
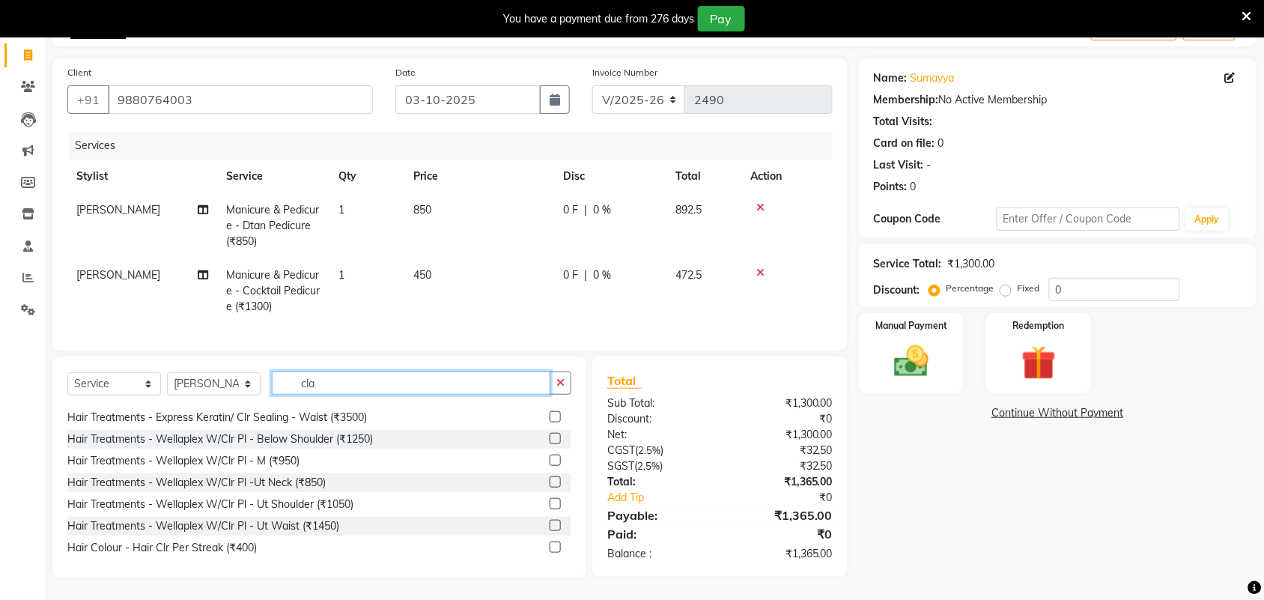
scroll to position [0, 0]
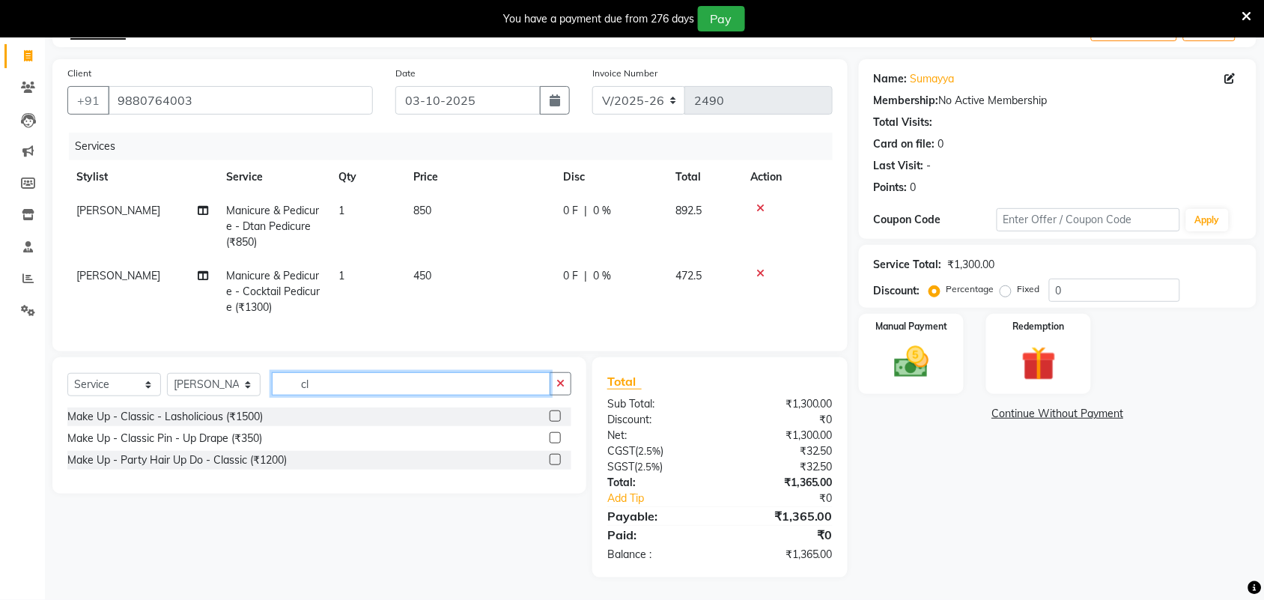
type input "c"
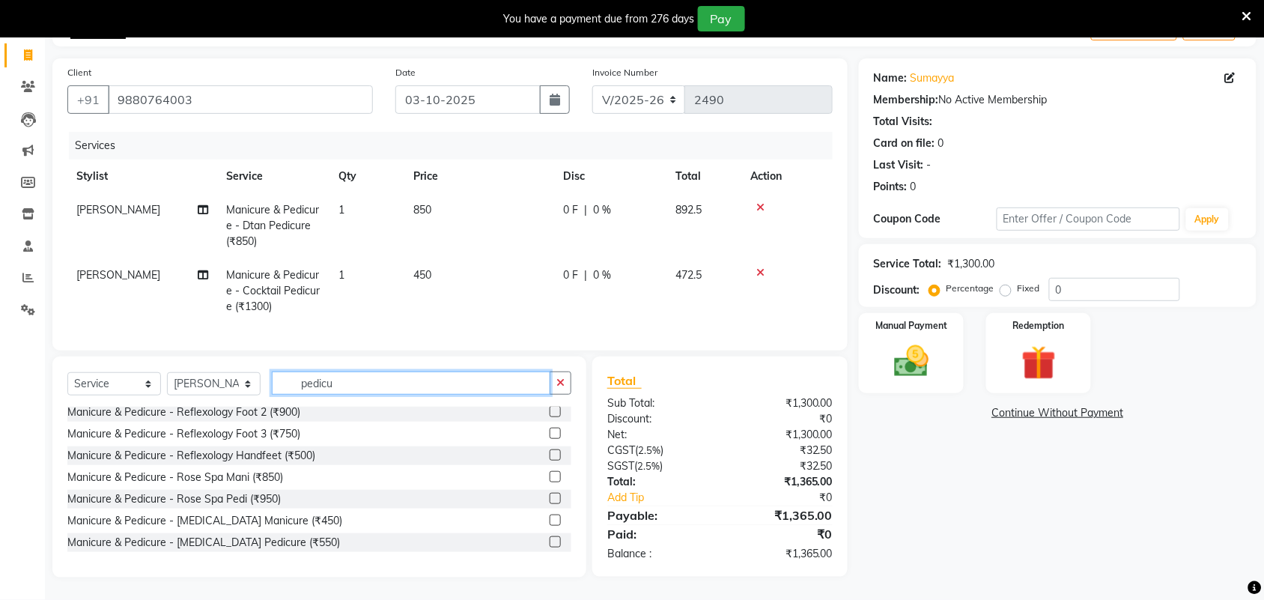
scroll to position [696, 0]
type input "pedicu"
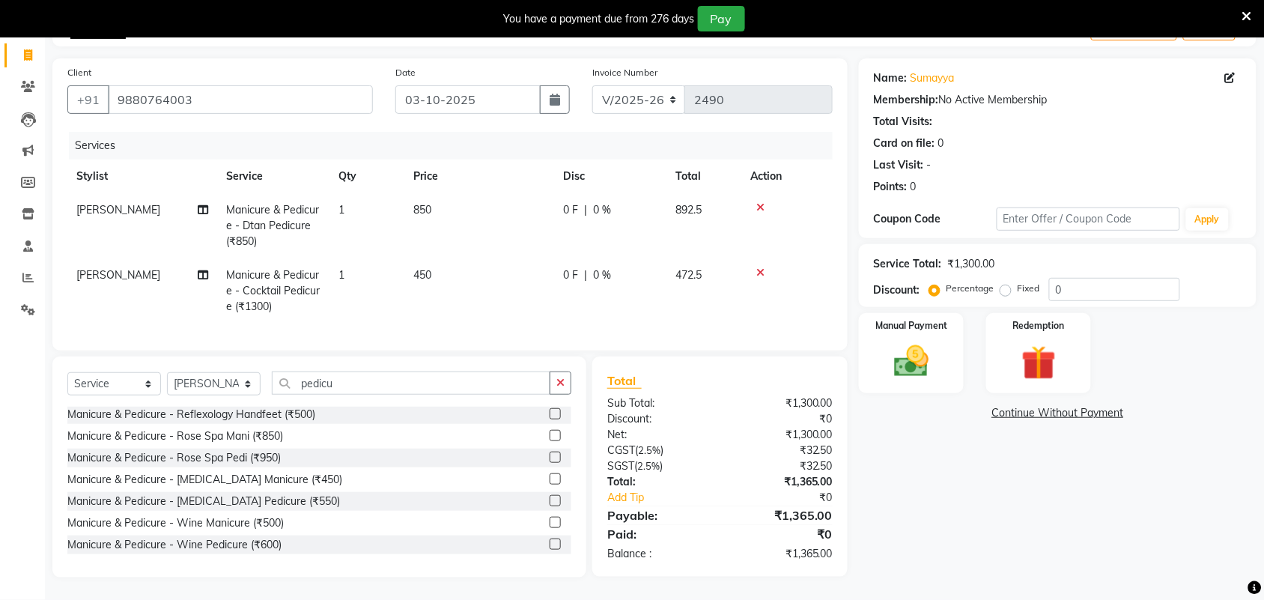
click at [550, 526] on label at bounding box center [555, 522] width 11 height 11
click at [550, 526] on input "checkbox" at bounding box center [555, 523] width 10 height 10
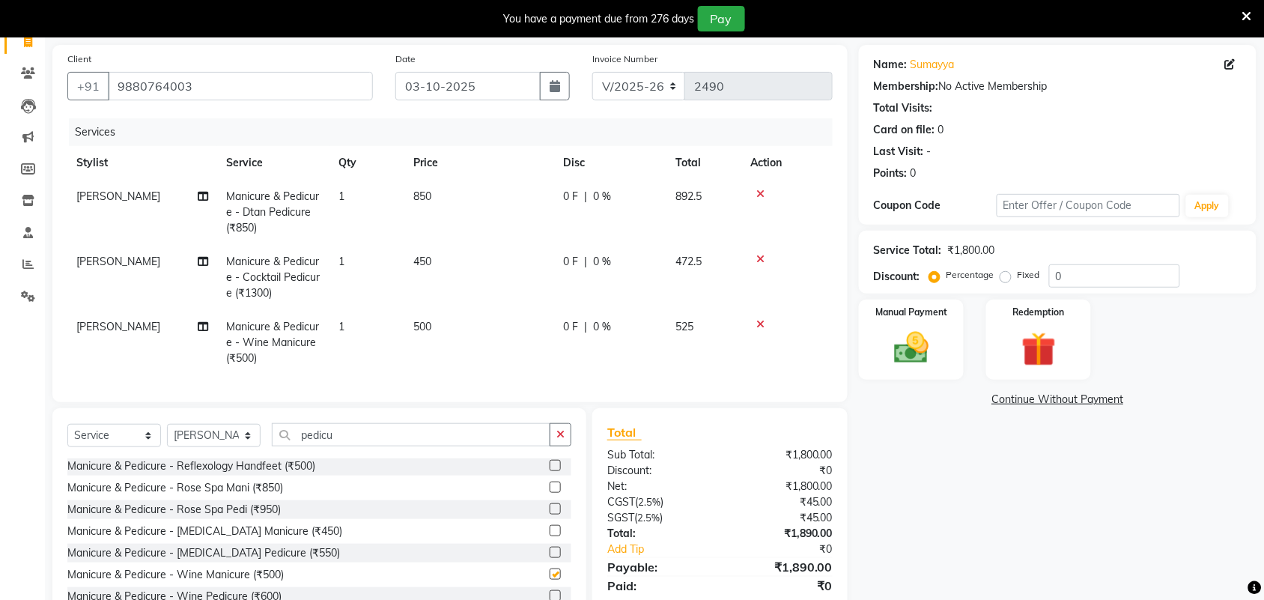
checkbox input "false"
click at [761, 260] on icon at bounding box center [760, 259] width 8 height 10
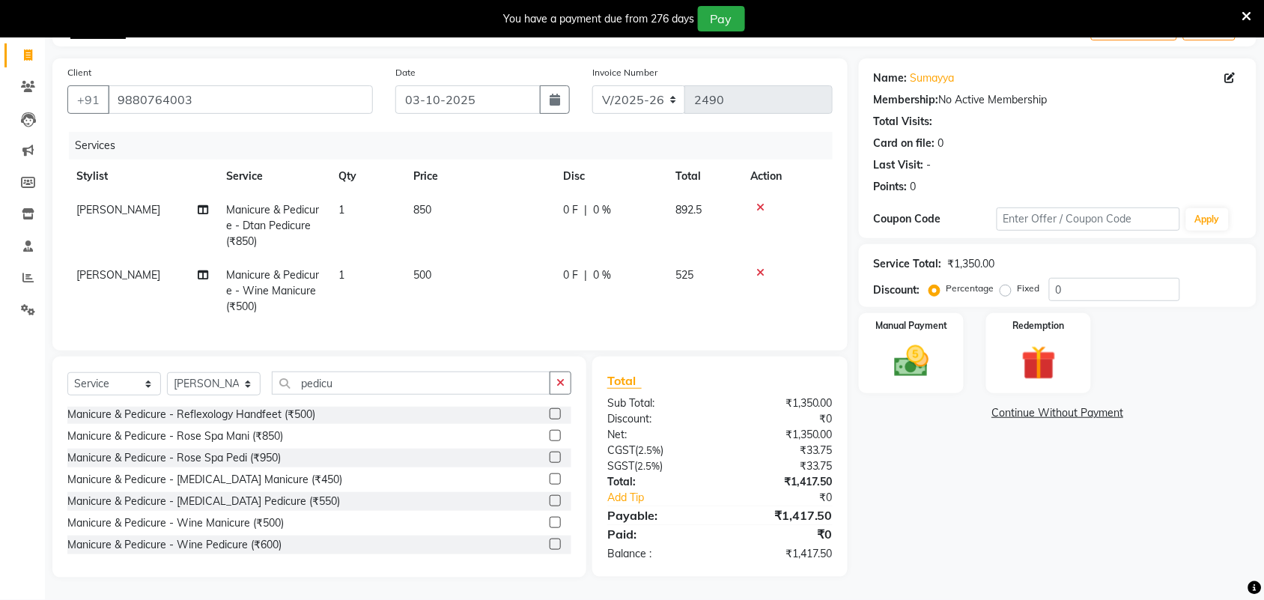
click at [455, 270] on td "500" at bounding box center [479, 290] width 150 height 65
select select "61721"
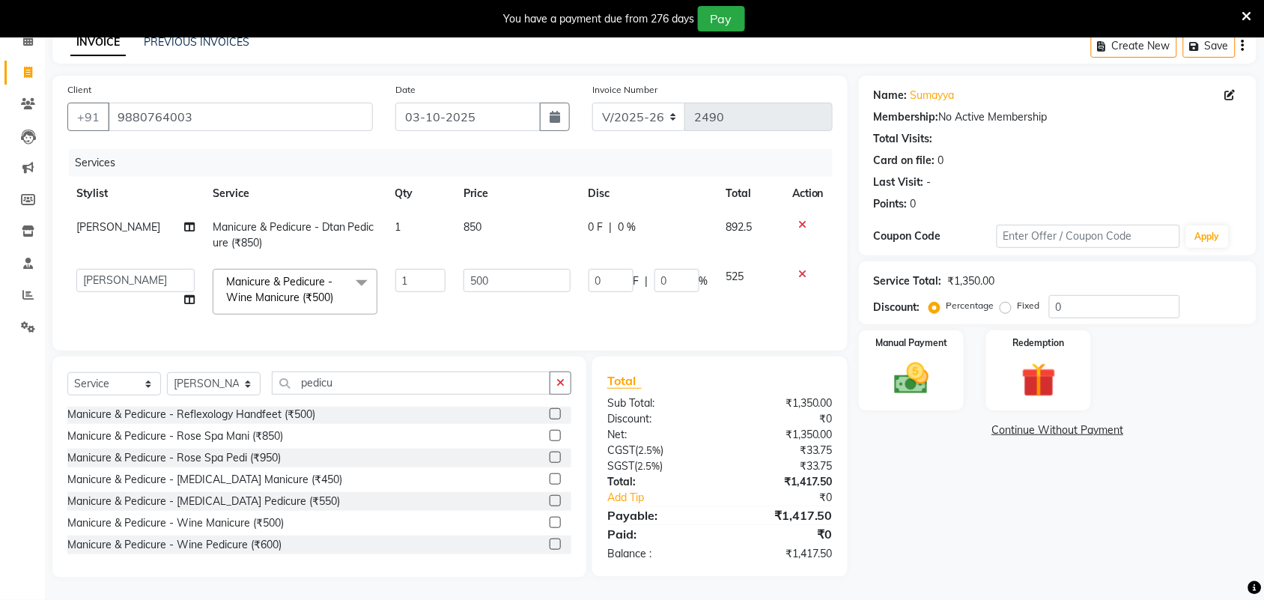
scroll to position [88, 0]
click at [424, 285] on tr "Adarsh ajay ALEXX anusiya Jos Lalit lavanya Lucy rita saroj Sunitha Umesh Manic…" at bounding box center [449, 292] width 765 height 64
type input "450"
click at [983, 455] on div "Name: Sumayya Membership: No Active Membership Total Visits: Card on file: 0 La…" at bounding box center [1063, 327] width 409 height 502
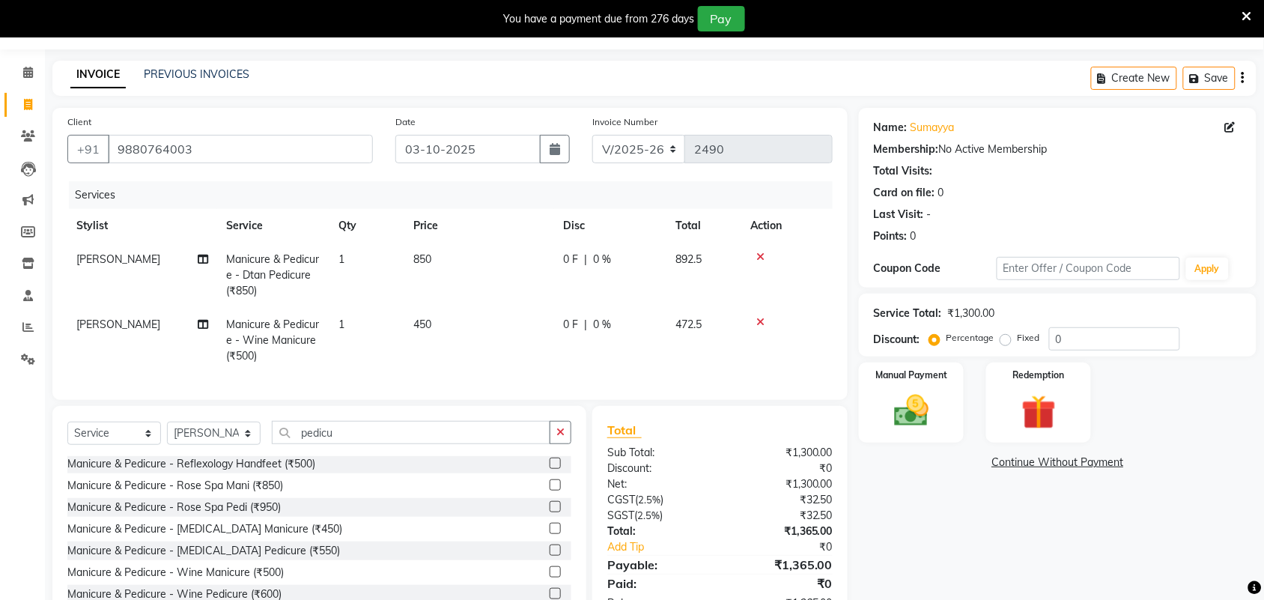
scroll to position [105, 0]
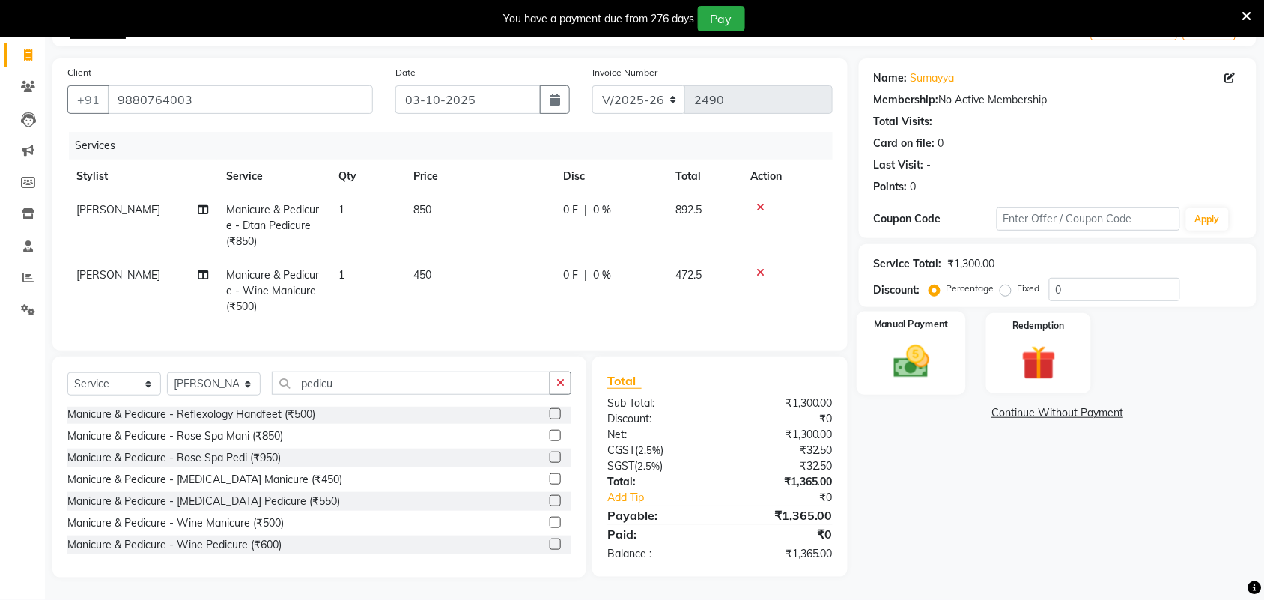
click at [914, 356] on img at bounding box center [911, 361] width 58 height 41
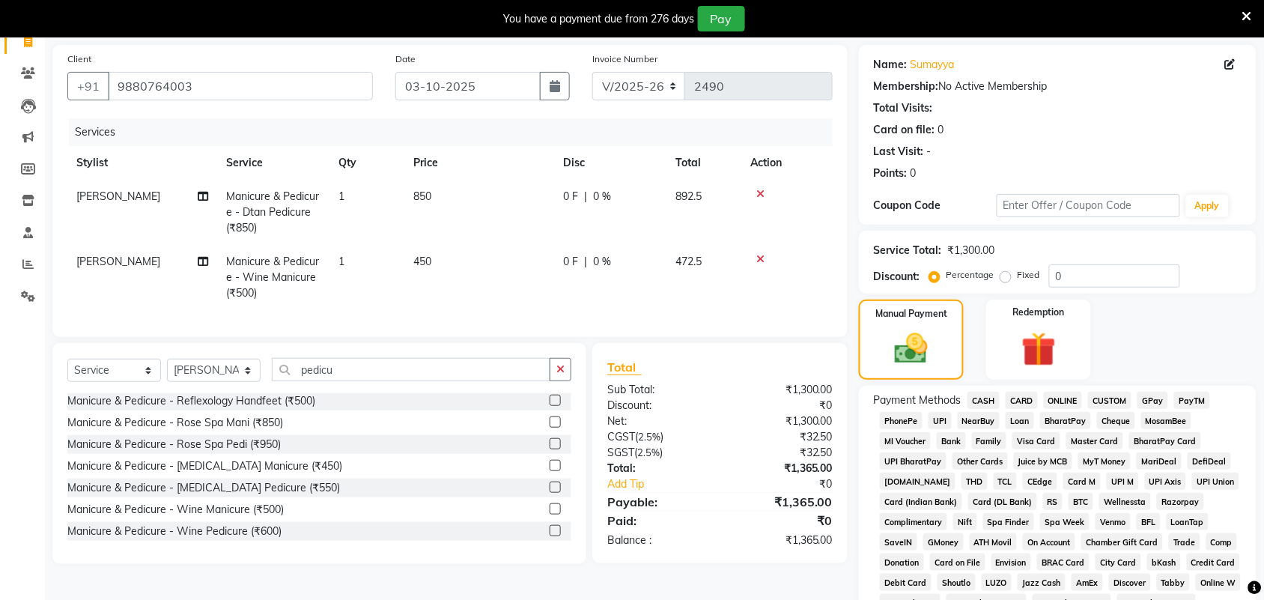
click at [1156, 398] on span "GPay" at bounding box center [1153, 400] width 31 height 17
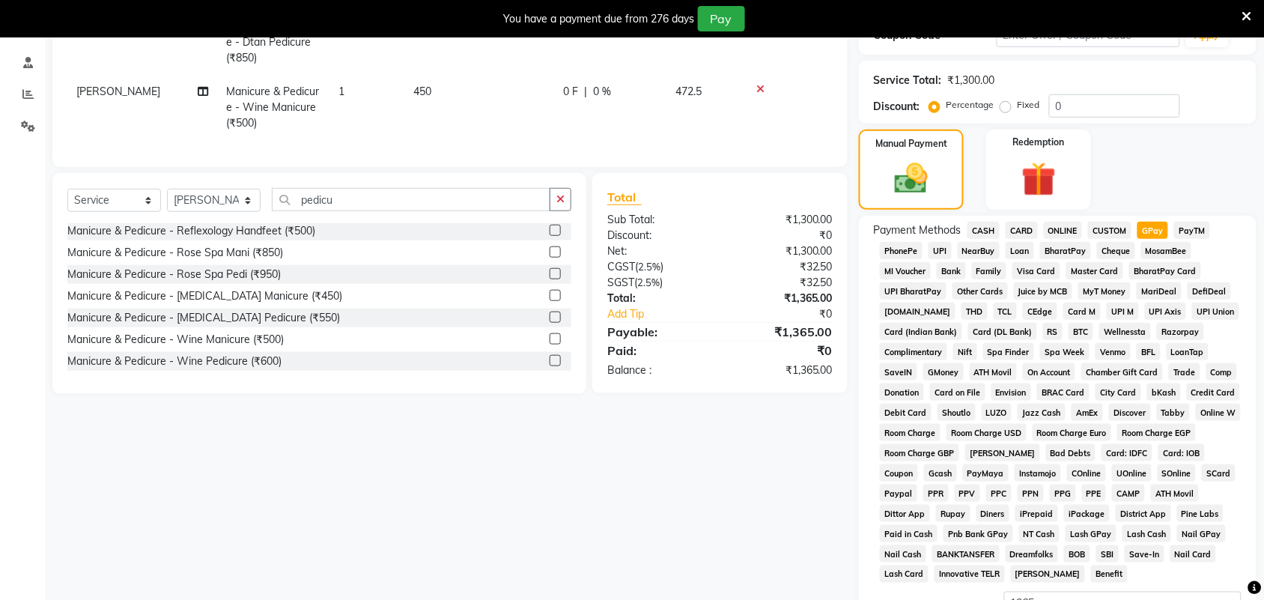
scroll to position [455, 0]
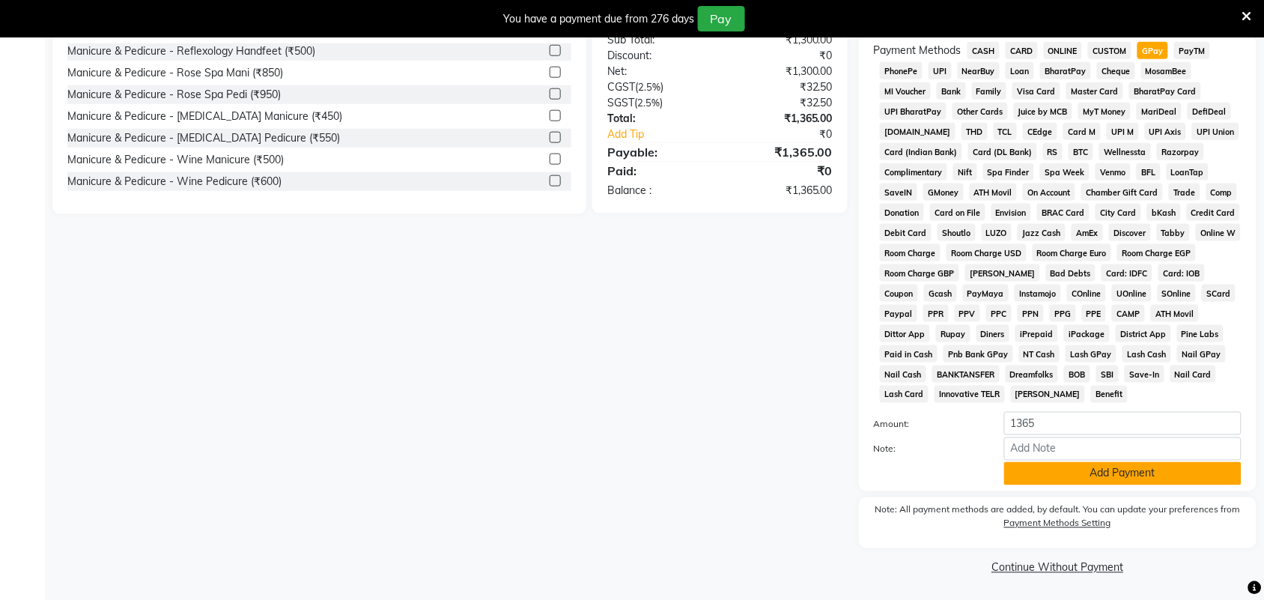
click at [1107, 474] on button "Add Payment" at bounding box center [1122, 473] width 237 height 23
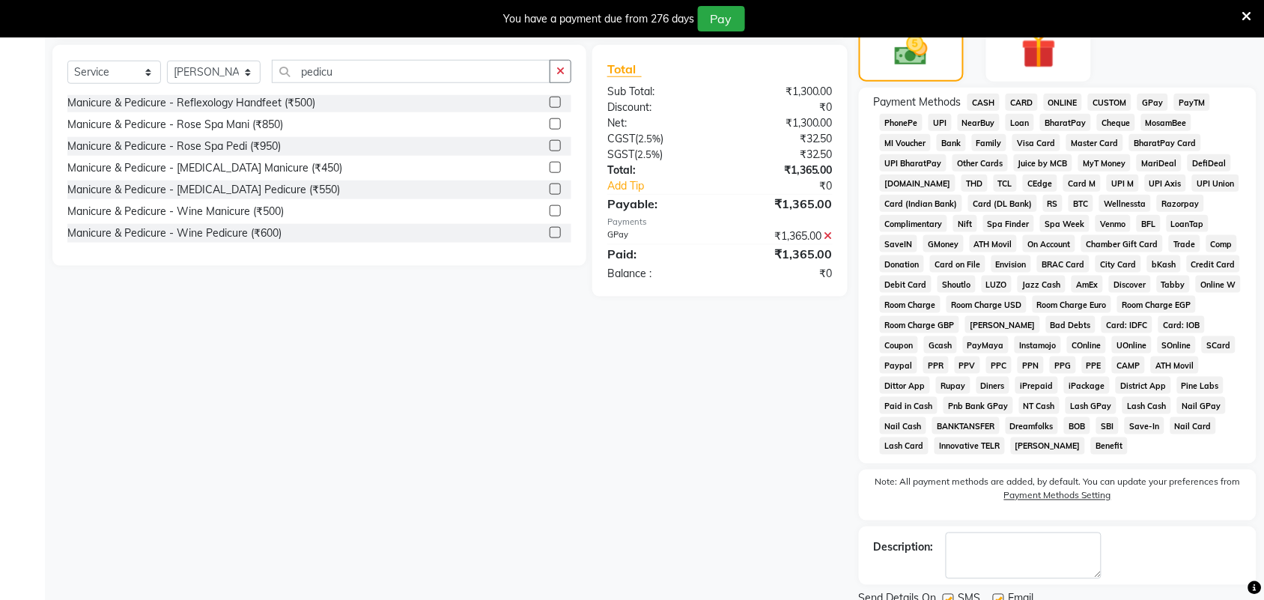
scroll to position [461, 0]
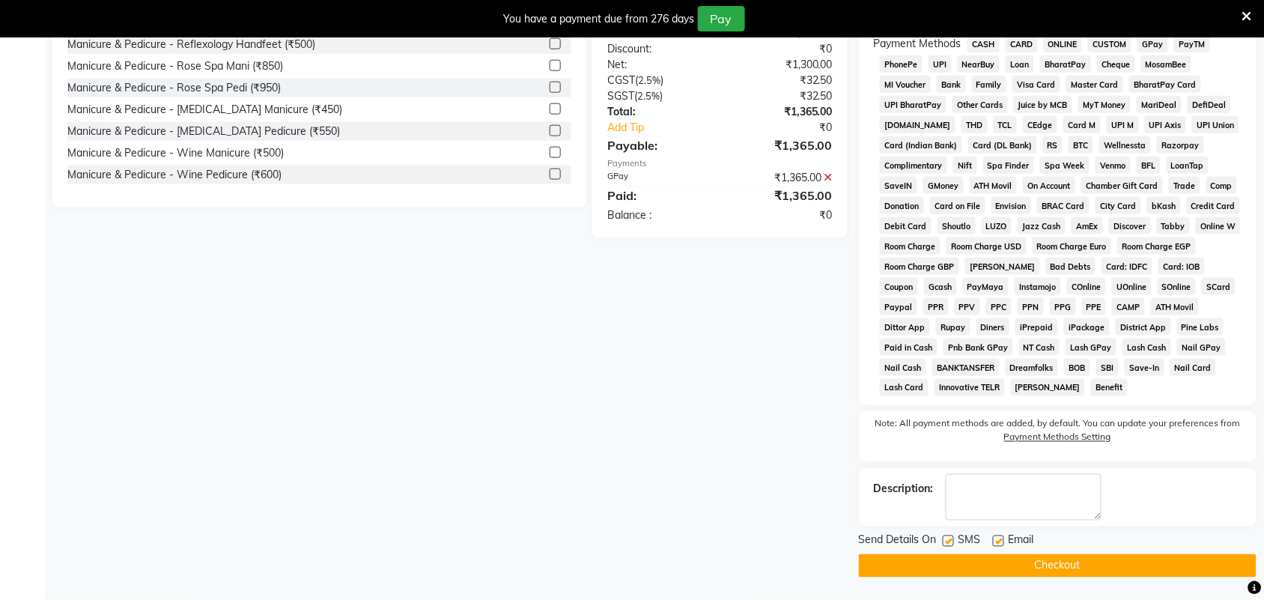
click at [971, 565] on button "Checkout" at bounding box center [1058, 565] width 398 height 23
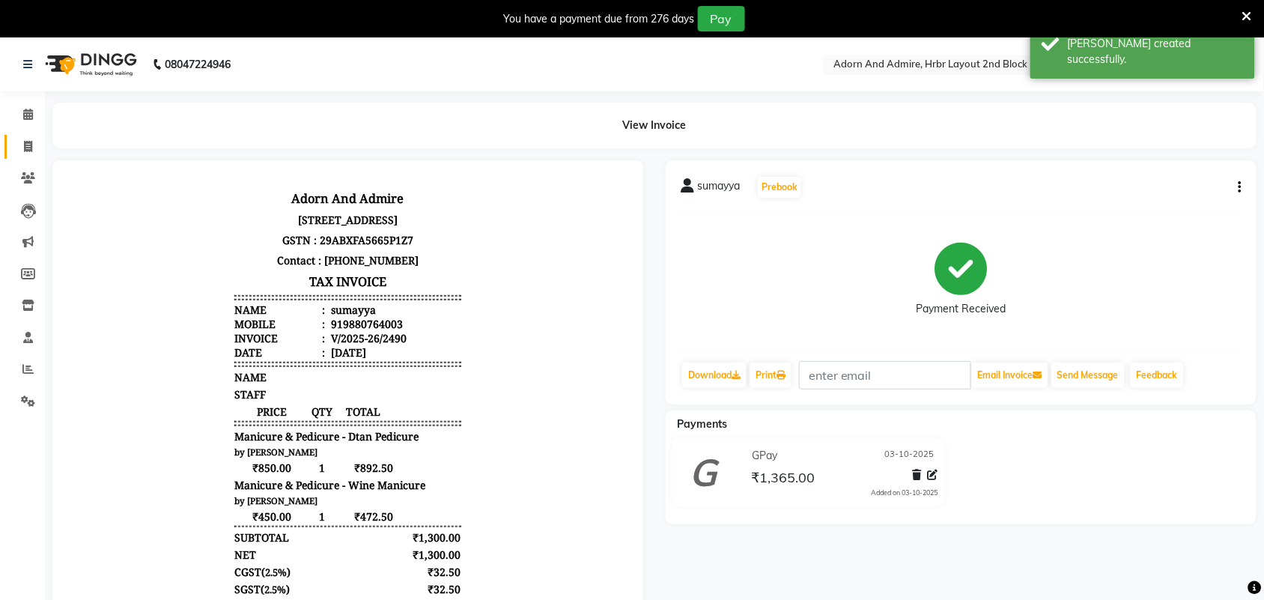
click at [19, 148] on span at bounding box center [28, 147] width 26 height 17
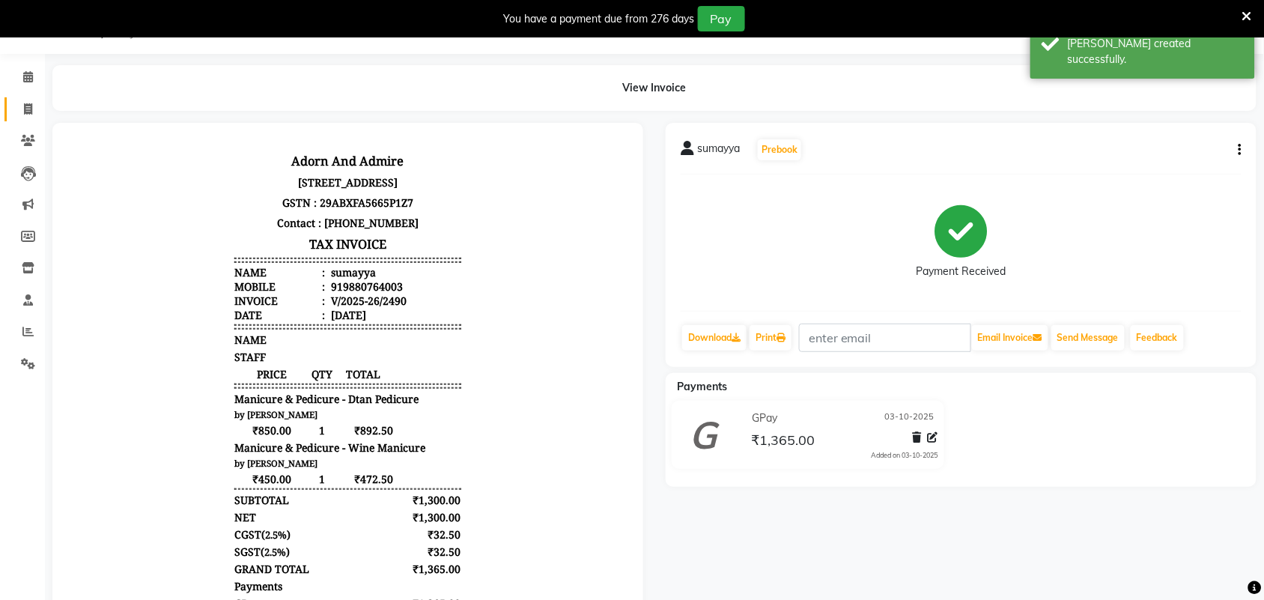
select select "7203"
select select "service"
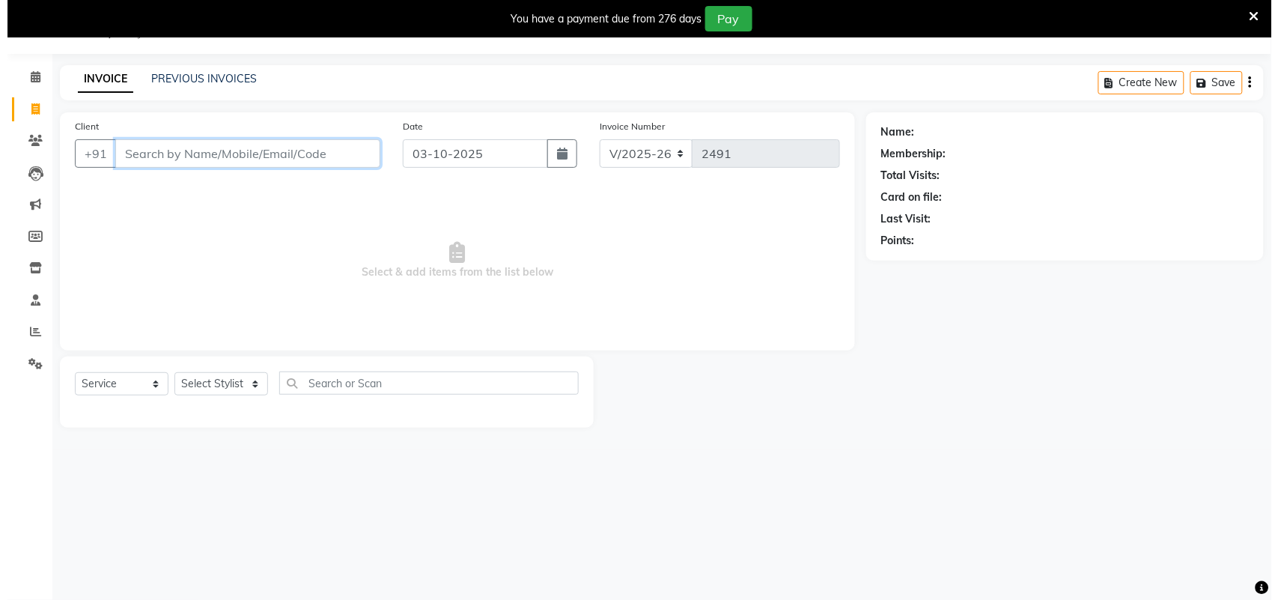
scroll to position [0, 0]
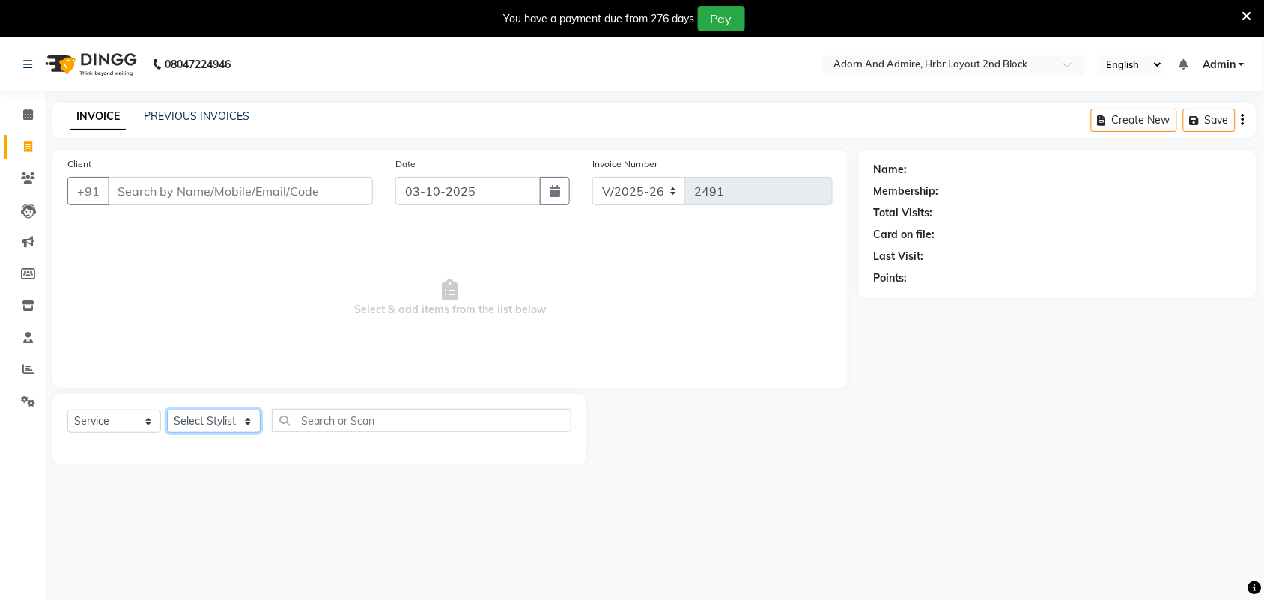
click at [240, 418] on select "Select Stylist Adarsh ajay ALEXX anusiya Jos Lalit lavanya Lucy rita saroj Suni…" at bounding box center [214, 421] width 94 height 23
select select "61720"
click at [167, 410] on select "Select Stylist Adarsh ajay ALEXX anusiya Jos Lalit lavanya Lucy rita saroj Suni…" at bounding box center [214, 421] width 94 height 23
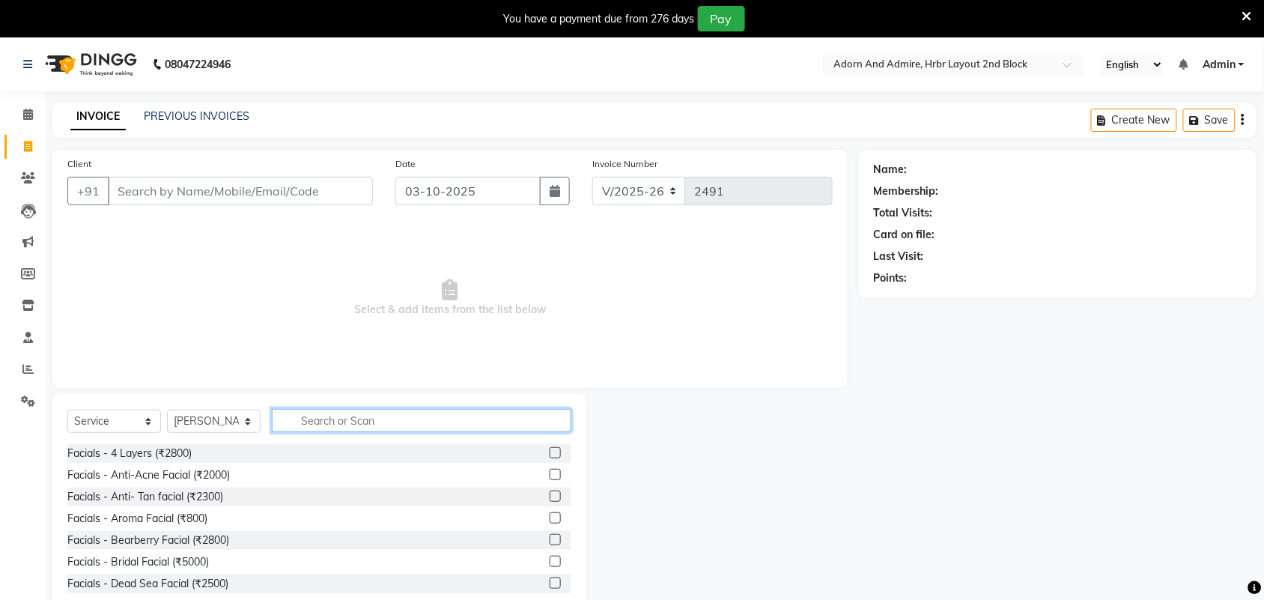
click at [332, 413] on input "text" at bounding box center [422, 420] width 300 height 23
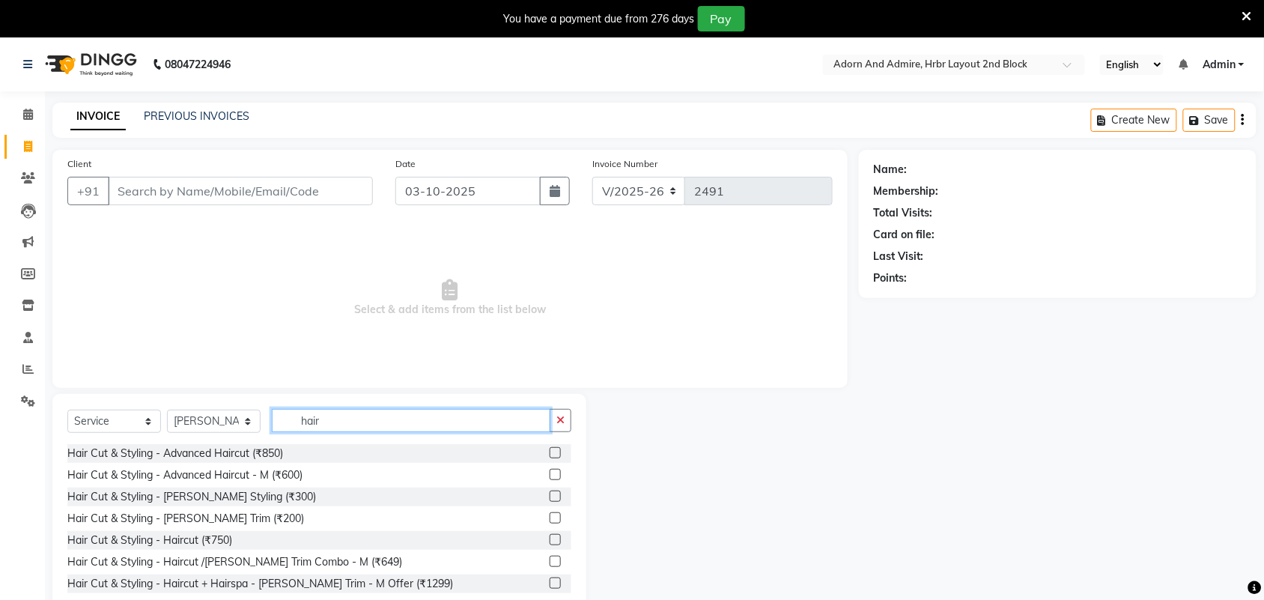
type input "hair"
click at [550, 444] on div at bounding box center [561, 453] width 22 height 19
click at [550, 455] on label at bounding box center [555, 452] width 11 height 11
click at [550, 455] on input "checkbox" at bounding box center [555, 454] width 10 height 10
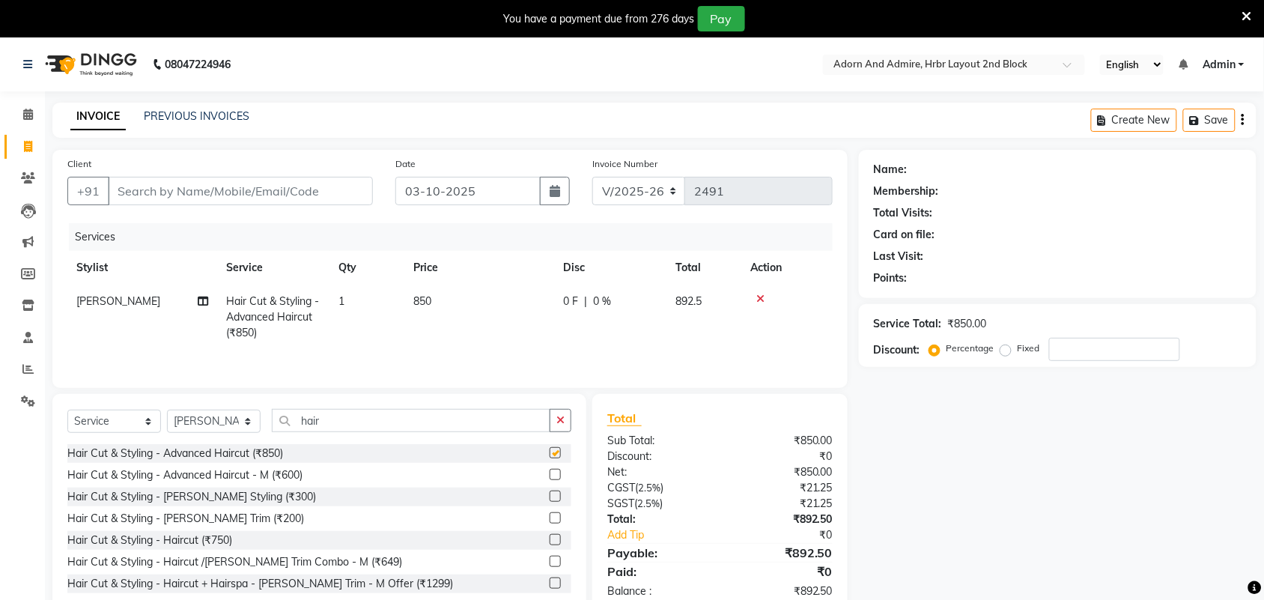
checkbox input "false"
drag, startPoint x: 435, startPoint y: 288, endPoint x: 439, endPoint y: 311, distance: 22.8
click at [435, 289] on td "850" at bounding box center [479, 317] width 150 height 65
select select "61720"
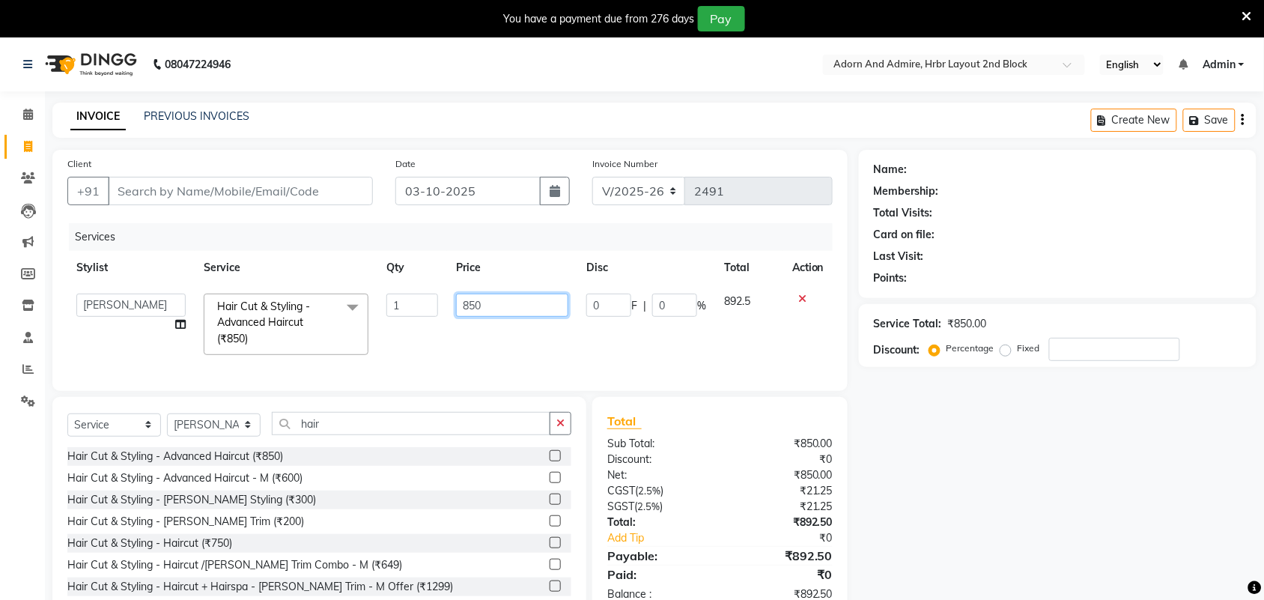
drag, startPoint x: 500, startPoint y: 305, endPoint x: 347, endPoint y: 344, distance: 158.6
click at [342, 342] on tr "Adarsh ajay ALEXX anusiya Jos Lalit lavanya Lucy rita saroj Sunitha Umesh Hair …" at bounding box center [449, 324] width 765 height 79
type input "9"
type input "1000"
drag, startPoint x: 1097, startPoint y: 419, endPoint x: 1093, endPoint y: 489, distance: 69.7
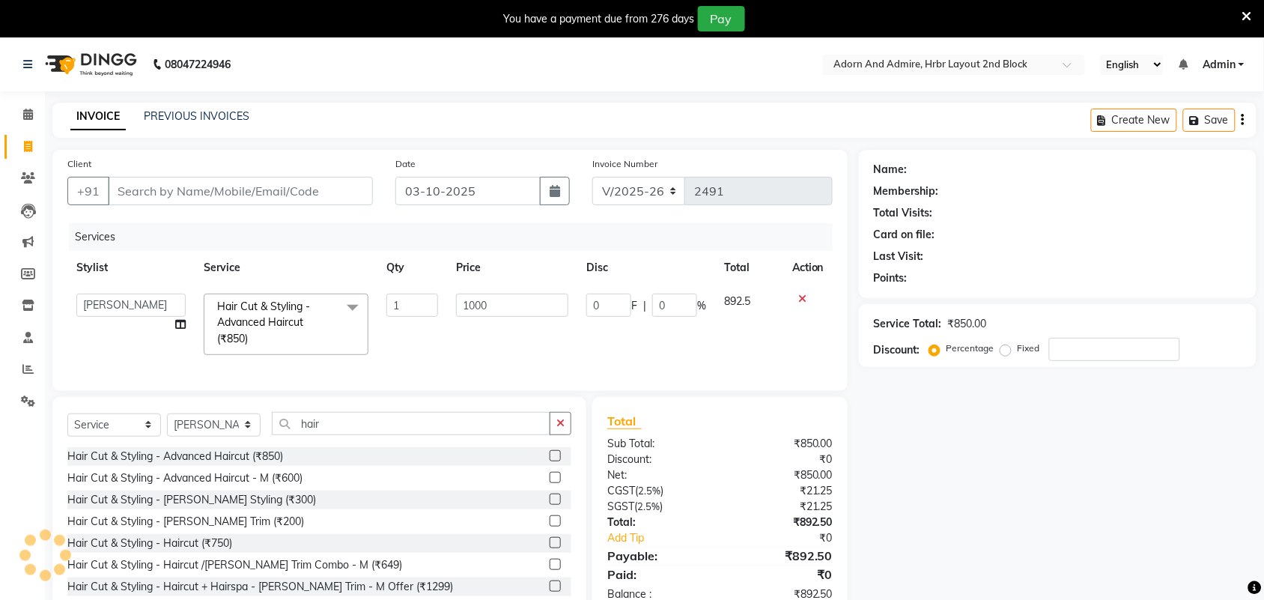
click at [1097, 422] on div "Name: Membership: Total Visits: Card on file: Last Visit: Points: Service Total…" at bounding box center [1063, 384] width 409 height 468
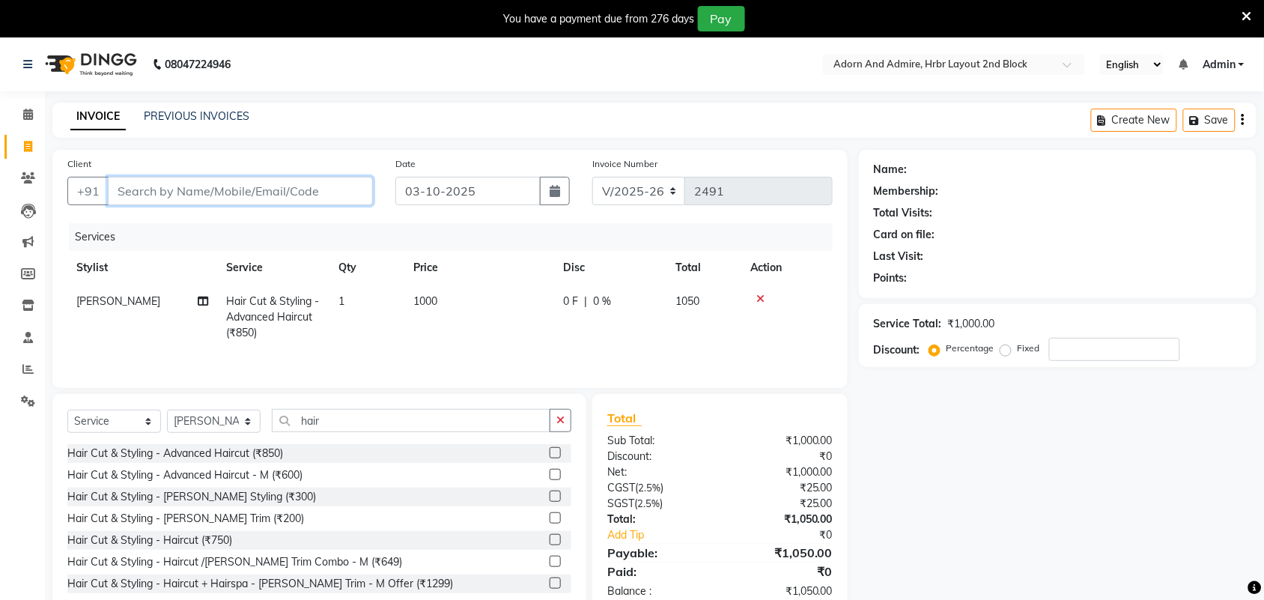
click at [241, 195] on input "Client" at bounding box center [240, 191] width 265 height 28
type input "8"
type input "0"
type input "8"
type input "8197583430"
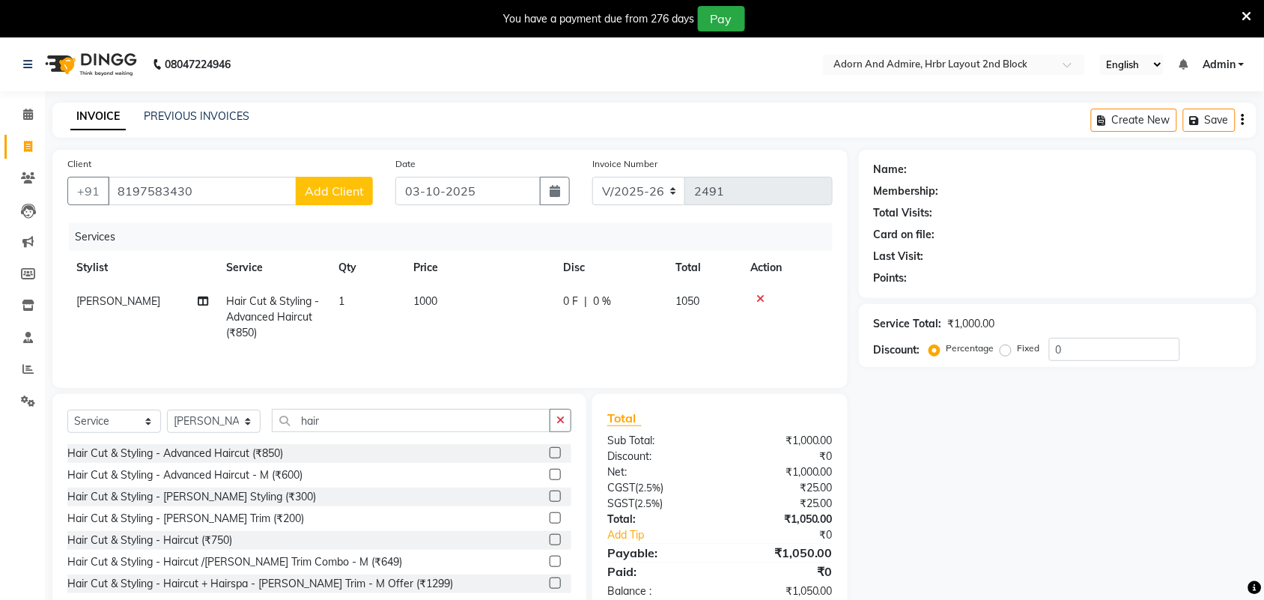
click at [332, 193] on span "Add Client" at bounding box center [334, 190] width 59 height 15
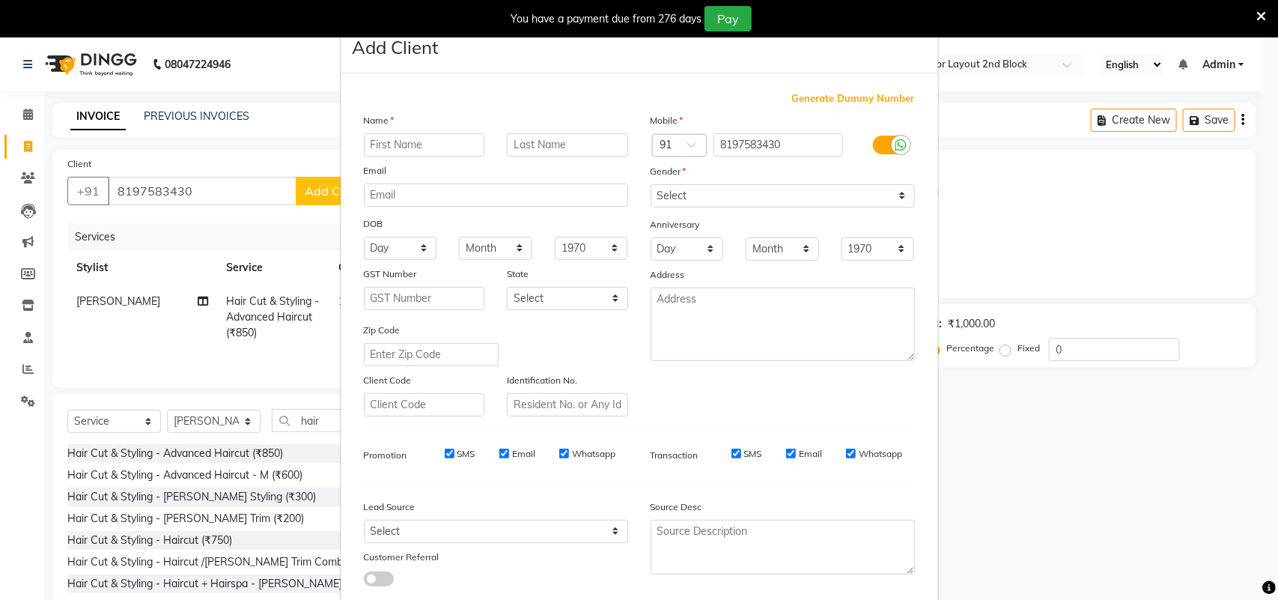
click at [403, 145] on input "text" at bounding box center [424, 144] width 121 height 23
type input "minakashi"
click at [799, 203] on select "Select Male Female Other Prefer Not To Say" at bounding box center [783, 195] width 264 height 23
select select "female"
click at [651, 184] on select "Select Male Female Other Prefer Not To Say" at bounding box center [783, 195] width 264 height 23
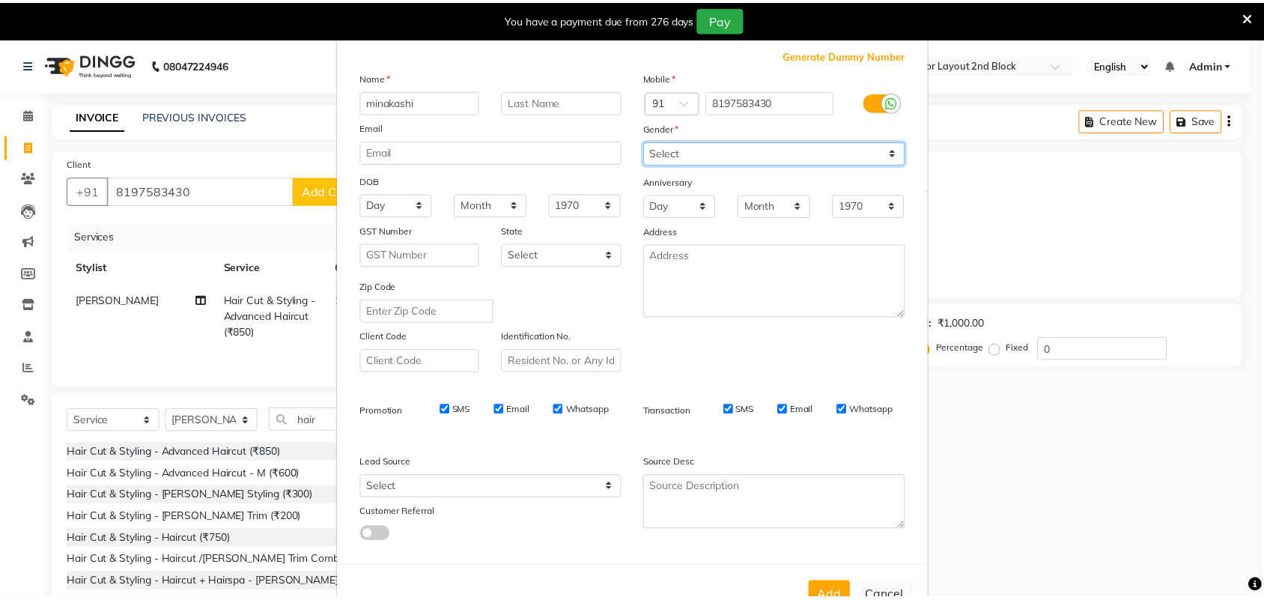
scroll to position [86, 0]
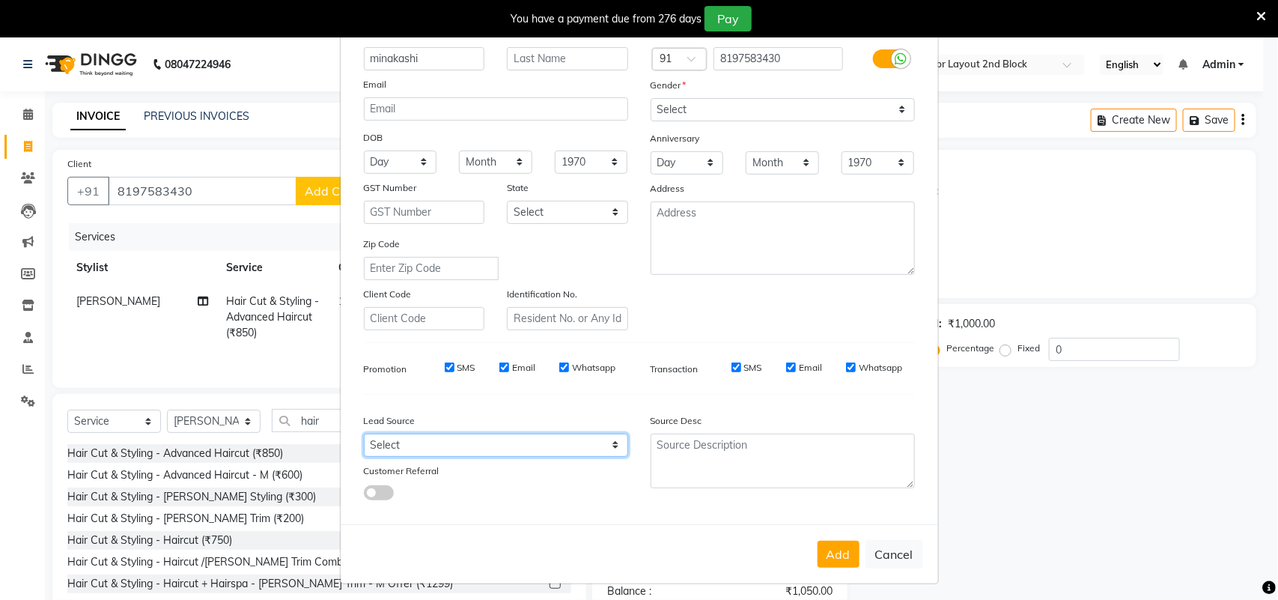
drag, startPoint x: 614, startPoint y: 440, endPoint x: 622, endPoint y: 380, distance: 59.7
click at [614, 440] on select "Select Walk-in Referral Internet Friend Word of Mouth Advertisement Facebook Ju…" at bounding box center [496, 445] width 264 height 23
select select "49610"
click at [364, 434] on select "Select Walk-in Referral Internet Friend Word of Mouth Advertisement Facebook Ju…" at bounding box center [496, 445] width 264 height 23
click at [831, 548] on button "Add" at bounding box center [839, 554] width 42 height 27
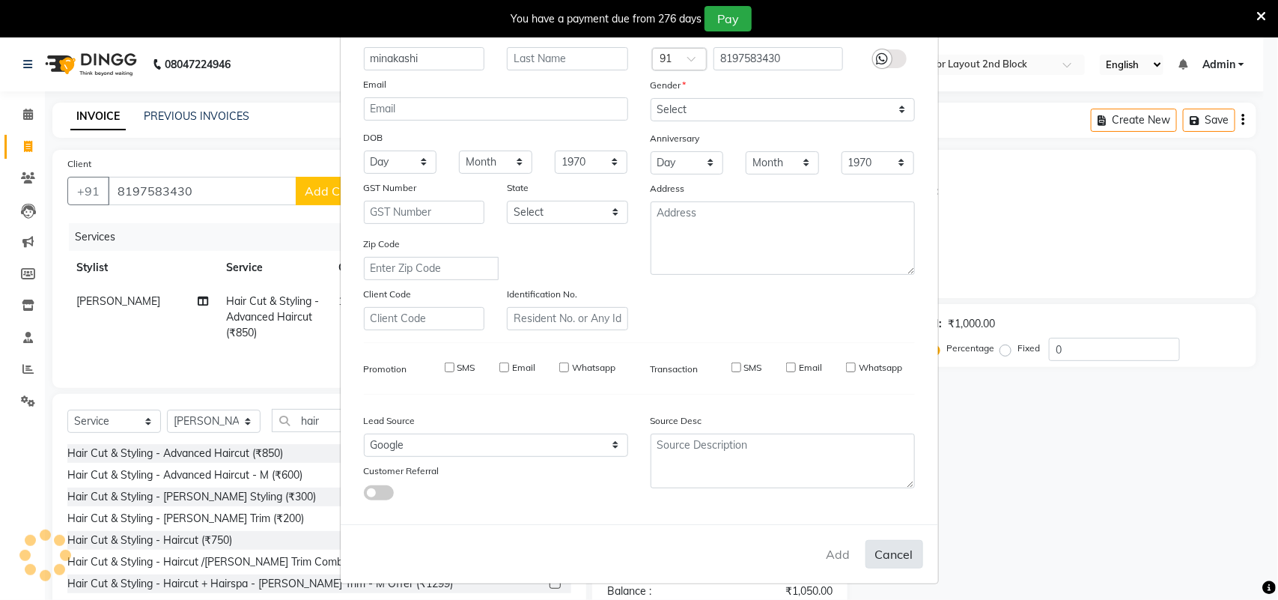
select select
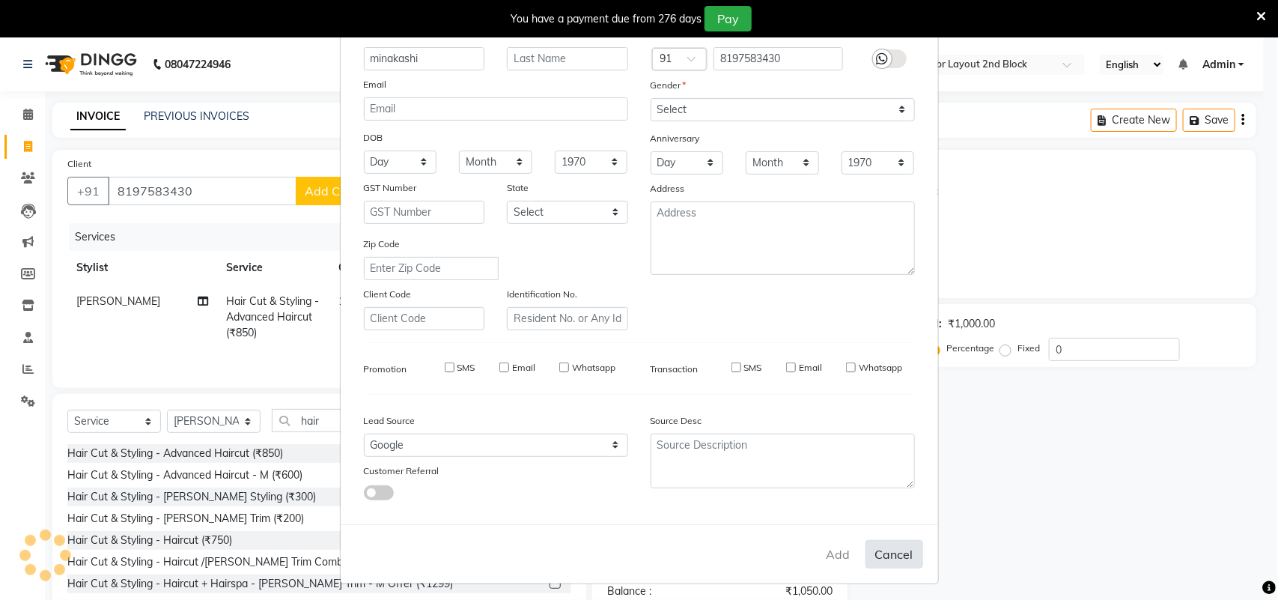
select select
checkbox input "false"
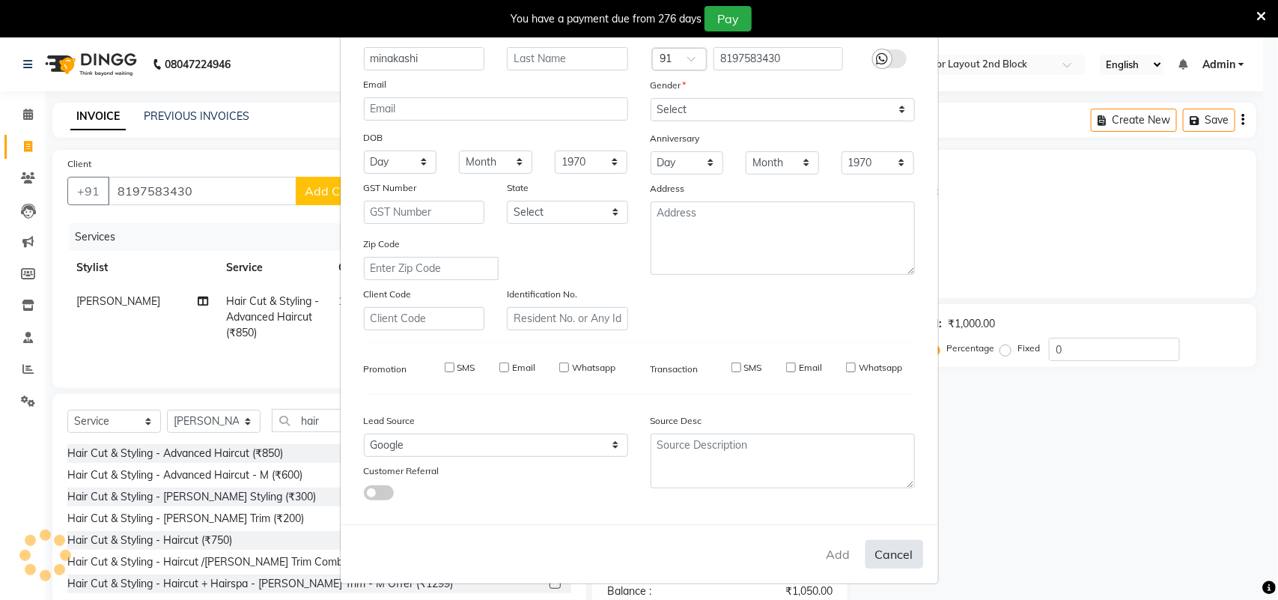
checkbox input "false"
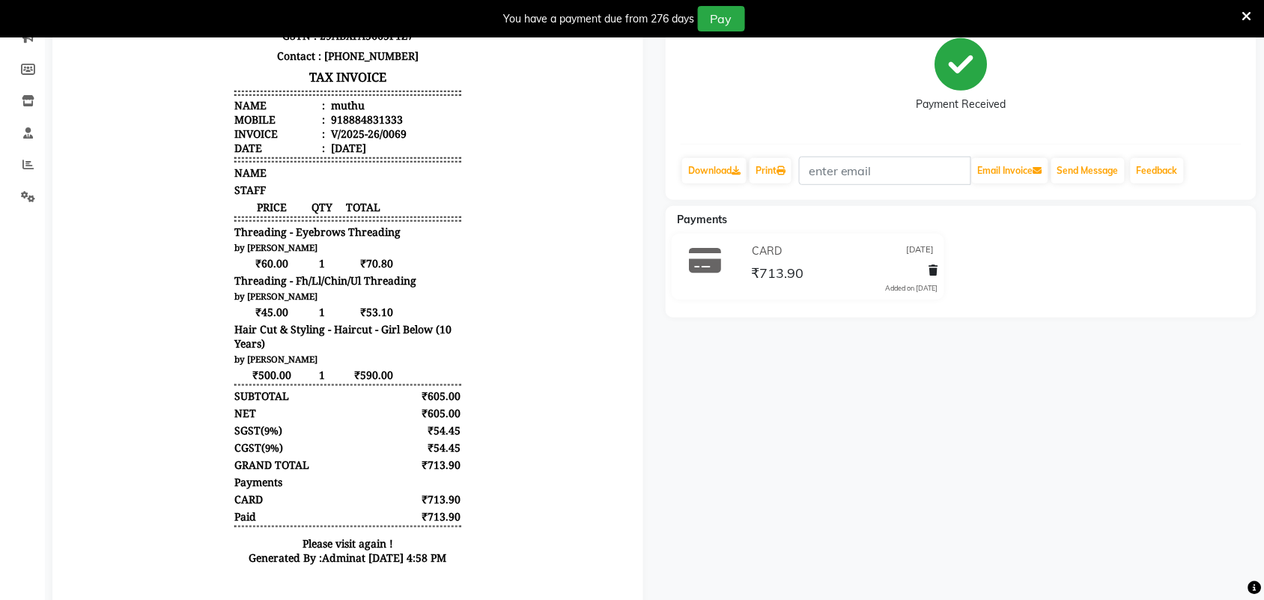
scroll to position [277, 0]
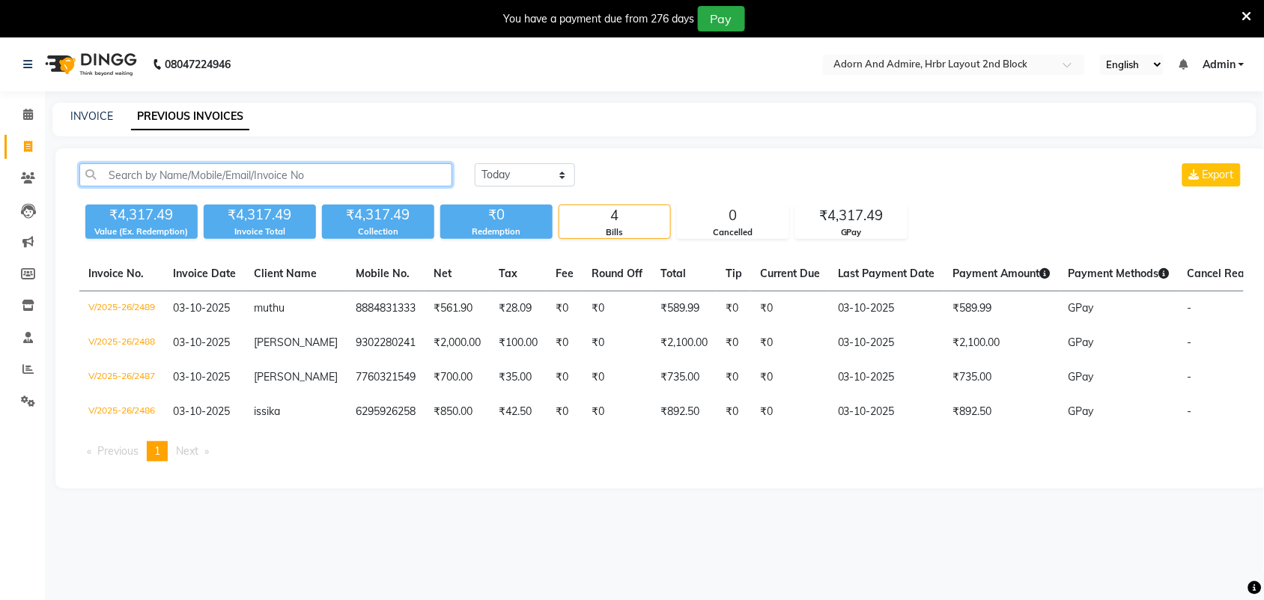
click at [279, 171] on input "text" at bounding box center [265, 174] width 373 height 23
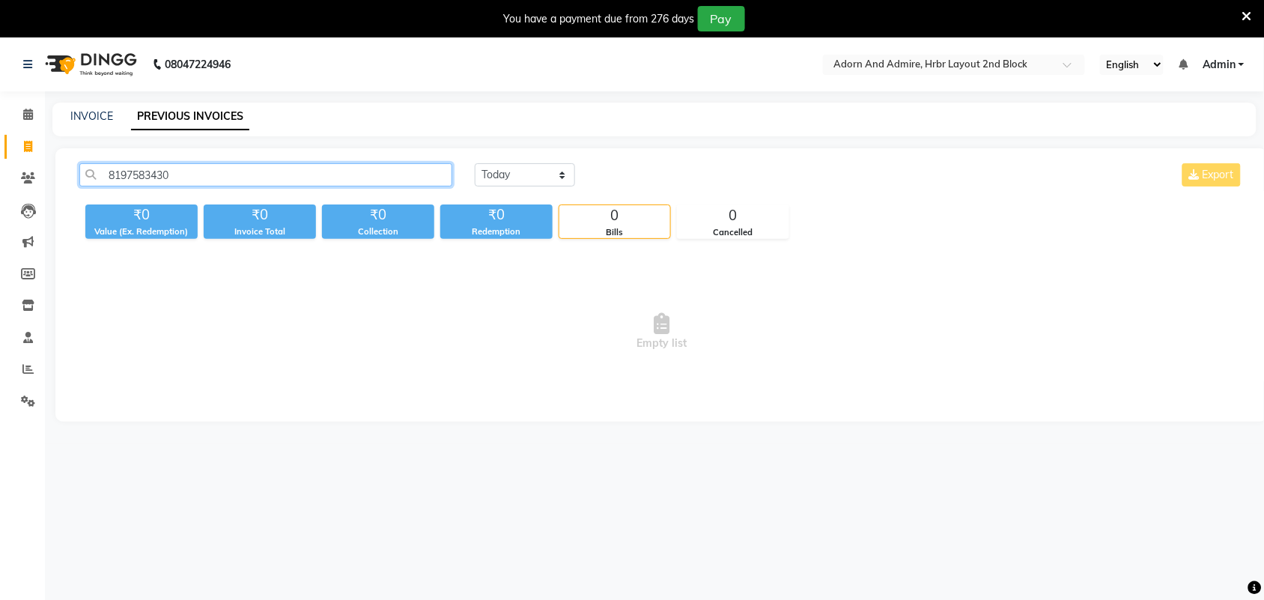
type input "8197583430"
click at [485, 406] on span "Empty list" at bounding box center [661, 332] width 1165 height 150
click at [200, 120] on link "PREVIOUS INVOICES" at bounding box center [190, 116] width 118 height 27
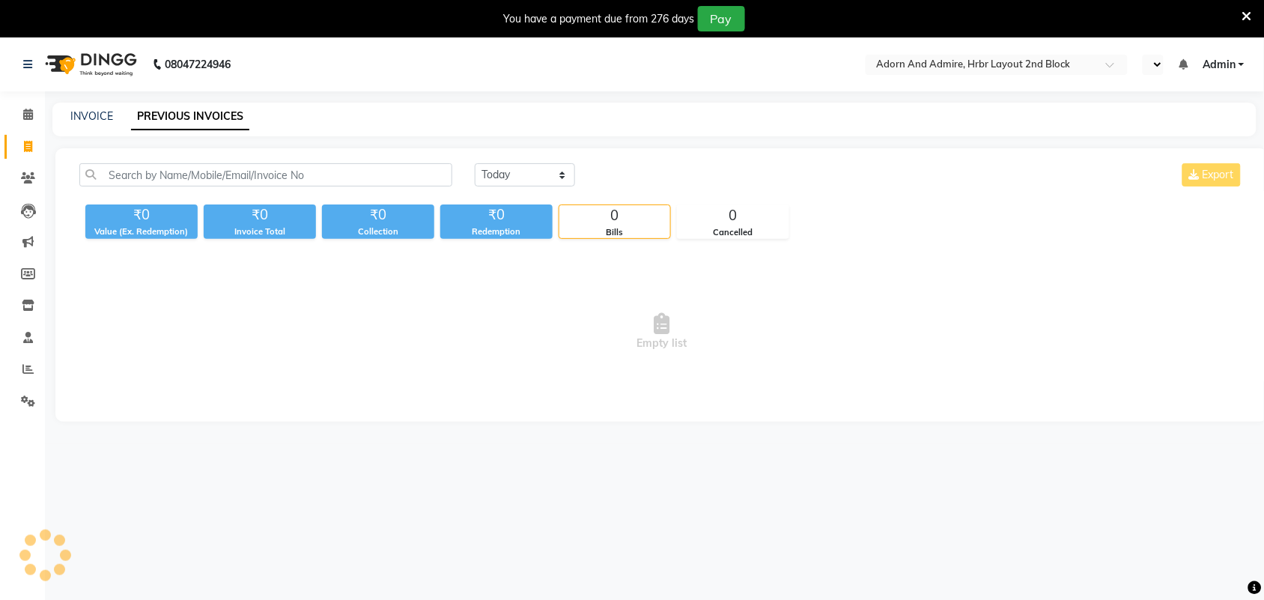
select select "en"
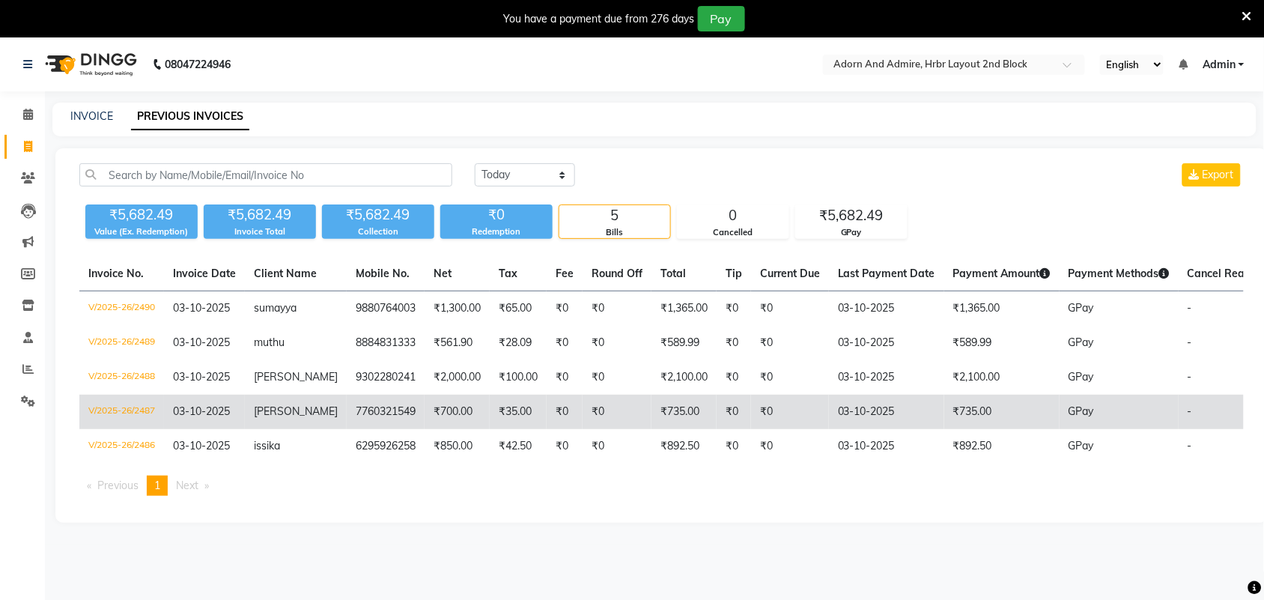
click at [443, 413] on td "₹700.00" at bounding box center [457, 412] width 65 height 34
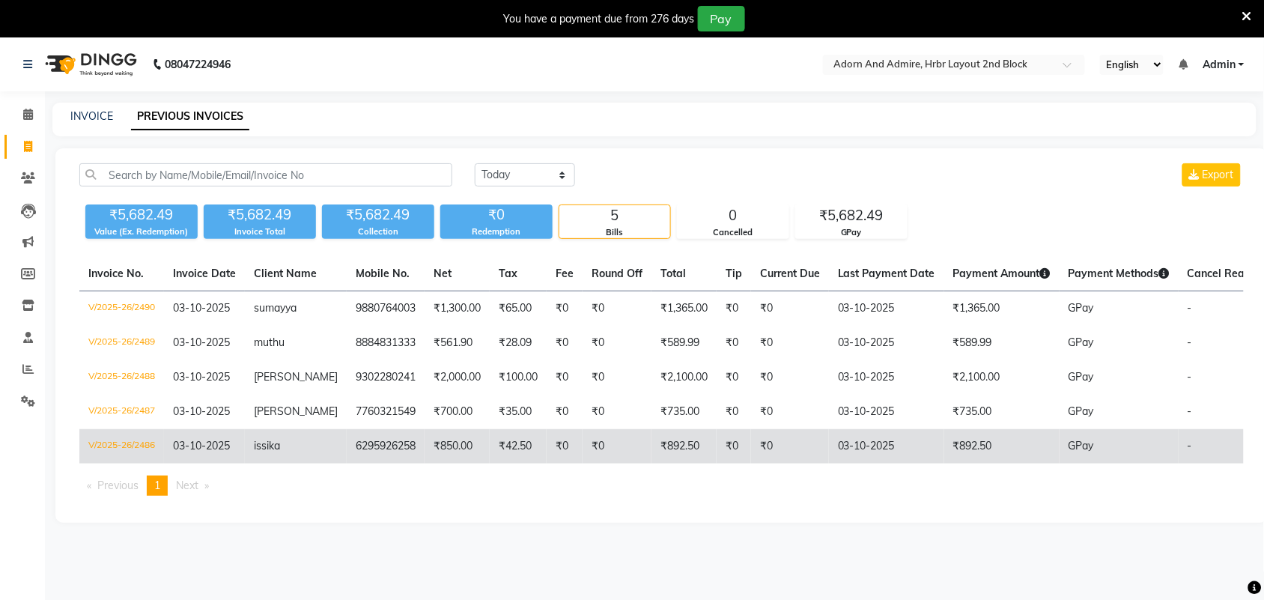
click at [383, 454] on td "6295926258" at bounding box center [386, 446] width 78 height 34
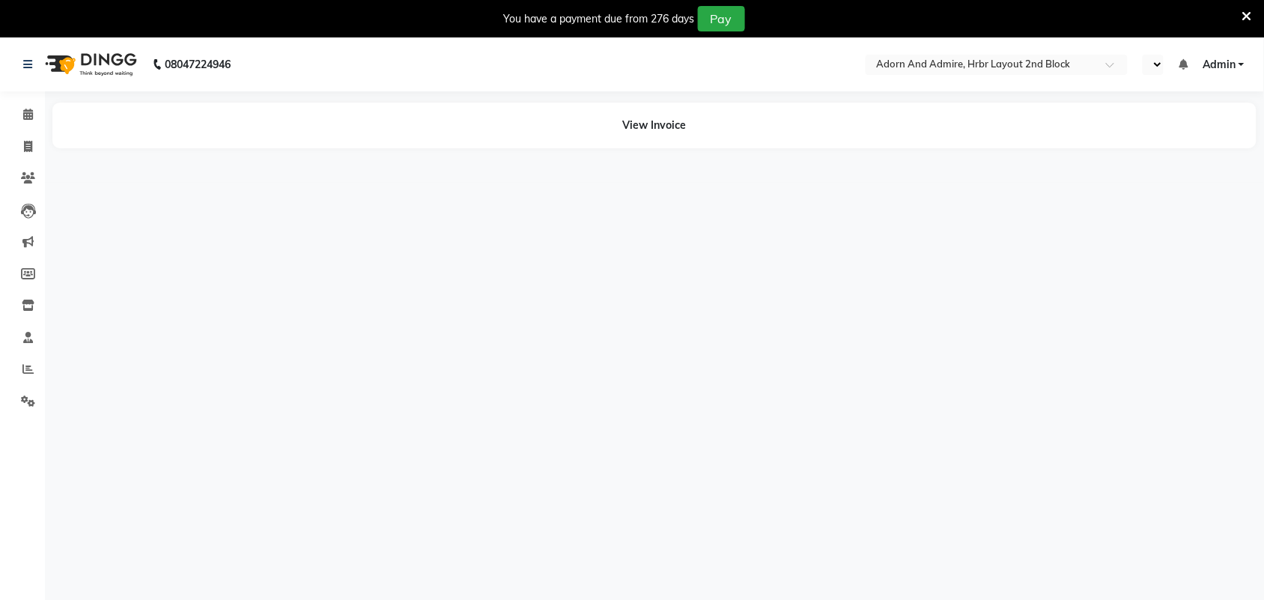
select select "en"
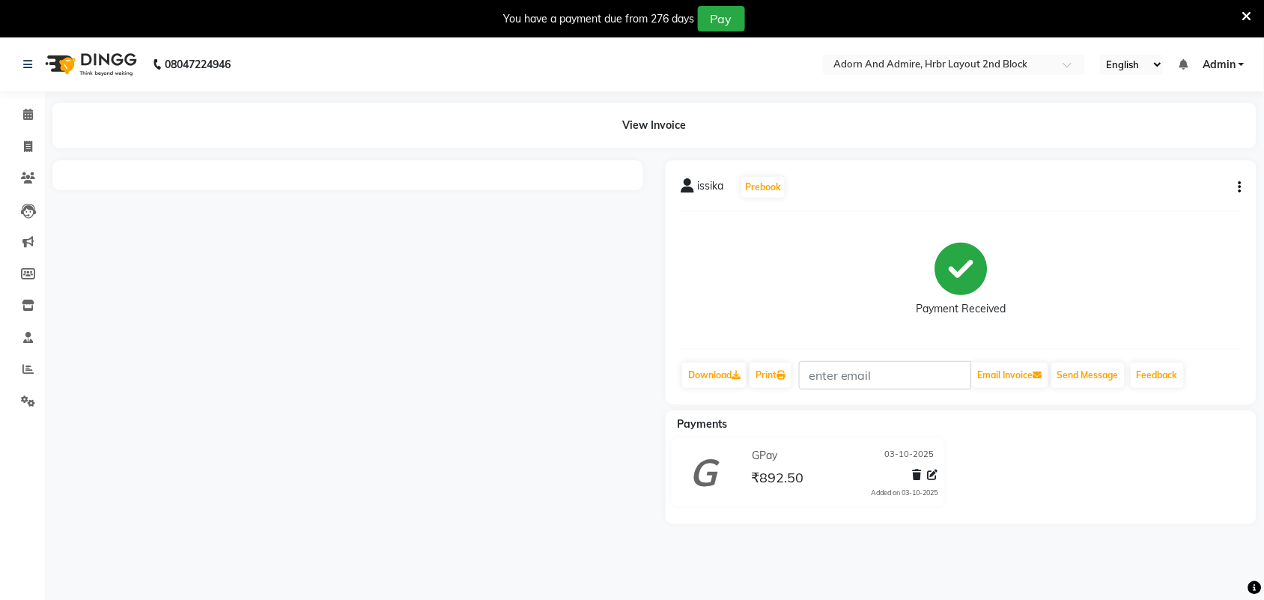
click at [321, 341] on div at bounding box center [347, 342] width 613 height 364
click at [323, 338] on div at bounding box center [347, 342] width 613 height 364
